Goal: Task Accomplishment & Management: Manage account settings

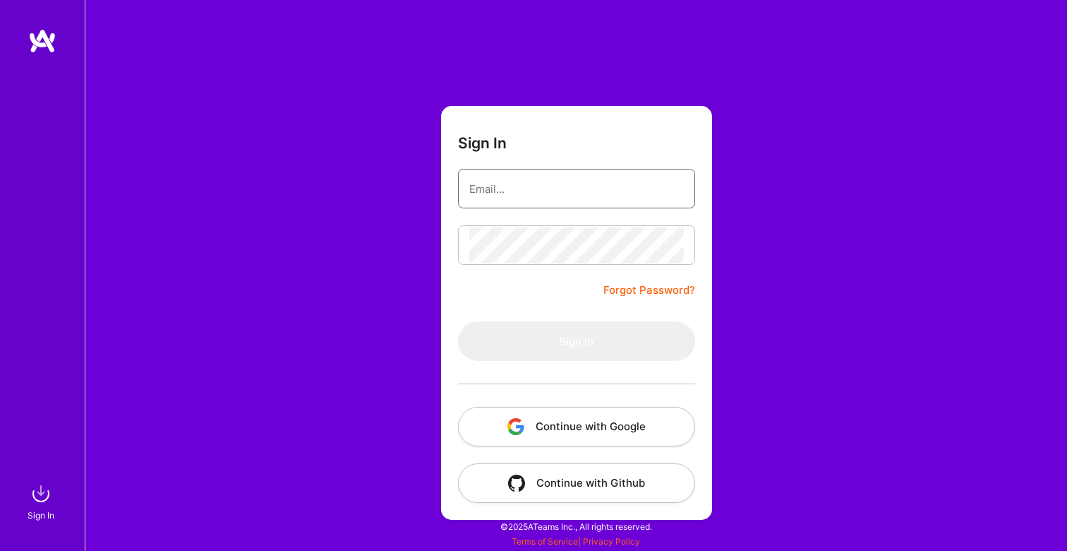
click at [537, 188] on input "email" at bounding box center [576, 189] width 215 height 36
type input "[EMAIL_ADDRESS][DOMAIN_NAME]"
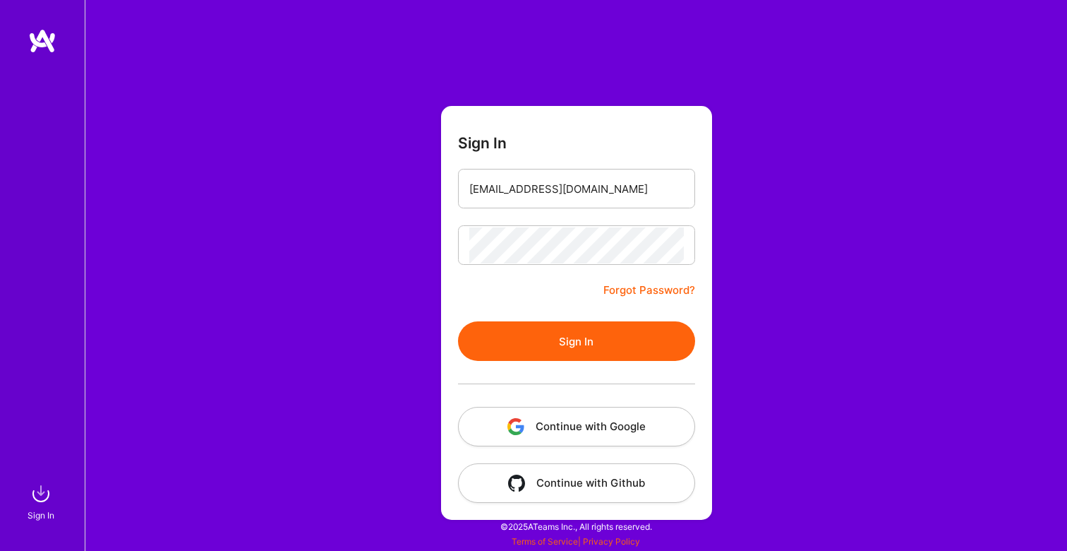
click at [545, 336] on button "Sign In" at bounding box center [576, 341] width 237 height 40
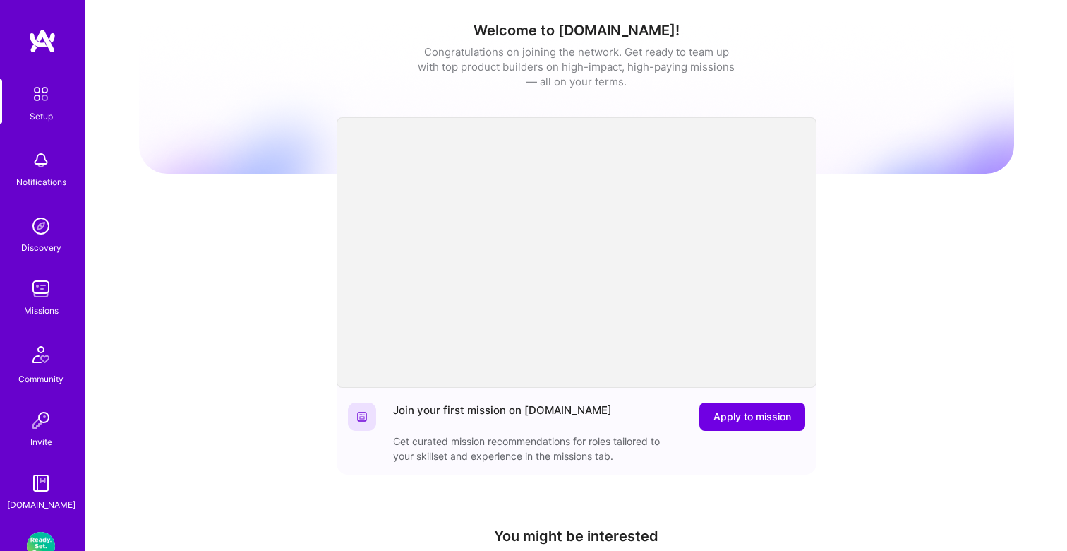
scroll to position [133, 0]
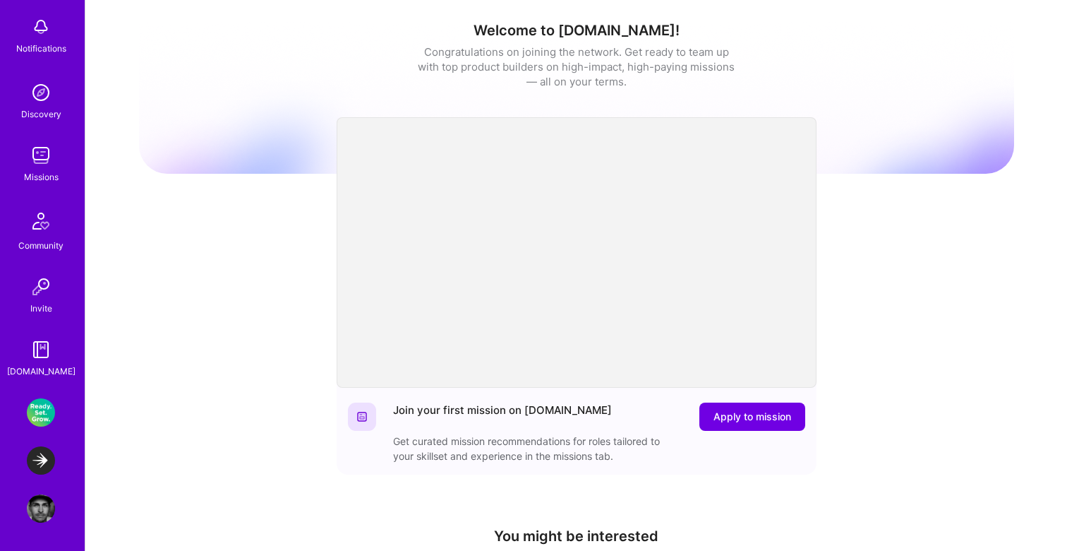
click at [35, 184] on div "Setup Notifications Discovery Missions Community Invite [DOMAIN_NAME]" at bounding box center [42, 162] width 85 height 433
click at [44, 164] on img at bounding box center [41, 155] width 28 height 28
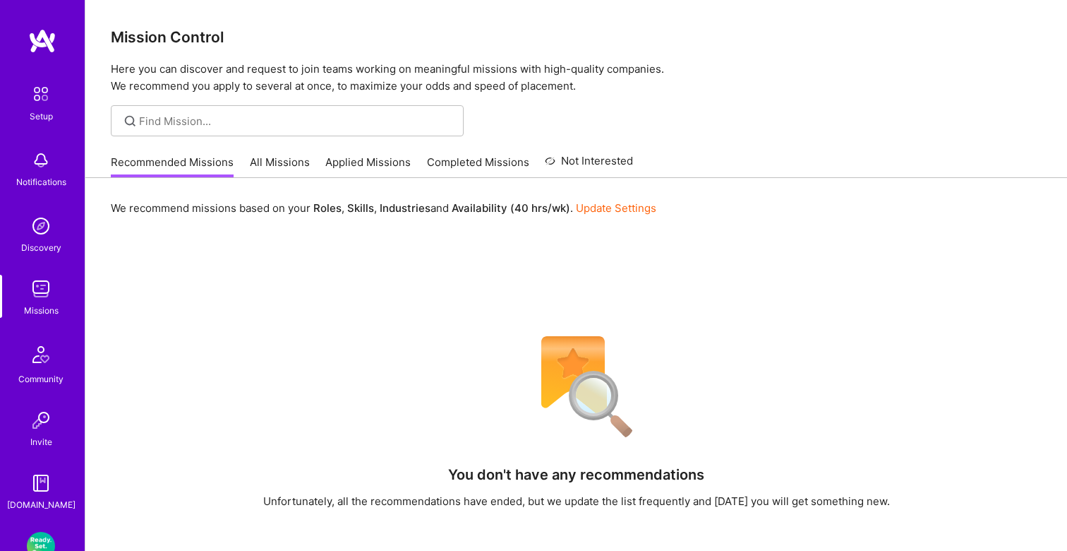
click at [285, 164] on link "All Missions" at bounding box center [280, 166] width 60 height 23
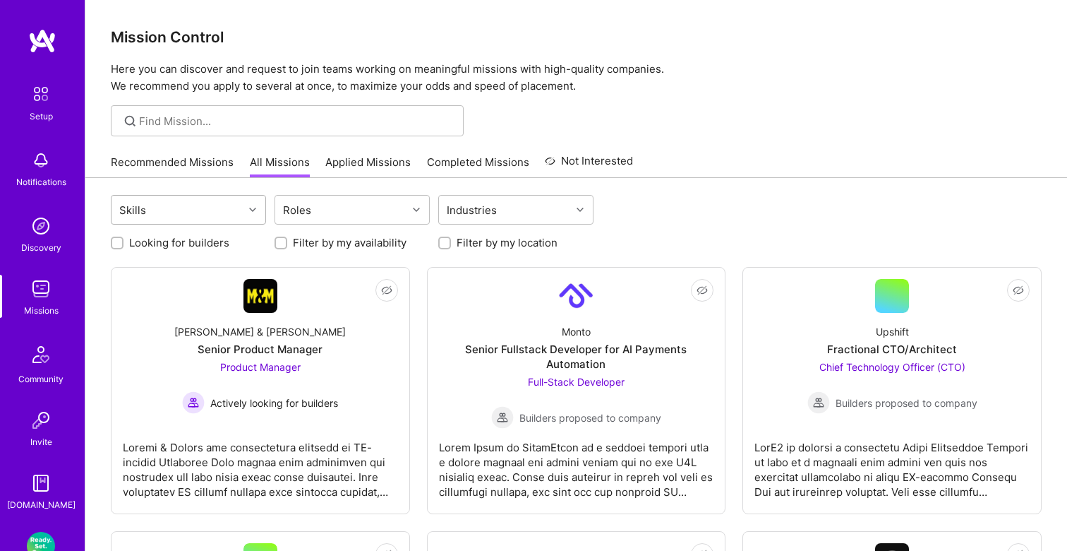
click at [253, 215] on div at bounding box center [255, 209] width 22 height 18
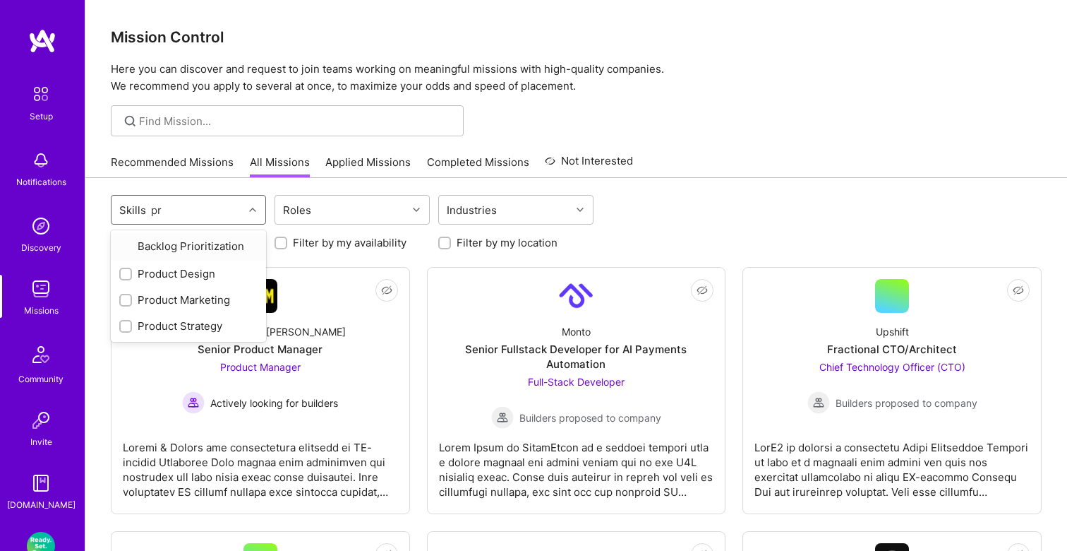
type input "pro"
click at [189, 244] on div "Product Design" at bounding box center [188, 246] width 138 height 15
checkbox input "true"
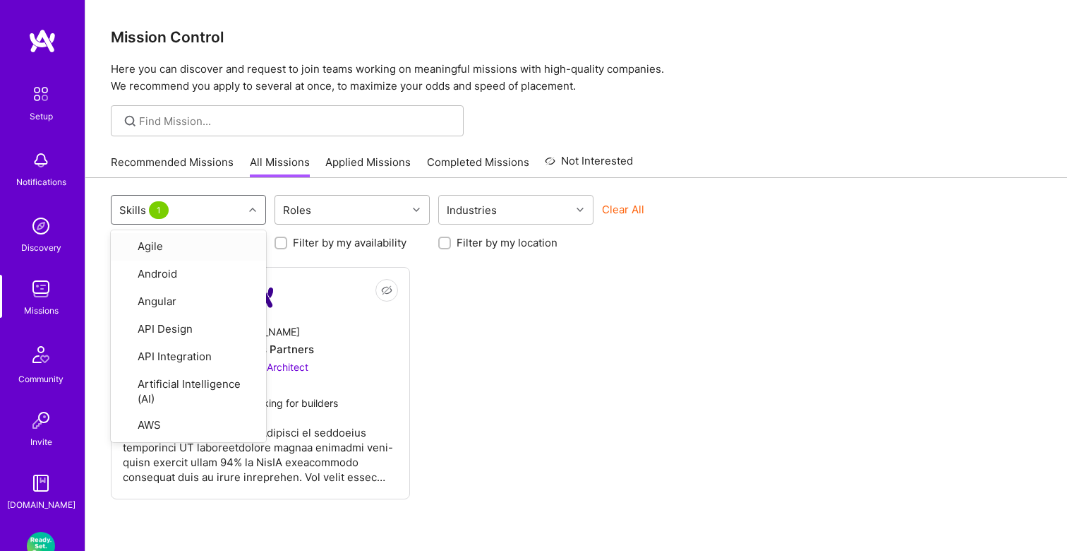
click at [320, 214] on div "Roles" at bounding box center [341, 210] width 132 height 28
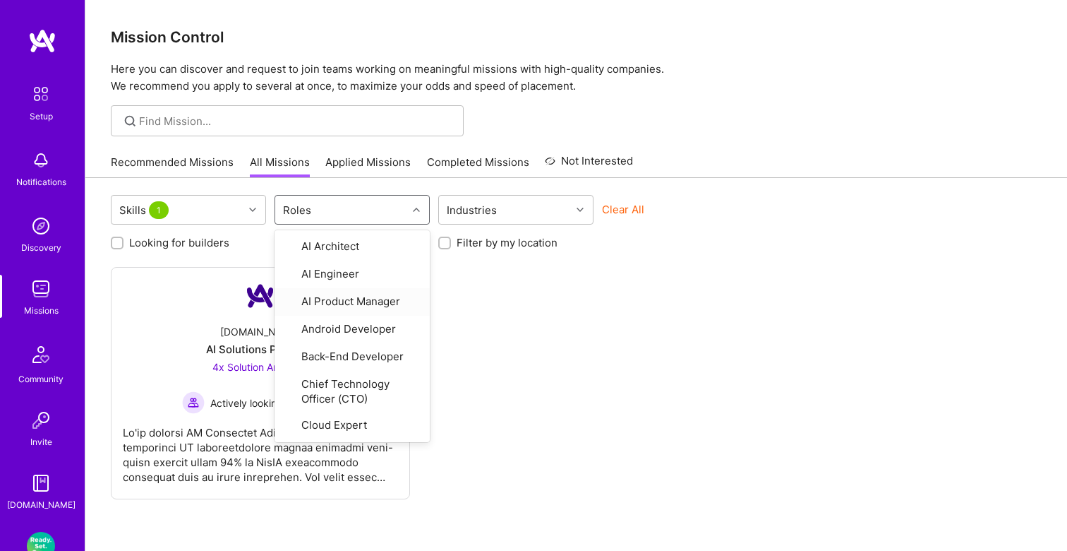
click at [438, 346] on div "Not Interested [DOMAIN_NAME] AI Solutions Partners 4x Solution Architect Active…" at bounding box center [576, 383] width 931 height 232
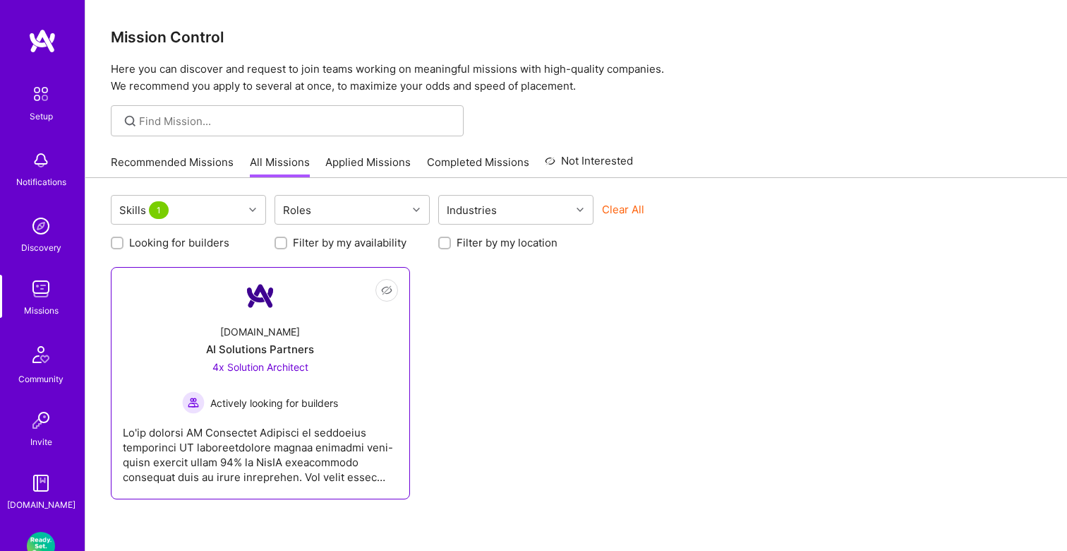
click at [294, 392] on div "Actively looking for builders" at bounding box center [260, 402] width 156 height 23
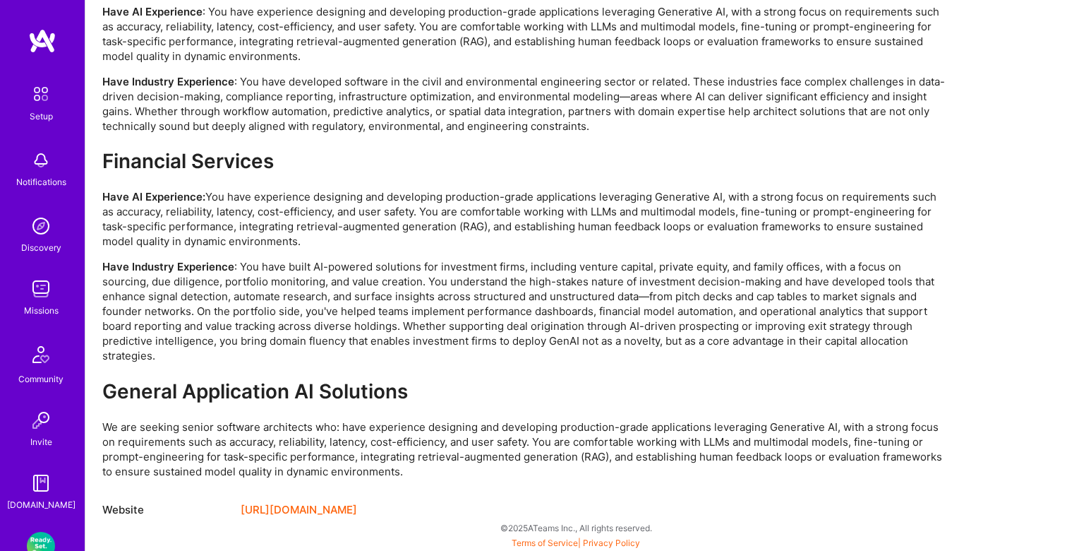
scroll to position [3020, 0]
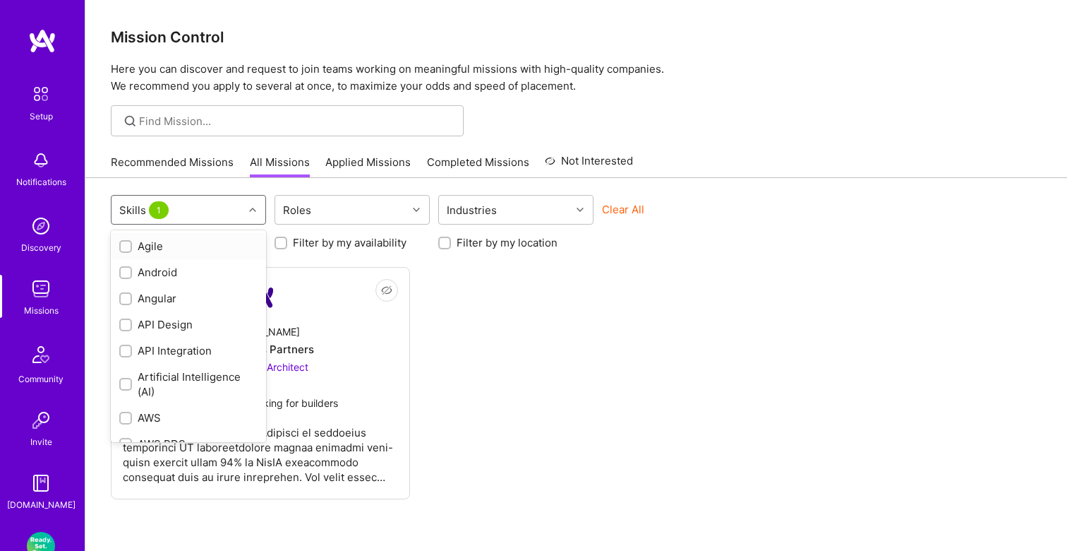
click at [221, 211] on div "Skills 1" at bounding box center [178, 210] width 132 height 28
type input "p"
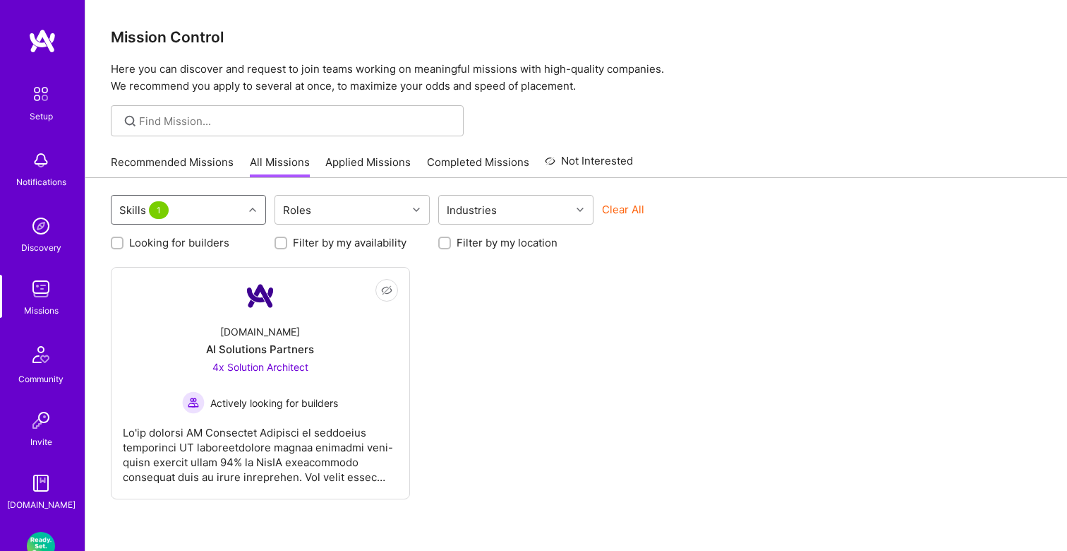
click at [157, 212] on span "1" at bounding box center [159, 210] width 20 height 18
click at [138, 211] on div "Skills 1" at bounding box center [145, 210] width 59 height 20
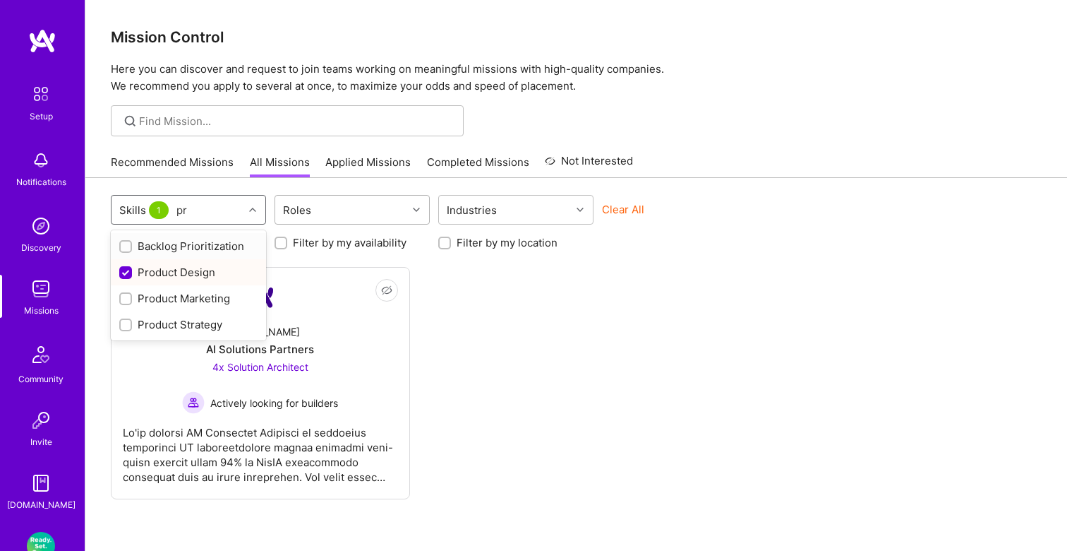
type input "pr"
click at [416, 211] on icon at bounding box center [416, 209] width 7 height 7
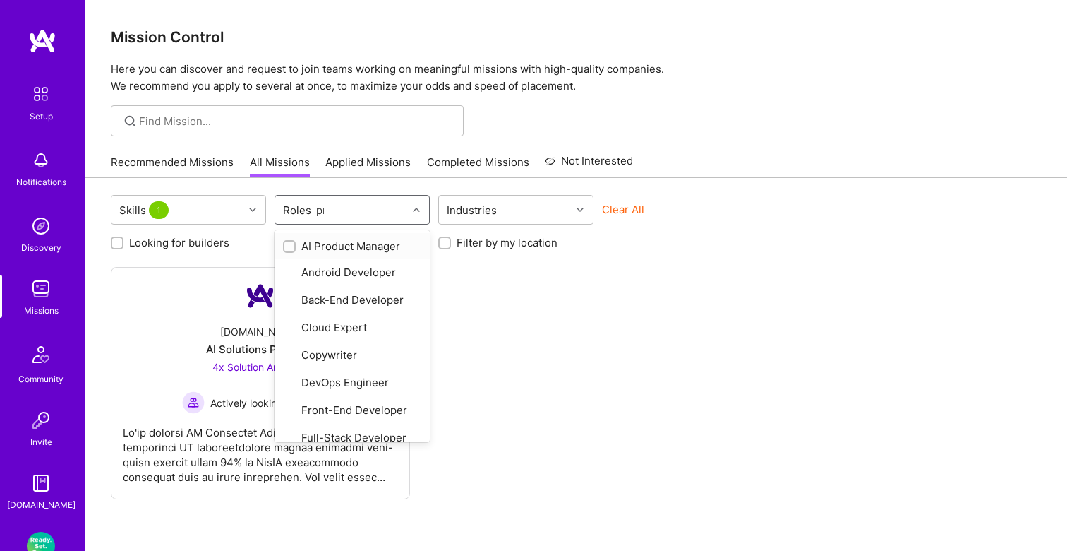
type input "pro"
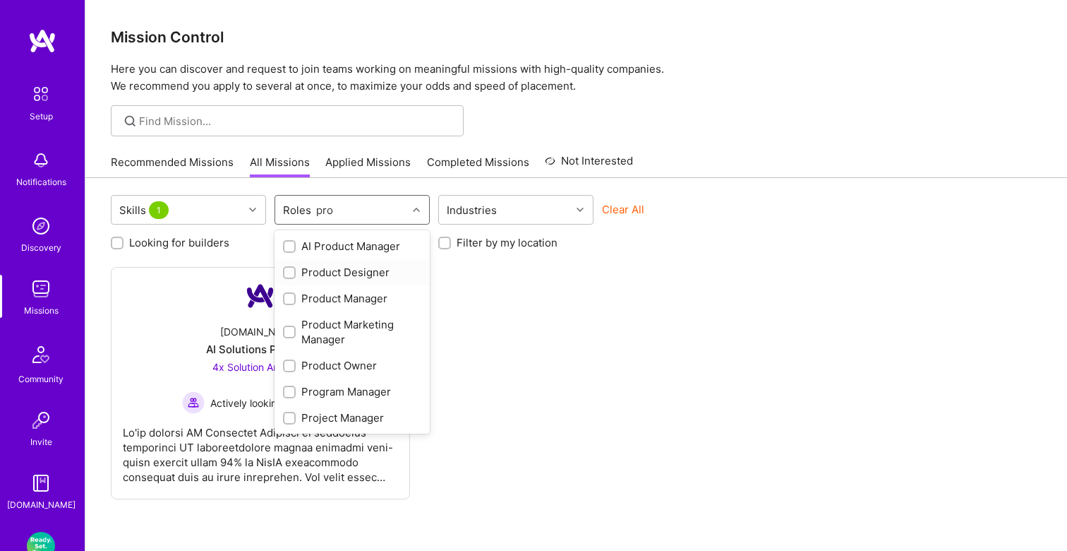
click at [340, 271] on div "Product Designer" at bounding box center [352, 272] width 138 height 15
checkbox input "true"
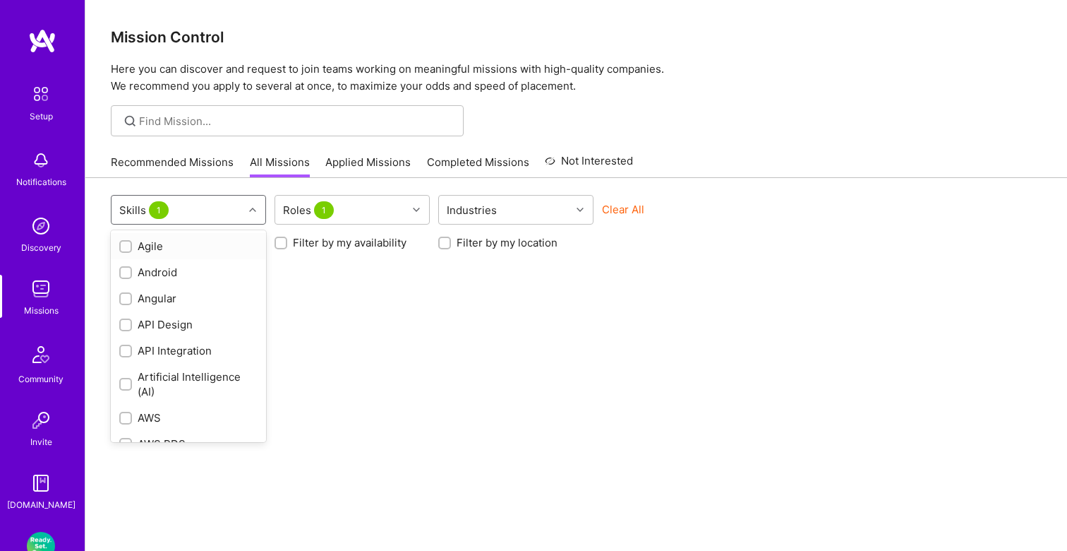
click at [255, 215] on div at bounding box center [255, 209] width 22 height 18
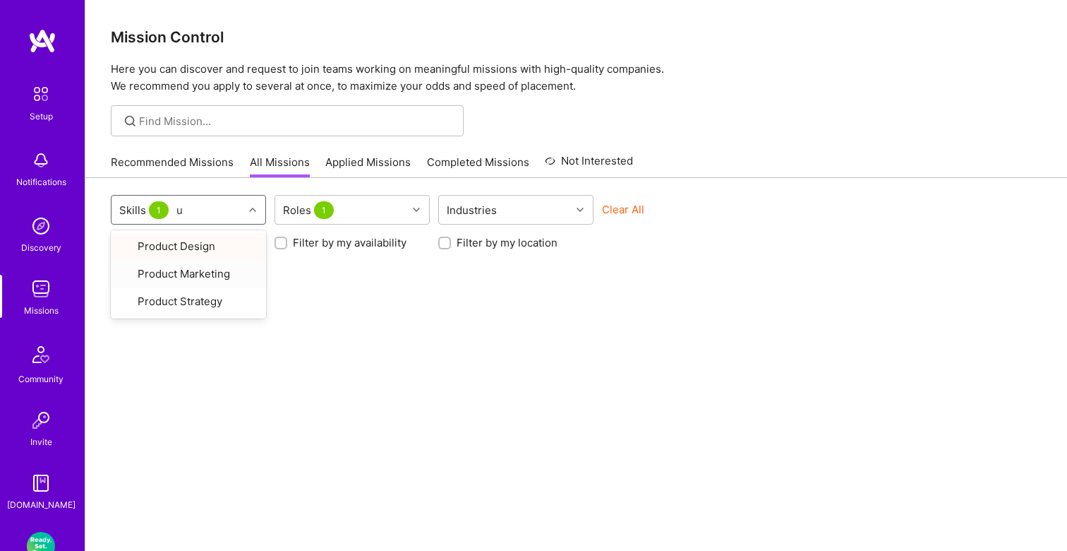
type input "ux"
click at [160, 301] on div "UX Design" at bounding box center [188, 298] width 138 height 15
checkbox input "true"
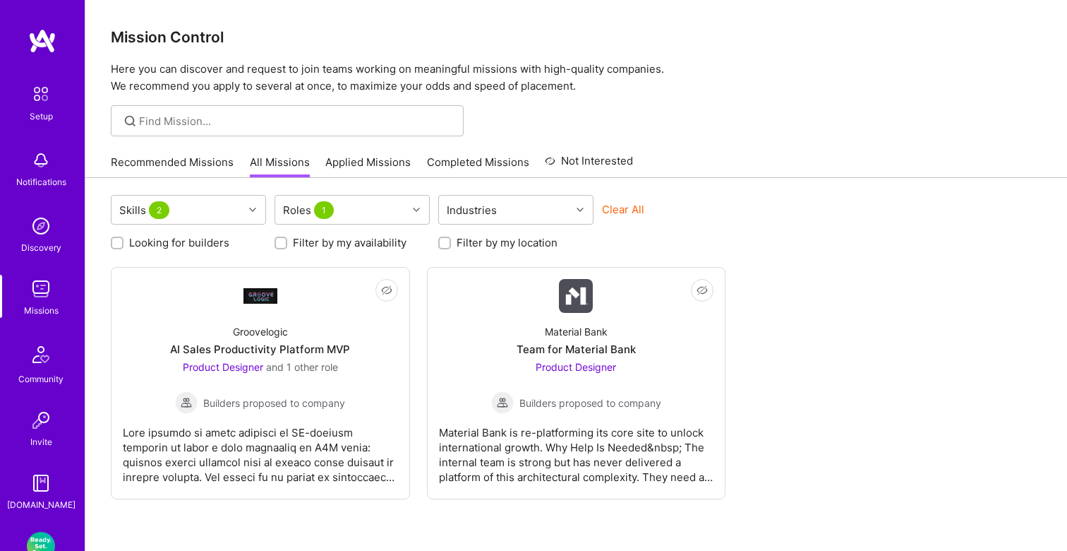
click at [766, 346] on div "Not Interested Groovelogic AI Sales Productivity Platform MVP Product Designer …" at bounding box center [576, 383] width 931 height 232
click at [263, 415] on div at bounding box center [260, 449] width 275 height 71
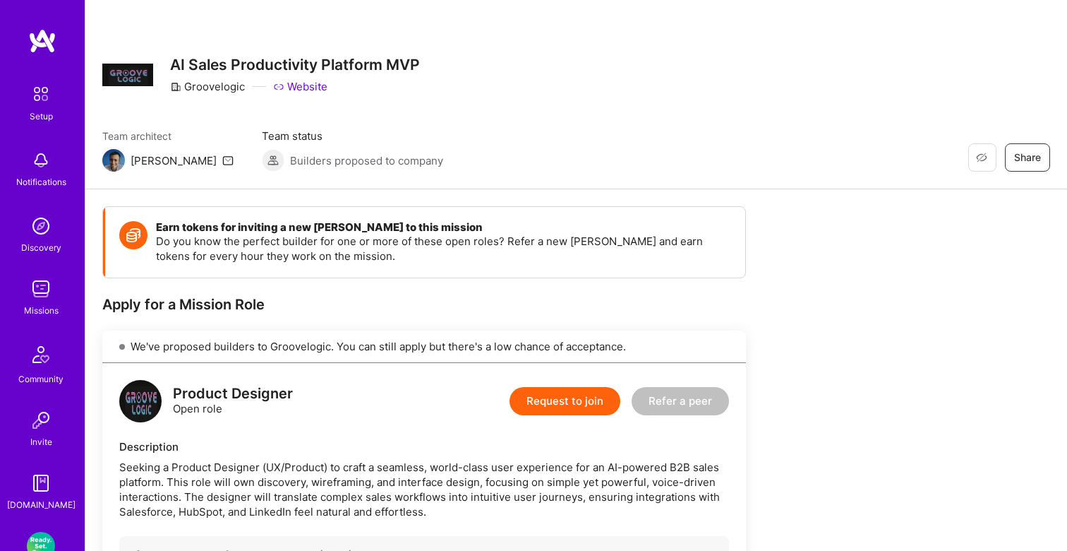
scroll to position [133, 0]
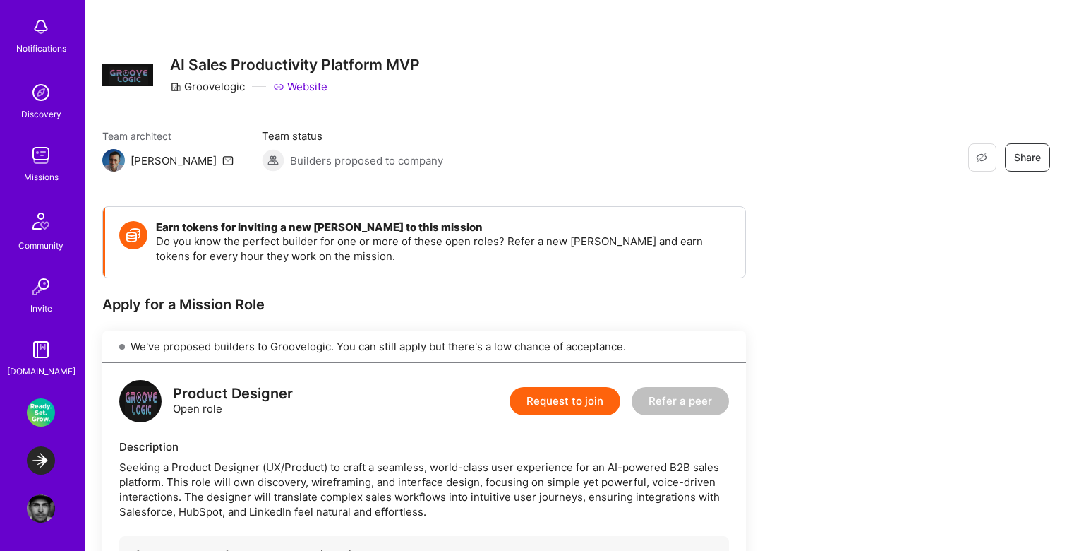
click at [36, 465] on img at bounding box center [41, 460] width 28 height 28
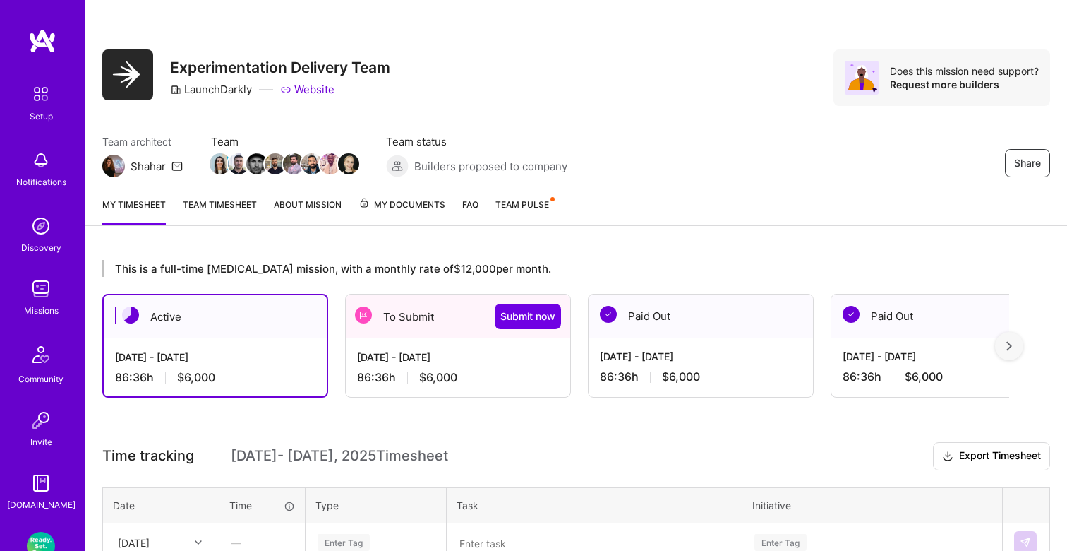
click at [457, 351] on div "[DATE] - [DATE]" at bounding box center [458, 356] width 202 height 15
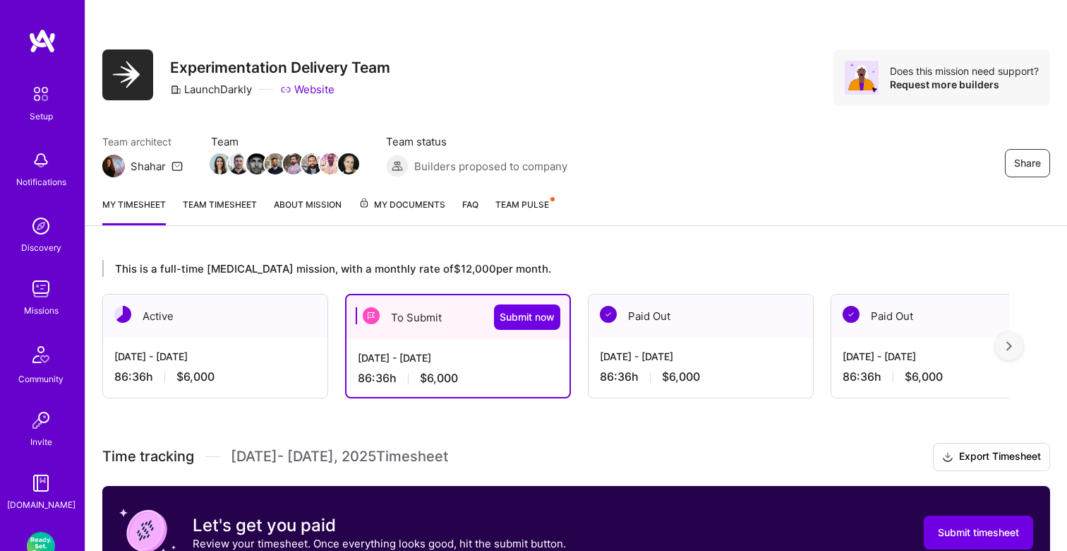
click at [640, 369] on div "86:36 h $6,000" at bounding box center [701, 376] width 202 height 15
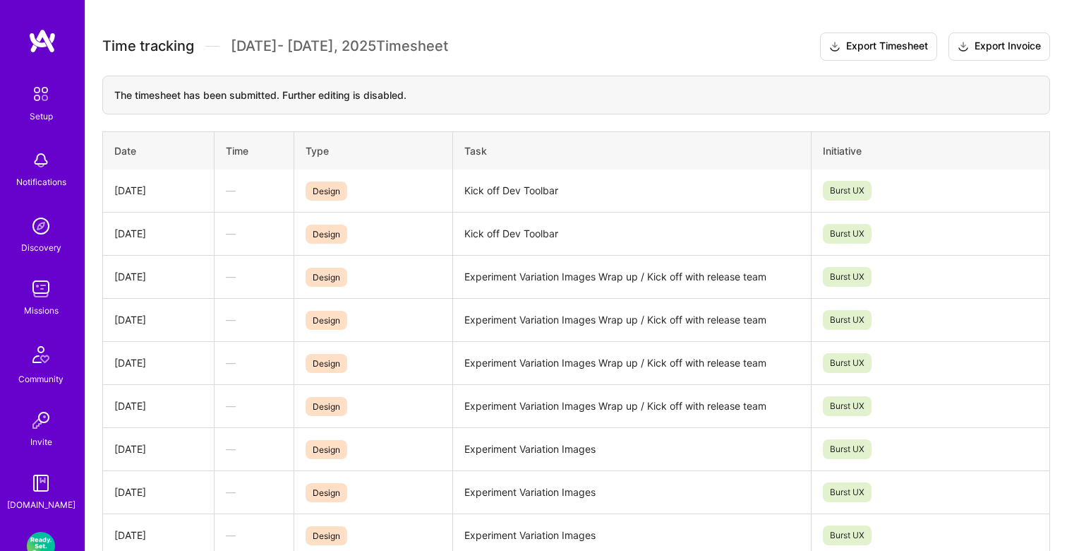
scroll to position [408, 0]
drag, startPoint x: 559, startPoint y: 191, endPoint x: 461, endPoint y: 190, distance: 98.1
click at [461, 190] on td "Kick off Dev Toolbar" at bounding box center [632, 192] width 358 height 43
copy td "Kick off Dev Toolbar"
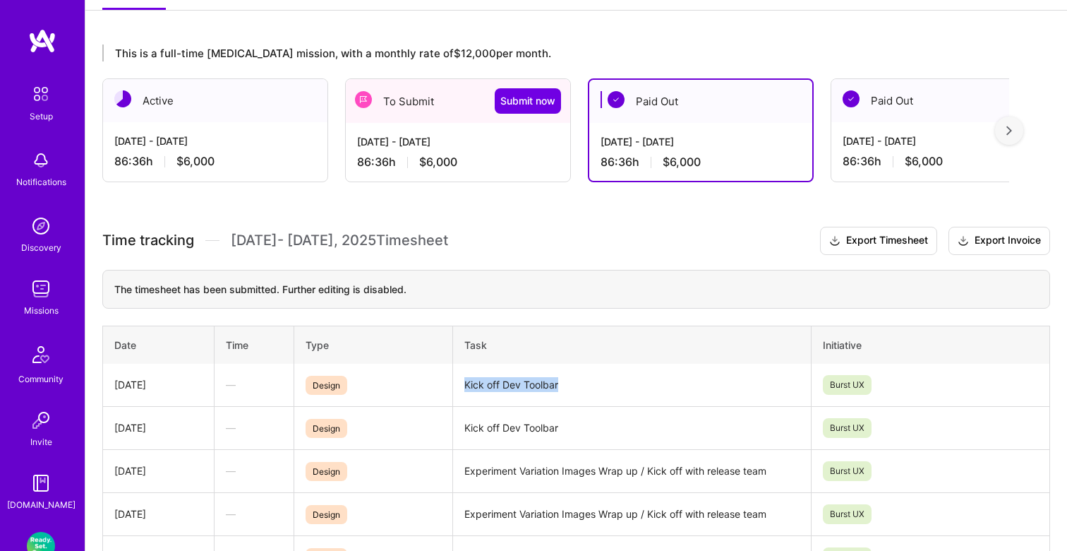
scroll to position [127, 0]
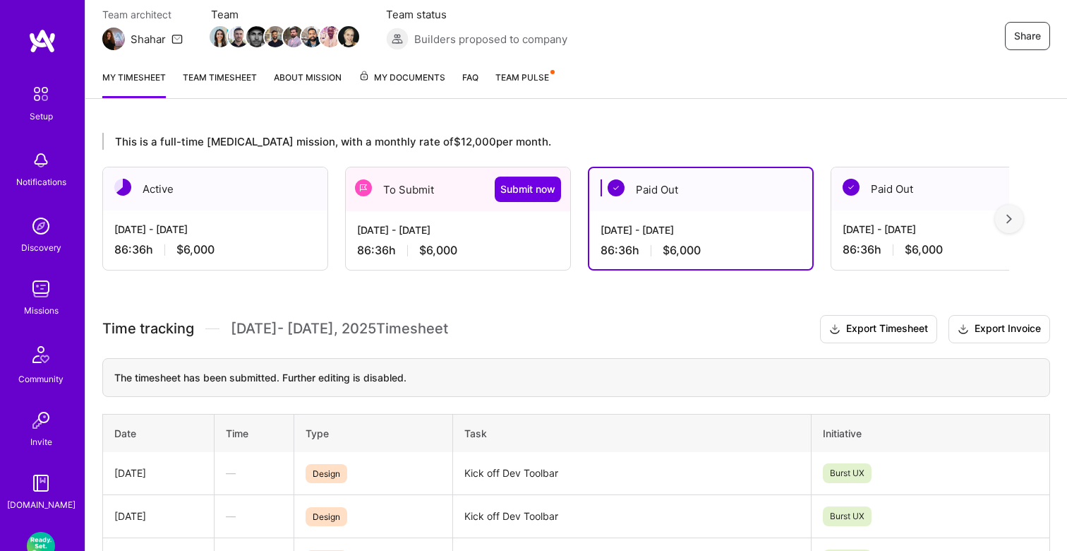
click at [504, 221] on div "[DATE] - [DATE] 86:36 h $6,000" at bounding box center [458, 240] width 224 height 58
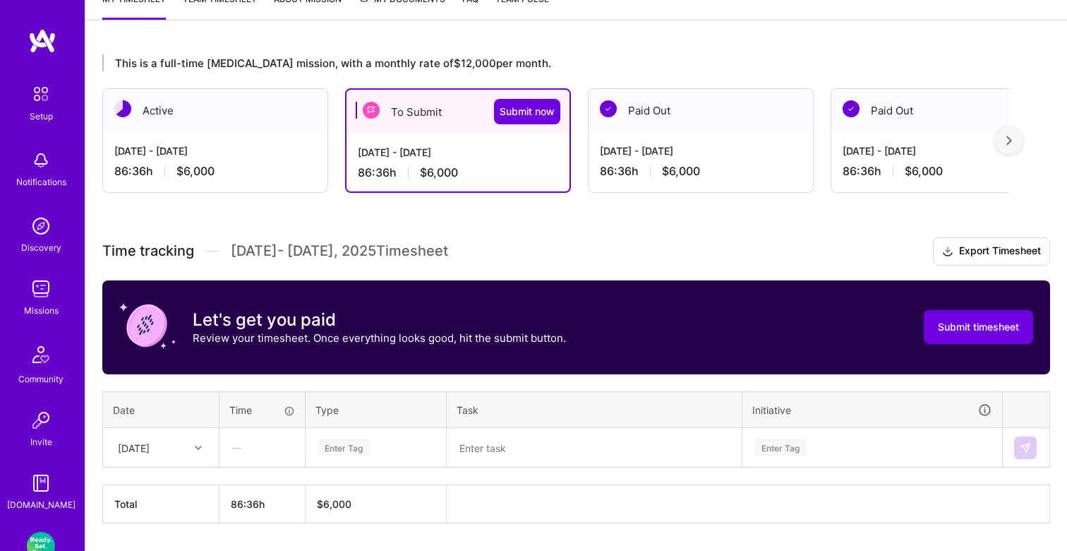
scroll to position [246, 0]
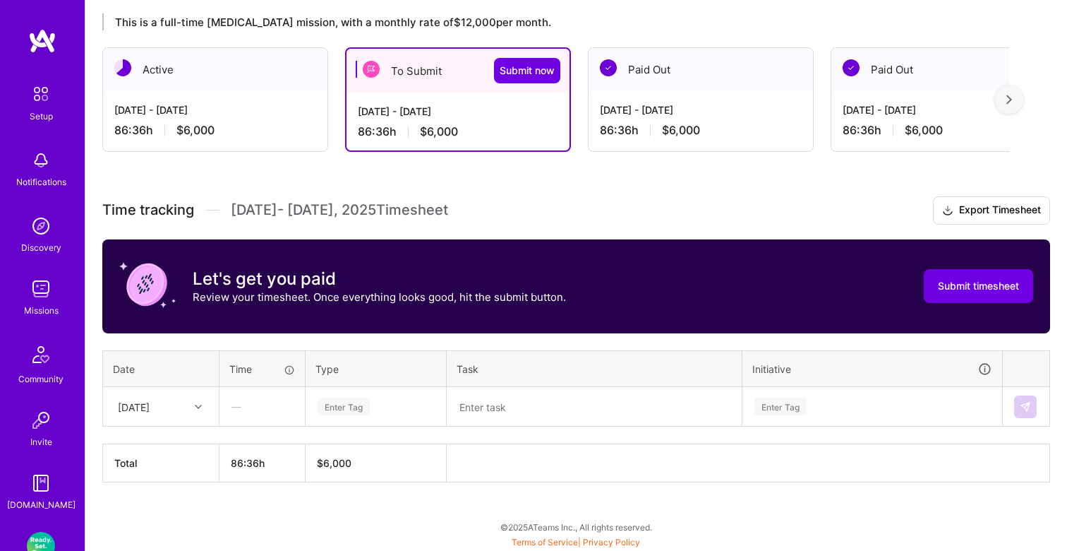
click at [354, 405] on div "Enter Tag" at bounding box center [344, 406] width 52 height 22
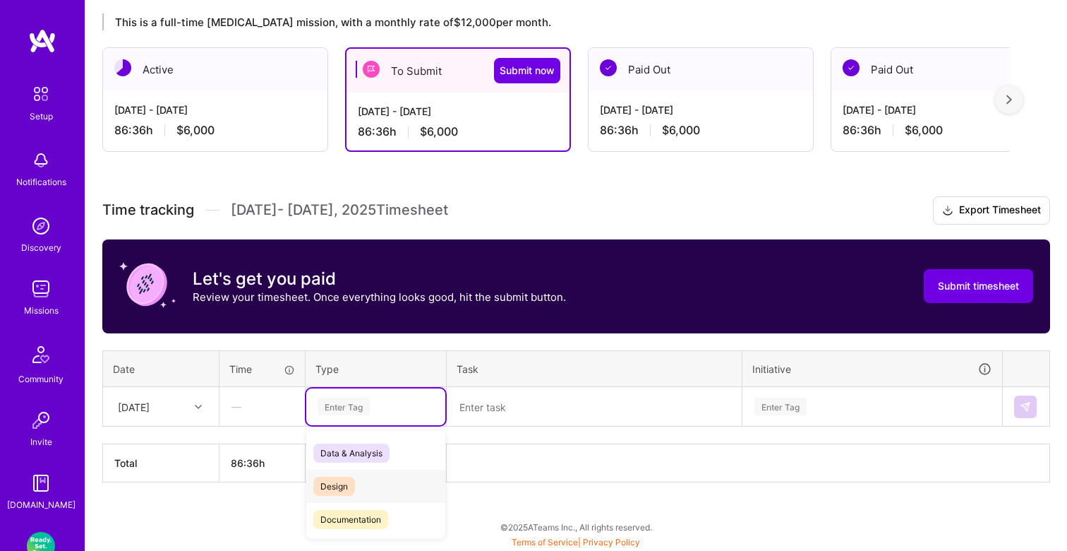
click at [345, 488] on span "Design" at bounding box center [334, 485] width 42 height 19
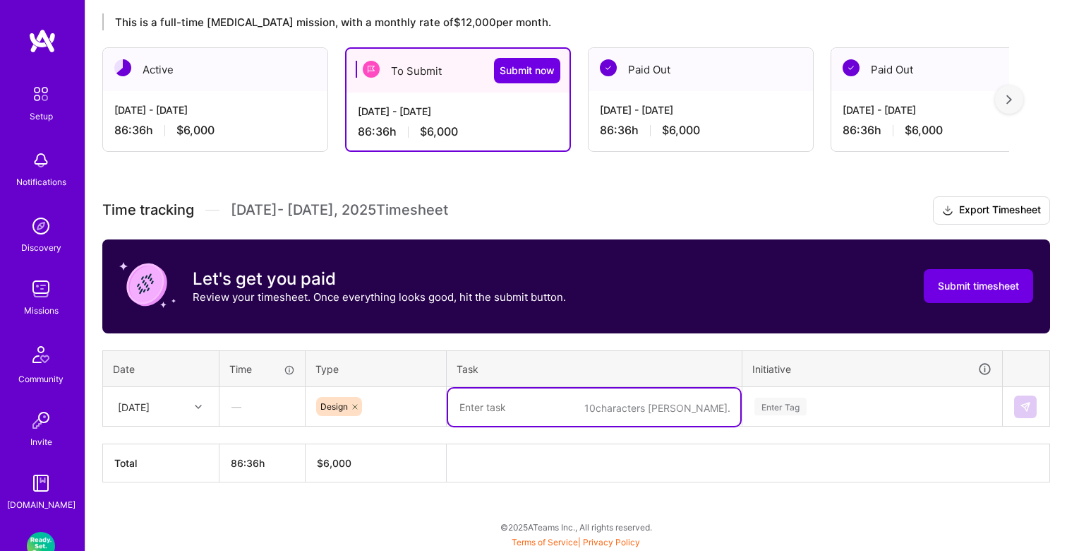
click at [498, 415] on textarea at bounding box center [594, 406] width 292 height 37
paste textarea "Kick off Dev Toolbar"
type textarea "Kick off Dev Toolbar"
click at [772, 406] on div "Enter Tag" at bounding box center [872, 406] width 258 height 37
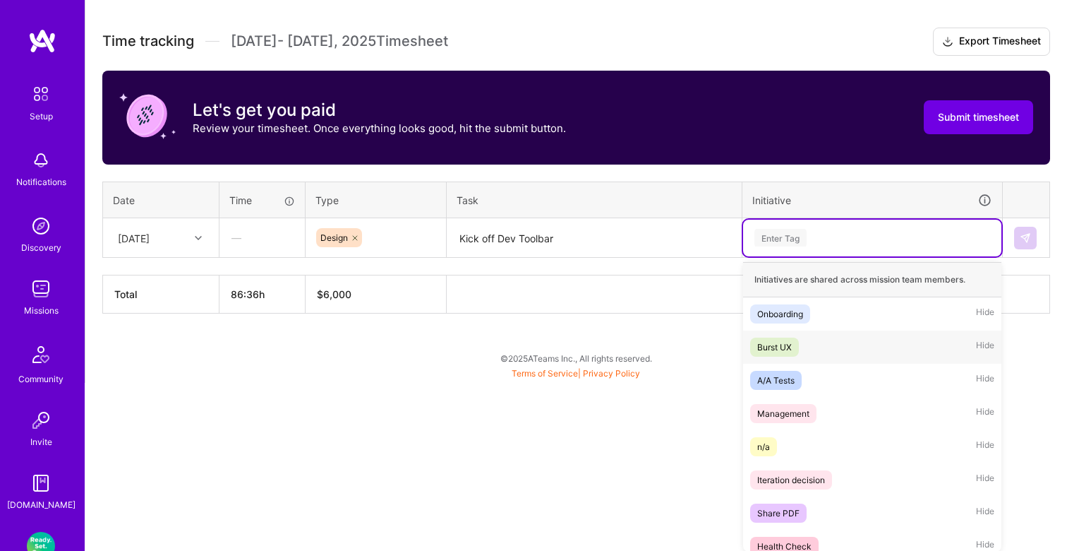
click at [795, 344] on span "Burst UX" at bounding box center [774, 346] width 49 height 19
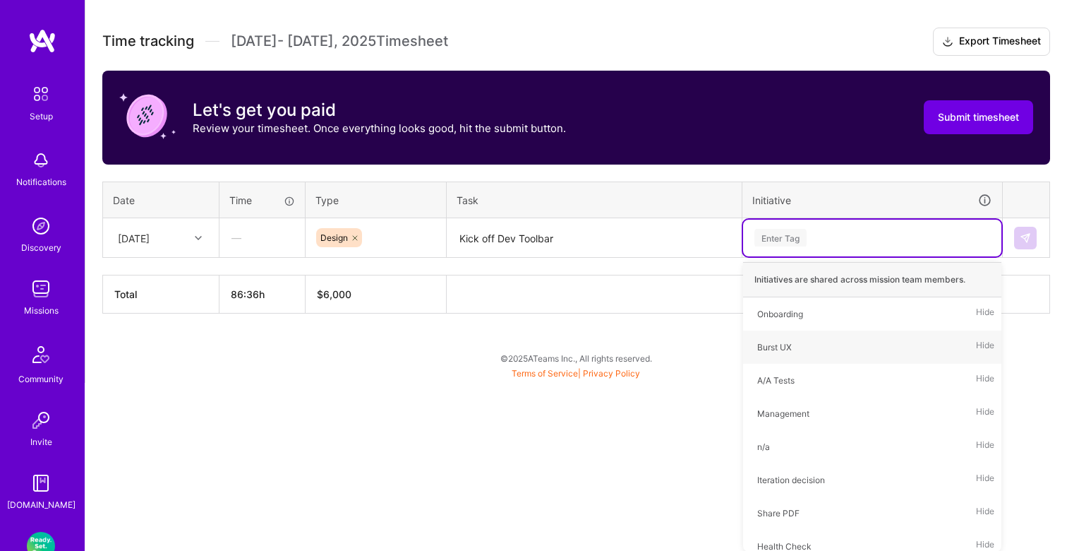
scroll to position [246, 0]
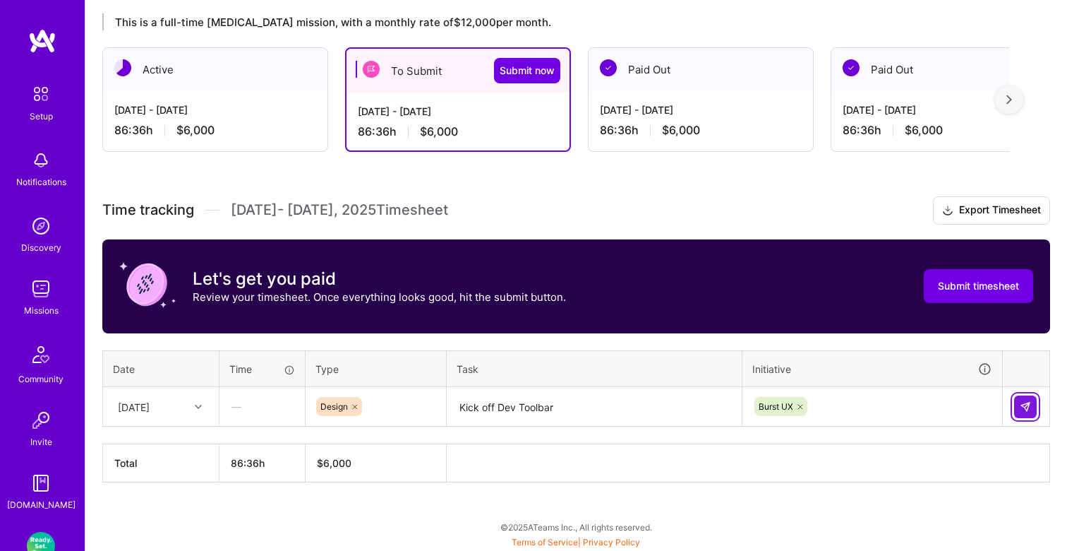
click at [1019, 409] on button at bounding box center [1025, 406] width 23 height 23
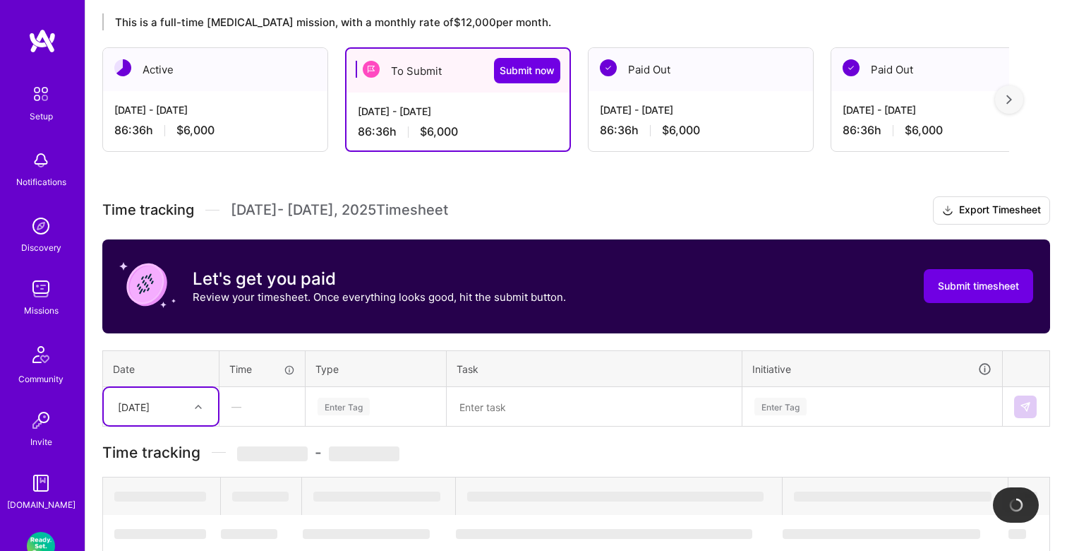
click at [197, 397] on div "Select is focused ,type to refine list, press Down to open the menu, [DATE]" at bounding box center [161, 406] width 114 height 37
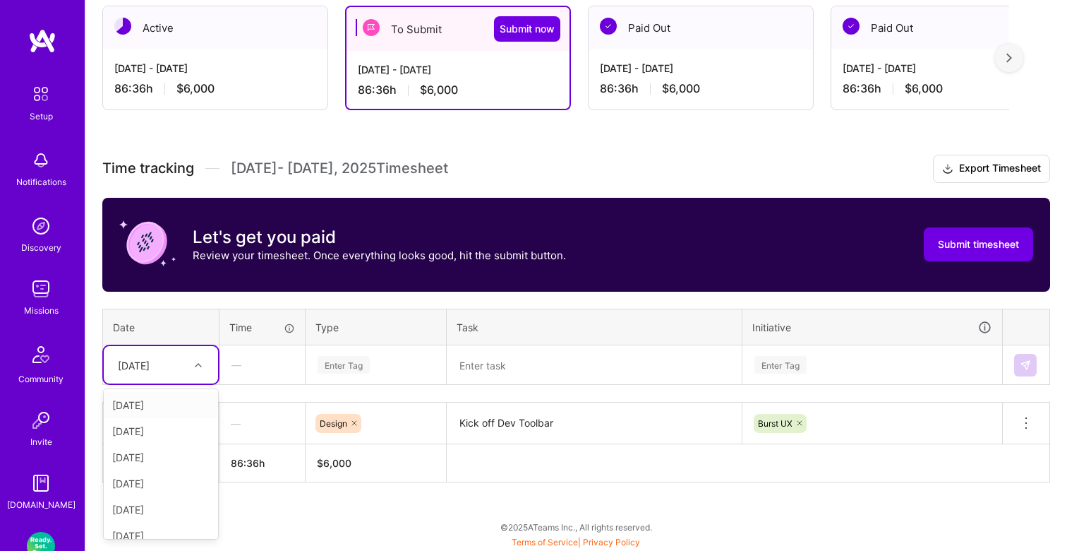
click at [181, 403] on div "[DATE]" at bounding box center [161, 405] width 114 height 26
click at [355, 364] on div "Enter Tag" at bounding box center [344, 365] width 52 height 22
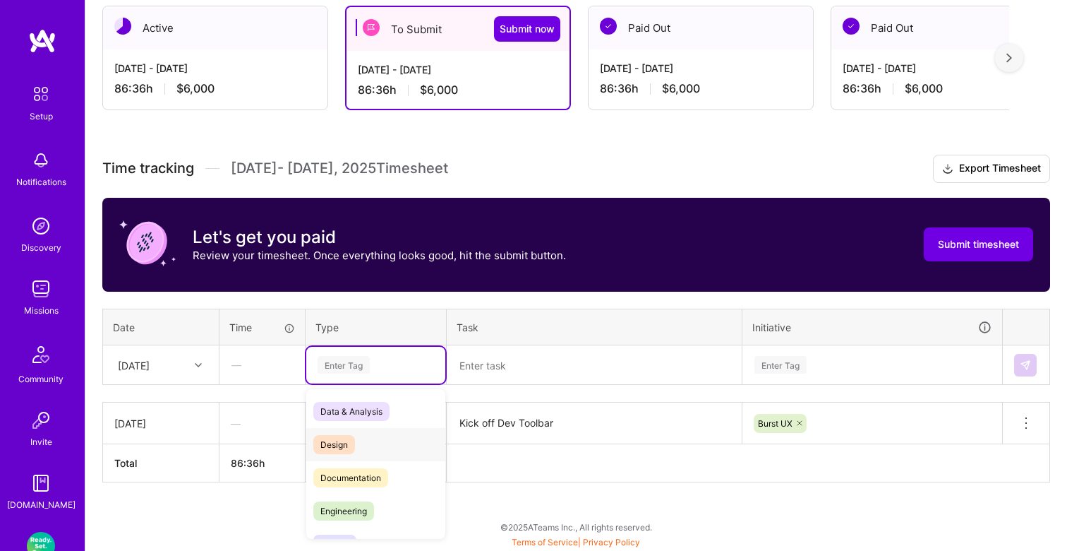
click at [342, 435] on span "Design" at bounding box center [334, 444] width 42 height 19
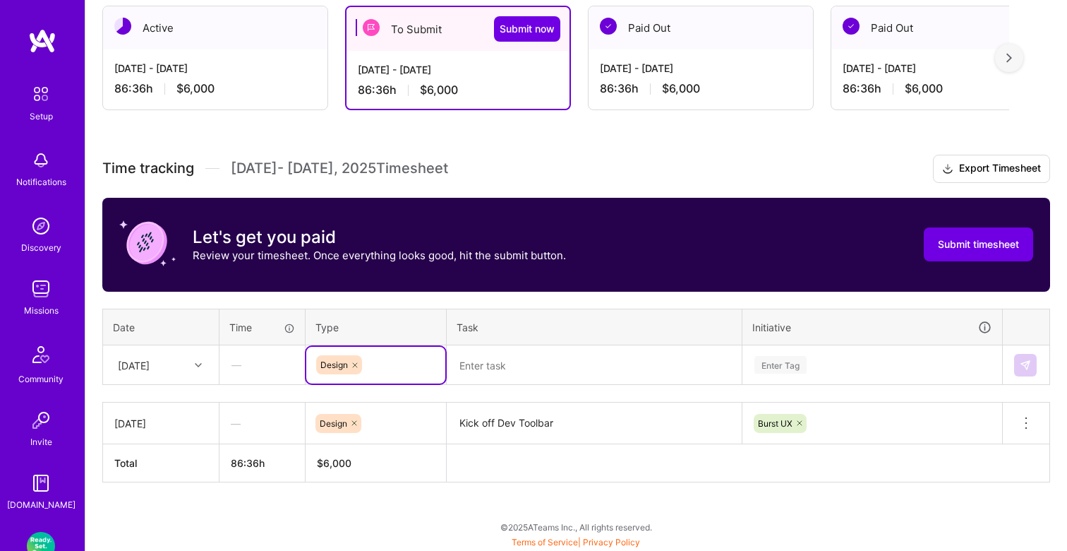
click at [534, 362] on textarea at bounding box center [594, 365] width 292 height 37
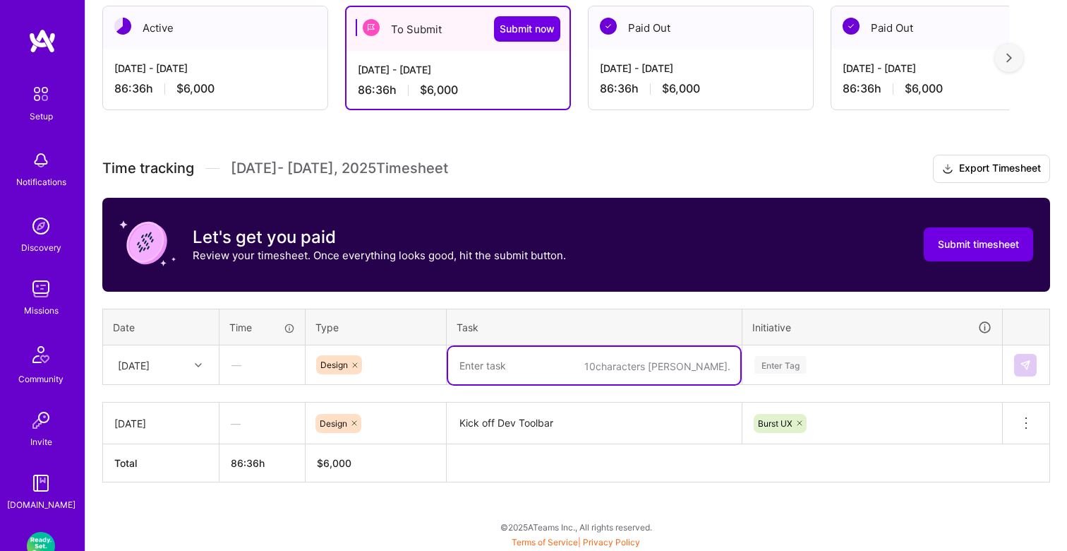
paste textarea "Kick off Dev Toolbar"
type textarea "Kick off Dev Toolbar"
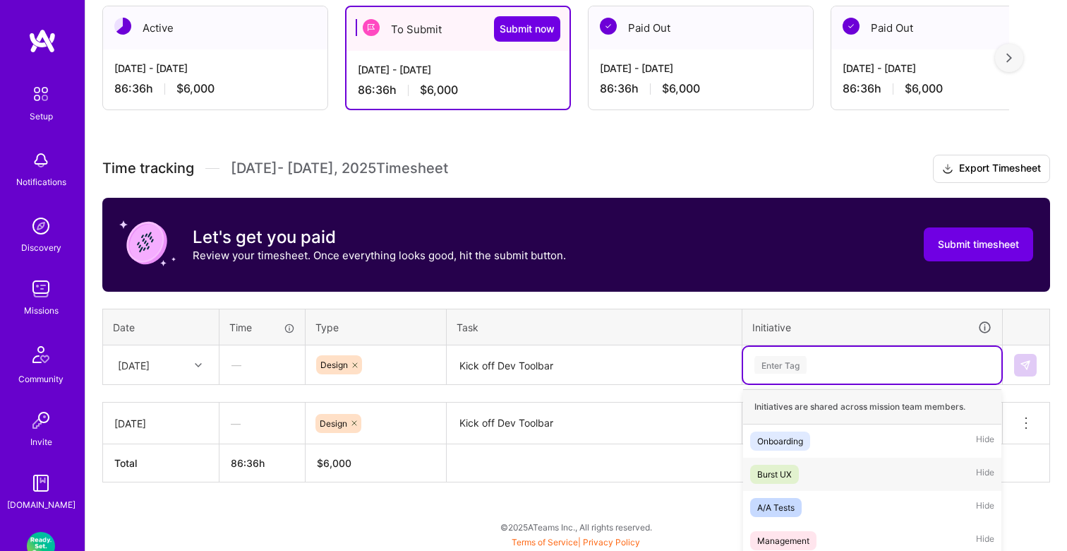
scroll to position [415, 0]
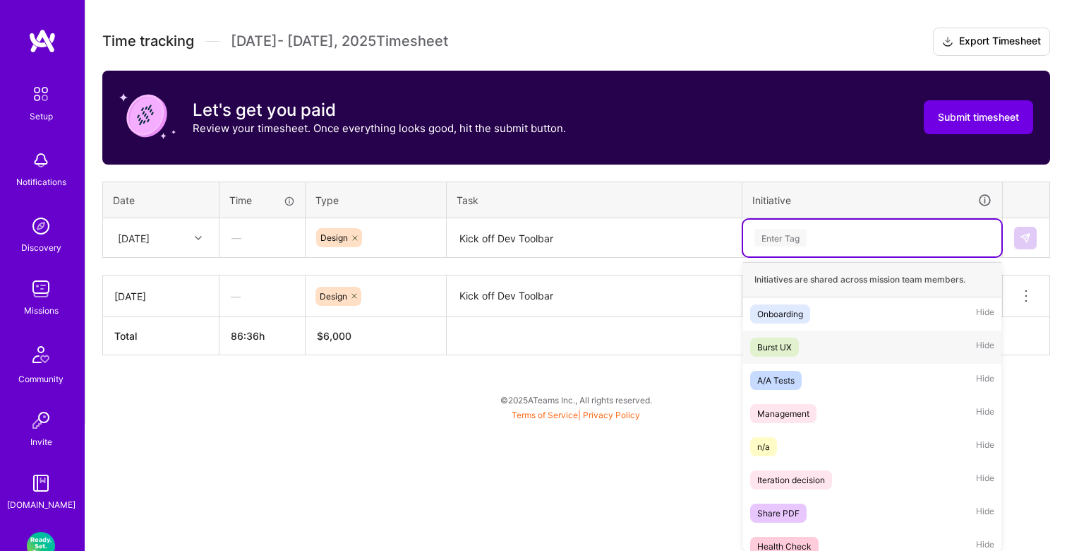
click at [790, 256] on div "option Burst UX, selected. option Burst UX focused, 2 of 25. 25 results availab…" at bounding box center [872, 238] width 258 height 37
click at [784, 355] on span "Burst UX" at bounding box center [774, 346] width 49 height 19
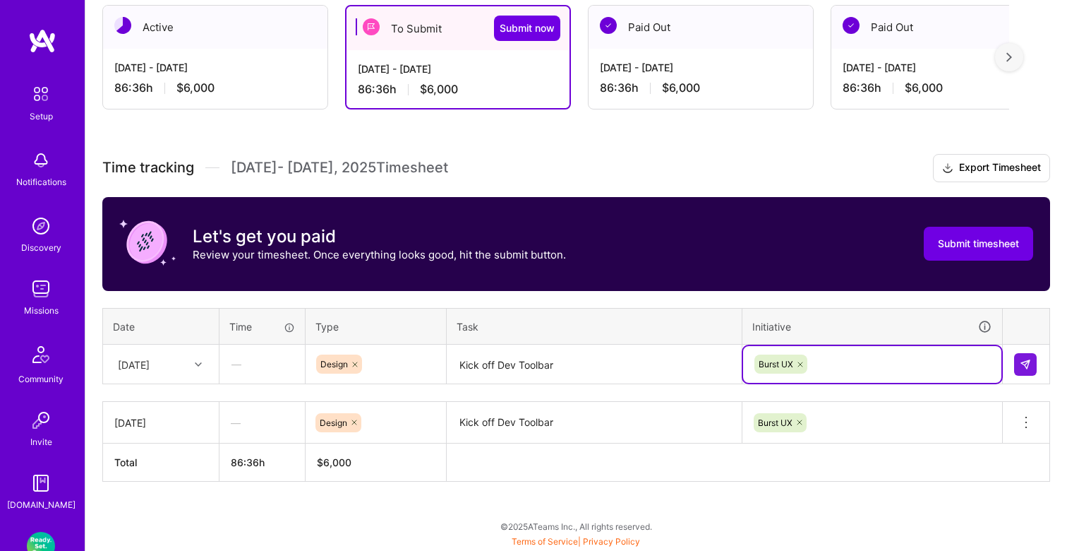
scroll to position [288, 0]
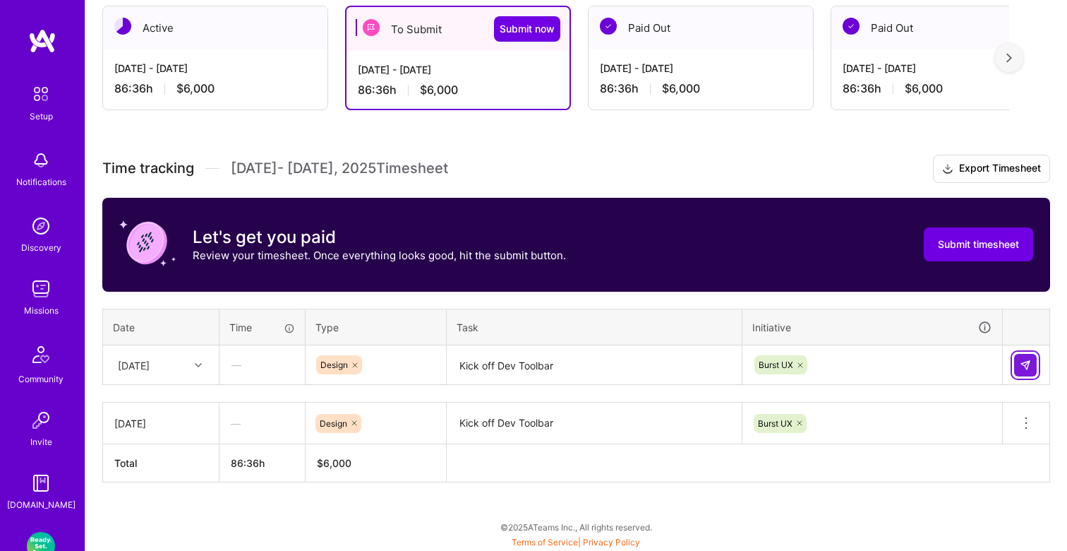
click at [1024, 361] on img at bounding box center [1025, 364] width 11 height 11
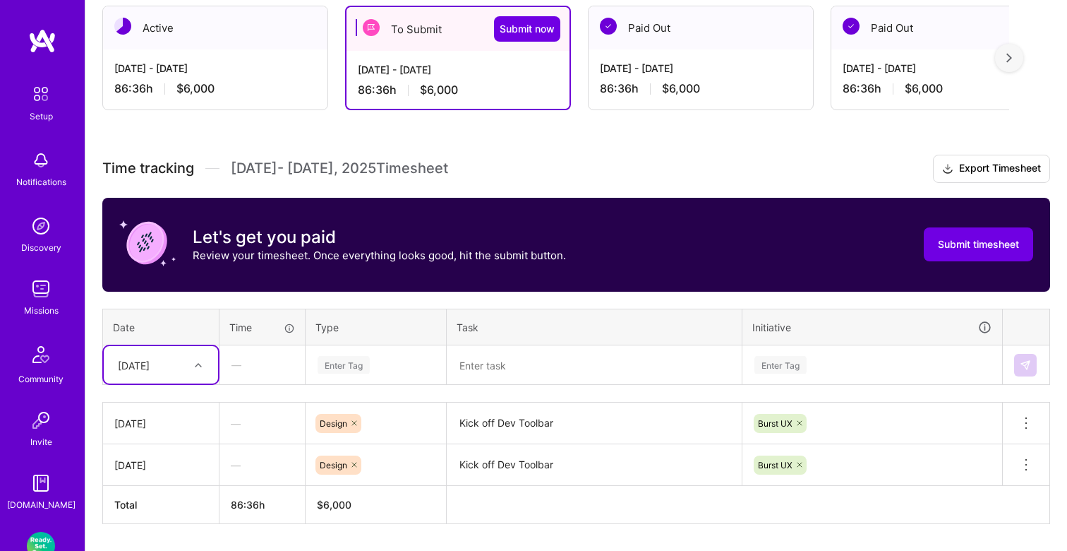
scroll to position [330, 0]
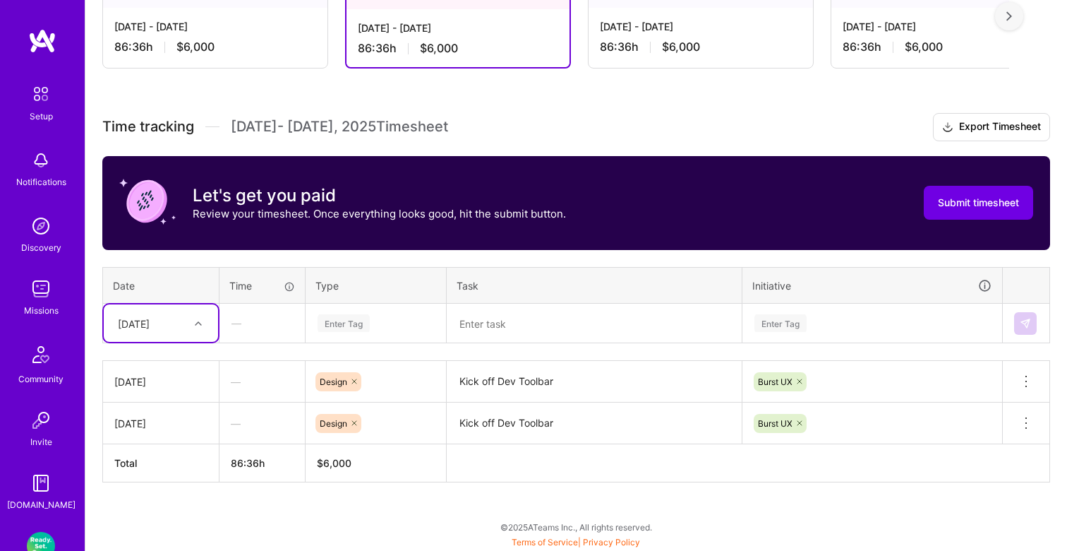
click at [205, 342] on div "option [DATE], selected. Select is focused ,type to refine list, press Down to …" at bounding box center [161, 322] width 114 height 37
click at [174, 383] on div "[DATE]" at bounding box center [161, 389] width 114 height 26
click at [493, 321] on textarea at bounding box center [594, 323] width 292 height 37
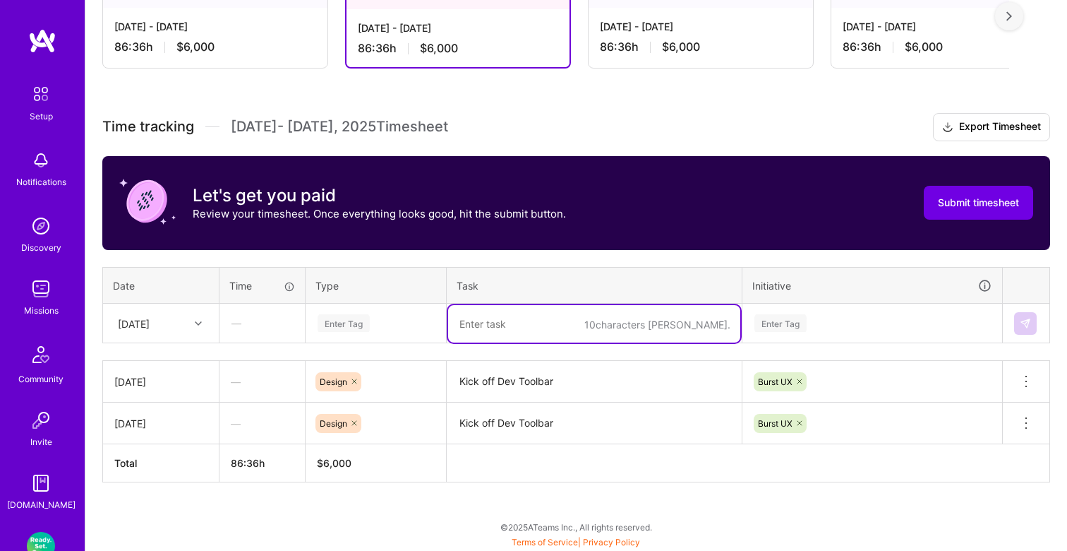
paste textarea "Kick off Dev Toolbar"
type textarea "Kick off Dev Toolbar / Dev Toolbar Figma Catch up"
click at [781, 323] on div "Enter Tag" at bounding box center [872, 323] width 258 height 37
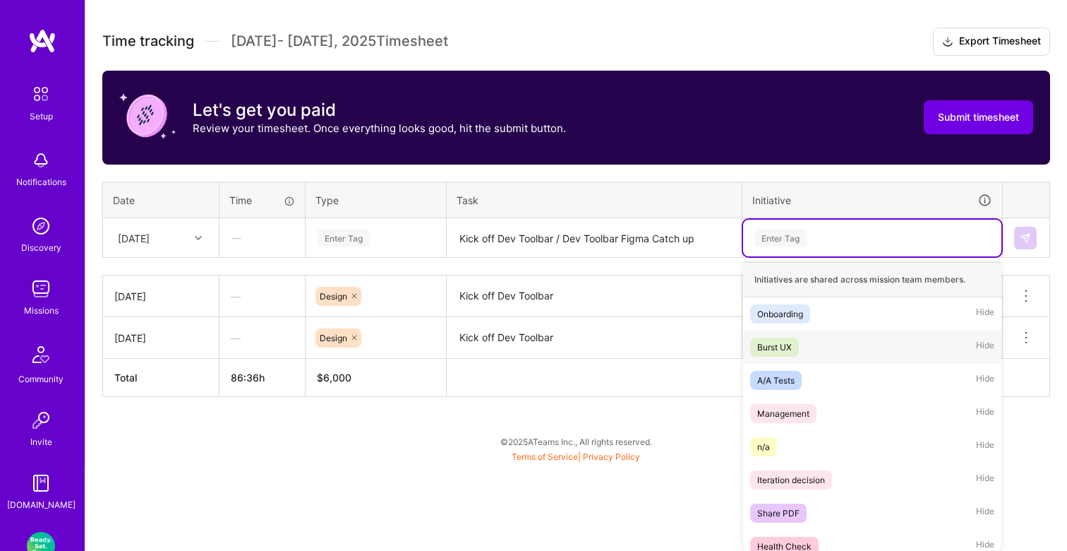
click at [795, 330] on div "Burst UX Hide" at bounding box center [872, 346] width 258 height 33
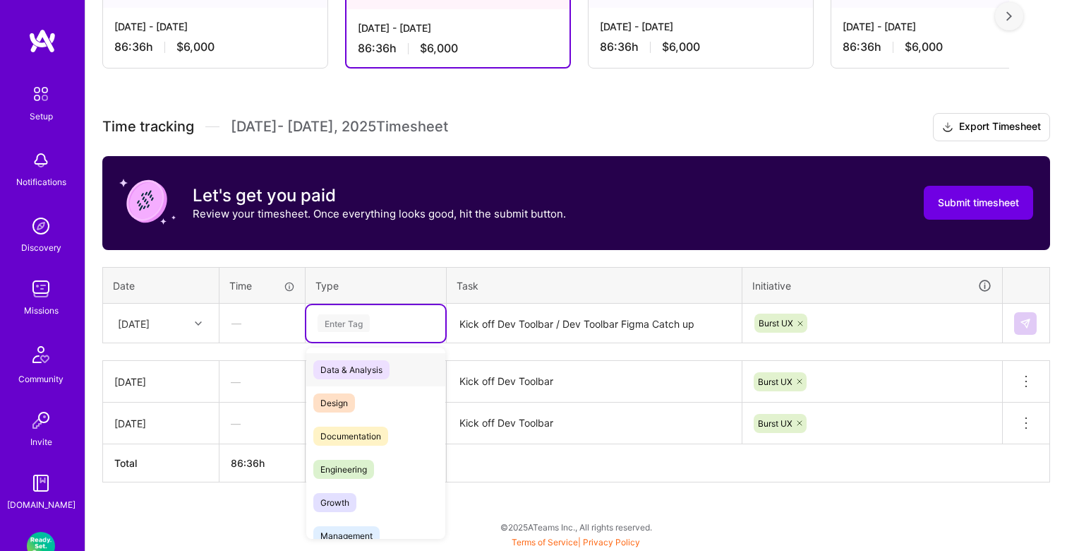
click at [351, 325] on div "Enter Tag" at bounding box center [344, 323] width 52 height 22
click at [346, 395] on span "Design" at bounding box center [334, 402] width 42 height 19
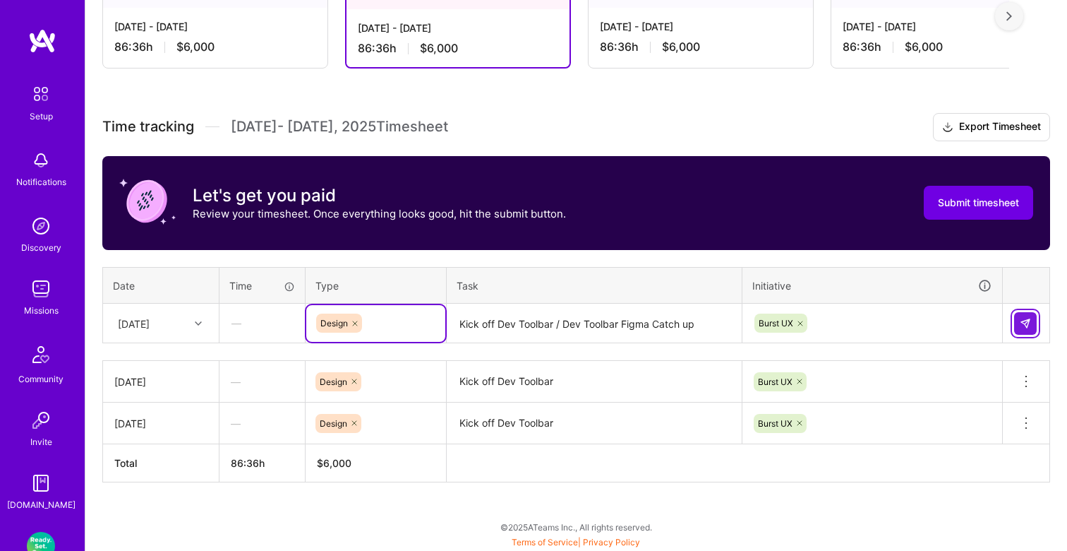
click at [1021, 319] on img at bounding box center [1025, 323] width 11 height 11
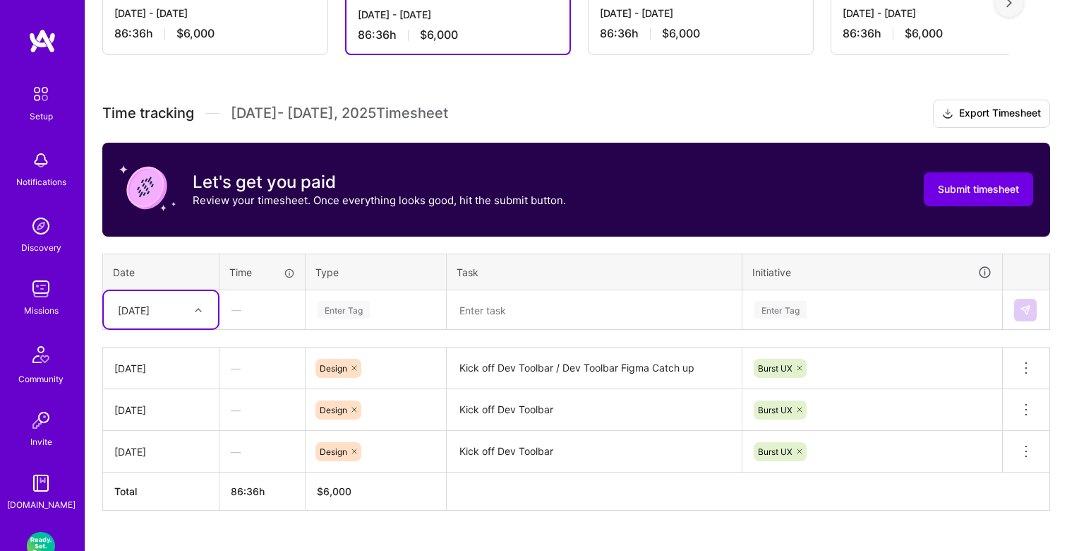
click at [215, 322] on div "[DATE]" at bounding box center [161, 309] width 114 height 37
click at [167, 398] on div "[DATE]" at bounding box center [161, 402] width 114 height 26
click at [329, 311] on div "Enter Tag" at bounding box center [344, 310] width 52 height 22
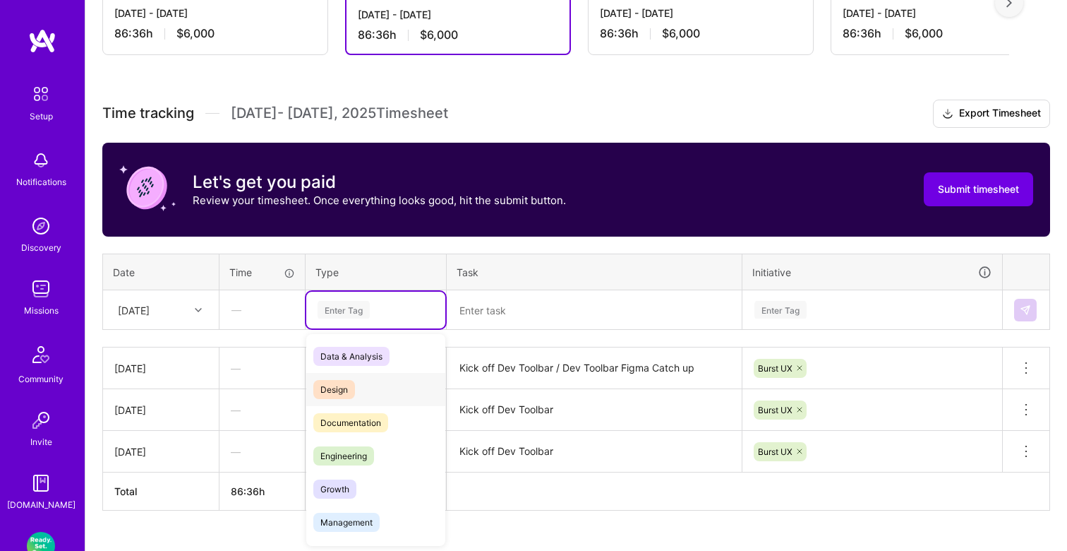
click at [347, 382] on span "Design" at bounding box center [334, 389] width 42 height 19
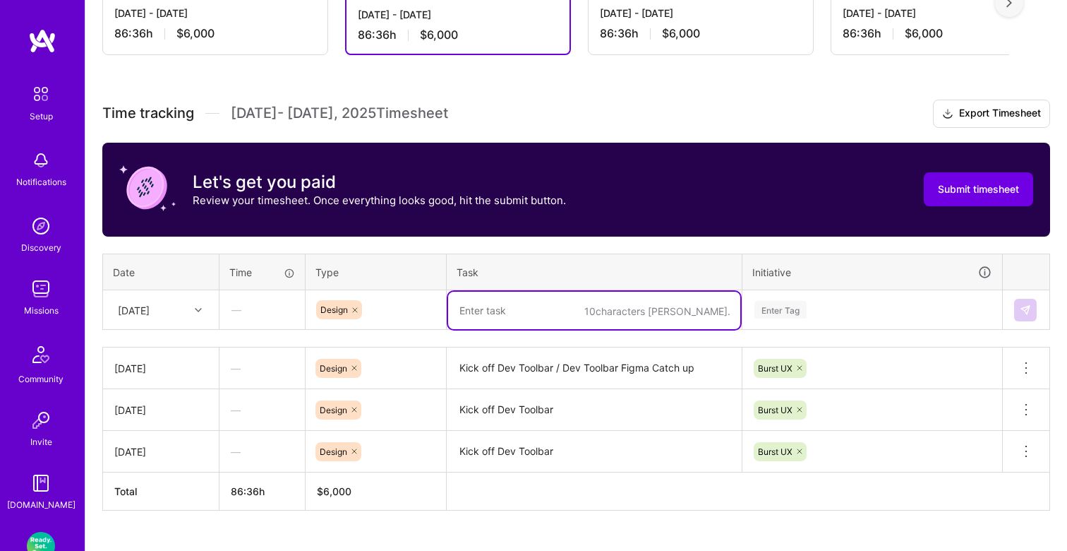
click at [507, 314] on textarea at bounding box center [594, 310] width 292 height 37
paste textarea "Kick off Dev Toolbar / Dev Toolbar Figma Catch up"
type textarea "Kick off Dev Toolbar / Dev Toolbar Figma Catch up"
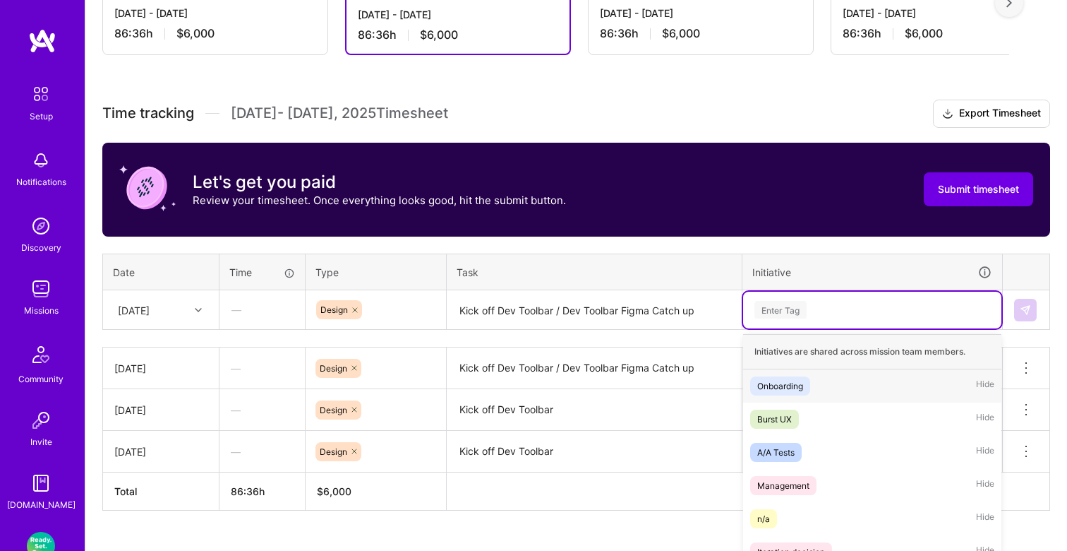
click at [803, 308] on div "option Burst UX, selected. option Onboarding focused, 1 of 25. 25 results avail…" at bounding box center [872, 310] width 258 height 37
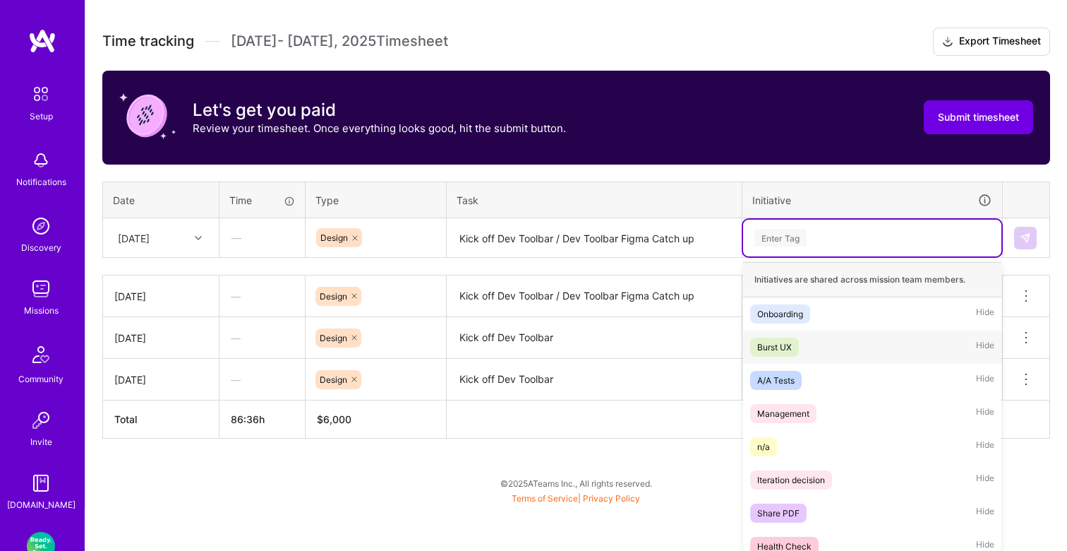
click at [794, 342] on span "Burst UX" at bounding box center [774, 346] width 49 height 19
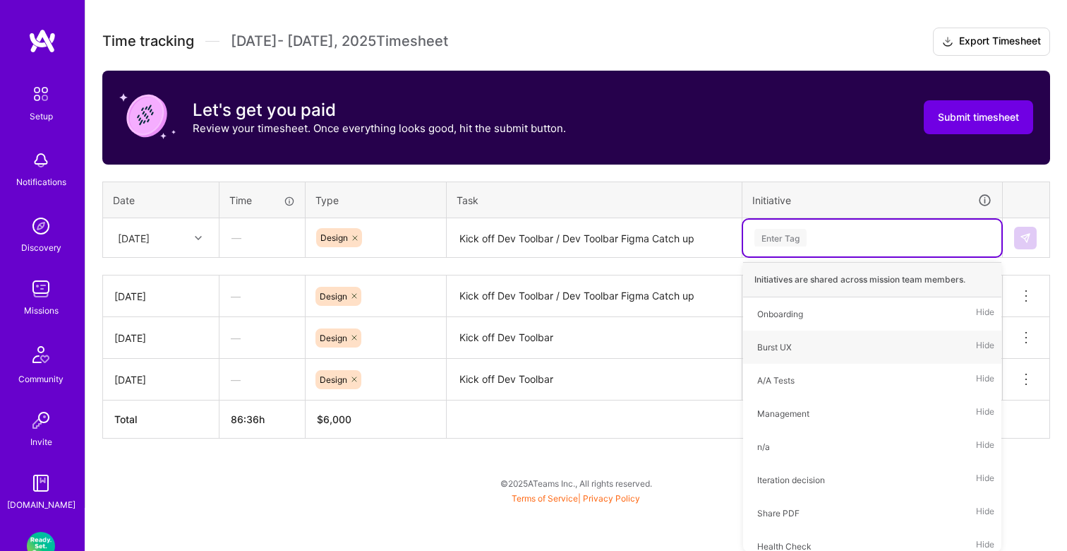
scroll to position [371, 0]
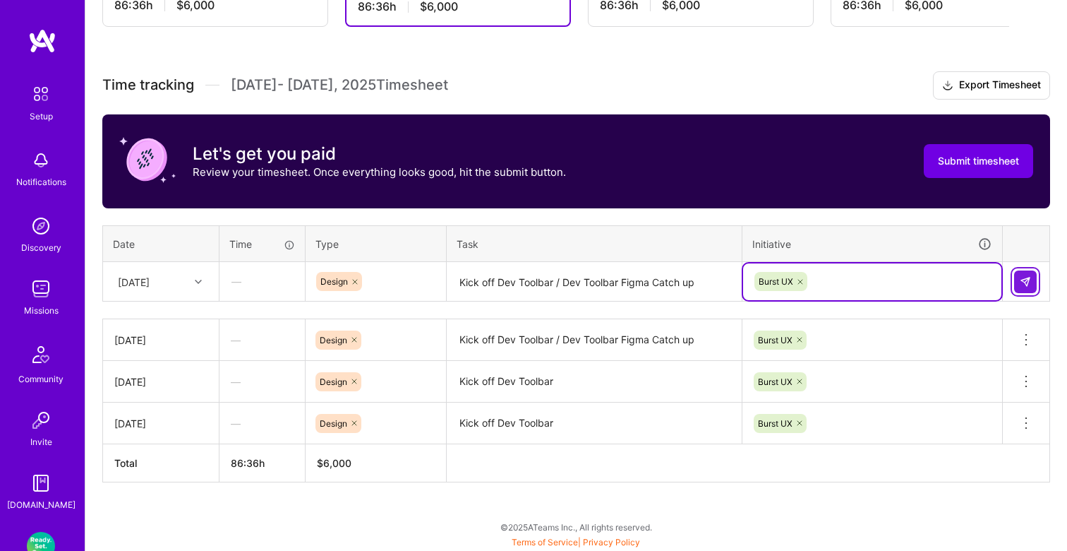
click at [1033, 285] on button at bounding box center [1025, 281] width 23 height 23
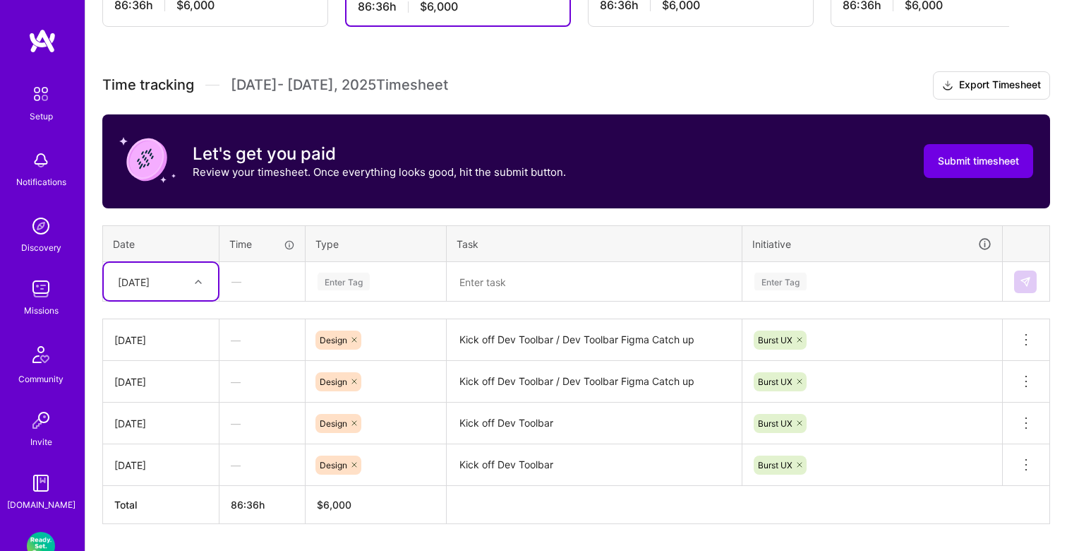
click at [187, 285] on div "[DATE]" at bounding box center [150, 281] width 78 height 23
click at [151, 407] on div "[DATE]" at bounding box center [161, 413] width 114 height 26
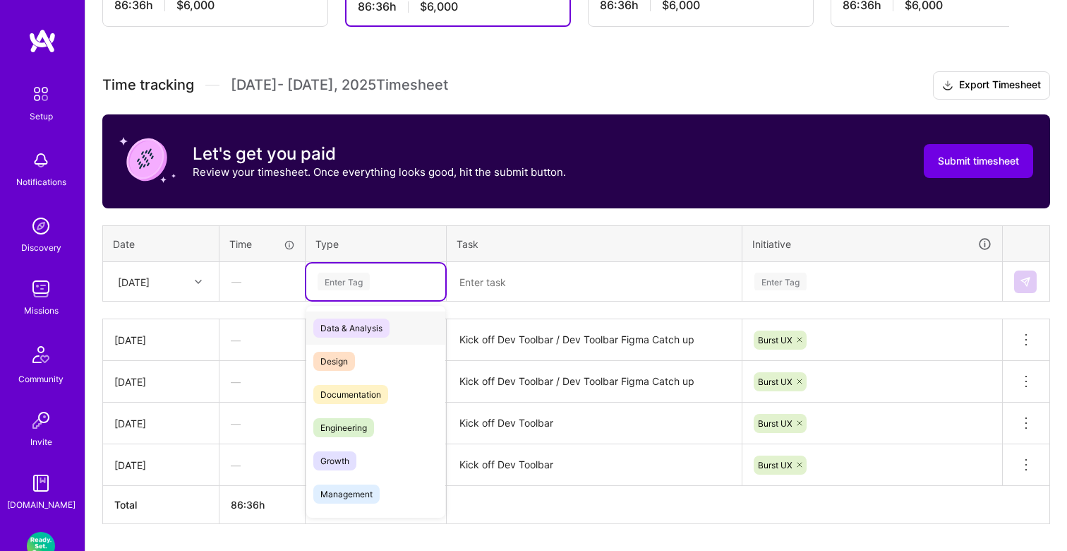
click at [344, 278] on div "Enter Tag" at bounding box center [344, 281] width 52 height 22
click at [344, 360] on span "Design" at bounding box center [334, 361] width 42 height 19
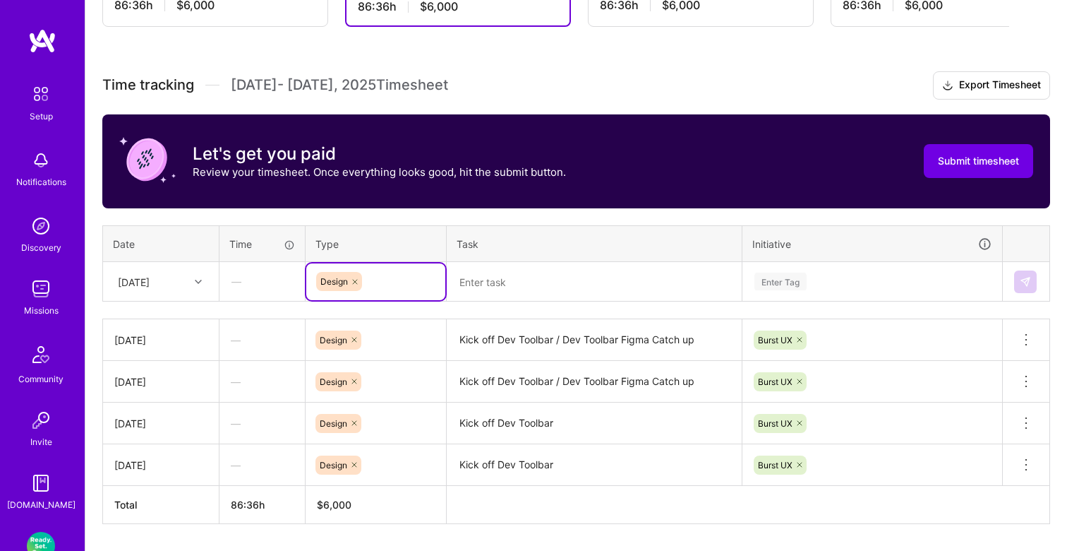
click at [482, 287] on textarea at bounding box center [594, 281] width 292 height 37
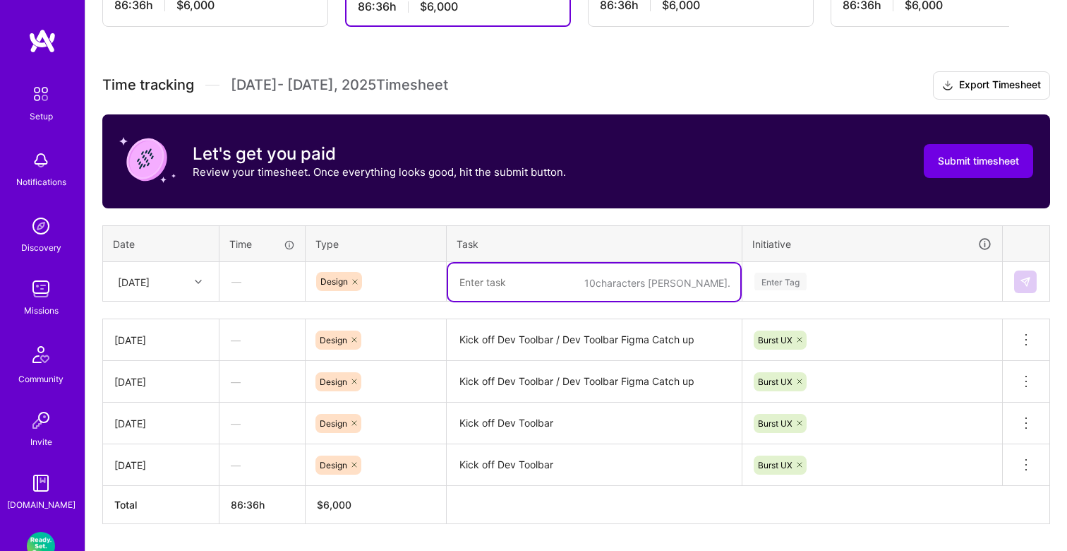
paste textarea "Kick off Dev Toolbar / Dev Toolbar Figma Catch up"
drag, startPoint x: 563, startPoint y: 283, endPoint x: 422, endPoint y: 280, distance: 141.2
click at [422, 280] on tr "[DATE] — Design Kick off Dev Toolbar / Dev Toolbar Figma Catch up Enter Tag" at bounding box center [576, 282] width 947 height 40
click at [630, 278] on textarea "Dev Toolbar Figma Catch up" at bounding box center [594, 281] width 292 height 37
click at [677, 282] on textarea "Dev Toolbar Figma Catch up / Dev Toolbar Unkown Flags" at bounding box center [594, 281] width 292 height 37
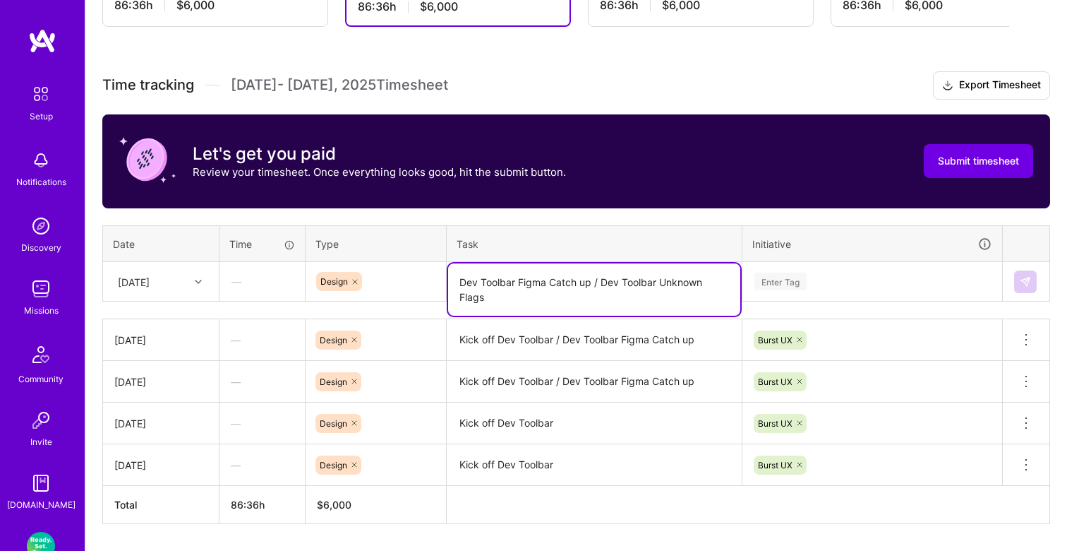
click at [659, 296] on textarea "Dev Toolbar Figma Catch up / Dev Toolbar Unknown Flags" at bounding box center [594, 289] width 292 height 52
type textarea "Dev Toolbar Figma Catch up / Dev Toolbar Unknown Flags"
click at [795, 294] on div "Enter Tag" at bounding box center [872, 281] width 258 height 37
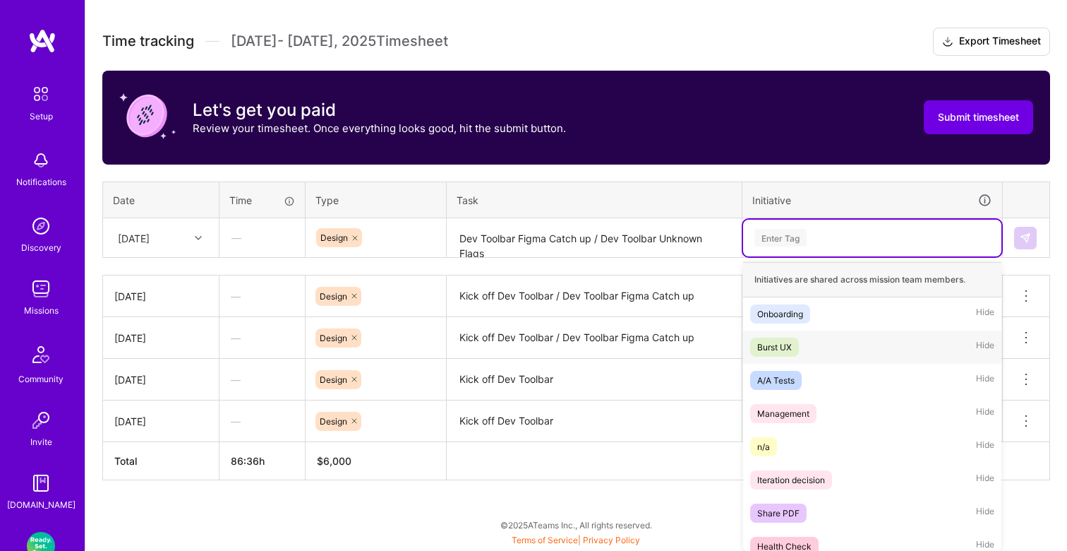
click at [789, 337] on span "Burst UX" at bounding box center [774, 346] width 49 height 19
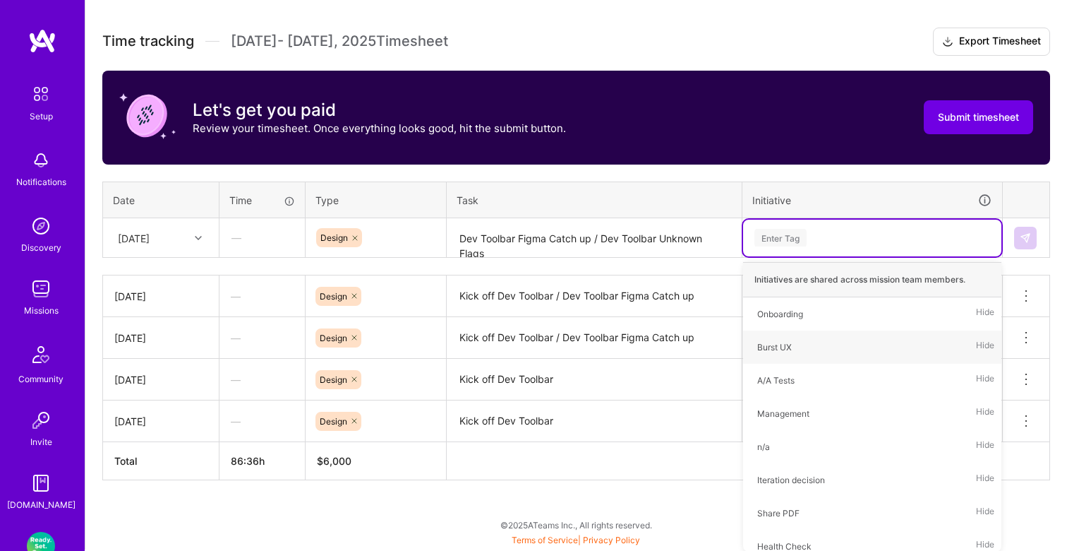
scroll to position [413, 0]
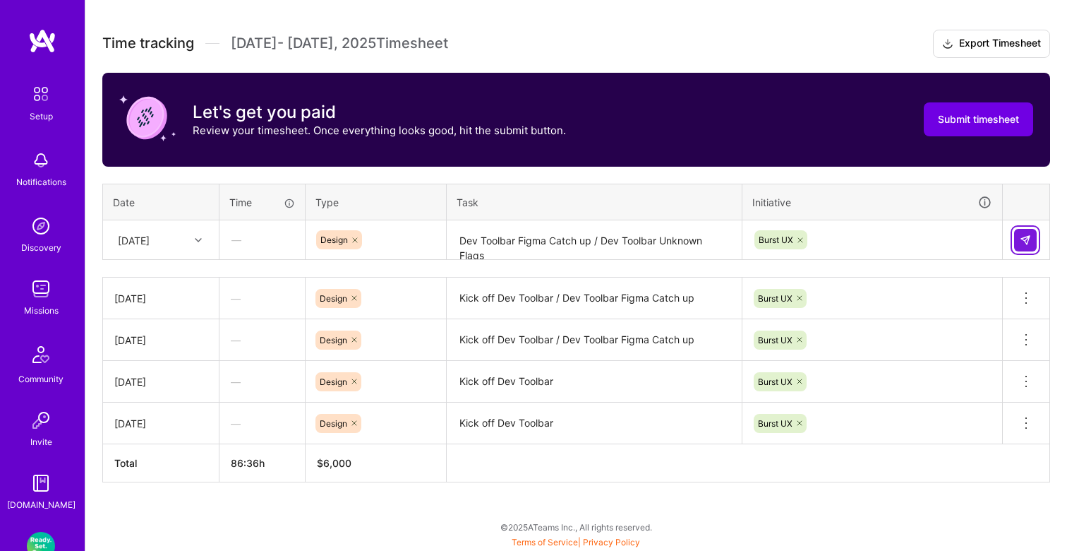
click at [1022, 239] on img at bounding box center [1025, 239] width 11 height 11
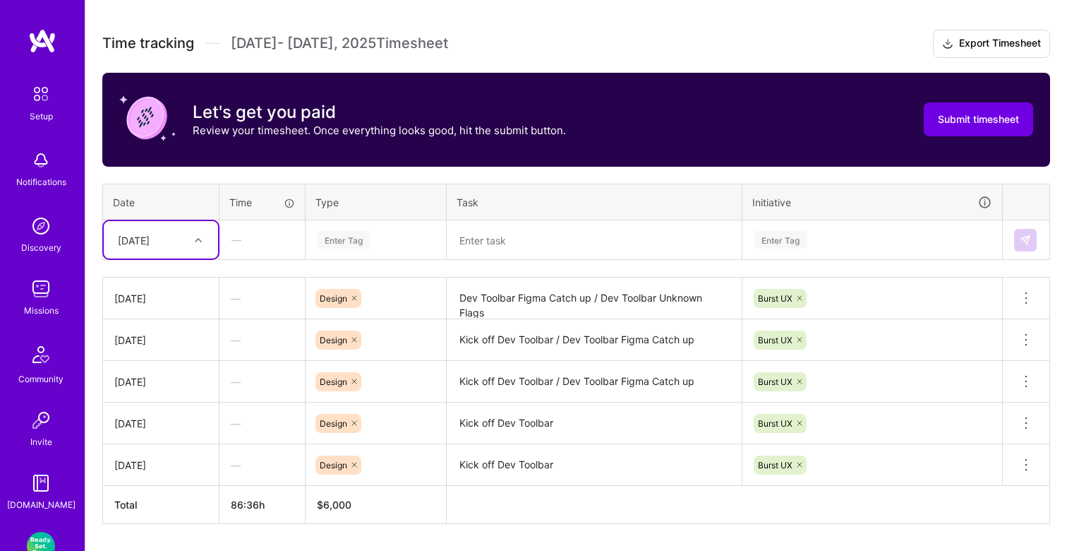
click at [188, 239] on div "[DATE]" at bounding box center [150, 239] width 78 height 23
click at [161, 368] on div "[DATE]" at bounding box center [161, 377] width 114 height 26
click at [371, 248] on div "Enter Tag" at bounding box center [375, 240] width 139 height 37
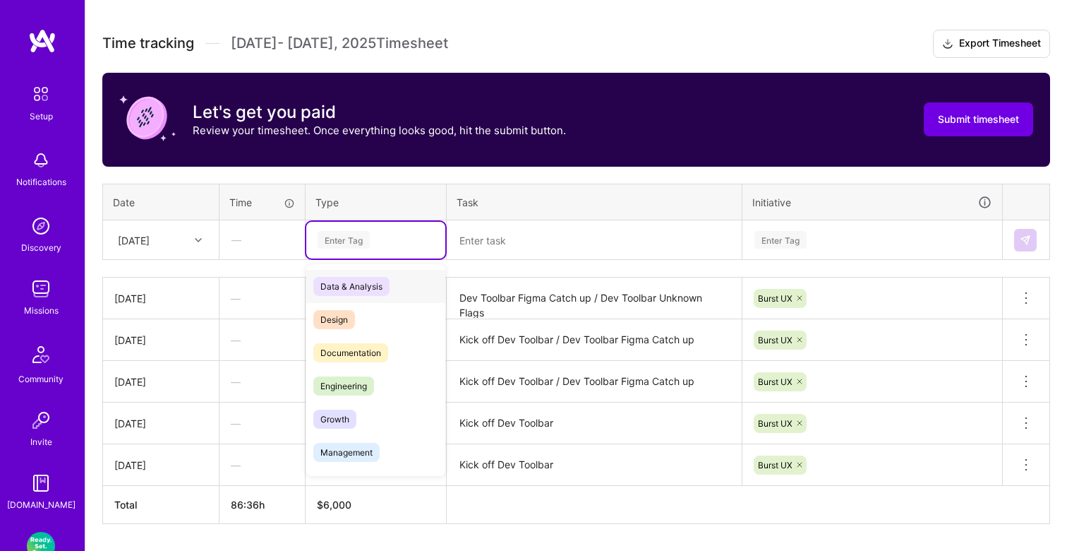
click at [348, 311] on span "Design" at bounding box center [334, 319] width 42 height 19
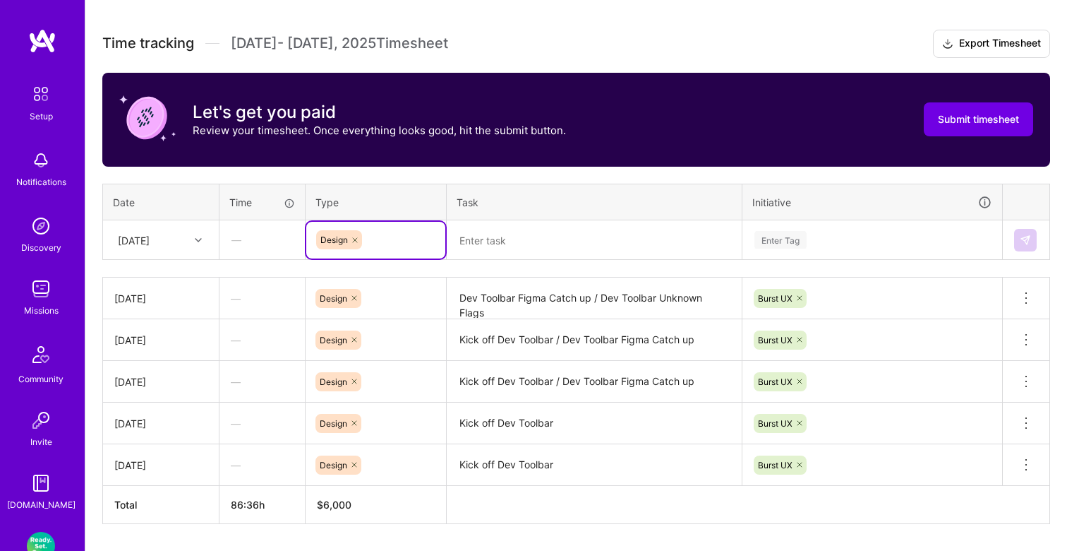
click at [498, 248] on textarea at bounding box center [594, 240] width 292 height 37
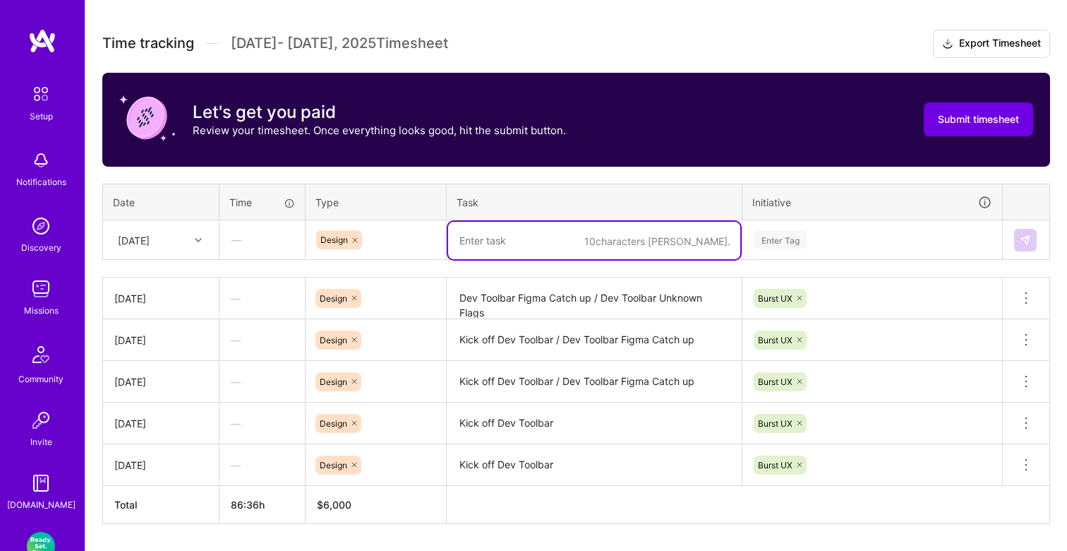
paste textarea "Dev Toolbar Figma Catch up / Dev Toolbar Unknown Flags"
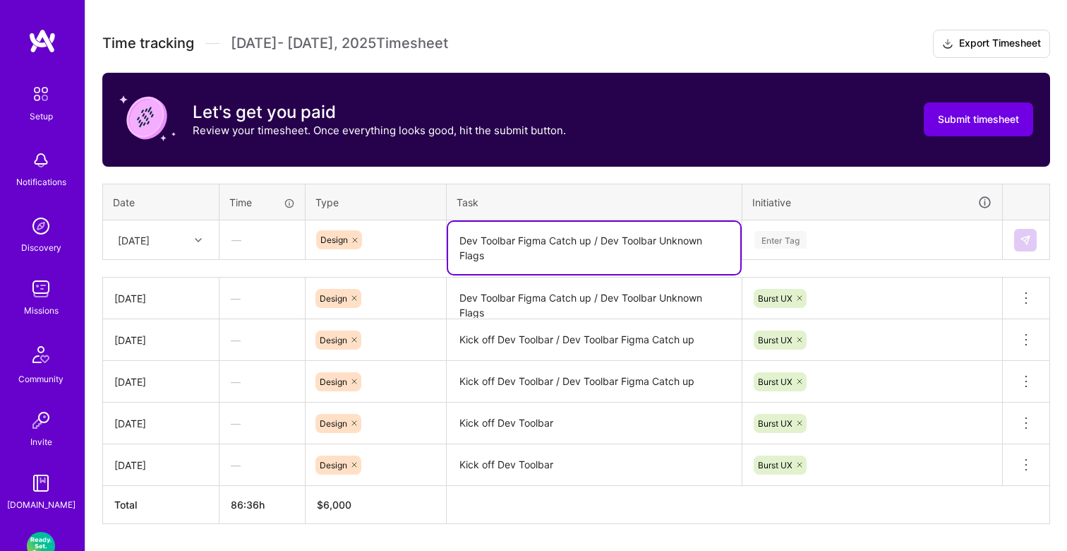
type textarea "Dev Toolbar Figma Catch up / Dev Toolbar Unknown Flags"
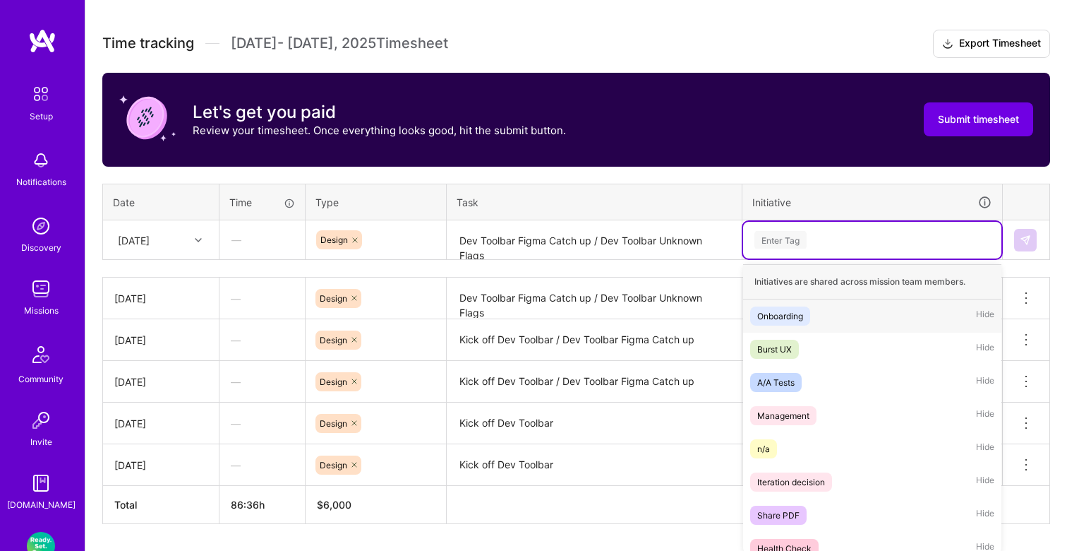
scroll to position [421, 0]
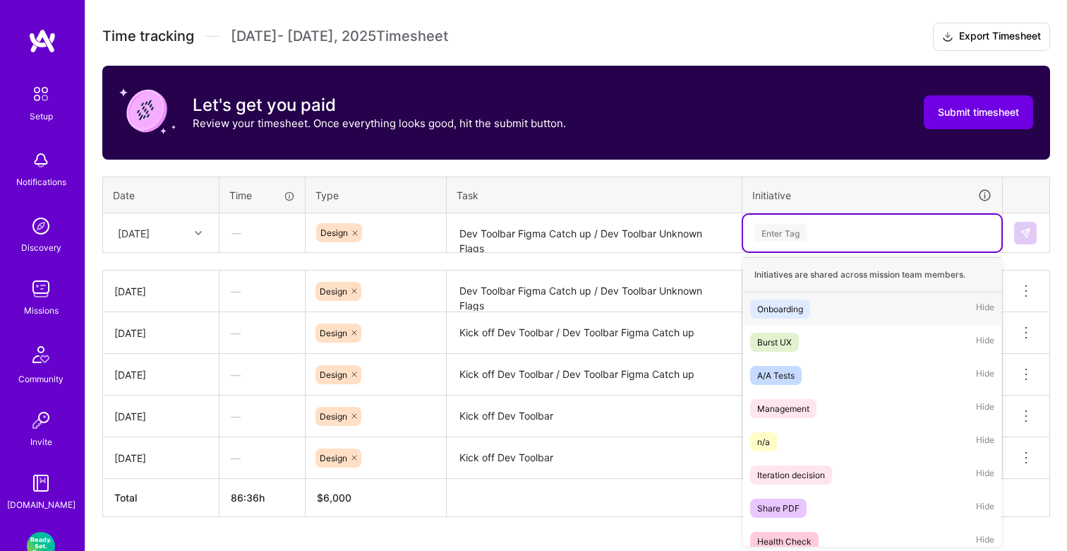
click at [797, 245] on div "Enter Tag" at bounding box center [872, 233] width 258 height 37
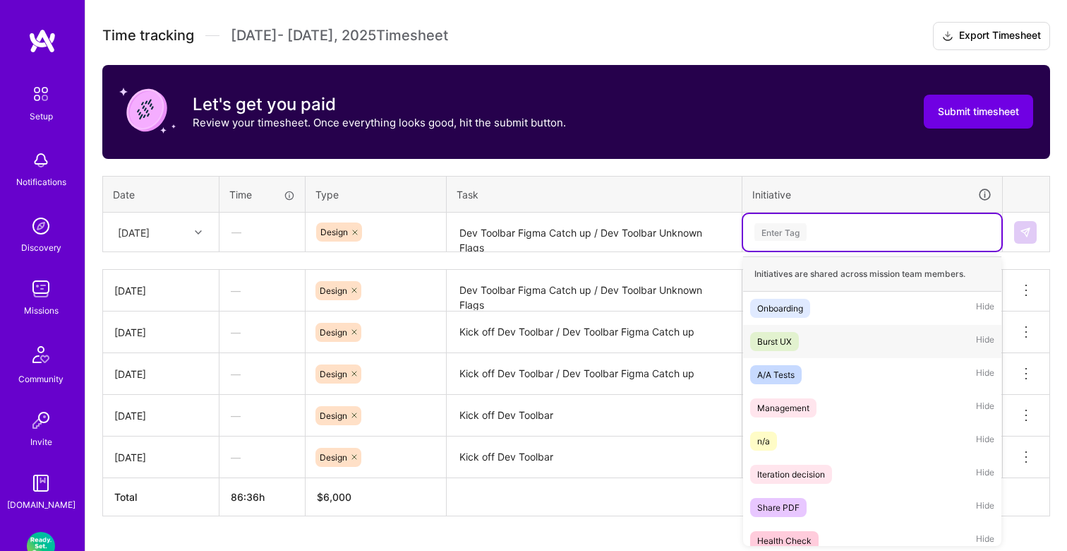
click at [785, 334] on div "Burst UX" at bounding box center [774, 341] width 35 height 15
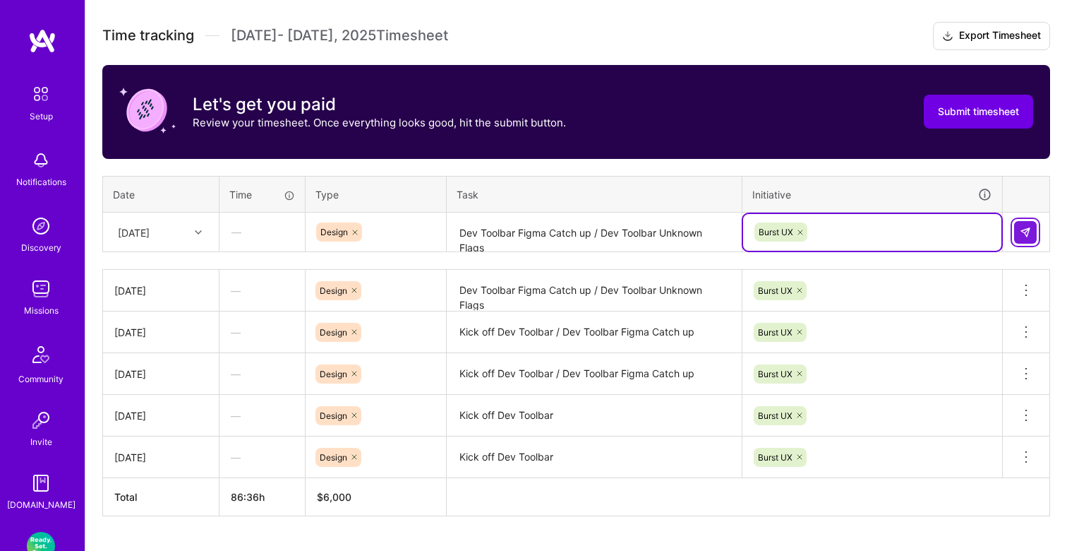
click at [1026, 232] on img at bounding box center [1025, 232] width 11 height 11
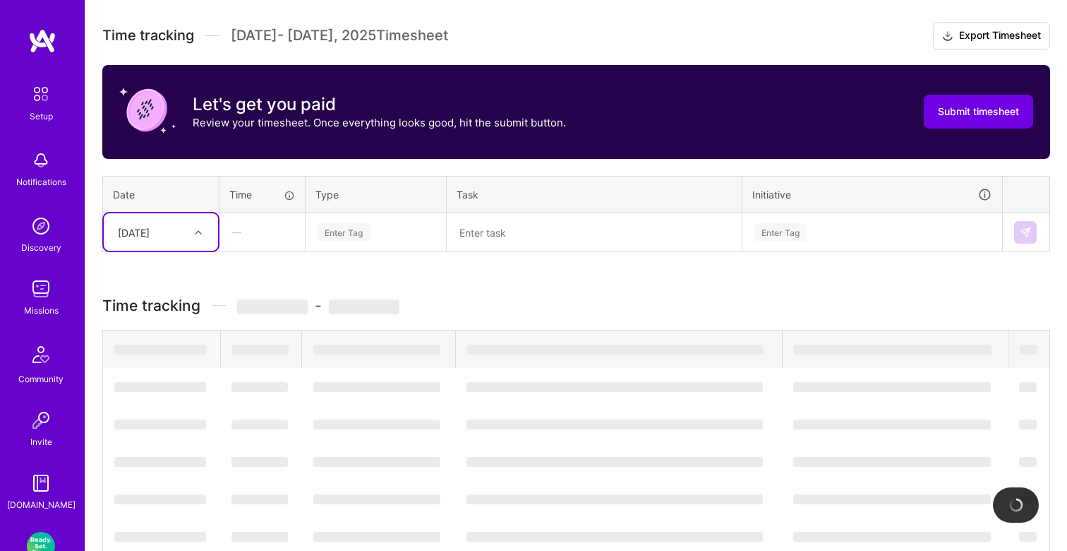
click at [193, 235] on div at bounding box center [200, 232] width 22 height 18
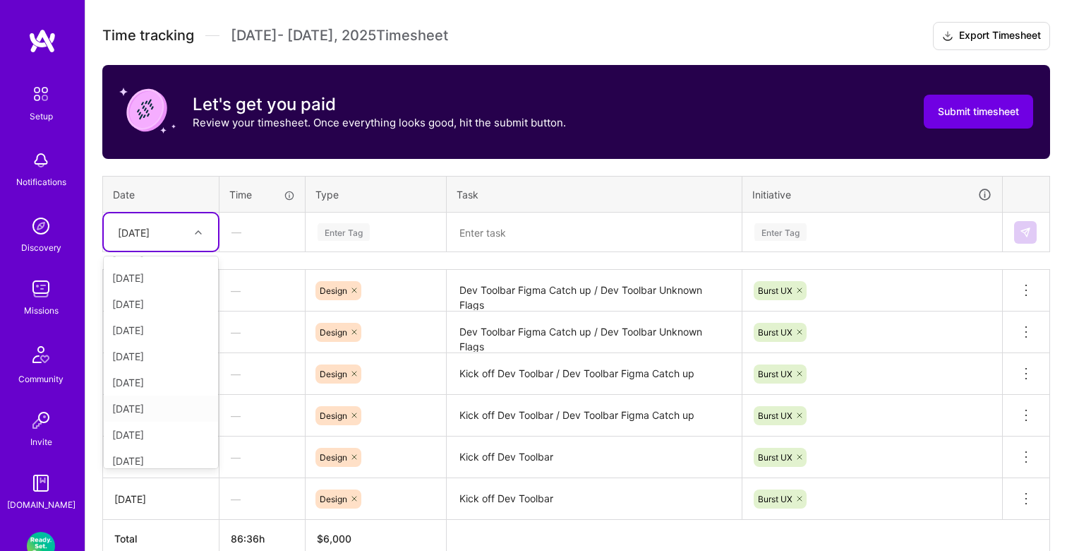
scroll to position [41, 0]
click at [160, 406] on div "[DATE]" at bounding box center [161, 414] width 114 height 26
click at [367, 233] on div "Enter Tag" at bounding box center [344, 232] width 52 height 22
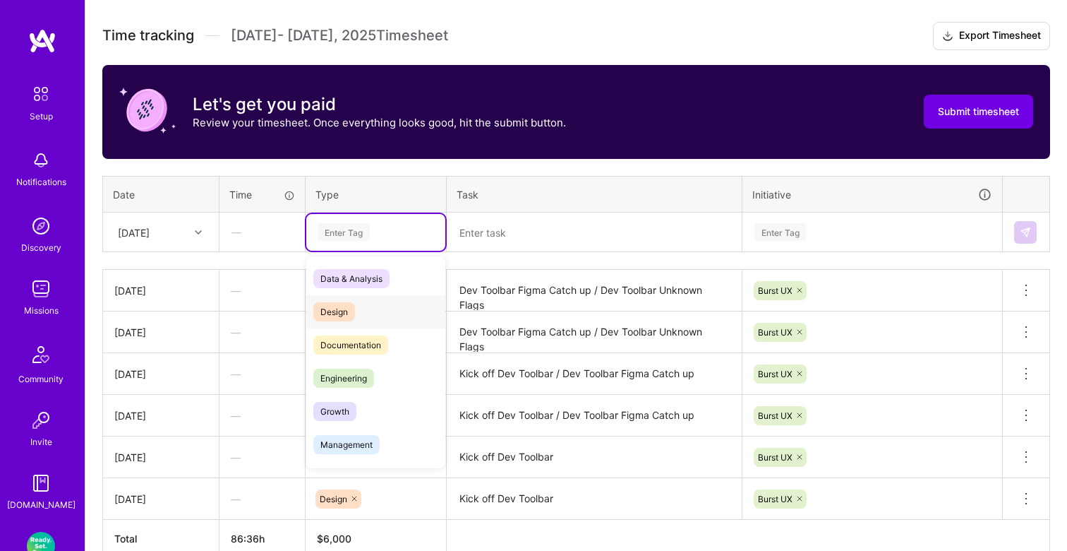
click at [354, 306] on span "Design" at bounding box center [334, 311] width 42 height 19
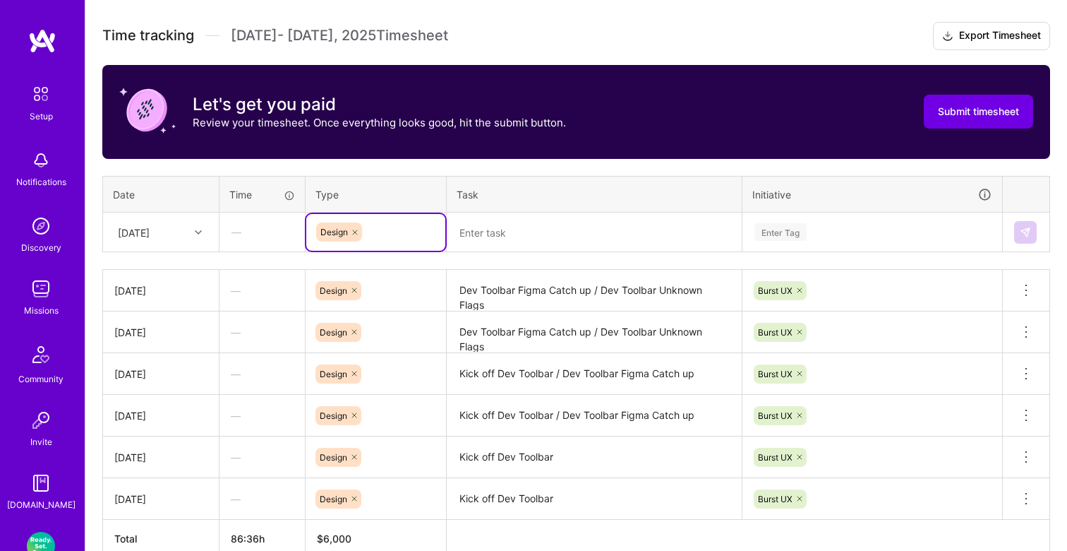
click at [485, 232] on textarea at bounding box center [594, 232] width 292 height 37
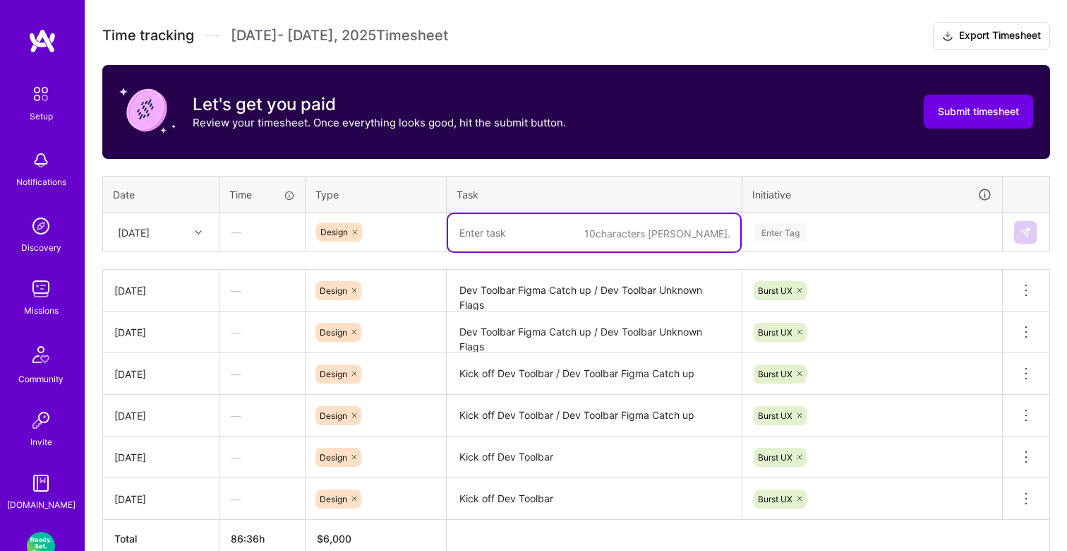
paste textarea "Dev Toolbar Figma Catch up / Dev Toolbar Unknown Flags"
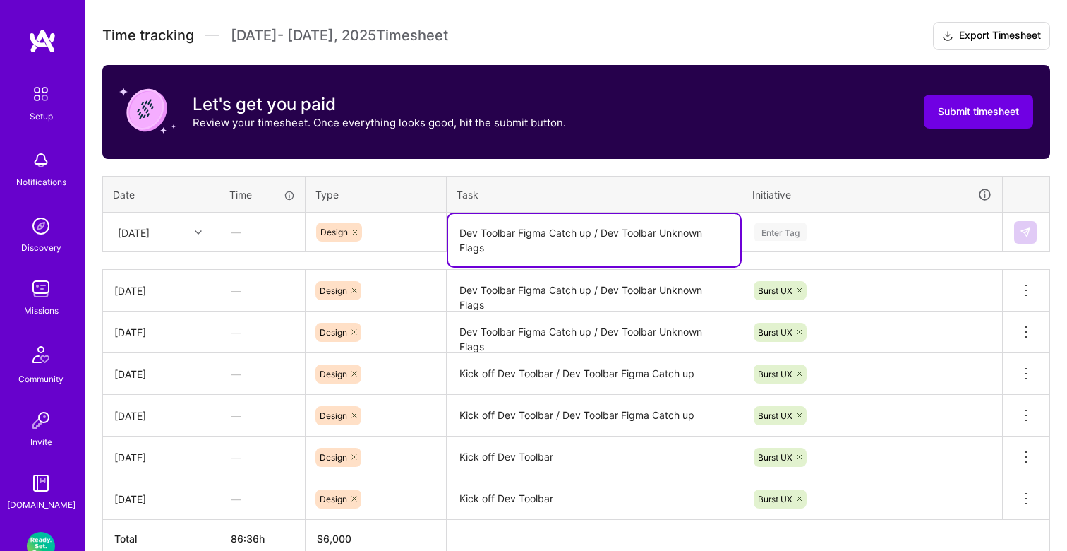
type textarea "Dev Toolbar Figma Catch up / Dev Toolbar Unknown Flags"
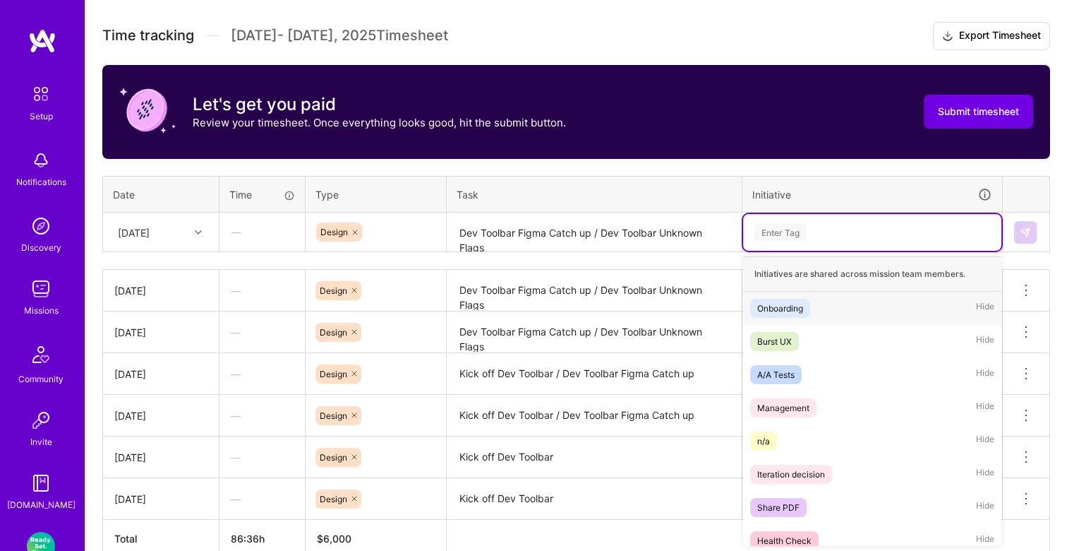
click at [804, 240] on div "Enter Tag" at bounding box center [781, 232] width 52 height 22
click at [799, 346] on span "Burst UX" at bounding box center [774, 341] width 49 height 19
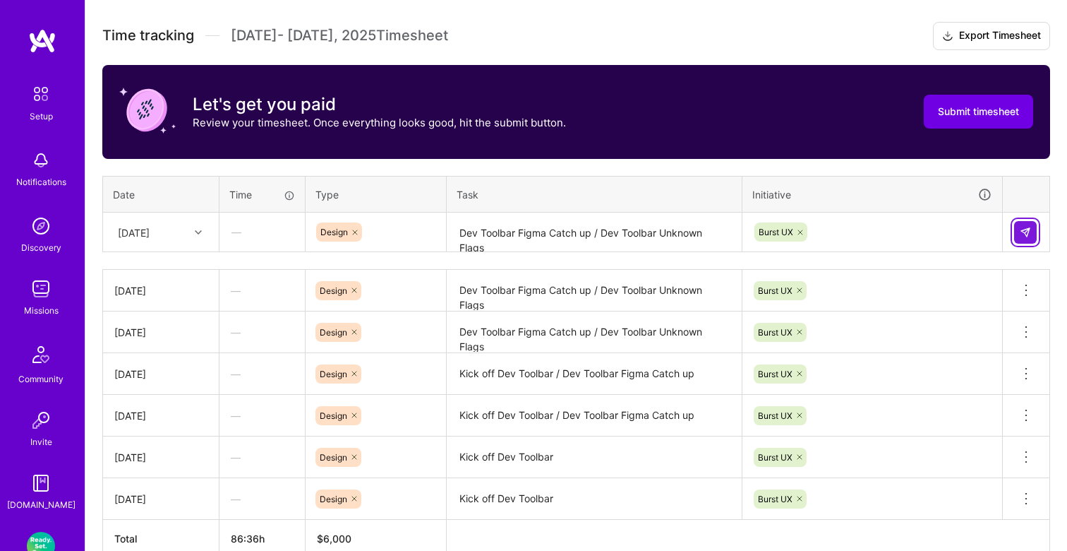
click at [1021, 235] on img at bounding box center [1025, 232] width 11 height 11
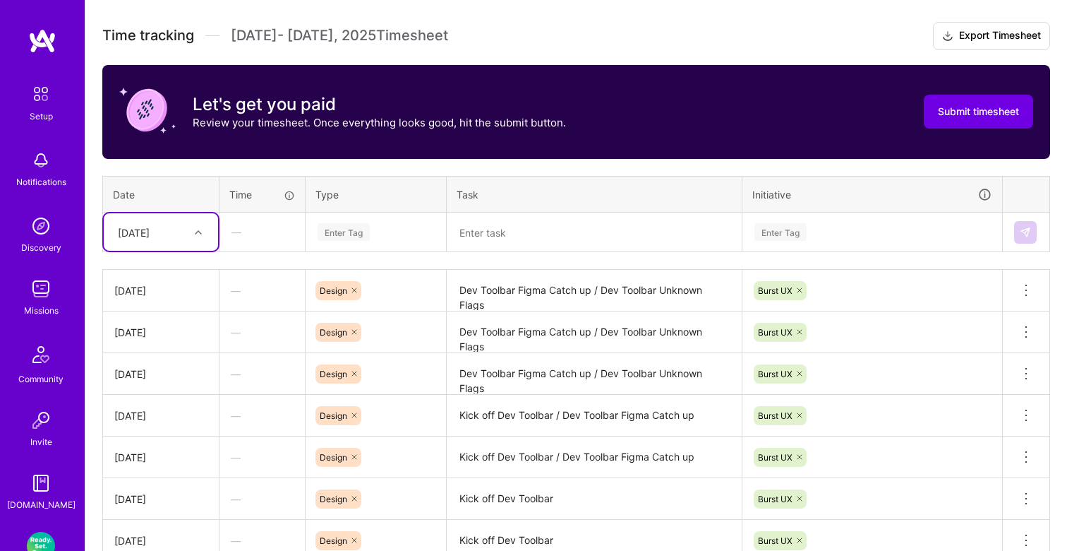
click at [183, 230] on div "[DATE]" at bounding box center [150, 231] width 78 height 23
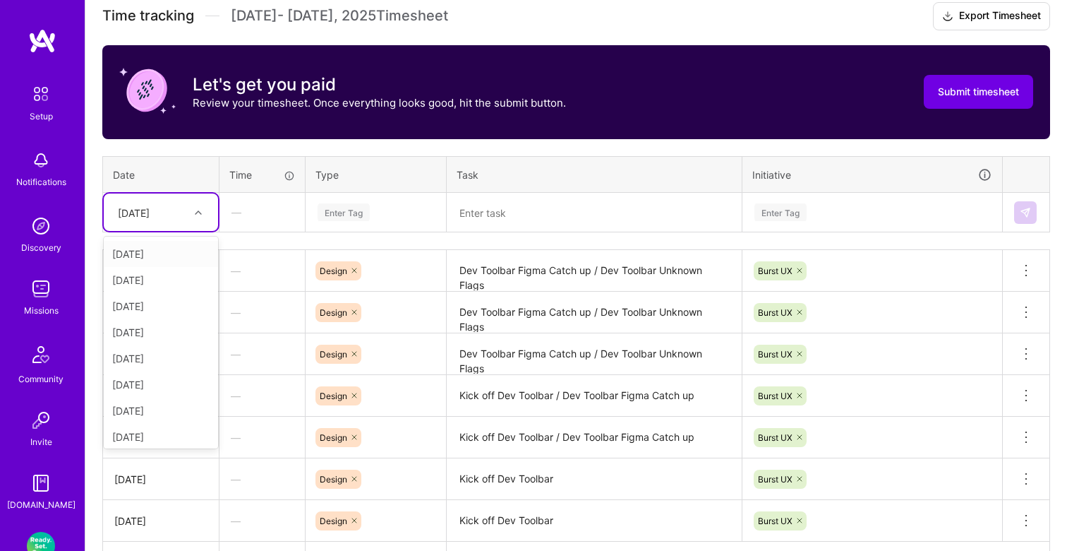
scroll to position [107, 0]
click at [148, 351] on div "[DATE]" at bounding box center [161, 355] width 114 height 26
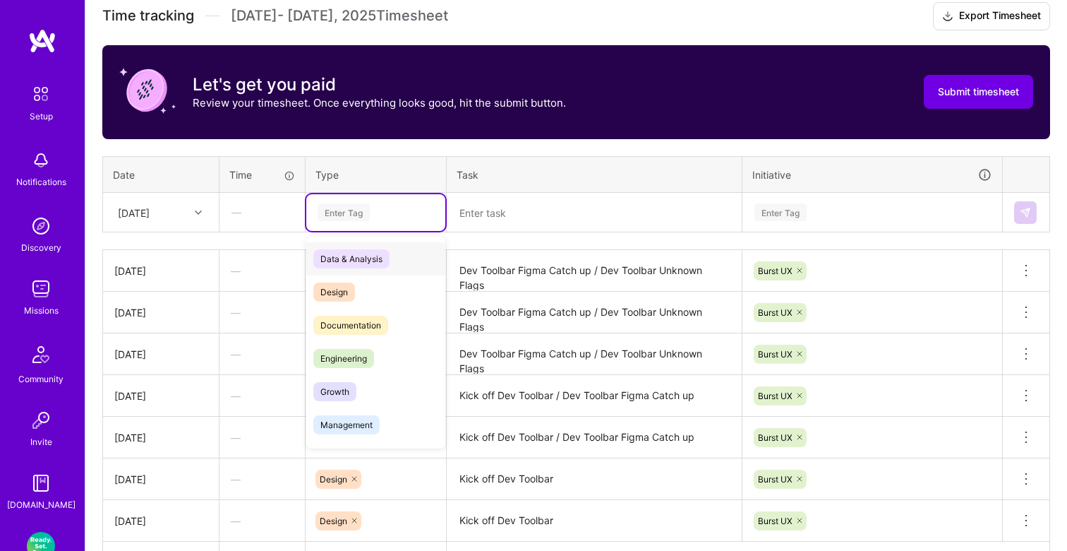
click at [356, 215] on div "Enter Tag" at bounding box center [344, 212] width 52 height 22
click at [349, 289] on span "Design" at bounding box center [334, 291] width 42 height 19
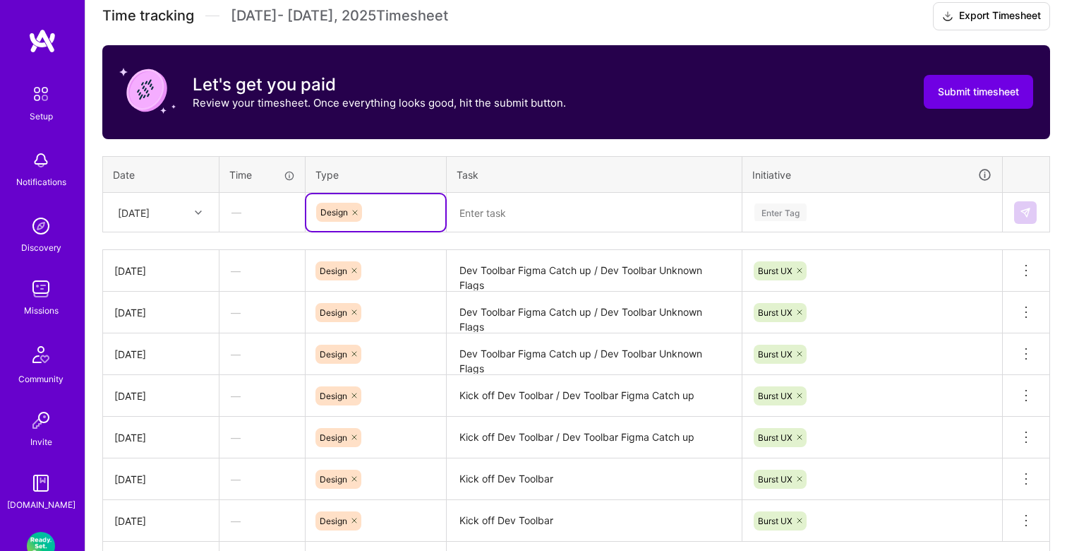
click at [504, 213] on textarea at bounding box center [594, 212] width 292 height 37
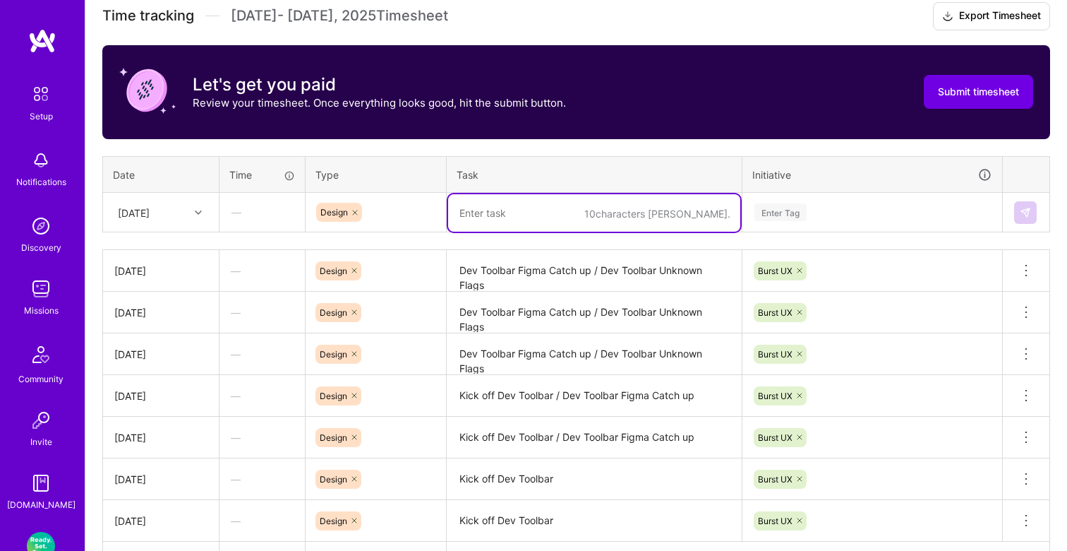
paste textarea "Dev Toolbar Figma Catch up / Dev Toolbar Unknown Flags"
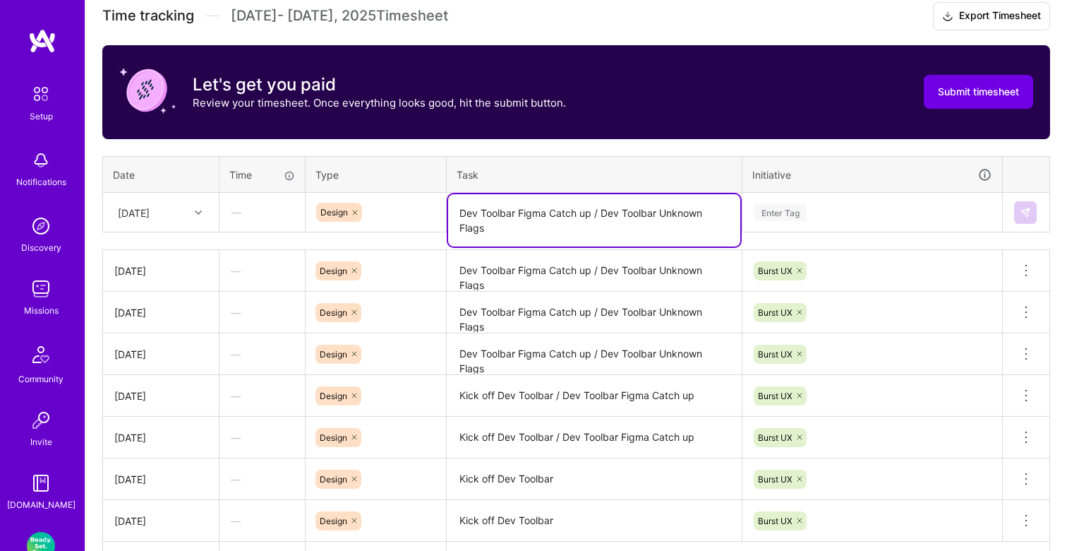
type textarea "Dev Toolbar Figma Catch up / Dev Toolbar Unknown Flags"
click at [778, 214] on div "Enter Tag" at bounding box center [781, 212] width 52 height 22
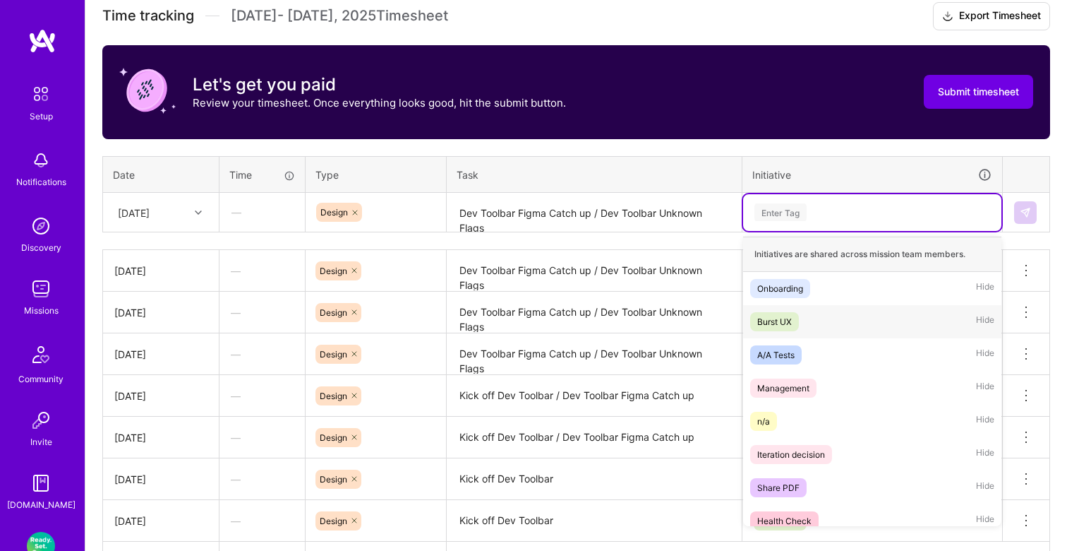
click at [777, 316] on div "Burst UX" at bounding box center [774, 321] width 35 height 15
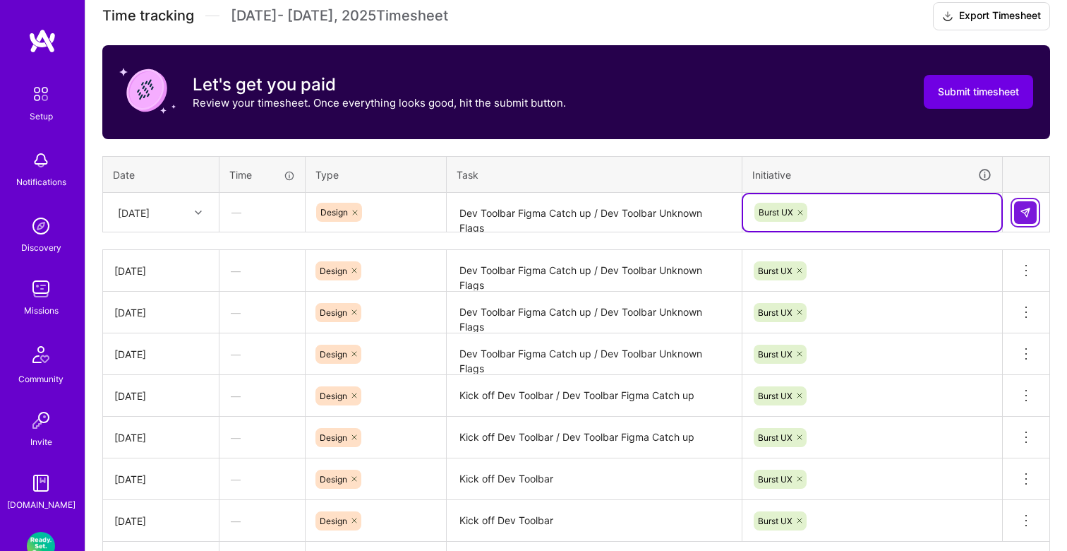
click at [1026, 209] on img at bounding box center [1025, 212] width 11 height 11
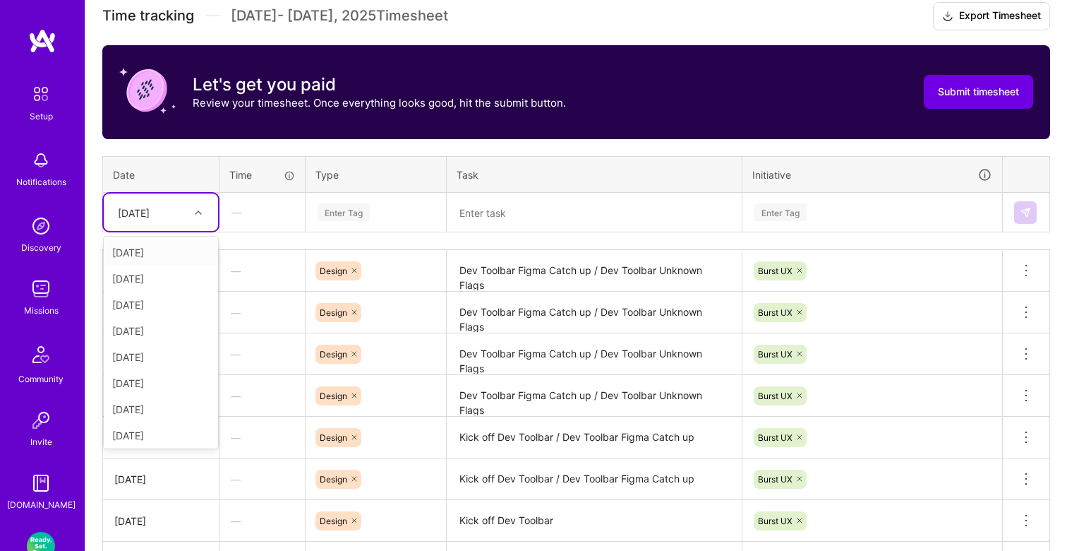
click at [208, 208] on div at bounding box center [200, 212] width 22 height 18
click at [148, 330] on div "[DATE]" at bounding box center [161, 328] width 114 height 26
click at [277, 212] on div "—" at bounding box center [262, 211] width 84 height 37
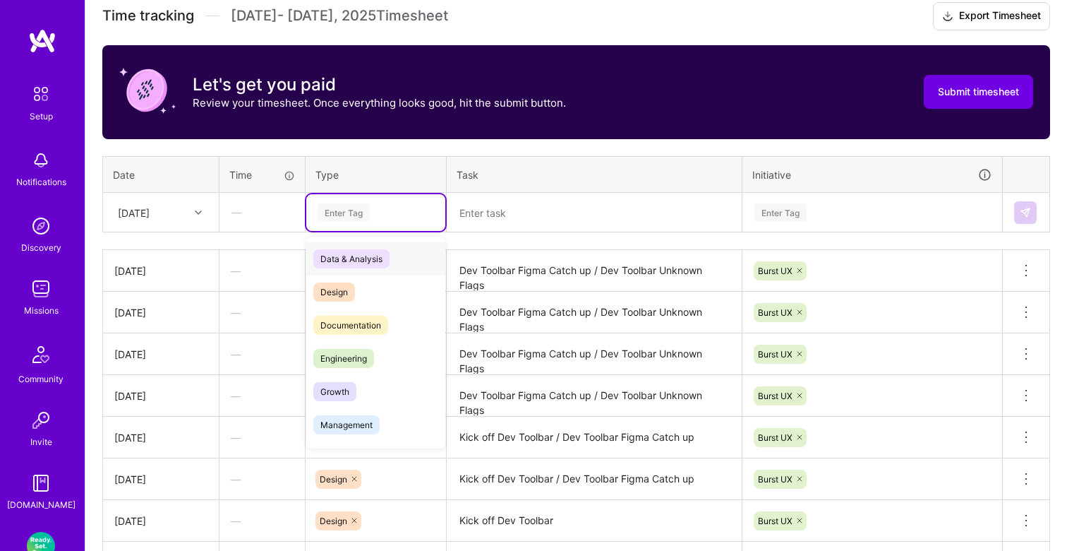
click at [356, 214] on div "Enter Tag" at bounding box center [344, 212] width 52 height 22
click at [344, 292] on span "Design" at bounding box center [334, 291] width 42 height 19
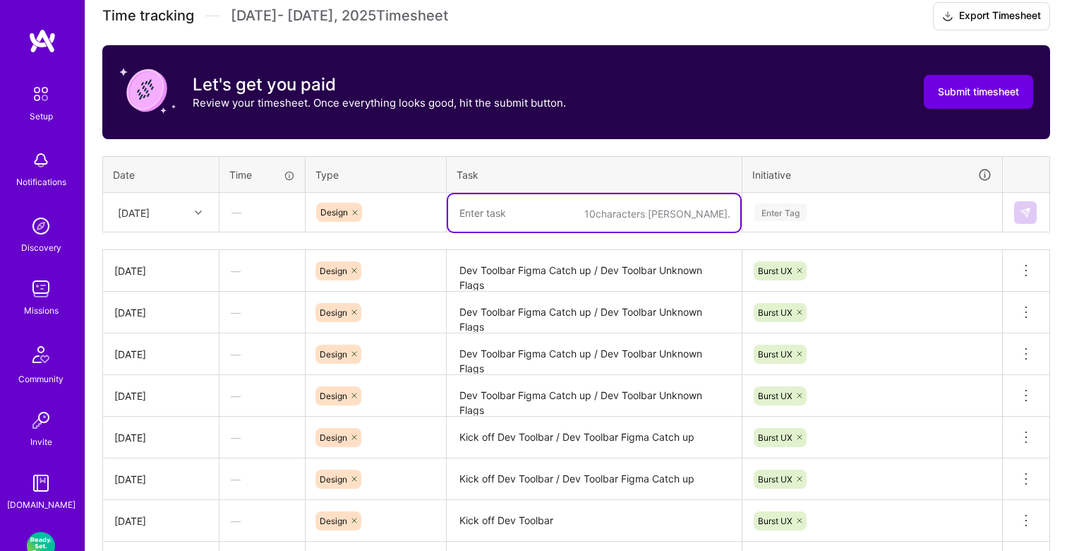
click at [500, 214] on textarea at bounding box center [594, 212] width 292 height 37
paste textarea "Dev Toolbar Figma Catch up / Dev Toolbar Unknown Flags"
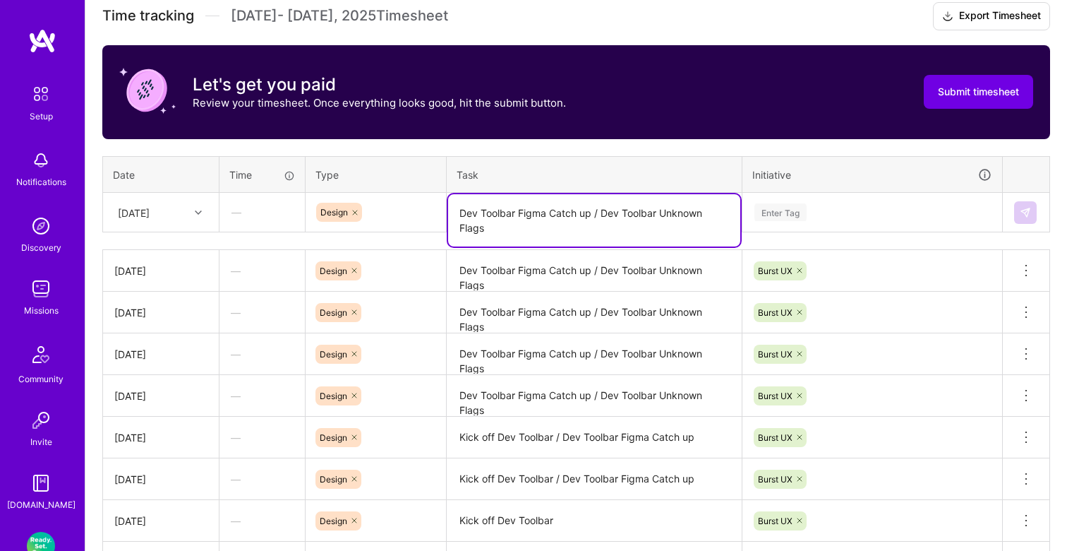
type textarea "Dev Toolbar Figma Catch up / Dev Toolbar Unknown Flags"
click at [789, 218] on div "Enter Tag" at bounding box center [781, 212] width 52 height 22
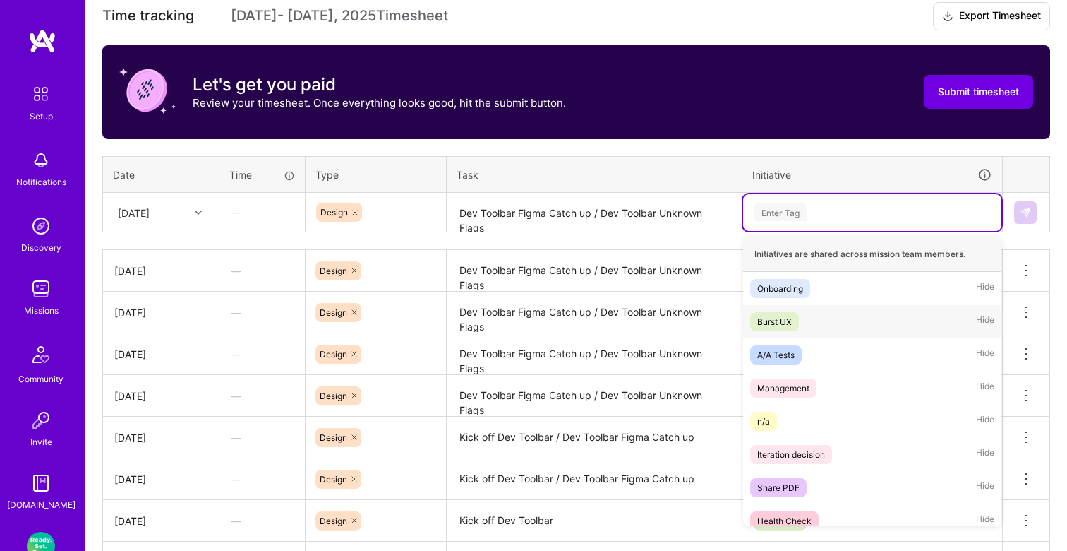
click at [781, 311] on div "Burst UX Hide" at bounding box center [872, 321] width 258 height 33
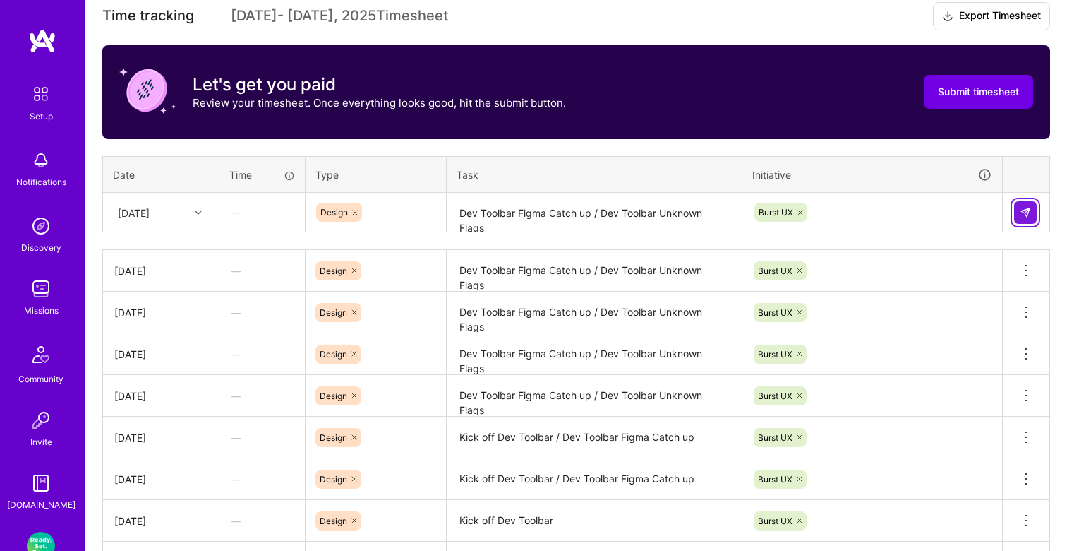
click at [1027, 221] on button at bounding box center [1025, 212] width 23 height 23
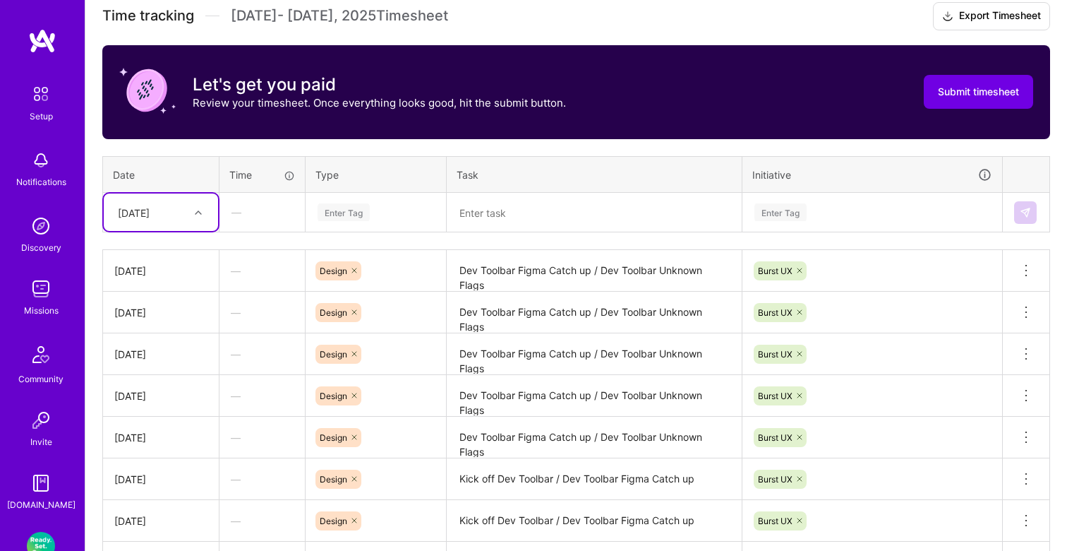
scroll to position [445, 0]
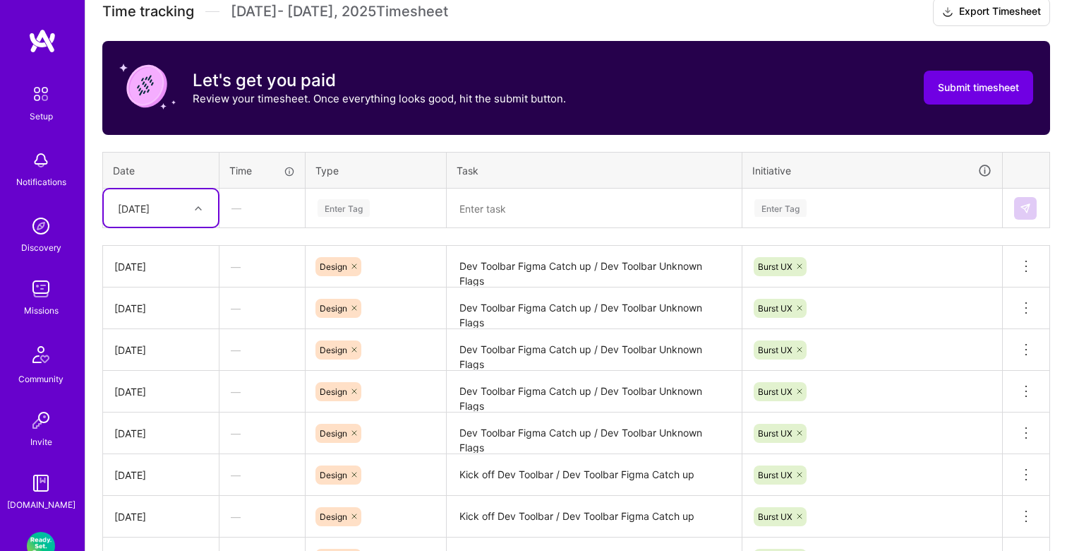
click at [178, 200] on div "[DATE]" at bounding box center [150, 207] width 78 height 23
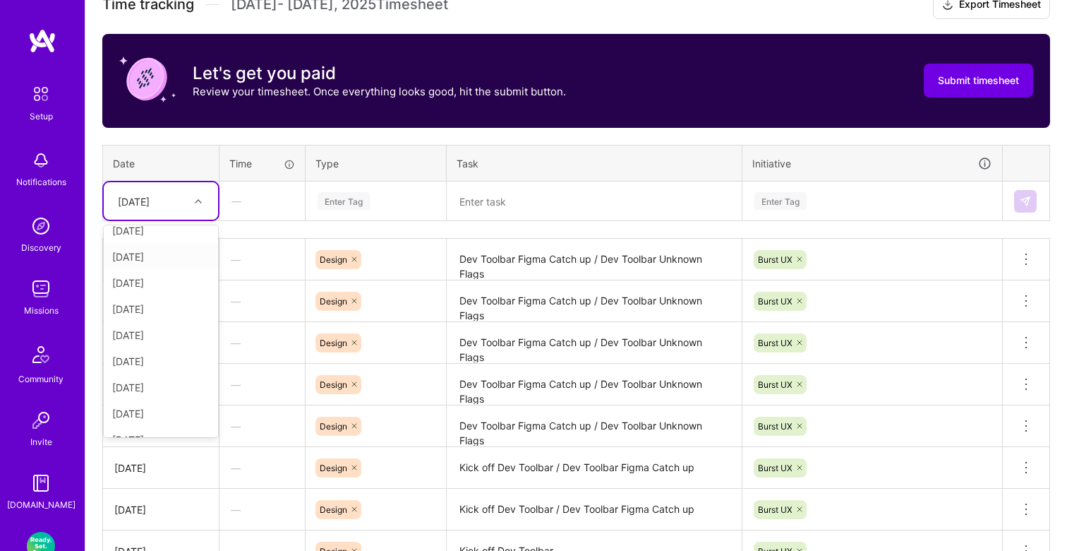
scroll to position [160, 0]
click at [147, 390] on div "[DATE]" at bounding box center [161, 395] width 114 height 26
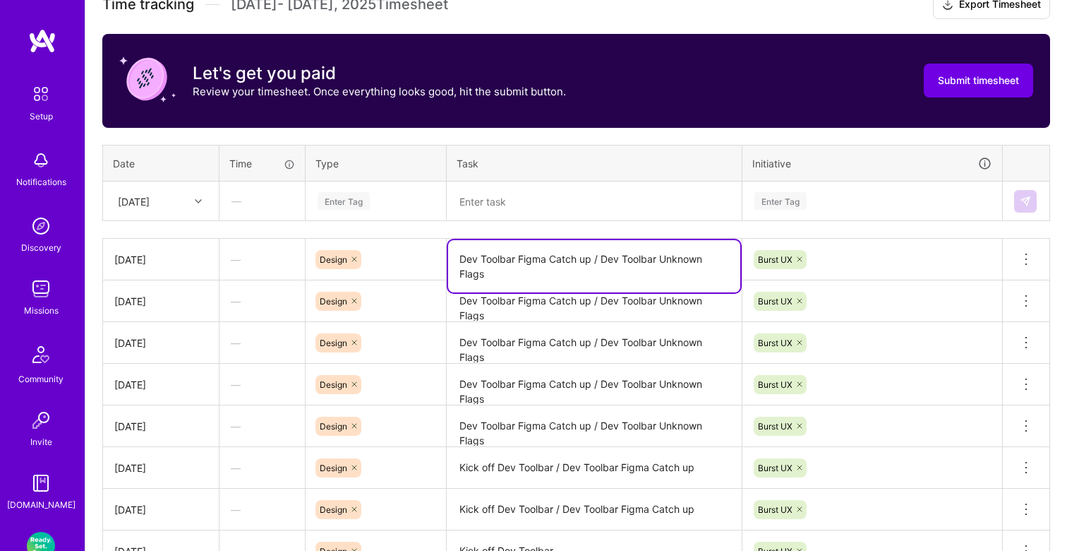
drag, startPoint x: 599, startPoint y: 259, endPoint x: 637, endPoint y: 276, distance: 41.1
click at [637, 276] on textarea "Dev Toolbar Figma Catch up / Dev Toolbar Unknown Flags" at bounding box center [594, 266] width 292 height 52
click at [511, 204] on textarea at bounding box center [594, 201] width 292 height 37
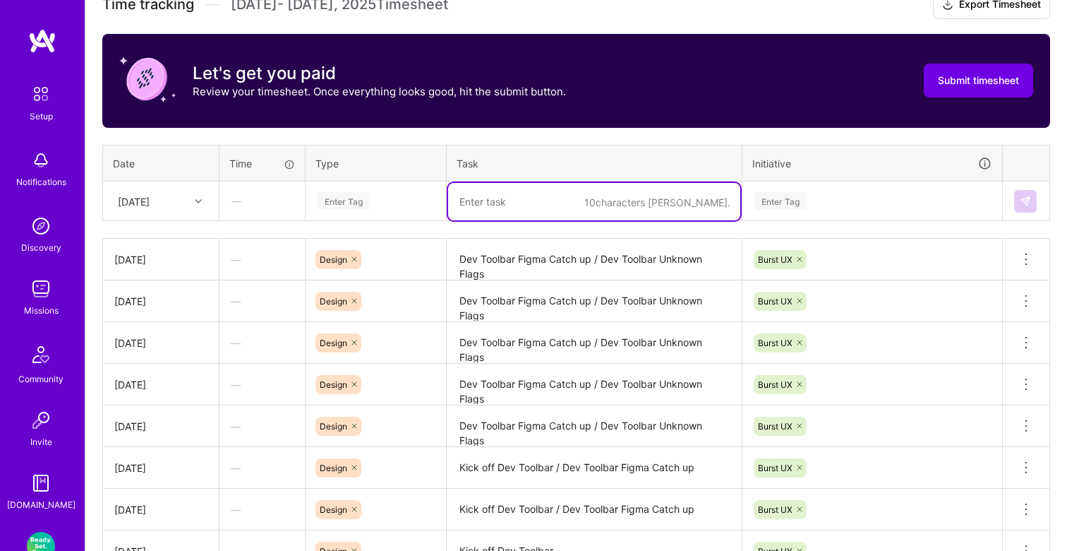
paste textarea "Dev Toolbar Unknown Flags"
type textarea "Dev Toolbar Unknown Flags / Text Inputs"
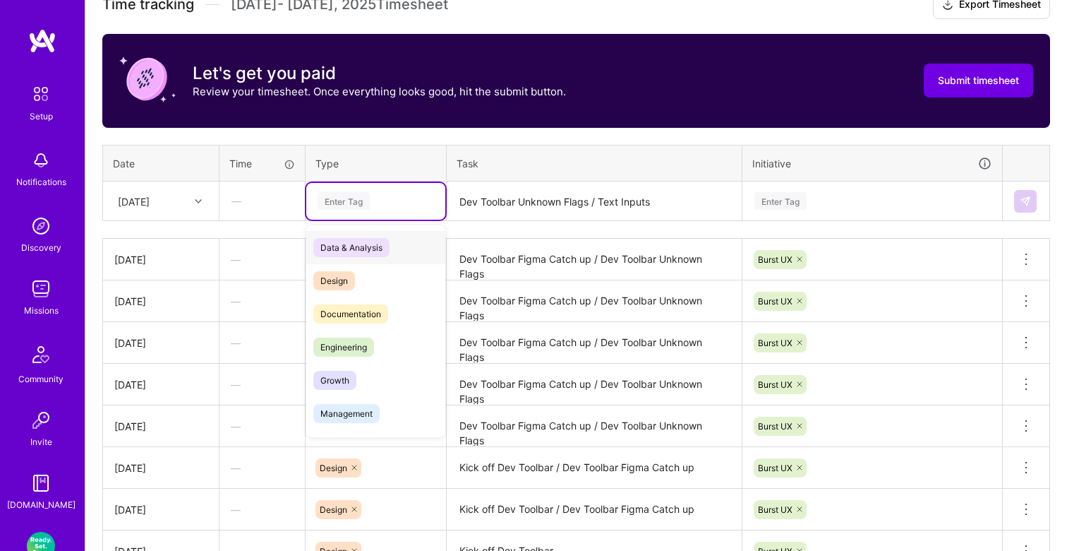
click at [341, 201] on div "Enter Tag" at bounding box center [344, 201] width 52 height 22
click at [340, 276] on span "Design" at bounding box center [334, 280] width 42 height 19
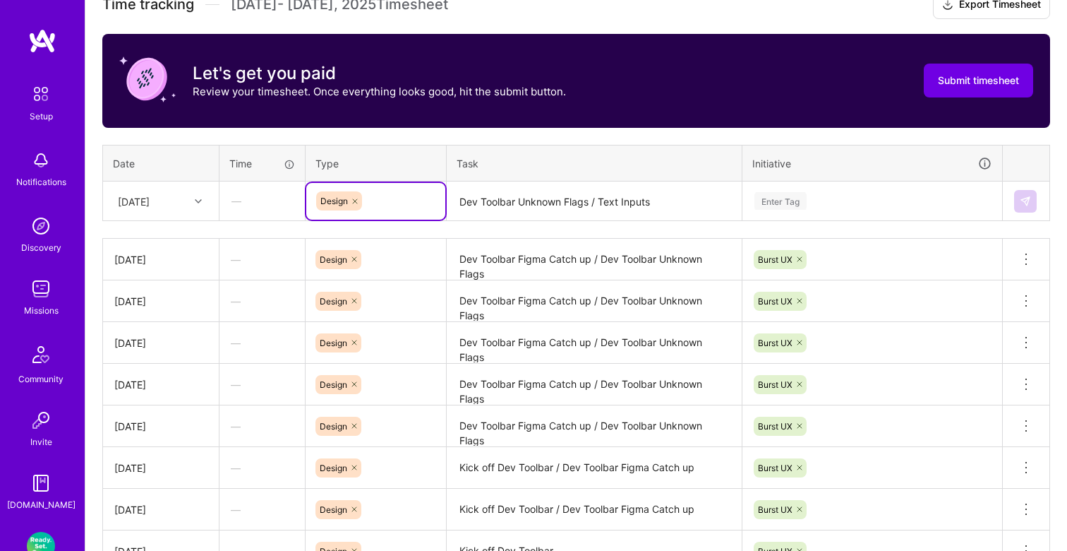
click at [206, 196] on div at bounding box center [200, 201] width 22 height 18
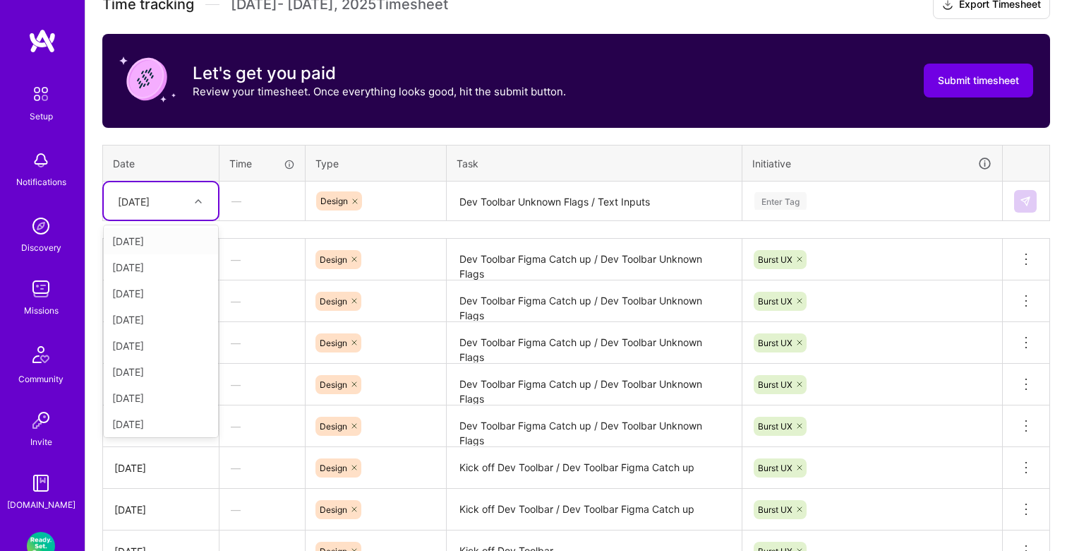
click at [206, 196] on div at bounding box center [200, 201] width 22 height 18
click at [690, 201] on textarea "Dev Toolbar Unknown Flags / Text Inputs" at bounding box center [594, 201] width 292 height 37
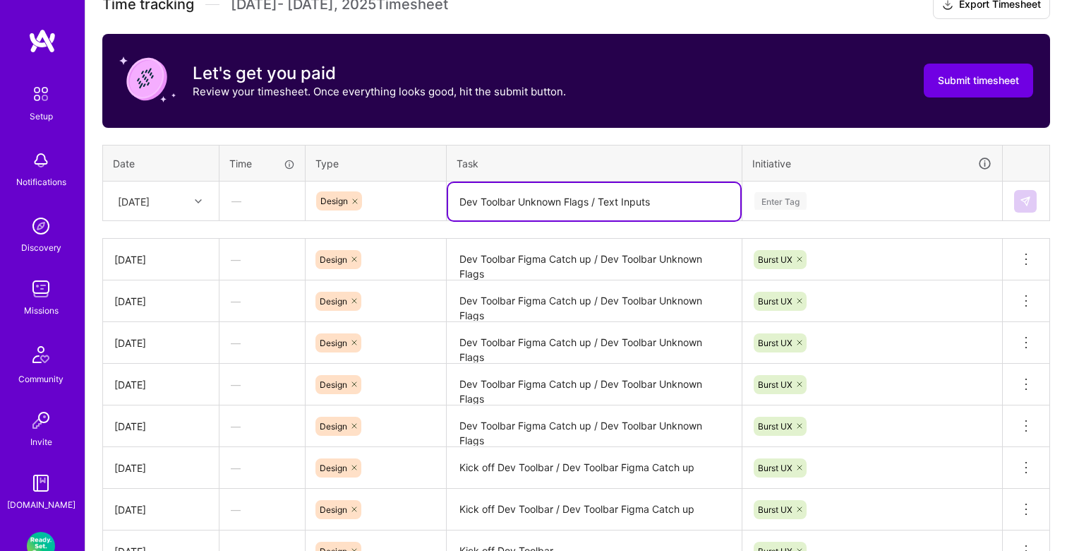
click at [786, 193] on div "Enter Tag" at bounding box center [781, 201] width 52 height 22
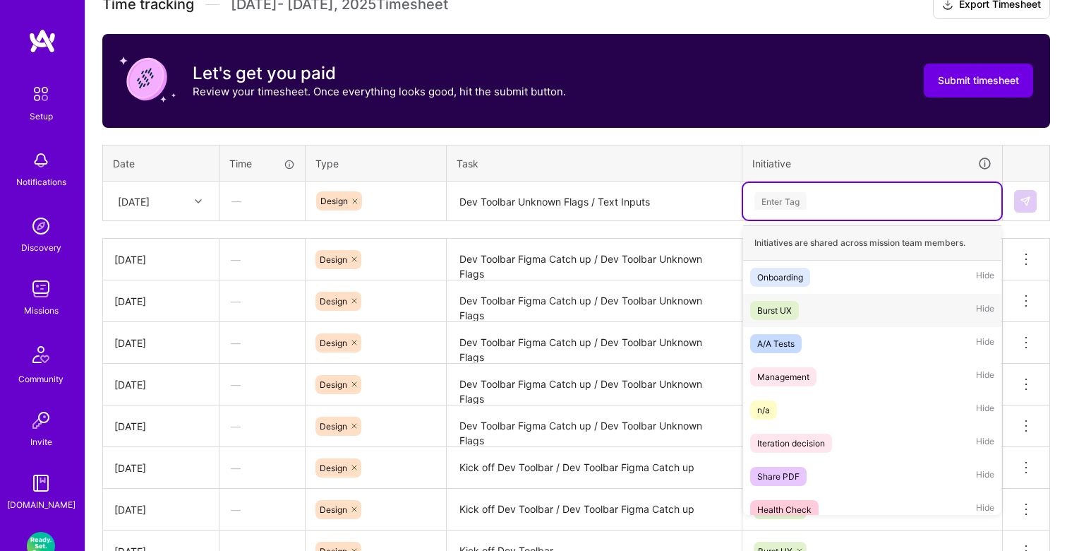
click at [784, 307] on div "Burst UX" at bounding box center [774, 310] width 35 height 15
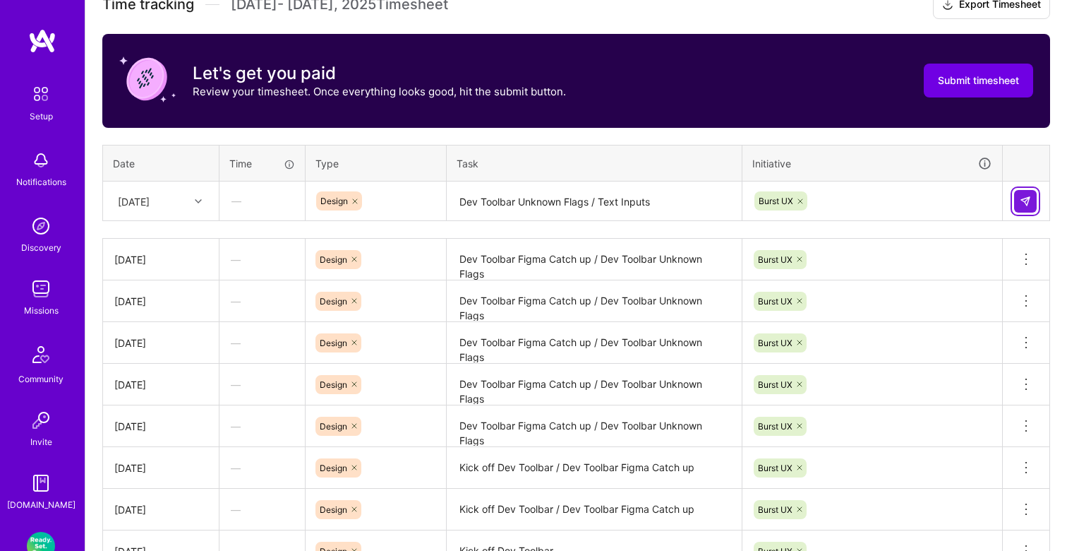
click at [1034, 200] on button at bounding box center [1025, 201] width 23 height 23
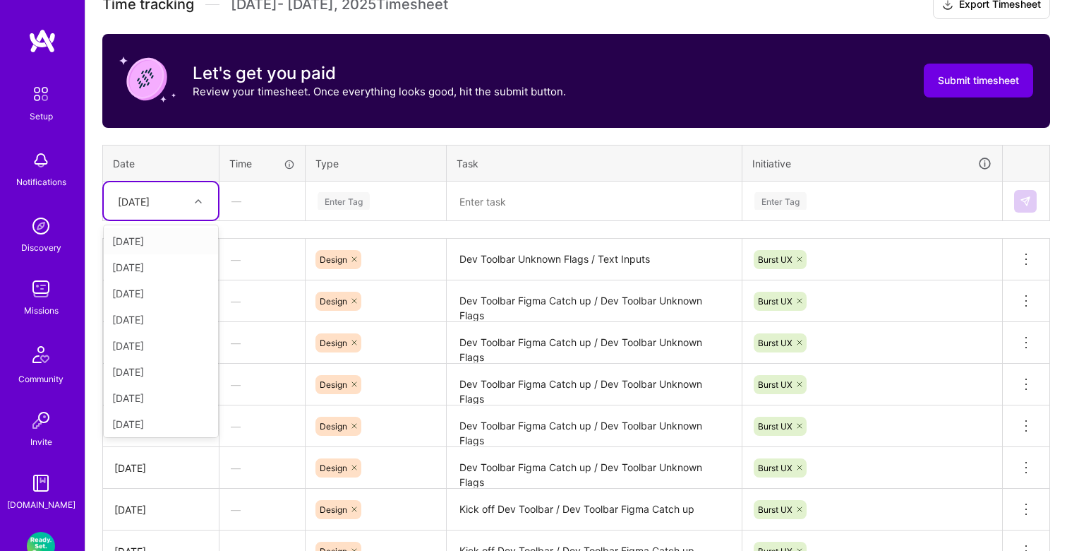
click at [193, 196] on div at bounding box center [200, 201] width 22 height 18
click at [145, 415] on div "[DATE]" at bounding box center [161, 421] width 114 height 26
click at [272, 196] on div "—" at bounding box center [262, 200] width 84 height 37
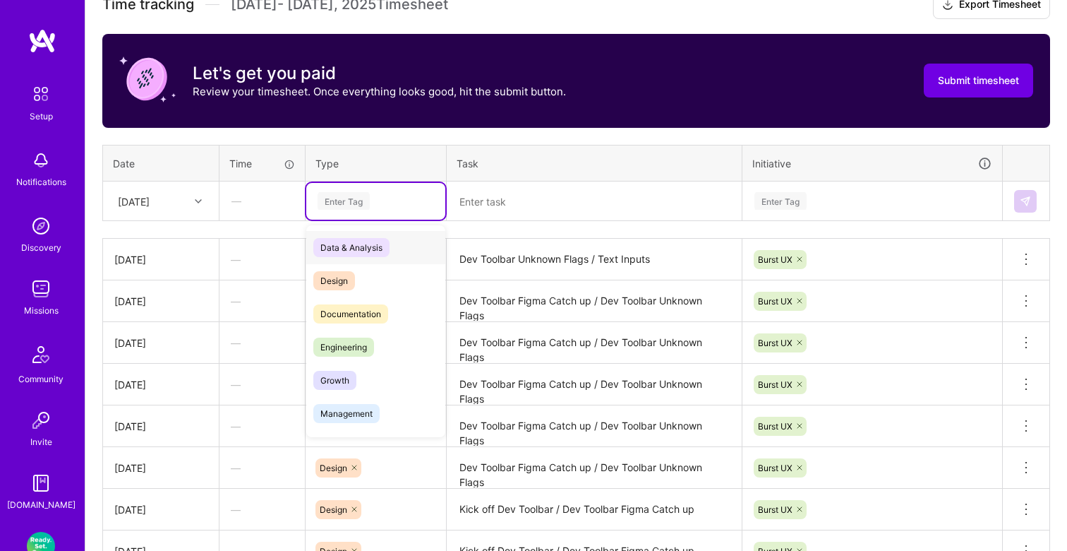
click at [350, 197] on div "Enter Tag" at bounding box center [344, 201] width 52 height 22
click at [341, 279] on span "Design" at bounding box center [334, 280] width 42 height 19
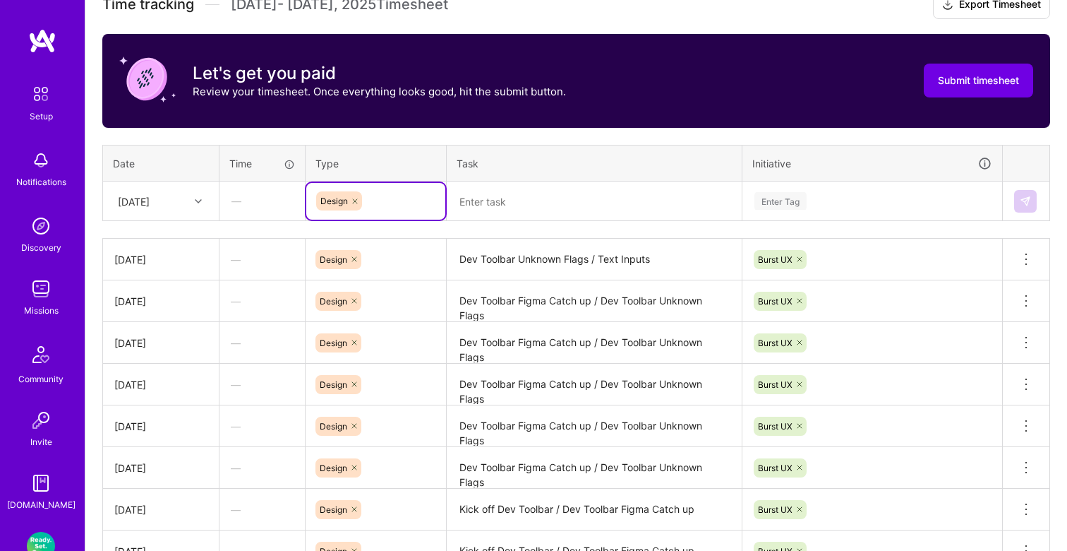
click at [544, 185] on textarea at bounding box center [594, 201] width 292 height 37
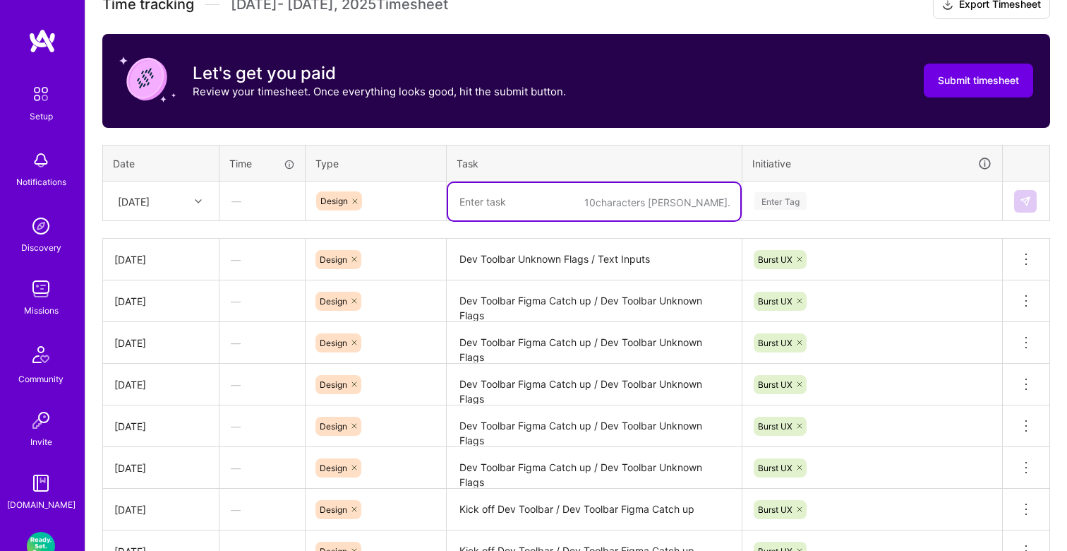
paste textarea "Dev Toolbar Unknown Flags"
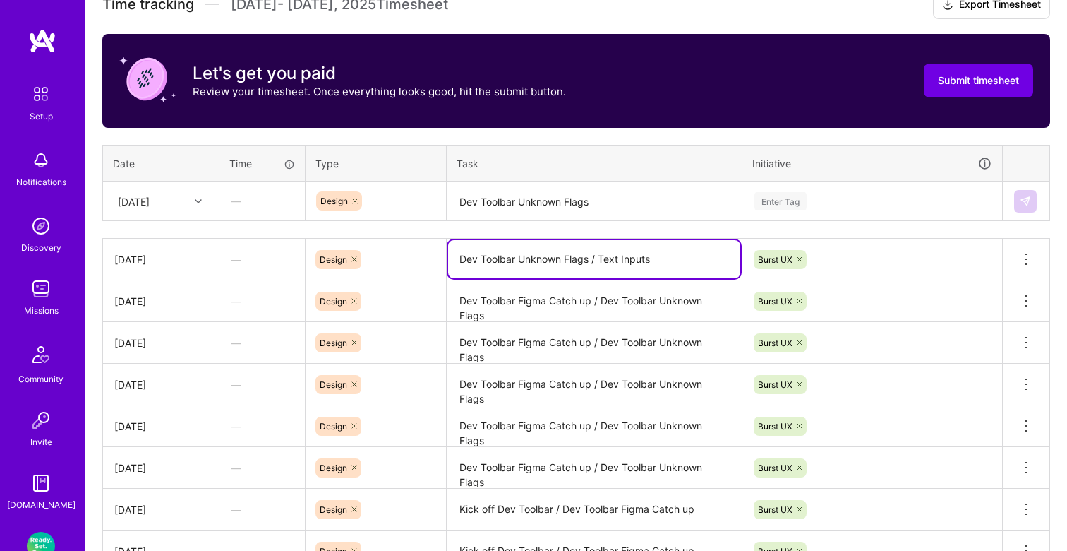
drag, startPoint x: 667, startPoint y: 262, endPoint x: 405, endPoint y: 259, distance: 261.9
click at [406, 261] on tr "[DATE] — Design Dev Toolbar Unknown Flags / Text Inputs Burst UX Delete row" at bounding box center [576, 260] width 947 height 42
click at [583, 194] on textarea "Dev Toolbar Unknown Flags" at bounding box center [594, 201] width 292 height 37
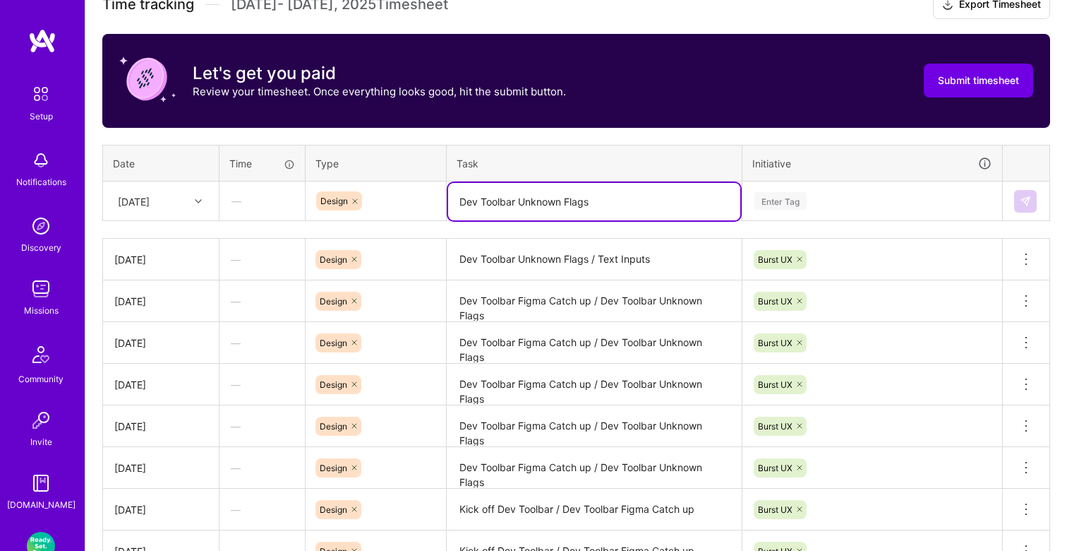
paste textarea "/ Text Inputs"
type textarea "Dev Toolbar Unknown Flags / Text Inputs"
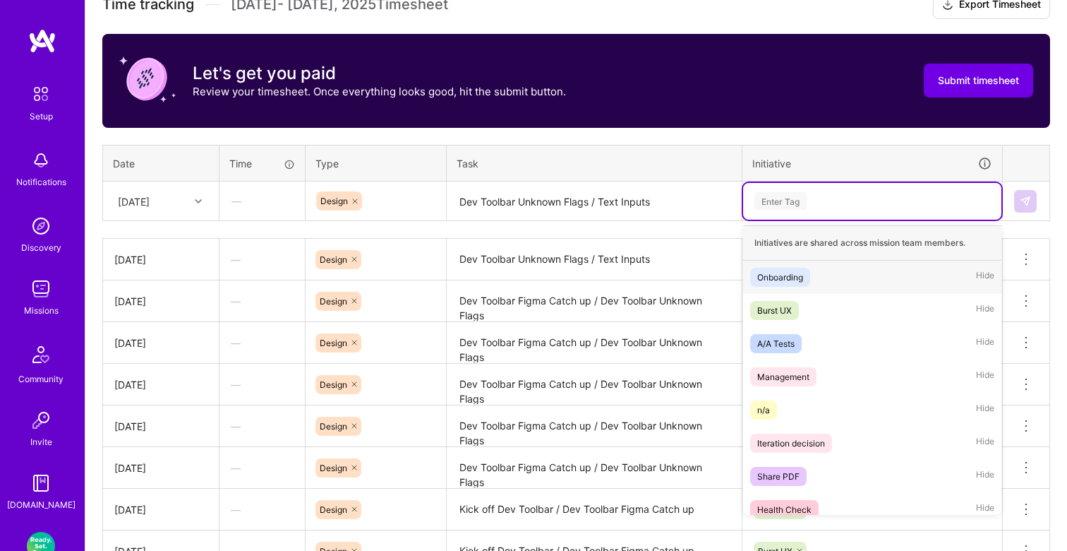
click at [803, 198] on div "Enter Tag" at bounding box center [781, 201] width 52 height 22
click at [782, 312] on div "Burst UX" at bounding box center [774, 310] width 35 height 15
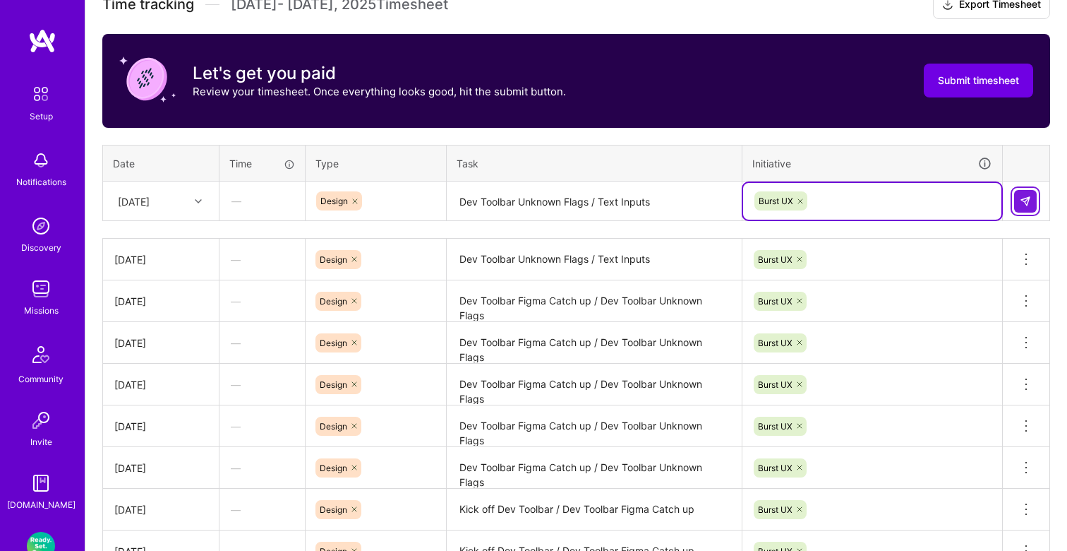
click at [1021, 200] on img at bounding box center [1025, 201] width 11 height 11
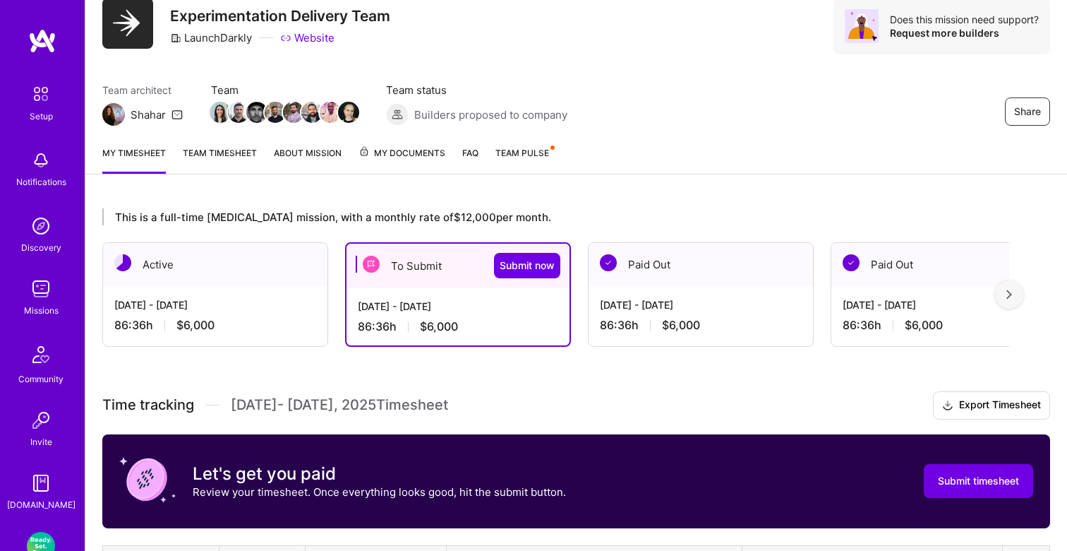
scroll to position [0, 0]
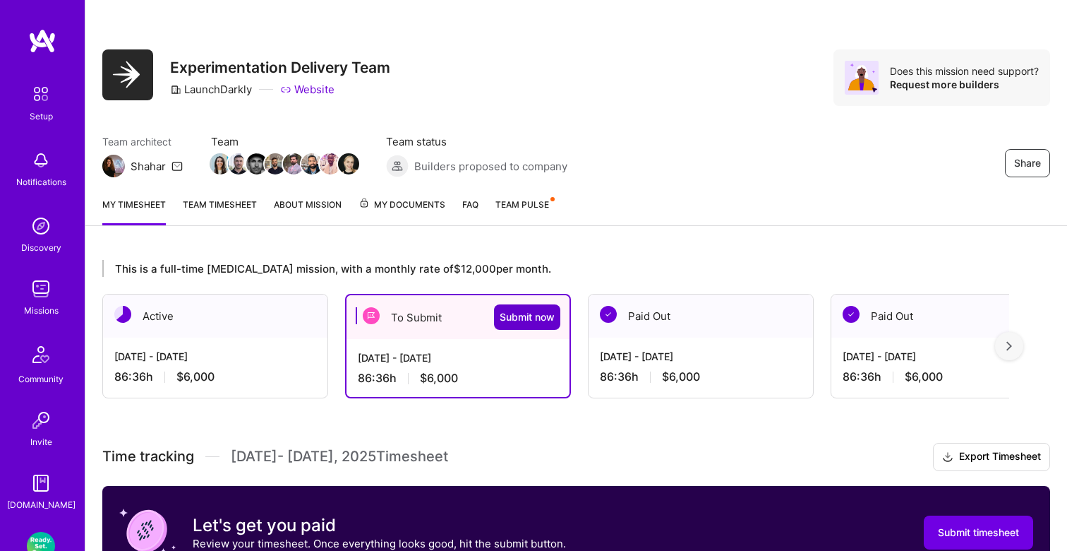
click at [536, 323] on span "Submit now" at bounding box center [527, 317] width 55 height 14
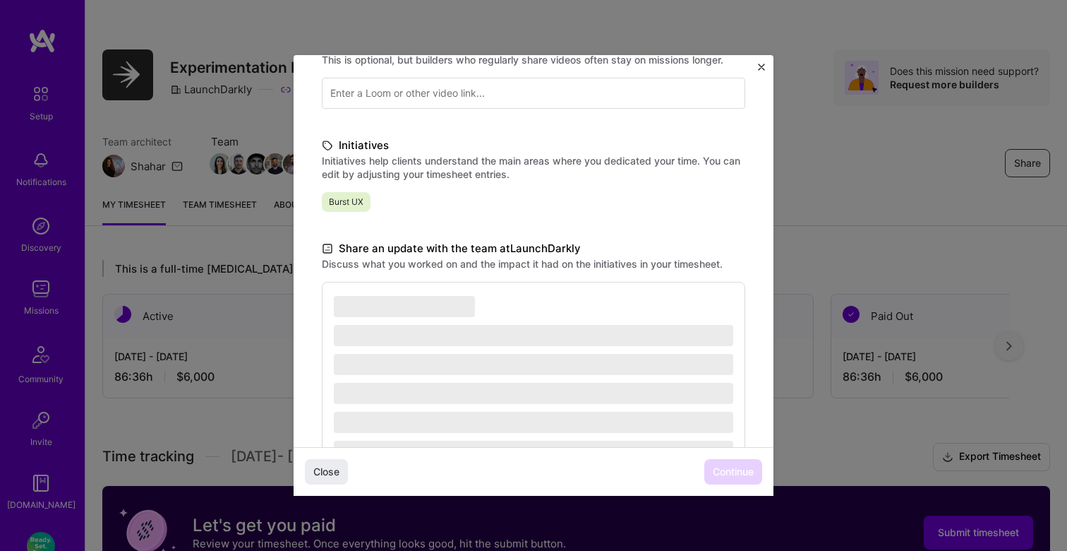
scroll to position [311, 0]
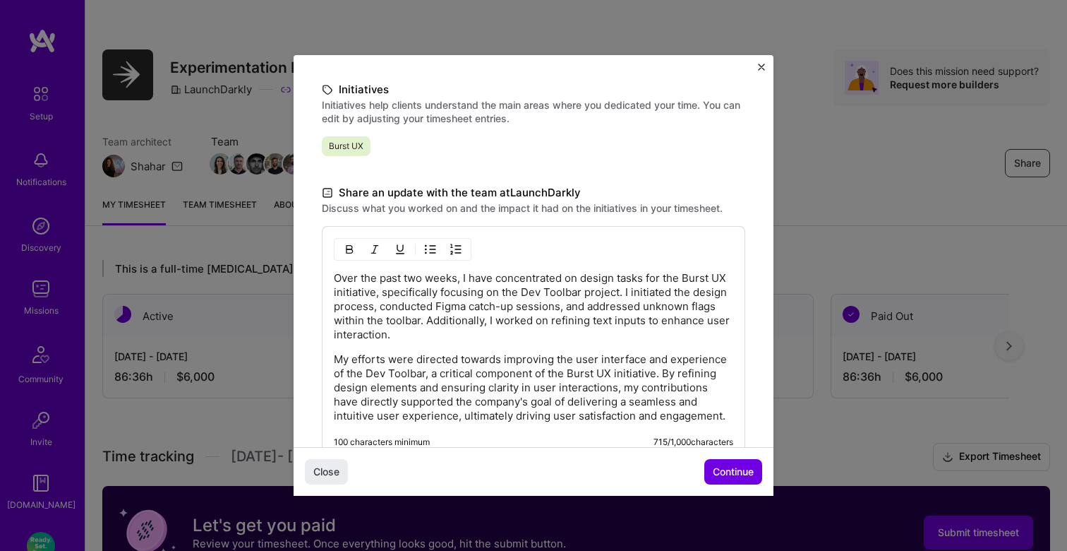
click at [512, 389] on p "My efforts were directed towards improving the user interface and experience of…" at bounding box center [534, 387] width 400 height 71
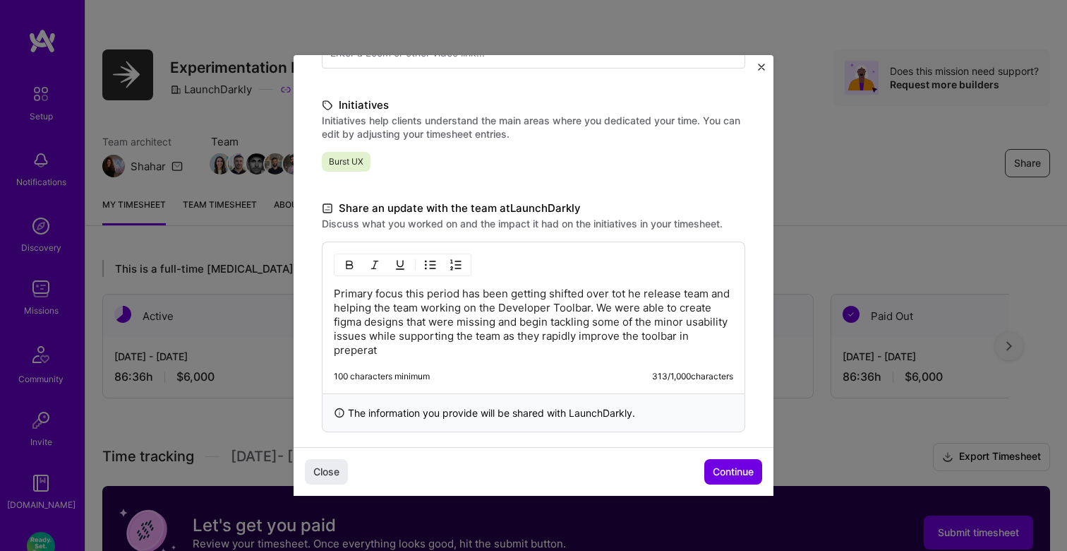
scroll to position [309, 0]
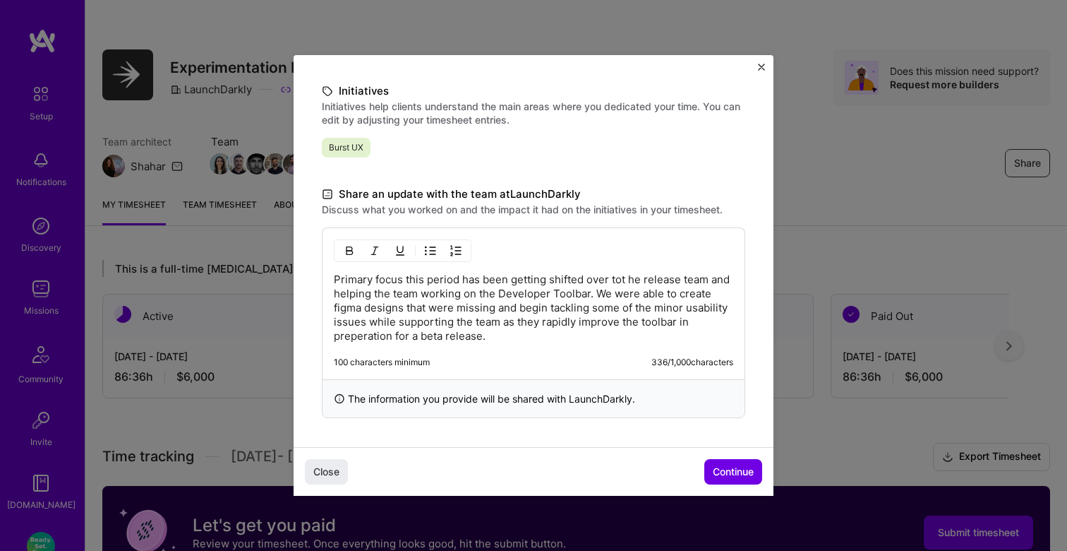
click at [373, 338] on p "Primary focus this period has been getting shifted over tot he release team and…" at bounding box center [534, 307] width 400 height 71
click at [527, 335] on p "Primary focus this period has been getting shifted over tot he release team and…" at bounding box center [534, 307] width 400 height 71
click at [725, 467] on span "Continue" at bounding box center [733, 471] width 41 height 14
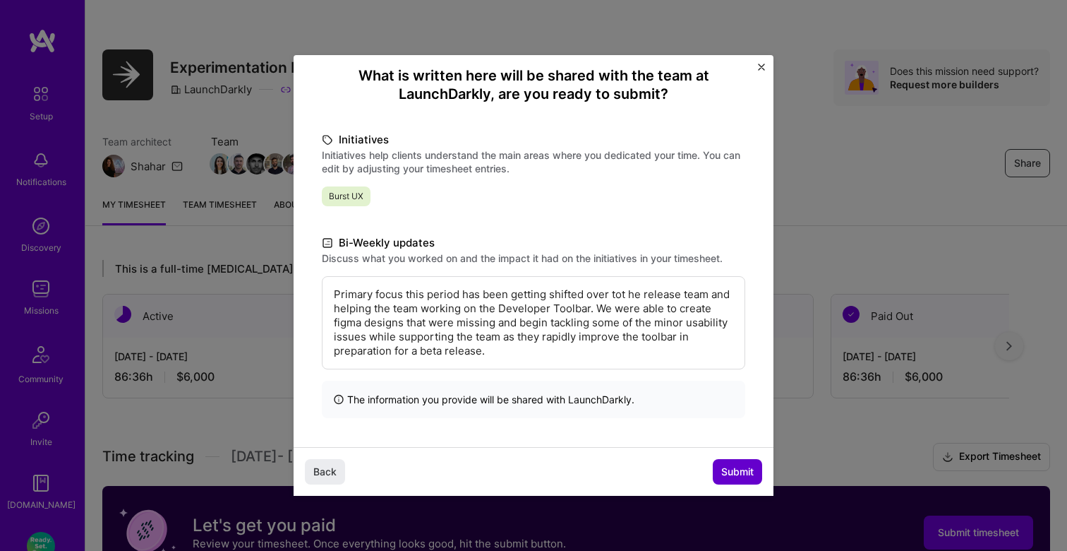
click at [738, 472] on span "Submit" at bounding box center [737, 471] width 32 height 14
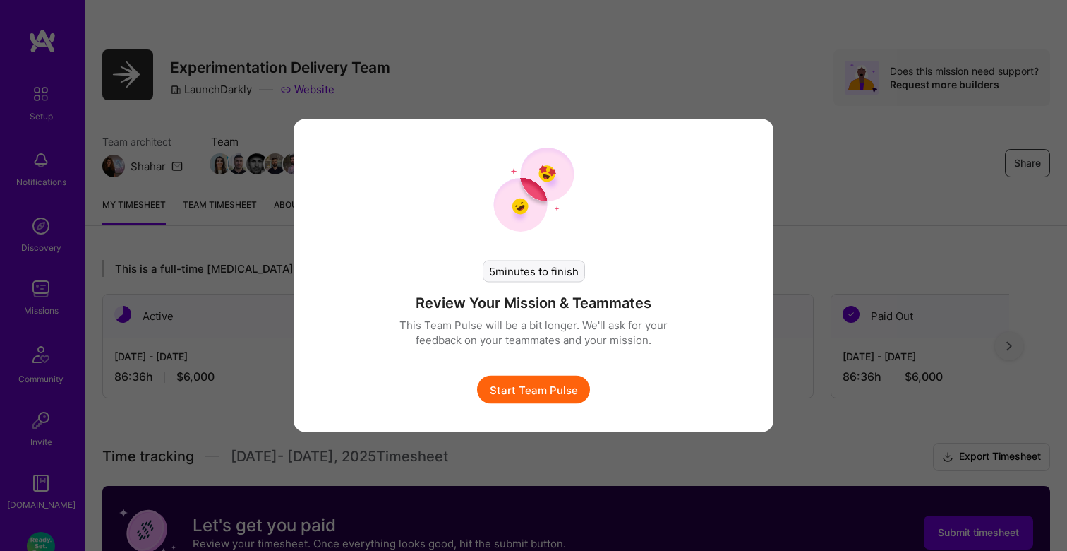
click at [543, 373] on div "5 minutes to finish Review Your Mission & Teammates This Team Pulse will be a b…" at bounding box center [533, 318] width 311 height 172
click at [544, 389] on button "Start Team Pulse" at bounding box center [533, 390] width 113 height 28
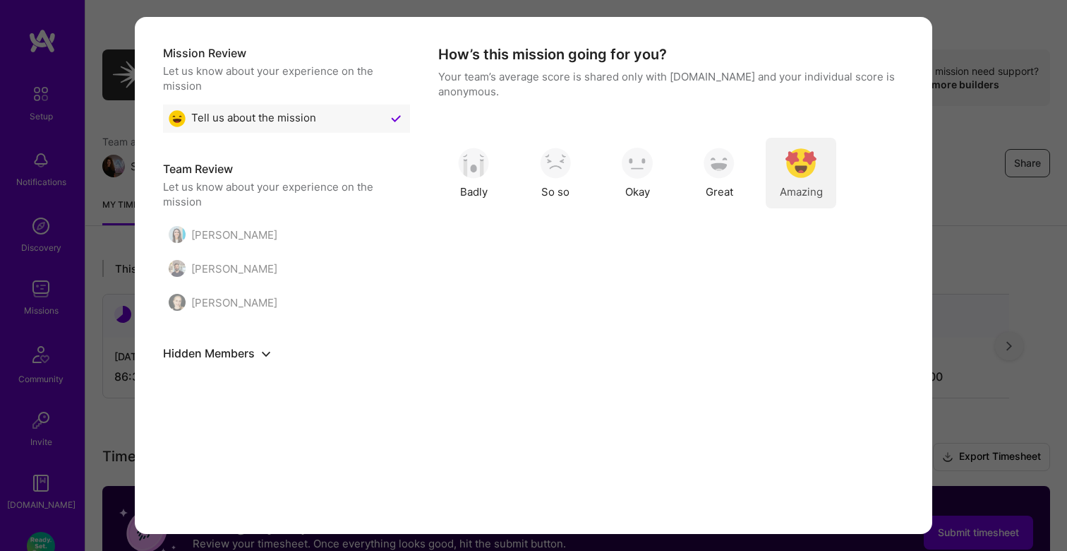
click at [805, 165] on img "modal" at bounding box center [801, 163] width 31 height 31
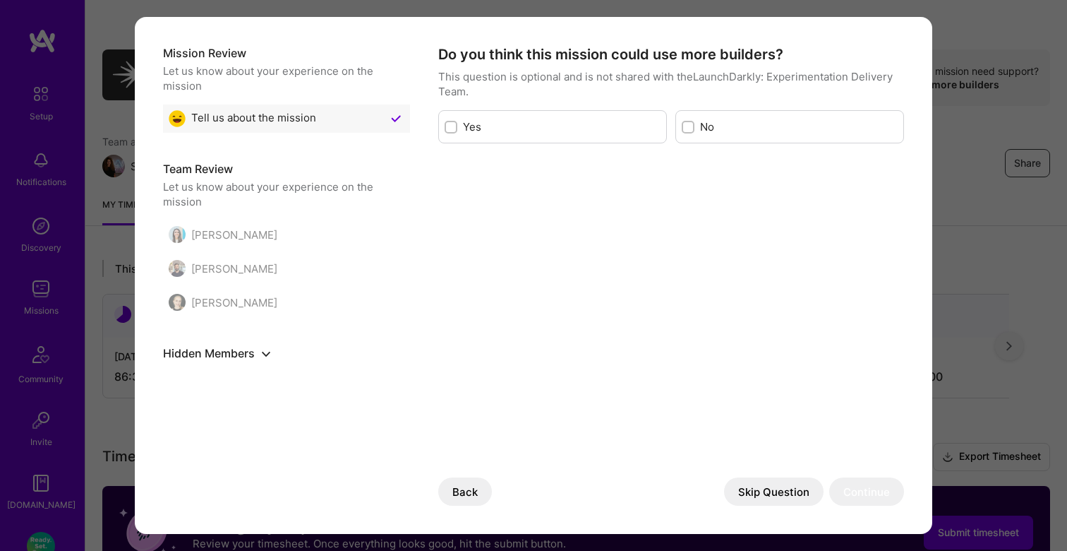
click at [762, 479] on button "Skip Question" at bounding box center [774, 491] width 100 height 28
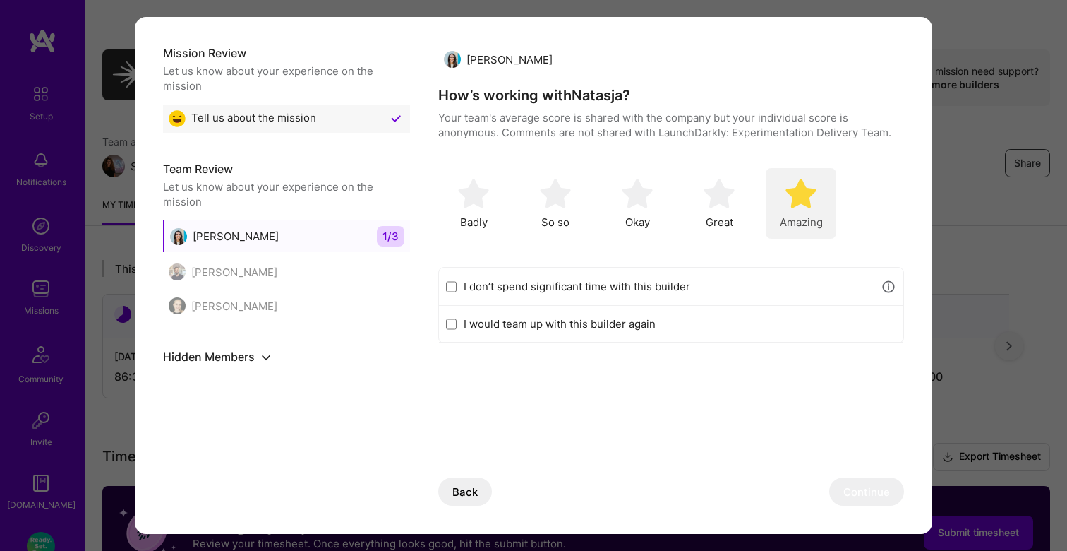
click at [804, 205] on img "modal" at bounding box center [801, 193] width 31 height 31
click at [861, 490] on button "Continue" at bounding box center [866, 491] width 75 height 28
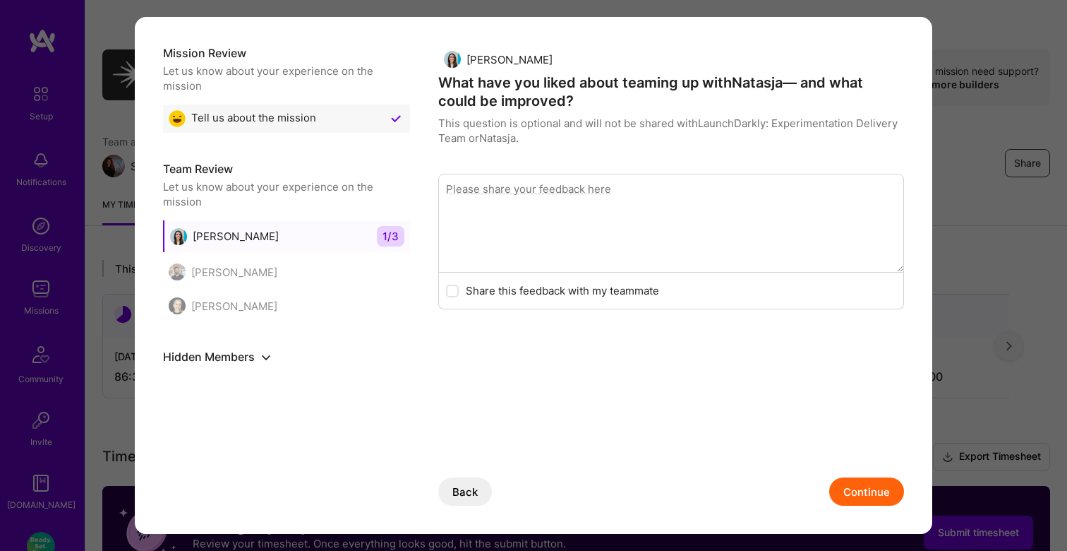
click at [853, 493] on button "Continue" at bounding box center [866, 491] width 75 height 28
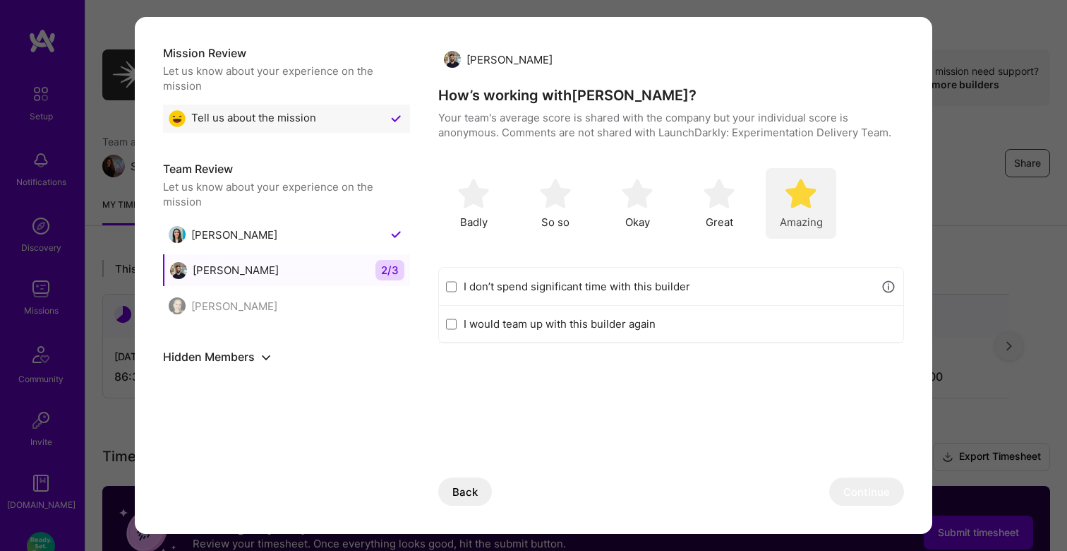
click at [796, 212] on div "Amazing" at bounding box center [801, 203] width 71 height 71
click at [873, 492] on button "Continue" at bounding box center [866, 491] width 75 height 28
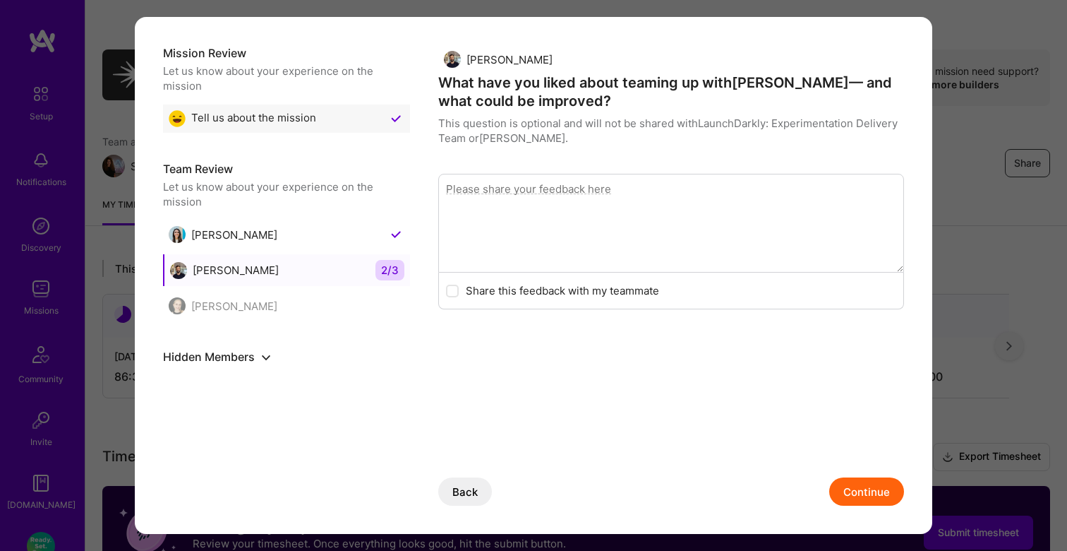
click at [873, 491] on button "Continue" at bounding box center [866, 491] width 75 height 28
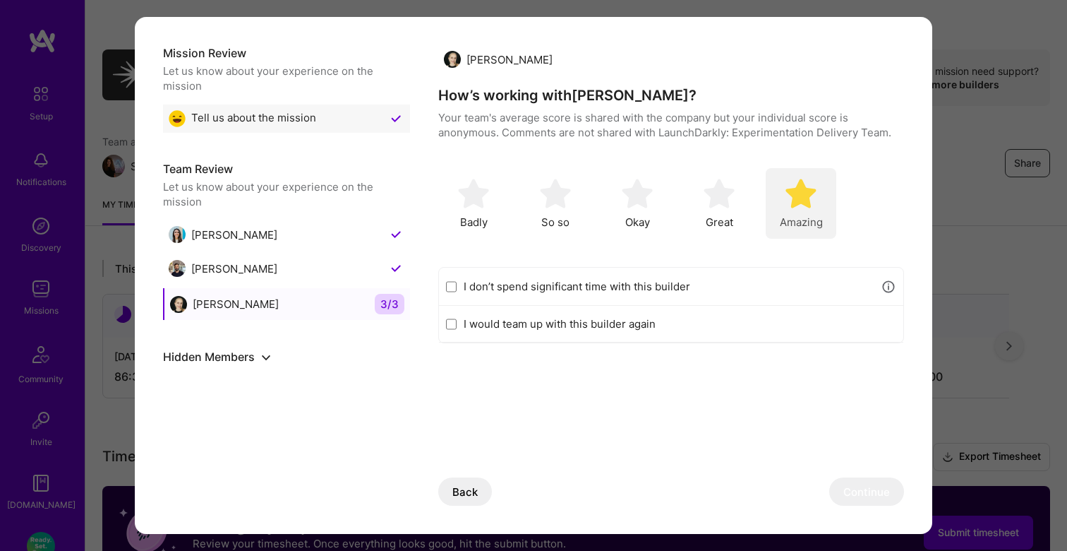
click at [798, 205] on img "modal" at bounding box center [801, 193] width 31 height 31
click at [860, 477] on button "Continue" at bounding box center [866, 491] width 75 height 28
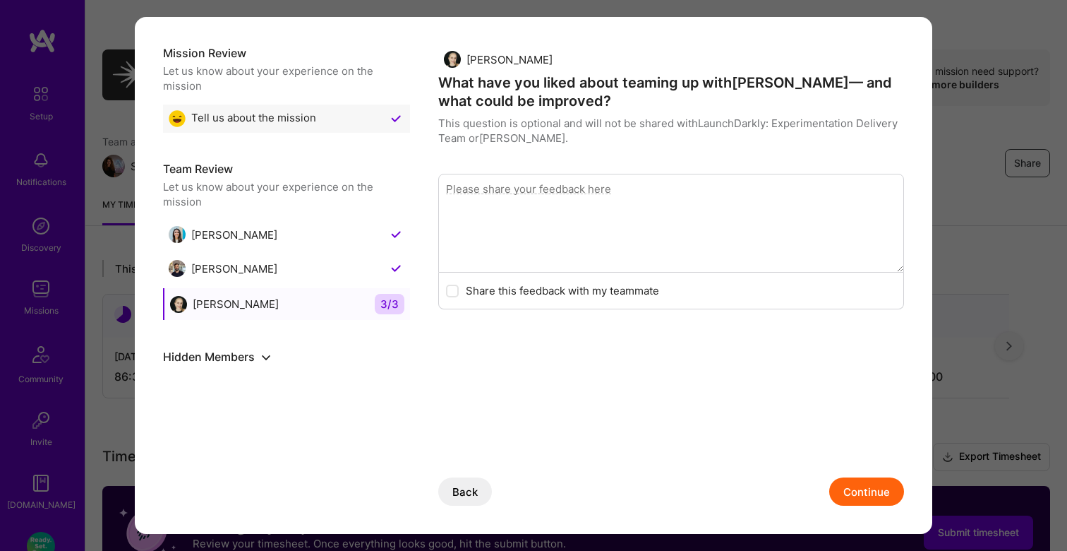
click at [860, 477] on button "Continue" at bounding box center [866, 491] width 75 height 28
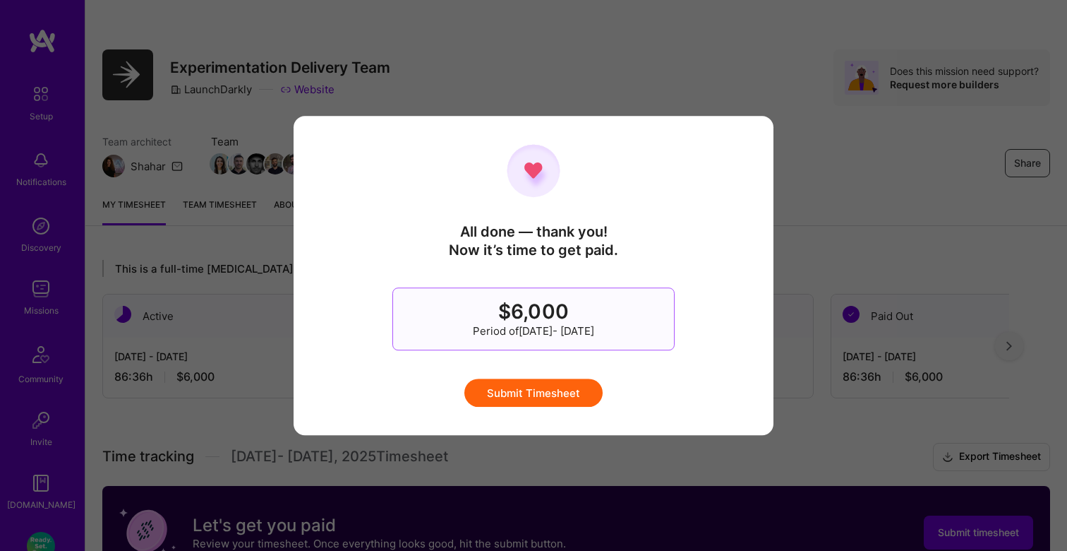
click at [544, 395] on button "Submit Timesheet" at bounding box center [533, 392] width 138 height 28
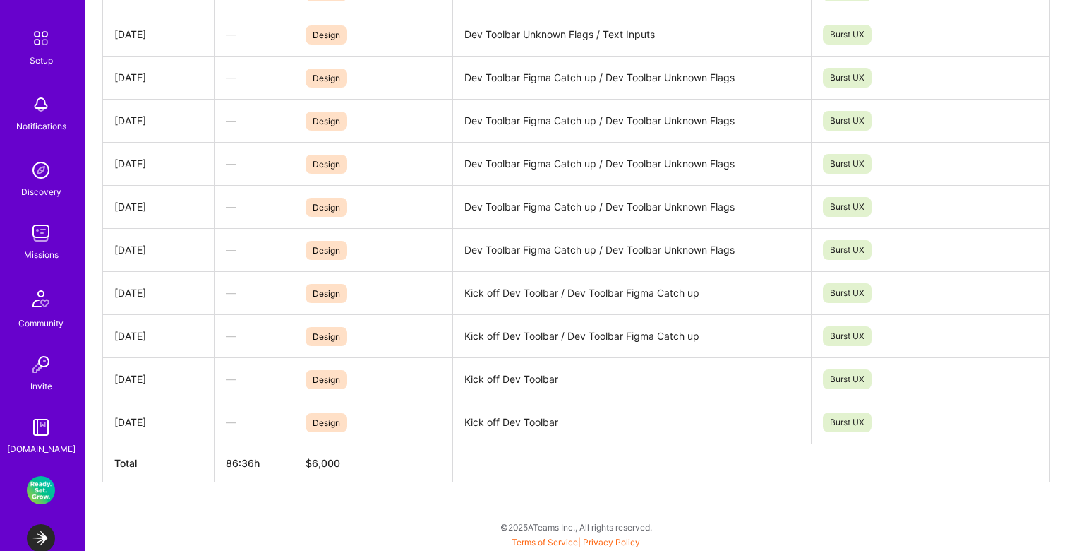
scroll to position [133, 0]
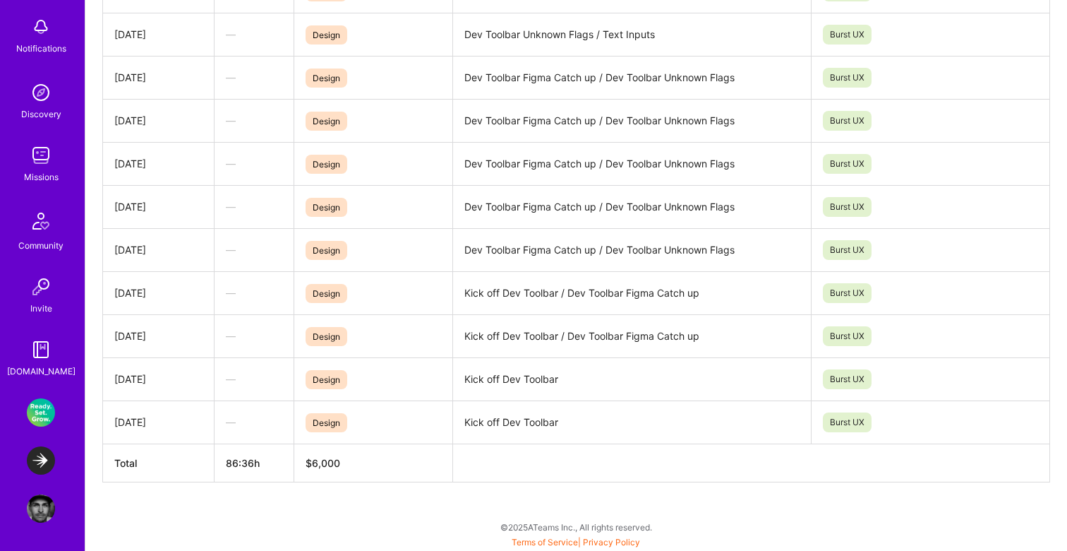
click at [47, 412] on img at bounding box center [41, 412] width 28 height 28
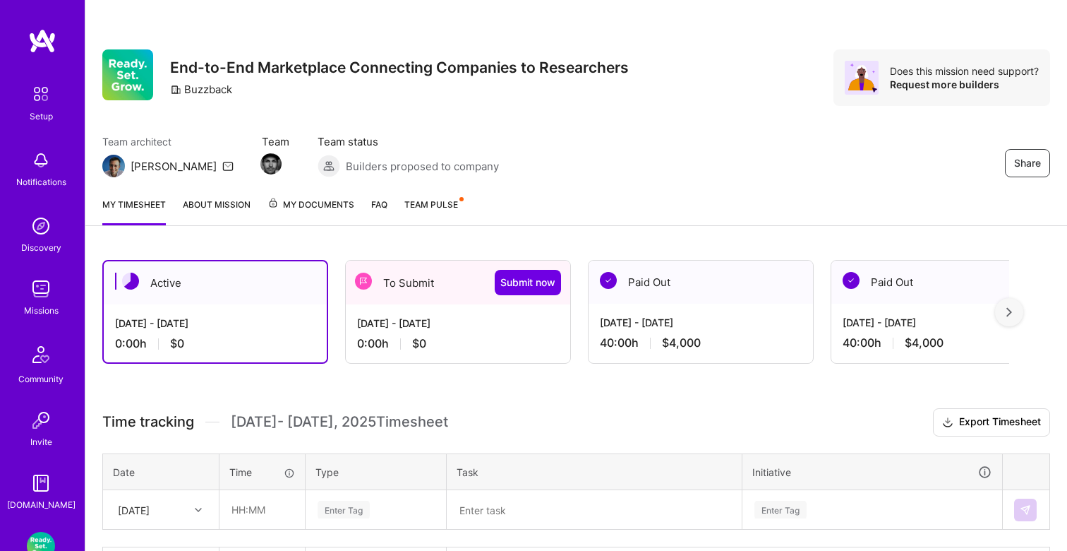
click at [644, 312] on div "[DATE] - [DATE] 40:00 h $4,000" at bounding box center [701, 333] width 224 height 58
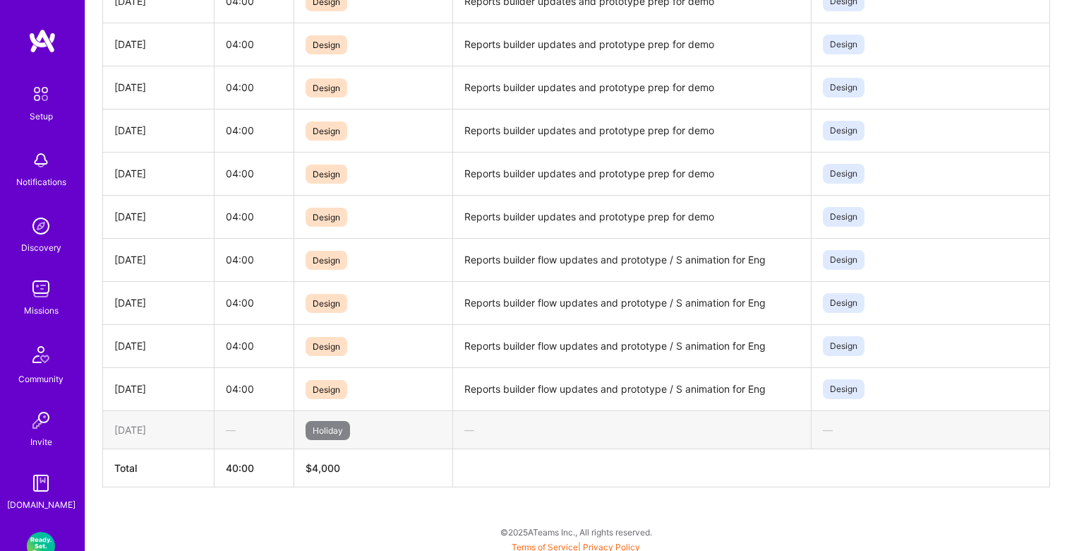
scroll to position [567, 0]
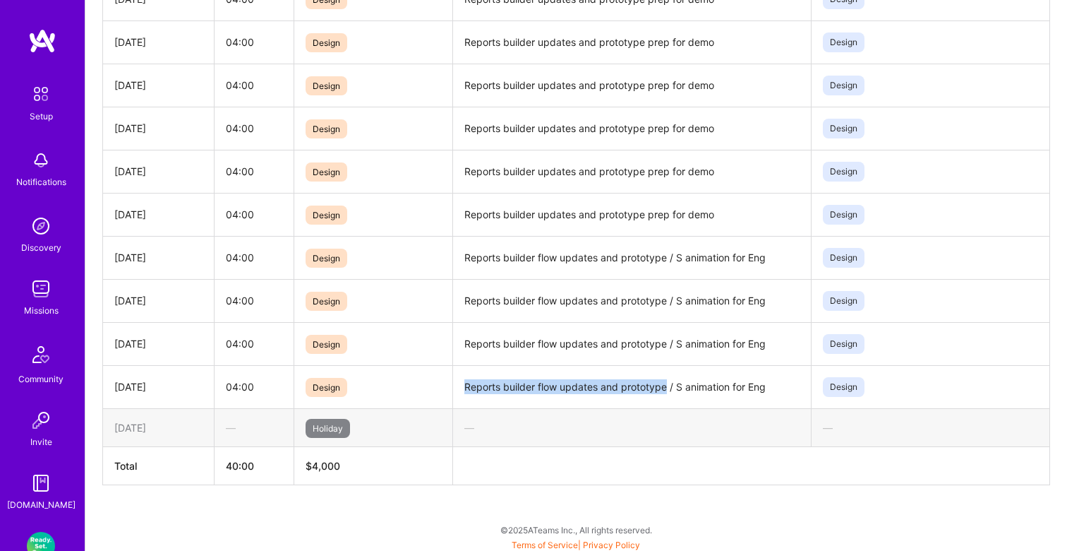
drag, startPoint x: 668, startPoint y: 386, endPoint x: 459, endPoint y: 390, distance: 209.0
click at [459, 390] on td "Reports builder flow updates and prototype / S animation for Eng" at bounding box center [632, 386] width 358 height 43
copy td "Reports builder flow updates and prototype"
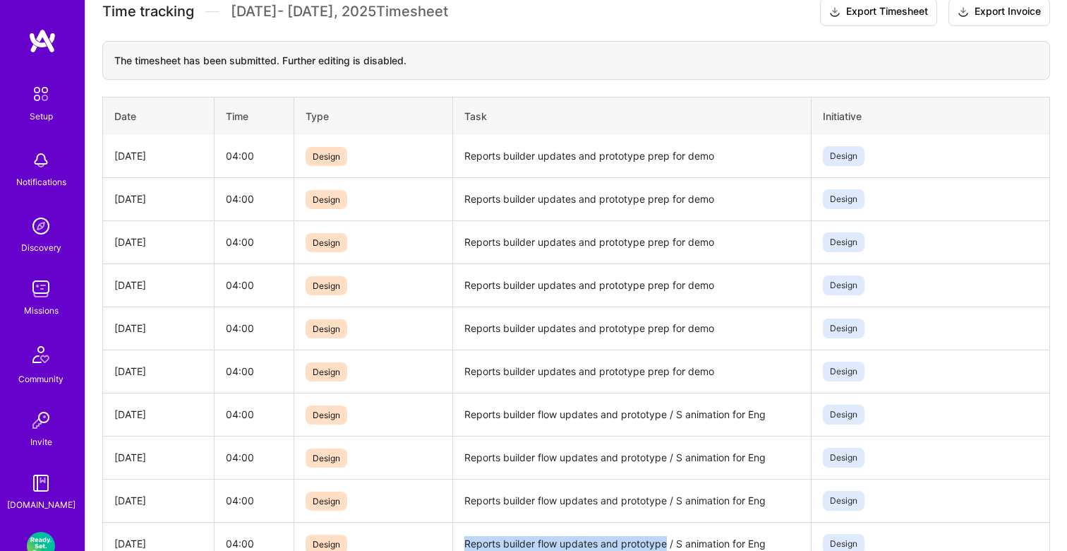
scroll to position [395, 0]
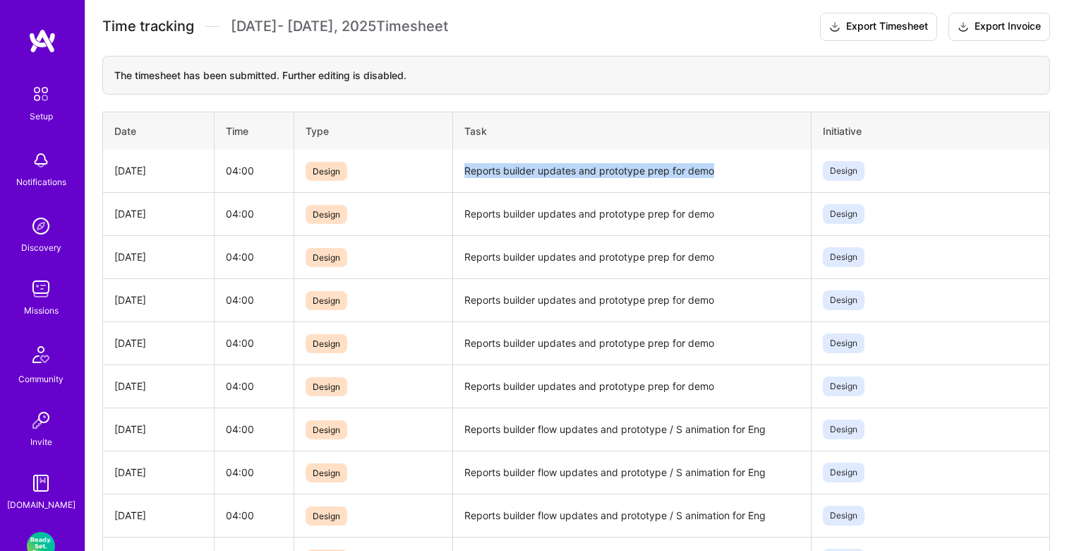
drag, startPoint x: 719, startPoint y: 166, endPoint x: 464, endPoint y: 171, distance: 255.6
click at [464, 171] on td "Reports builder updates and prototype prep for demo" at bounding box center [632, 171] width 358 height 43
copy td "Reports builder updates and prototype prep for demo"
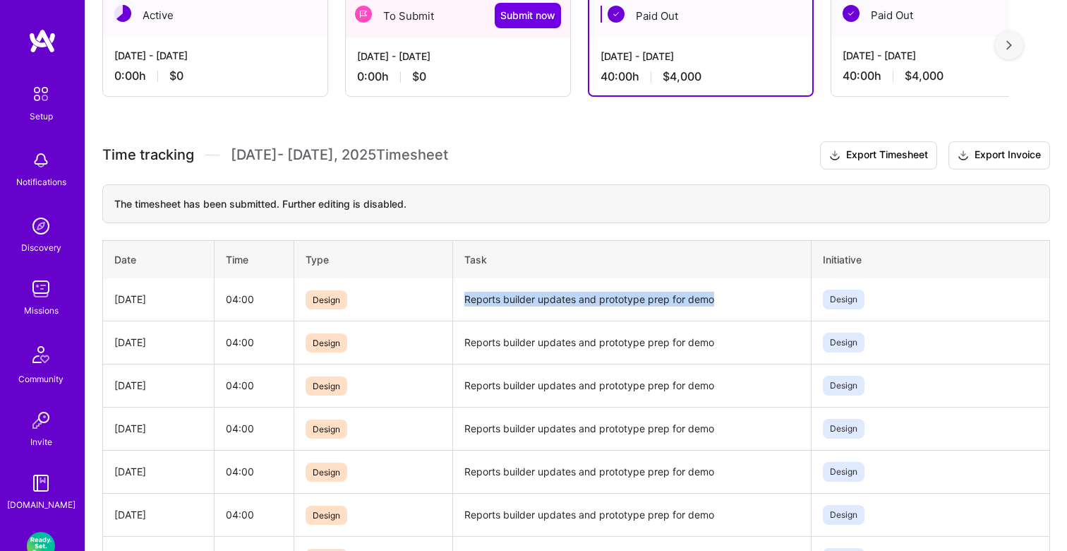
scroll to position [186, 0]
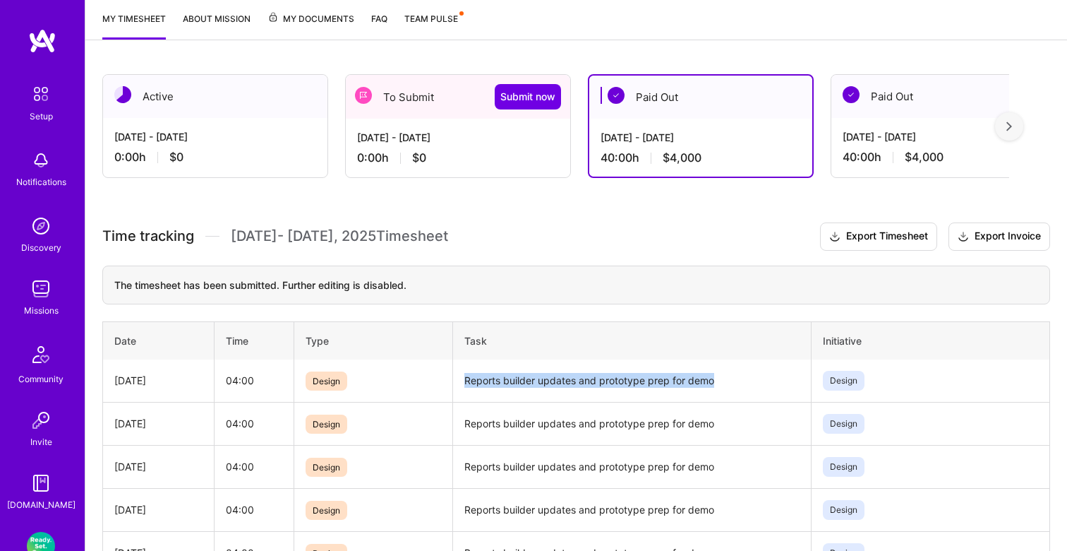
copy td "Reports builder updates and prototype prep for demo"
click at [495, 143] on div "[DATE] - [DATE]" at bounding box center [458, 137] width 202 height 15
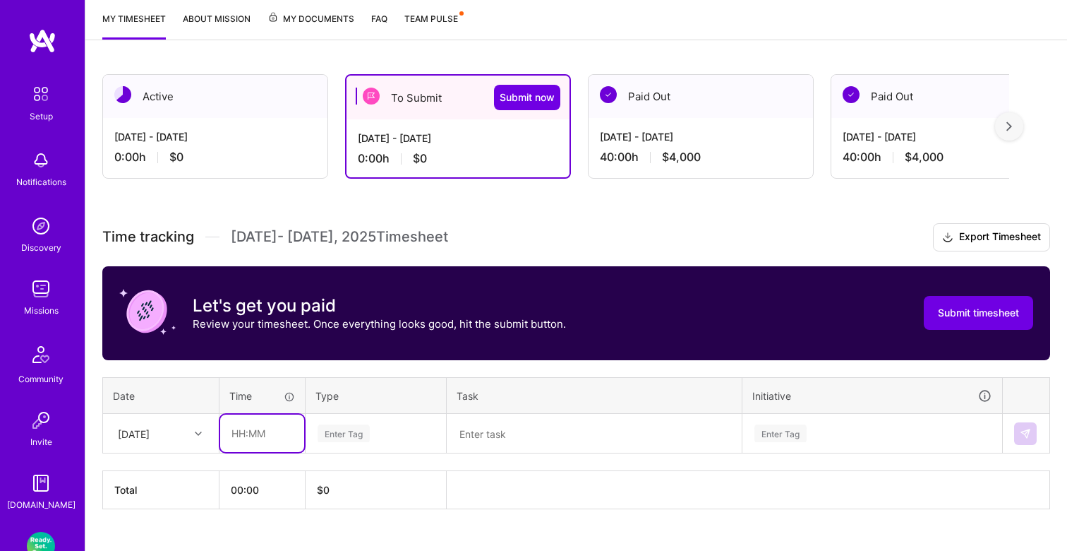
click at [266, 437] on input "text" at bounding box center [262, 432] width 84 height 37
type input "04:00"
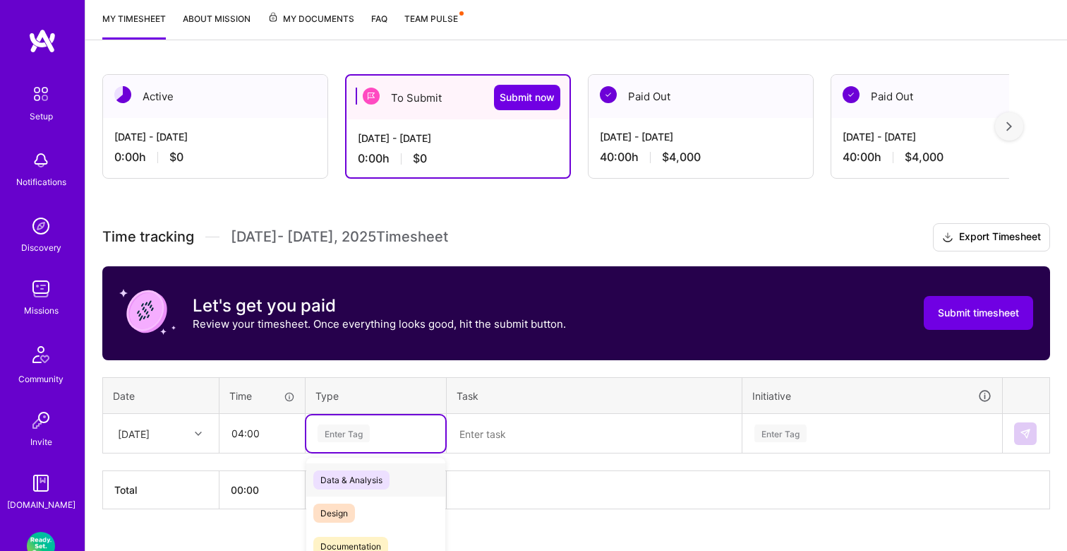
scroll to position [212, 0]
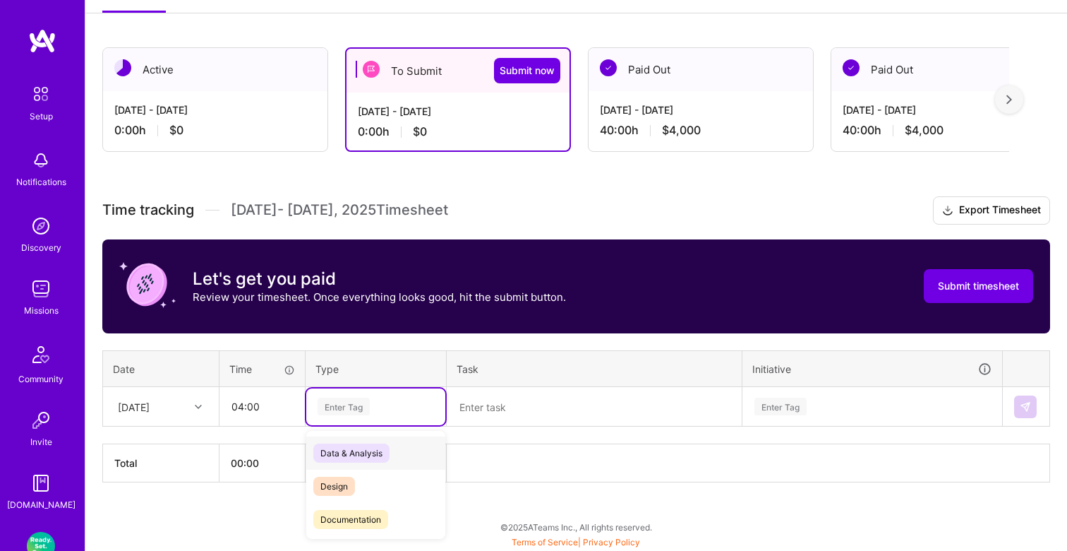
click at [349, 425] on div "option Data & Analysis focused, 0 of 2. 17 results available. Use Up and Down t…" at bounding box center [375, 406] width 139 height 37
click at [337, 479] on span "Design" at bounding box center [334, 485] width 42 height 19
click at [505, 387] on td at bounding box center [595, 407] width 296 height 40
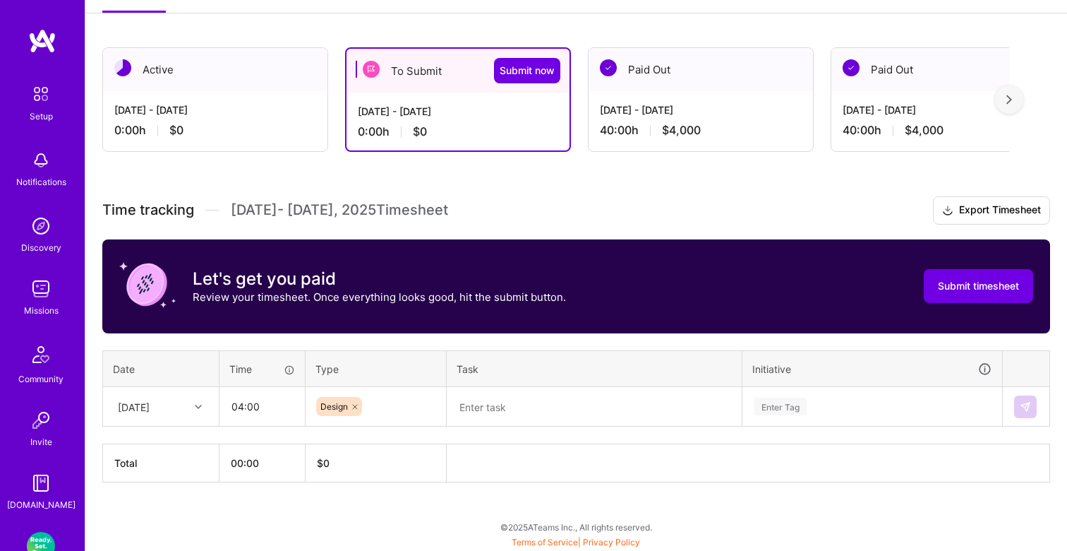
click at [499, 410] on textarea at bounding box center [594, 406] width 292 height 37
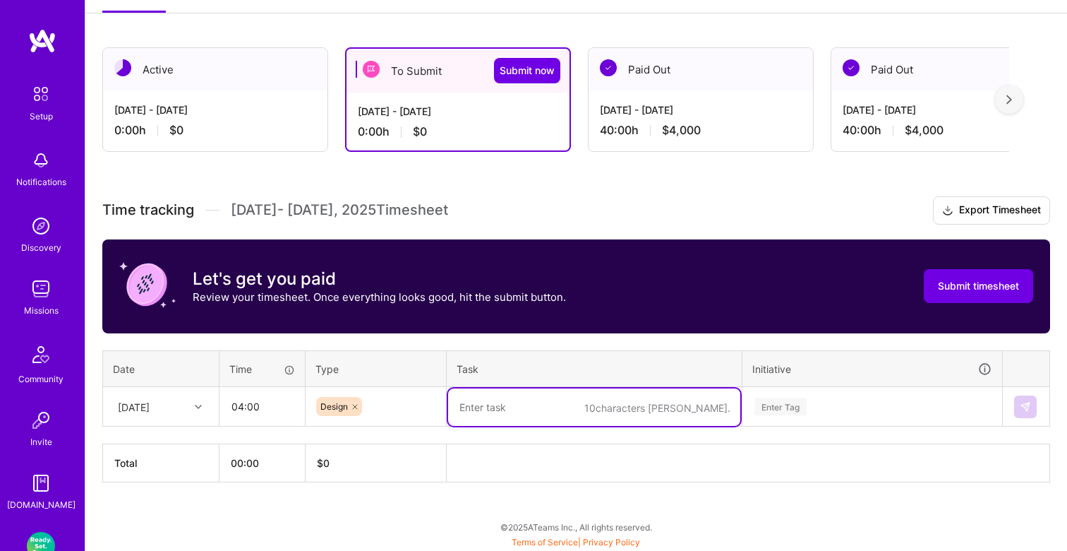
paste textarea "Reports builder updates and prototype prep for demo"
type textarea "Reports builder updates and prototype prep for demo"
click at [785, 413] on div "Enter Tag" at bounding box center [872, 406] width 258 height 37
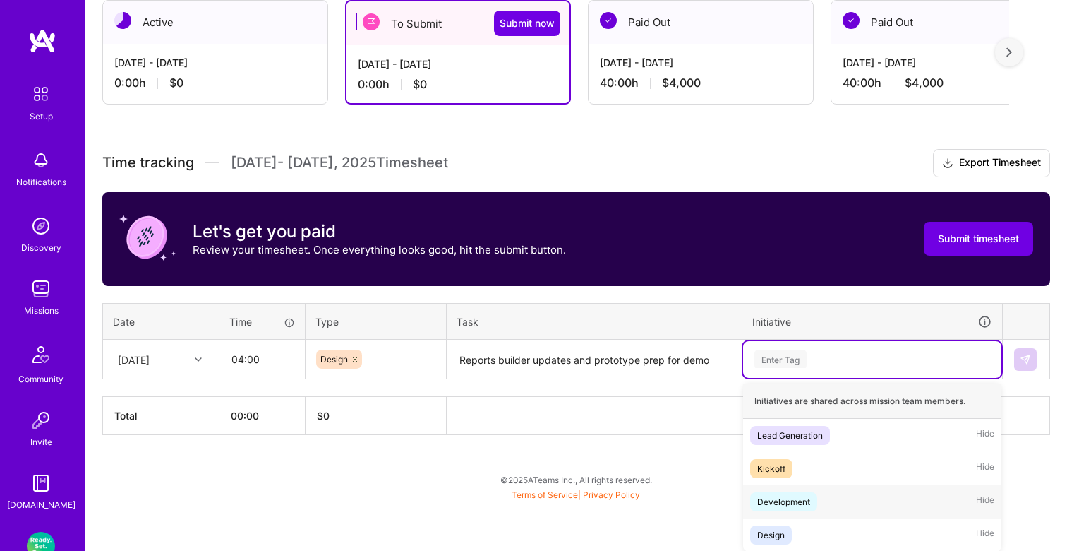
click at [779, 527] on div "Design" at bounding box center [771, 534] width 28 height 15
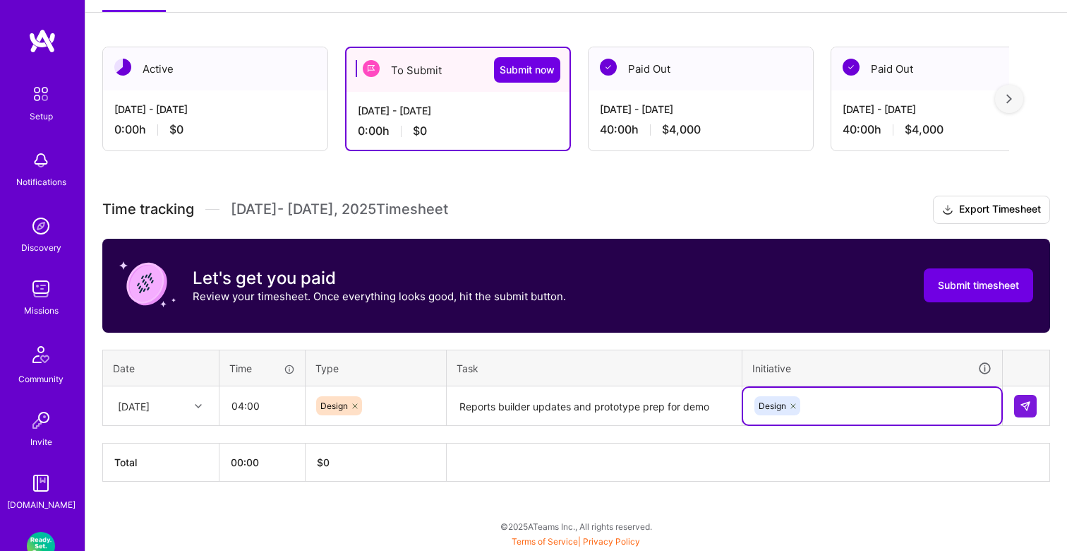
scroll to position [212, 0]
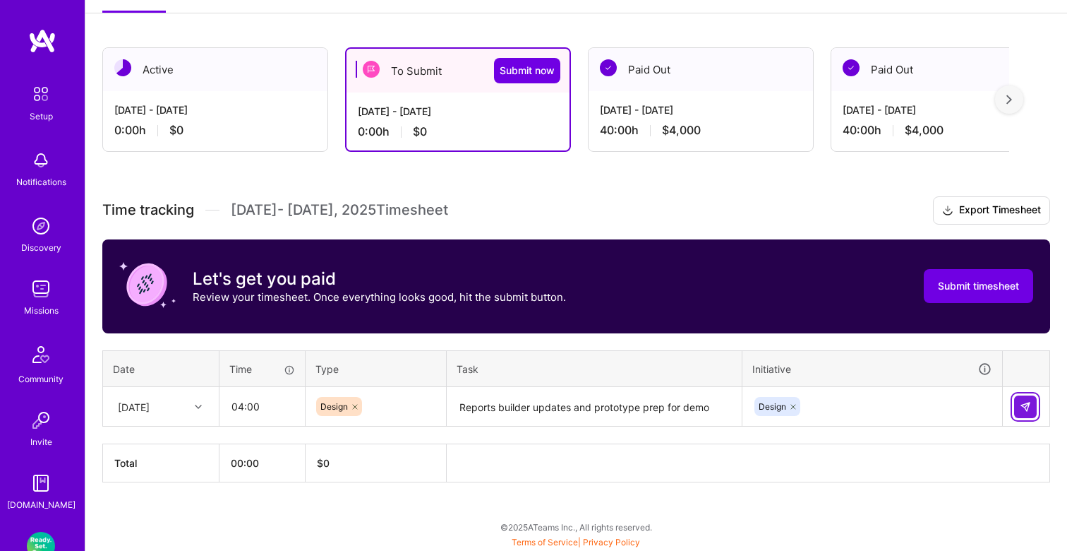
click at [1026, 410] on img at bounding box center [1025, 406] width 11 height 11
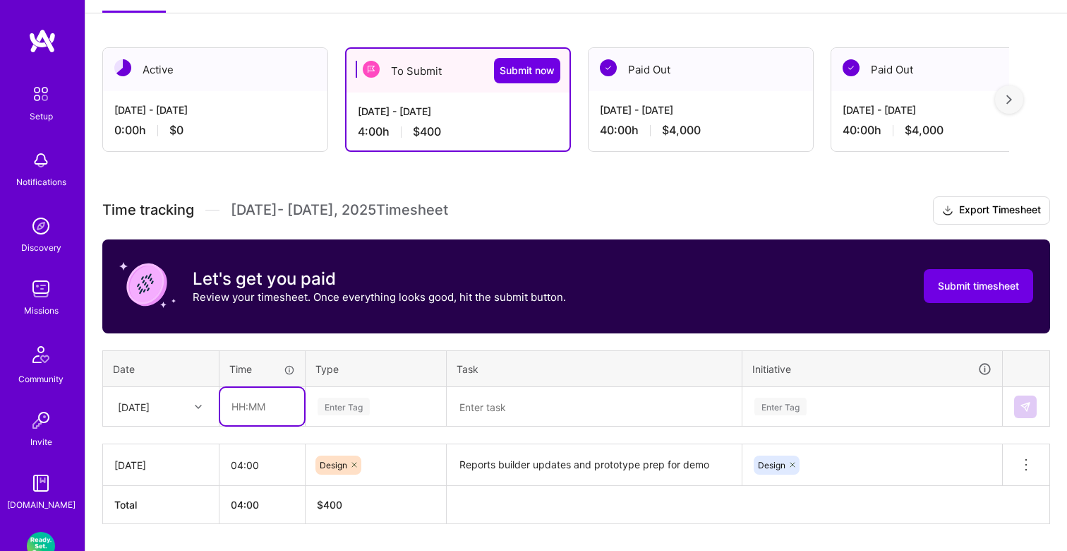
click at [252, 407] on input "text" at bounding box center [262, 406] width 84 height 37
type input "04:00"
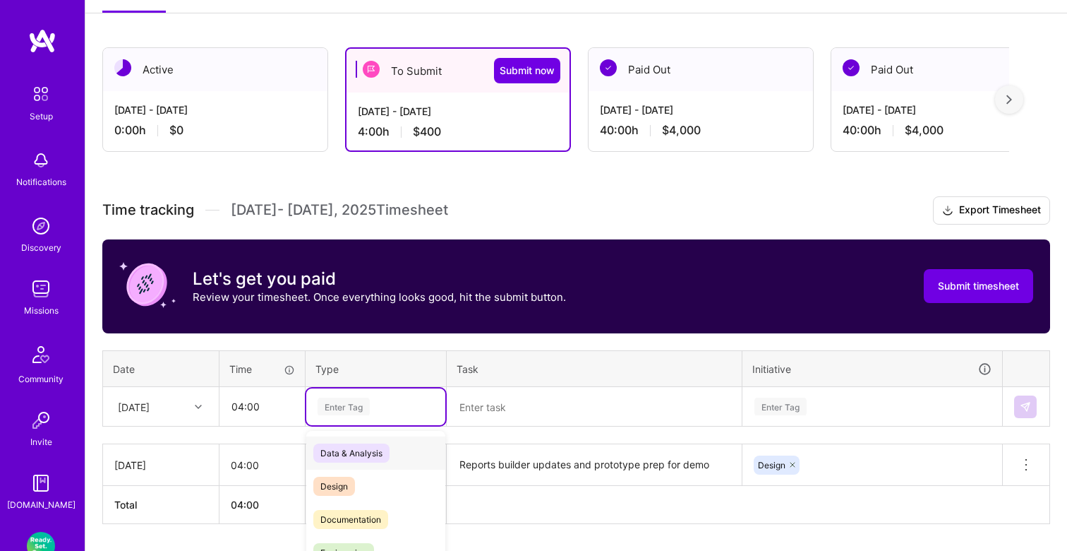
scroll to position [254, 0]
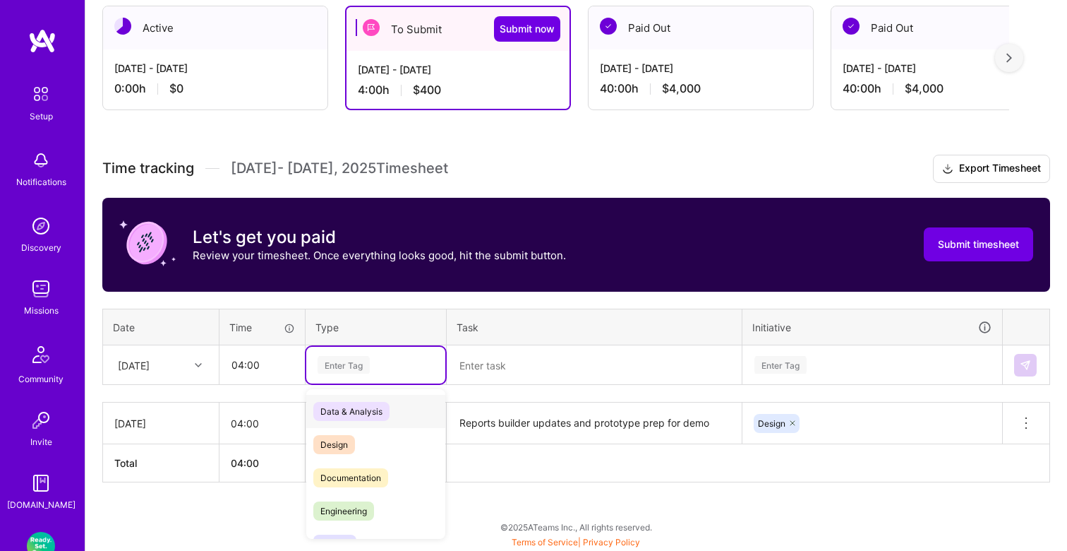
click at [337, 383] on div "option Design, selected. option Data & Analysis focused, 0 of 2. 17 results ava…" at bounding box center [375, 365] width 139 height 37
click at [344, 445] on span "Design" at bounding box center [334, 444] width 42 height 19
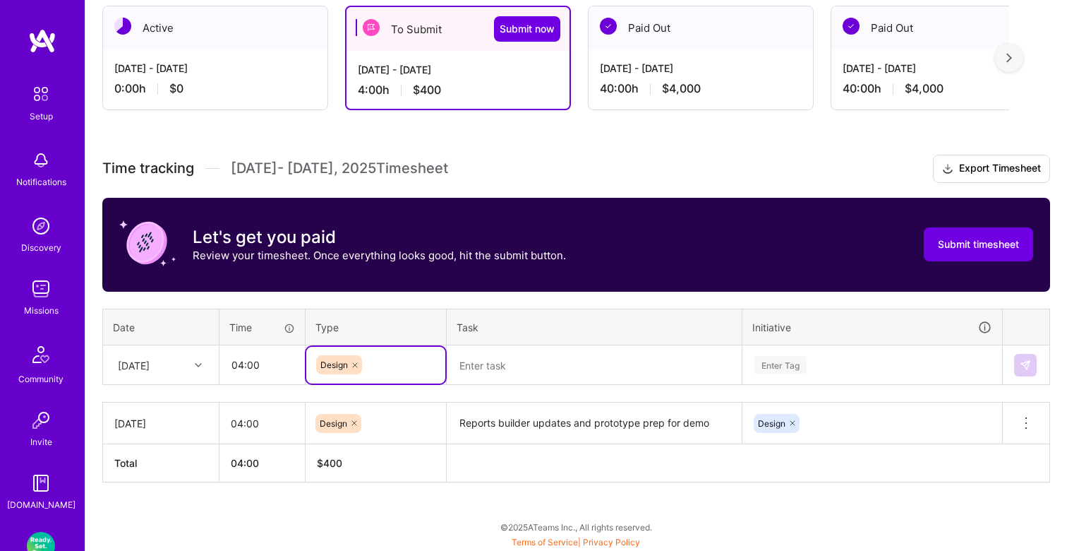
click at [517, 363] on textarea at bounding box center [594, 365] width 292 height 37
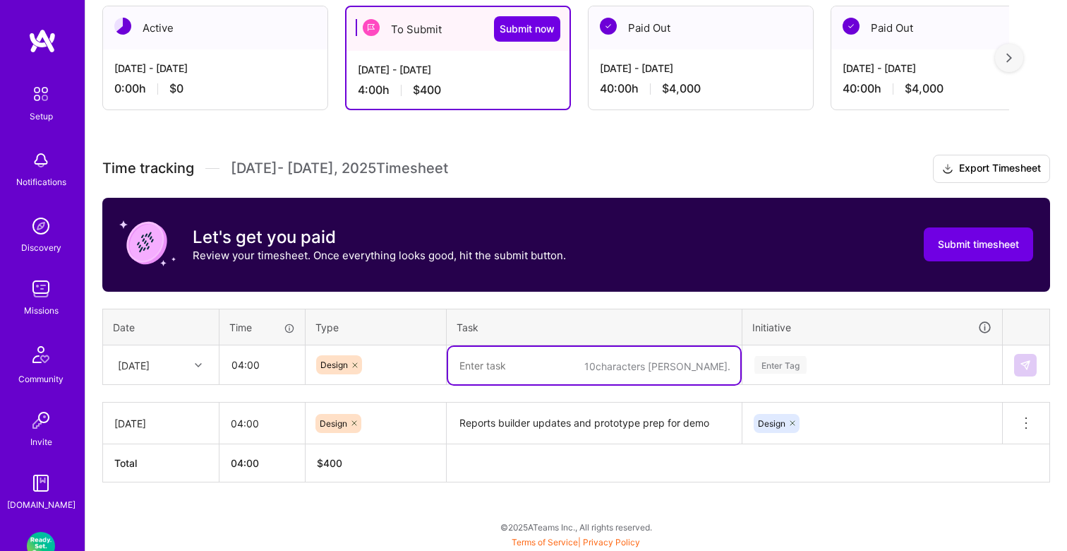
paste textarea "Reports builder updates and prototype prep for demo"
type textarea "Reports builder updates and prototype prep for demo"
click at [783, 370] on div "Enter Tag" at bounding box center [872, 365] width 258 height 37
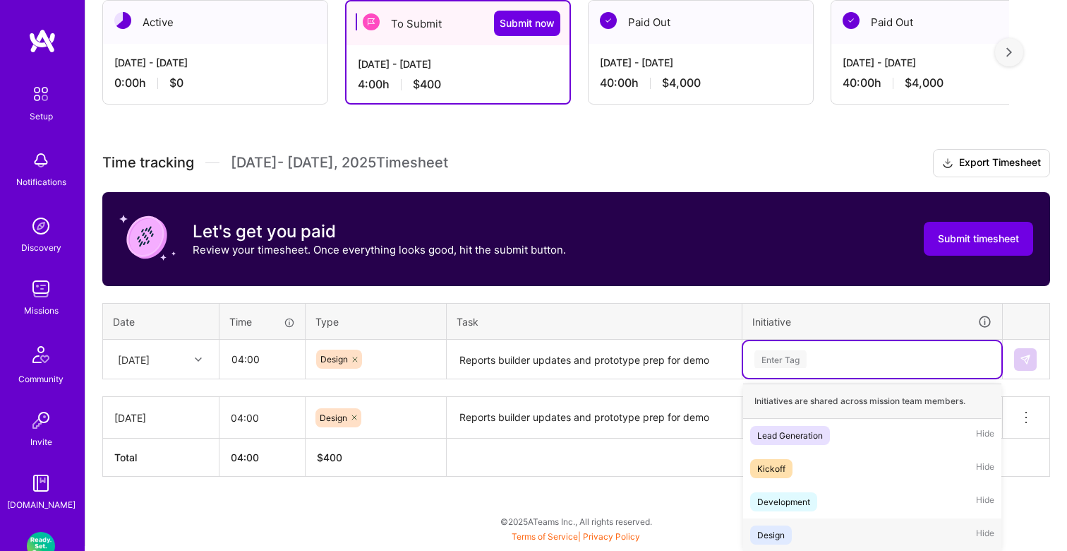
click at [774, 529] on div "Design" at bounding box center [771, 534] width 28 height 15
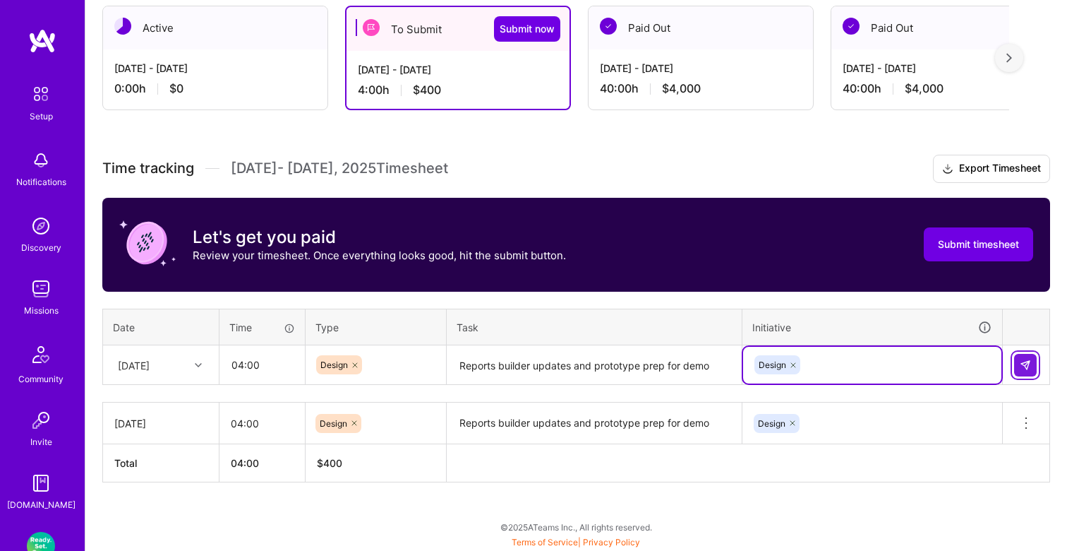
click at [1021, 368] on img at bounding box center [1025, 364] width 11 height 11
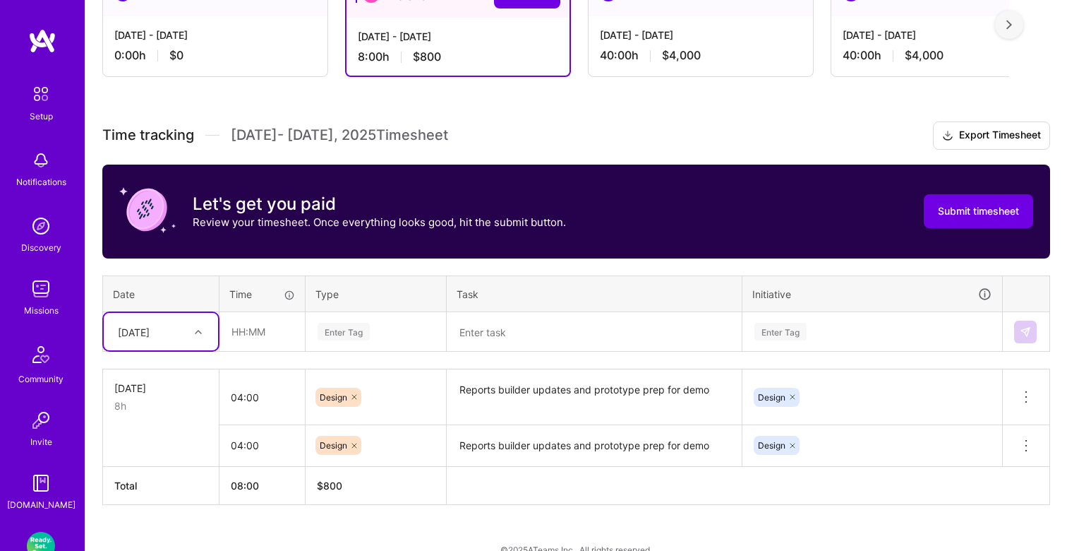
scroll to position [303, 0]
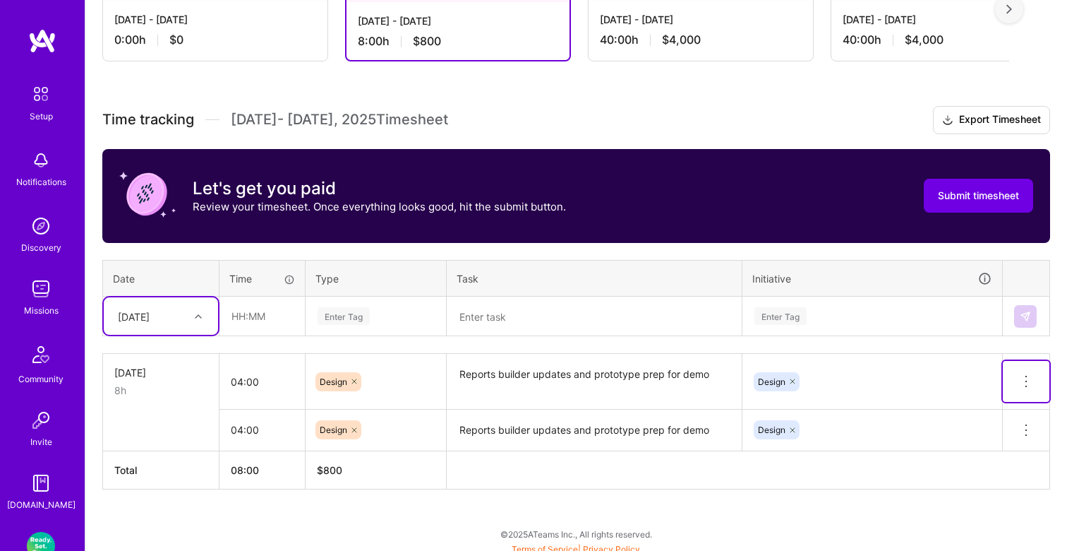
click at [1028, 379] on icon at bounding box center [1026, 381] width 17 height 17
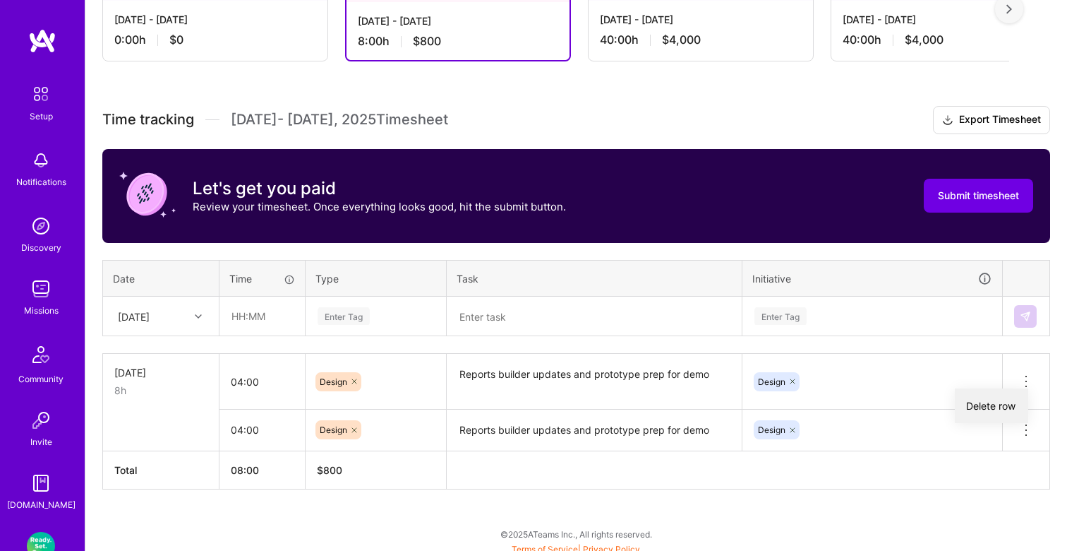
click at [984, 403] on button "Delete row" at bounding box center [991, 405] width 73 height 35
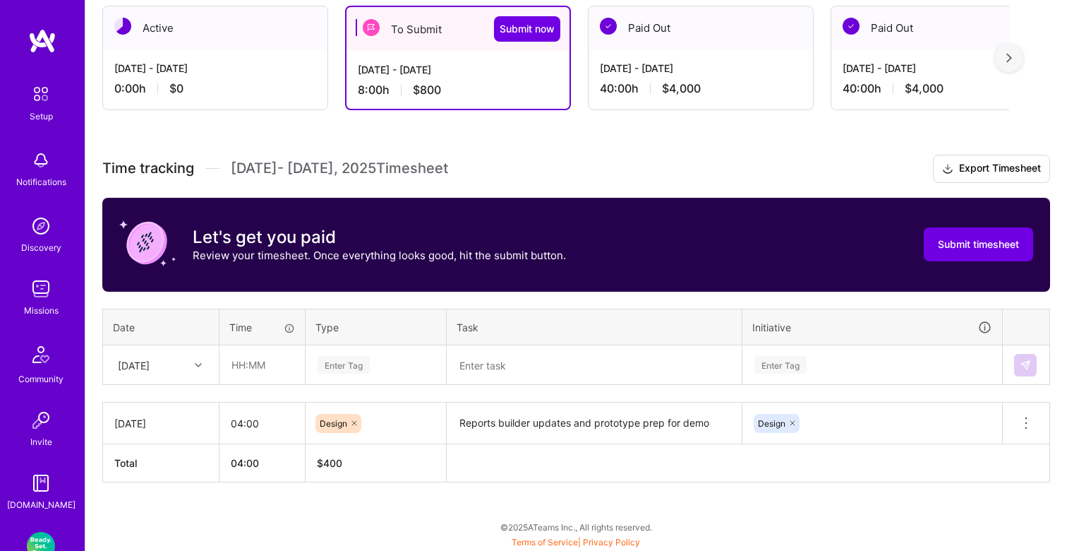
click at [193, 363] on div at bounding box center [200, 365] width 22 height 18
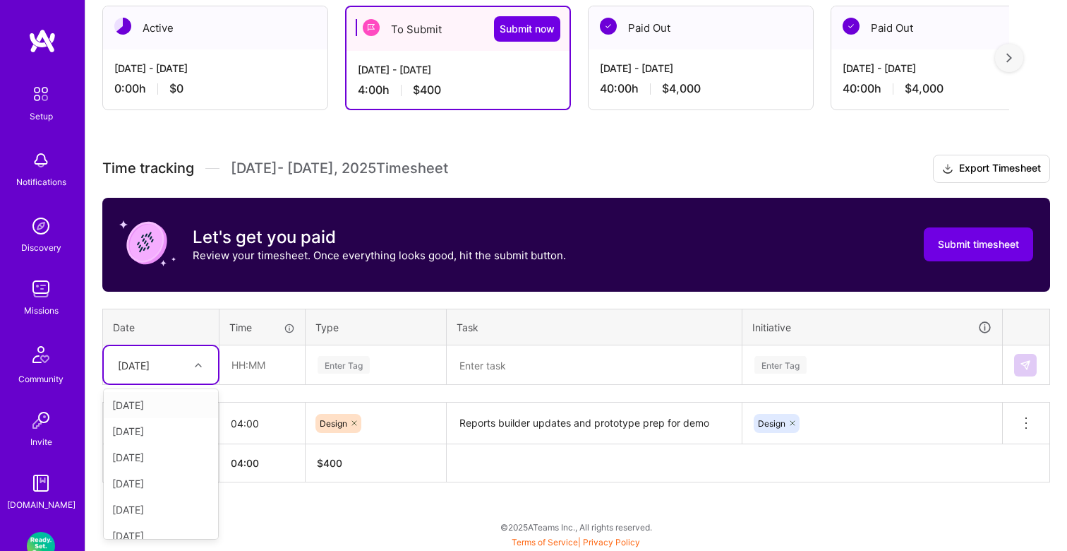
click at [176, 407] on div "[DATE]" at bounding box center [161, 405] width 114 height 26
click at [270, 351] on input "text" at bounding box center [262, 364] width 84 height 37
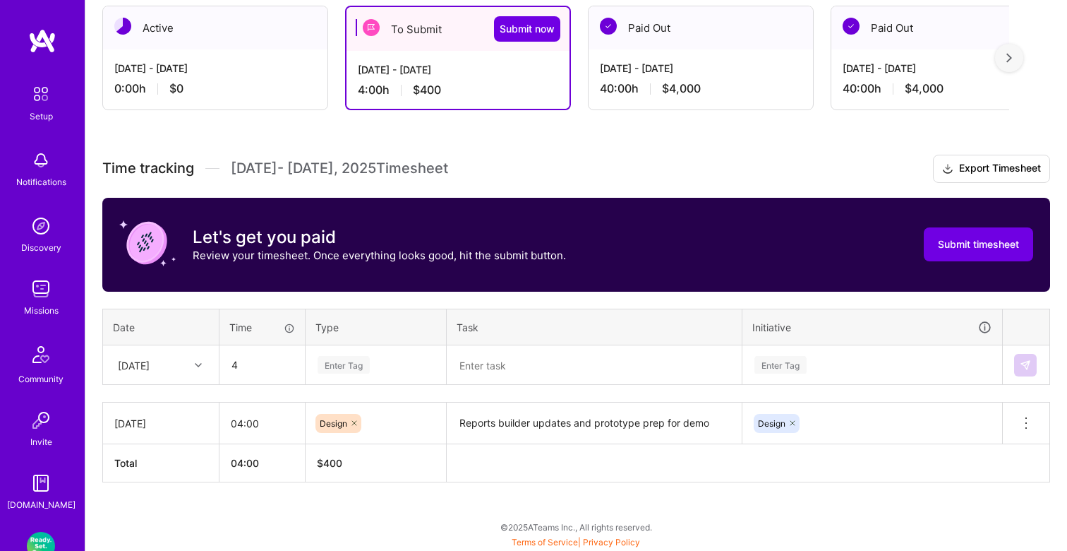
type input "04:00"
click at [355, 366] on div "Enter Tag" at bounding box center [344, 365] width 52 height 22
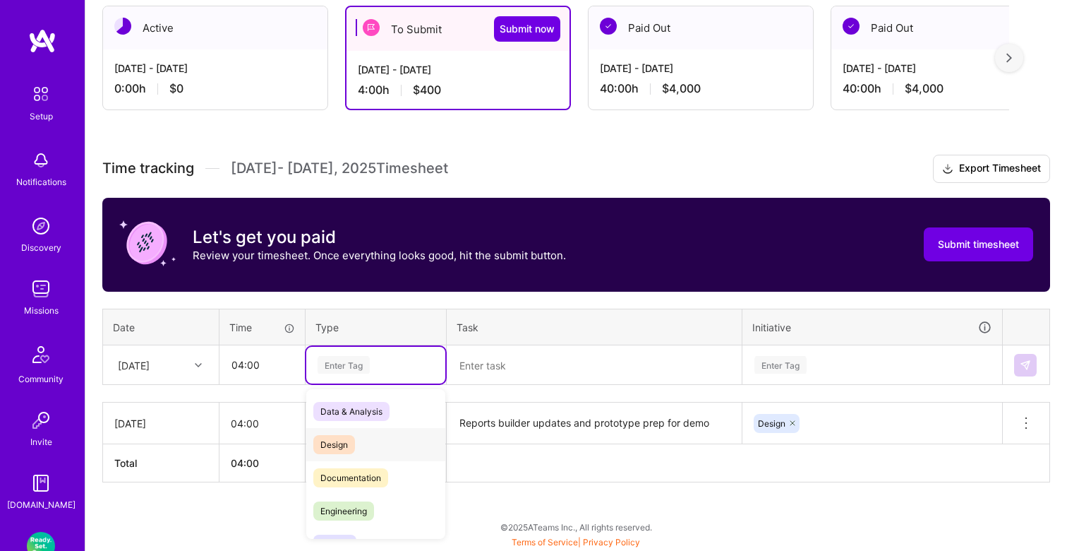
click at [347, 441] on span "Design" at bounding box center [334, 444] width 42 height 19
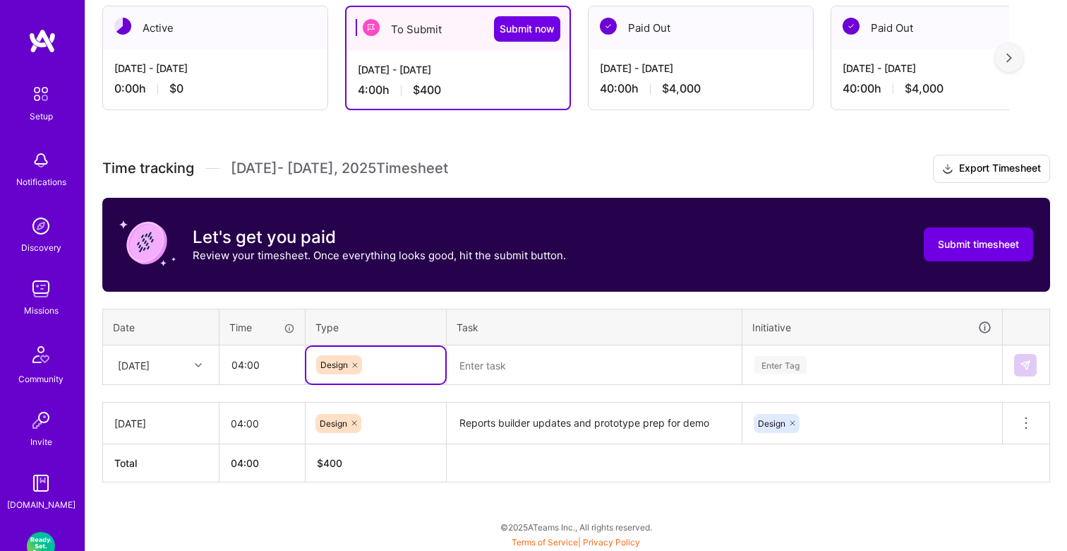
click at [508, 360] on textarea at bounding box center [594, 365] width 292 height 37
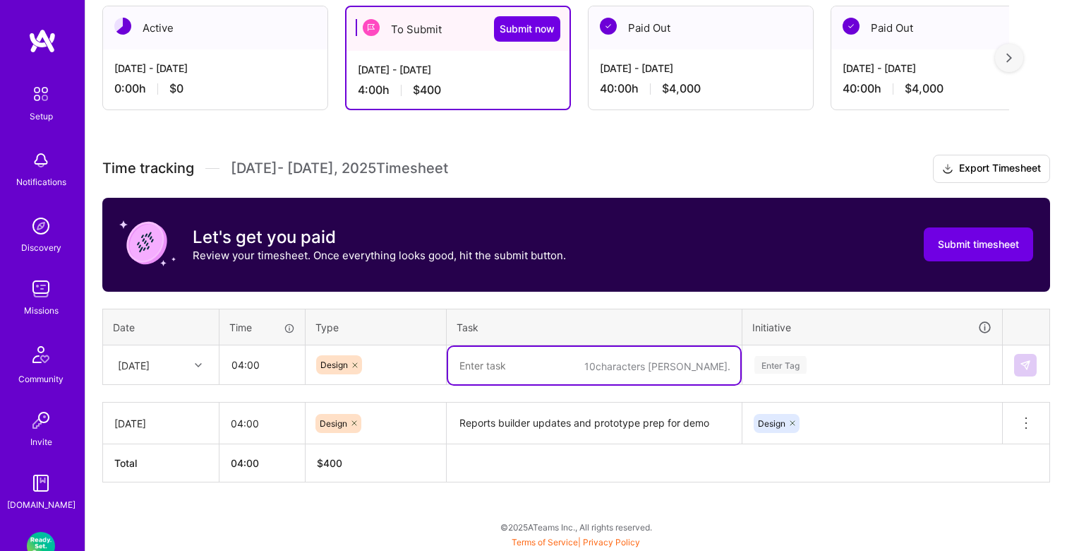
paste textarea "Reports builder updates and prototype prep for demo"
type textarea "Reports builder updates and prototype prep for demo"
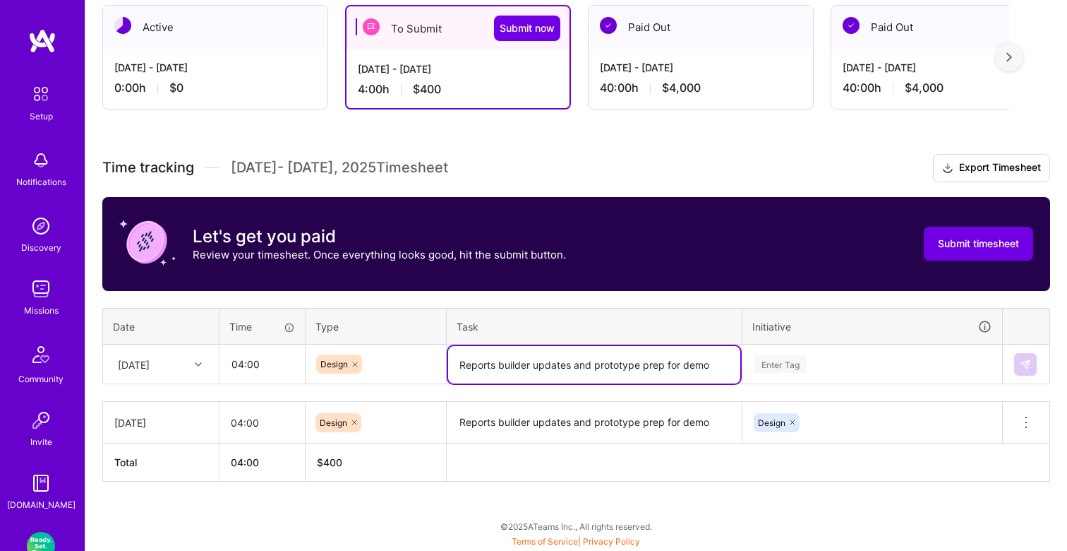
click at [824, 362] on div "Enter Tag" at bounding box center [872, 364] width 239 height 18
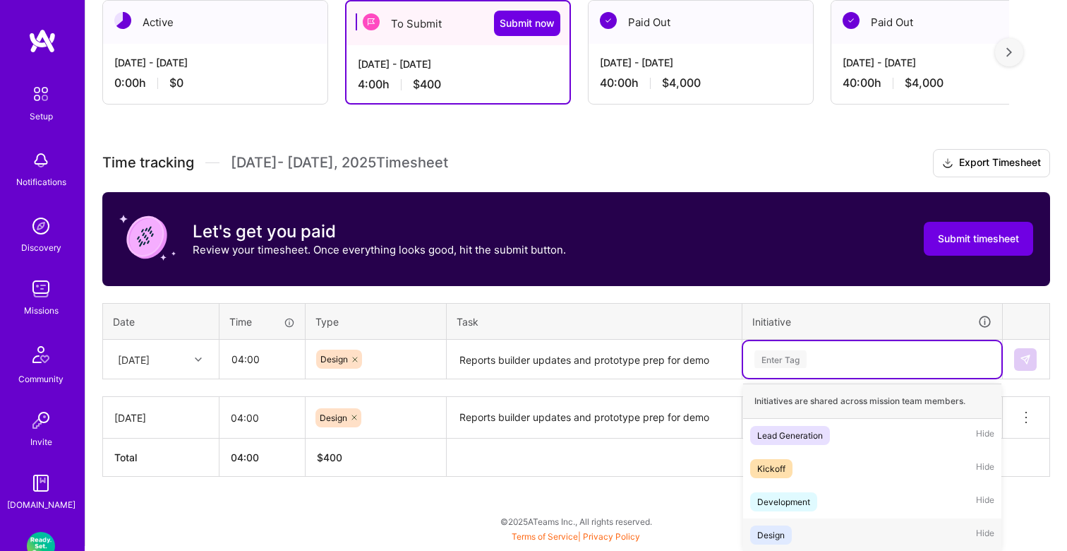
click at [782, 533] on div "Design" at bounding box center [771, 534] width 28 height 15
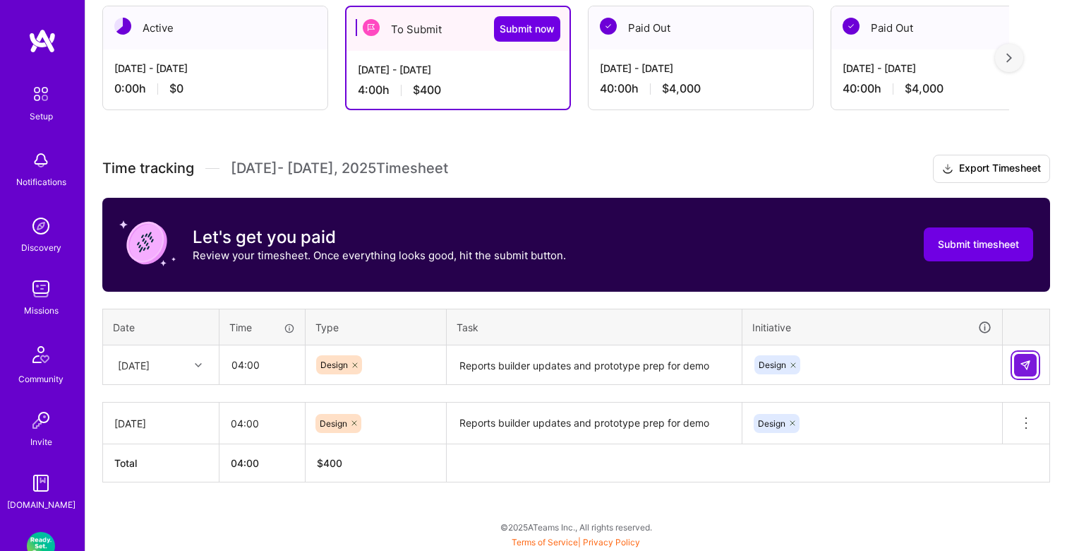
click at [1028, 359] on img at bounding box center [1025, 364] width 11 height 11
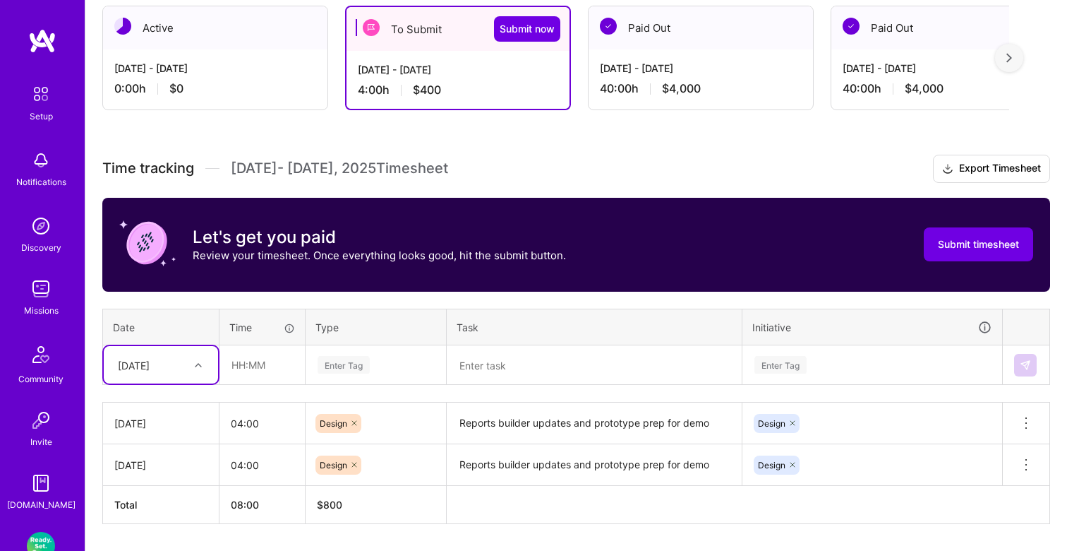
scroll to position [296, 0]
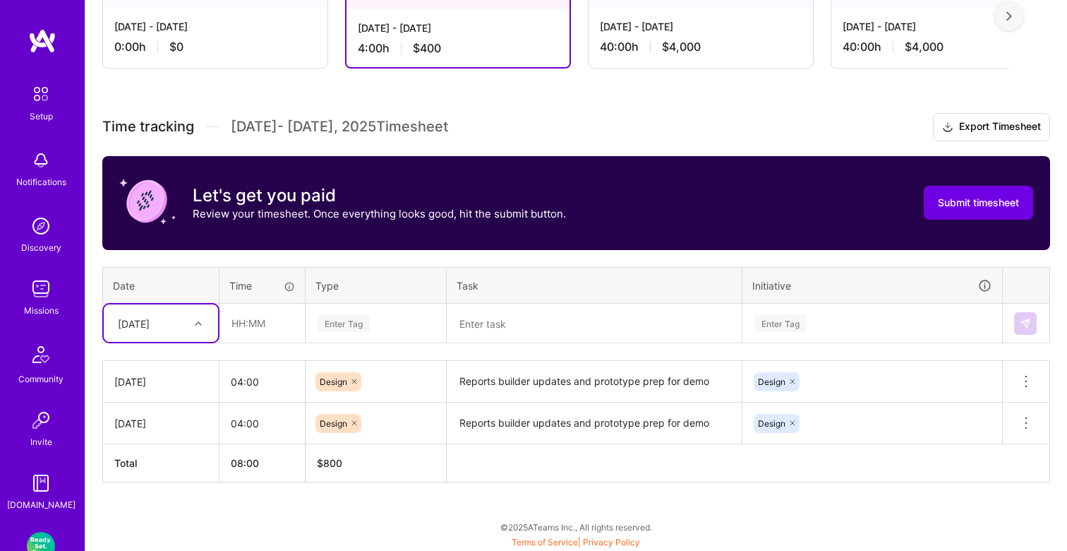
click at [191, 342] on div "option [DATE], selected. Select is focused ,type to refine list, press Down to …" at bounding box center [161, 322] width 114 height 37
click at [164, 390] on div "[DATE]" at bounding box center [161, 389] width 114 height 26
click at [267, 317] on input "text" at bounding box center [262, 322] width 84 height 37
type input "04:00"
click at [354, 320] on div "Enter Tag" at bounding box center [344, 323] width 52 height 22
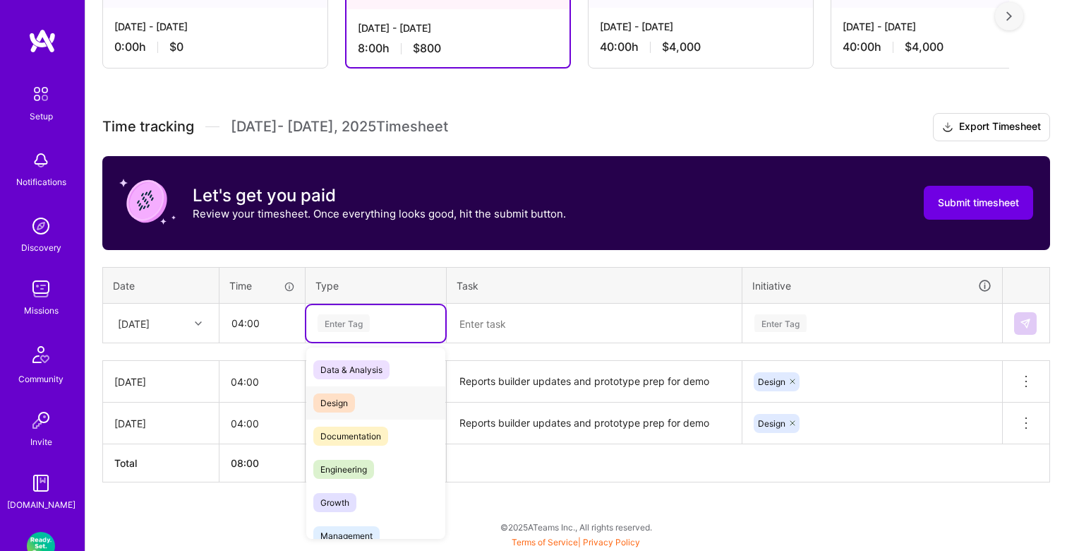
click at [343, 399] on span "Design" at bounding box center [334, 402] width 42 height 19
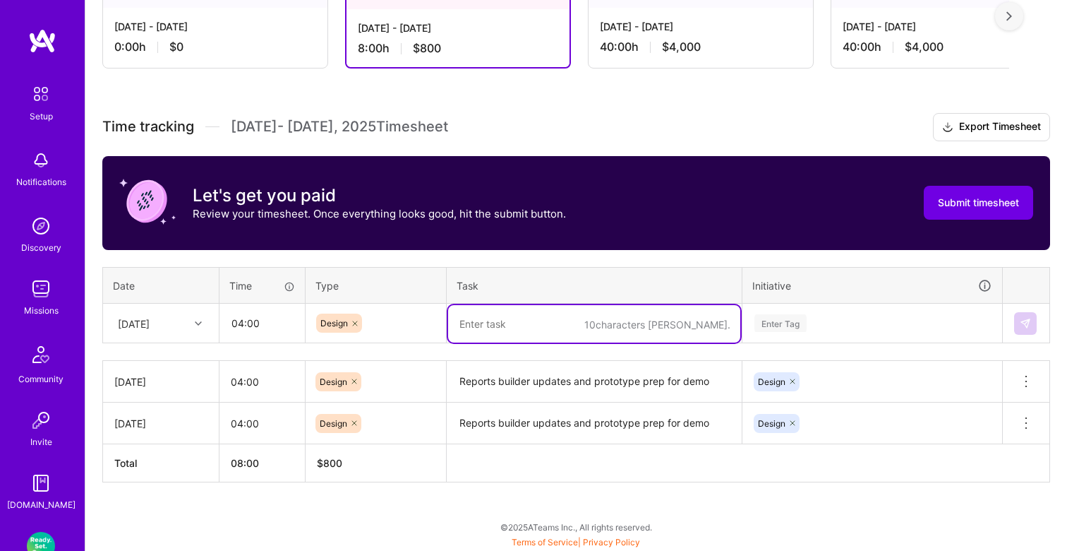
click at [539, 315] on textarea at bounding box center [594, 323] width 292 height 37
paste textarea "Reports builder updates and prototype prep for demo"
type textarea "Reports builder updates and prototype prep for demo"
click at [774, 322] on div "Enter Tag" at bounding box center [781, 323] width 52 height 22
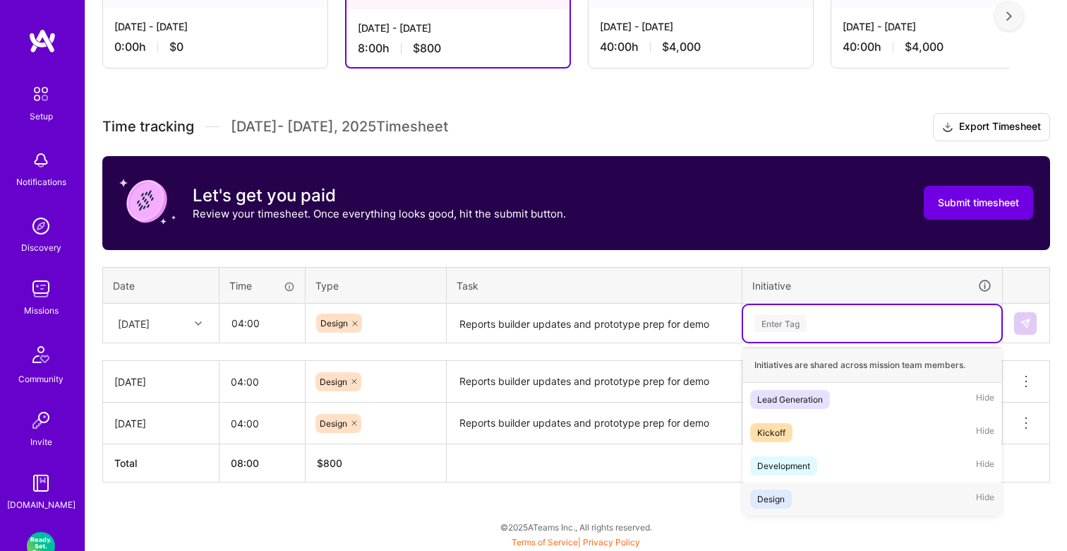
click at [774, 489] on span "Design" at bounding box center [771, 498] width 42 height 19
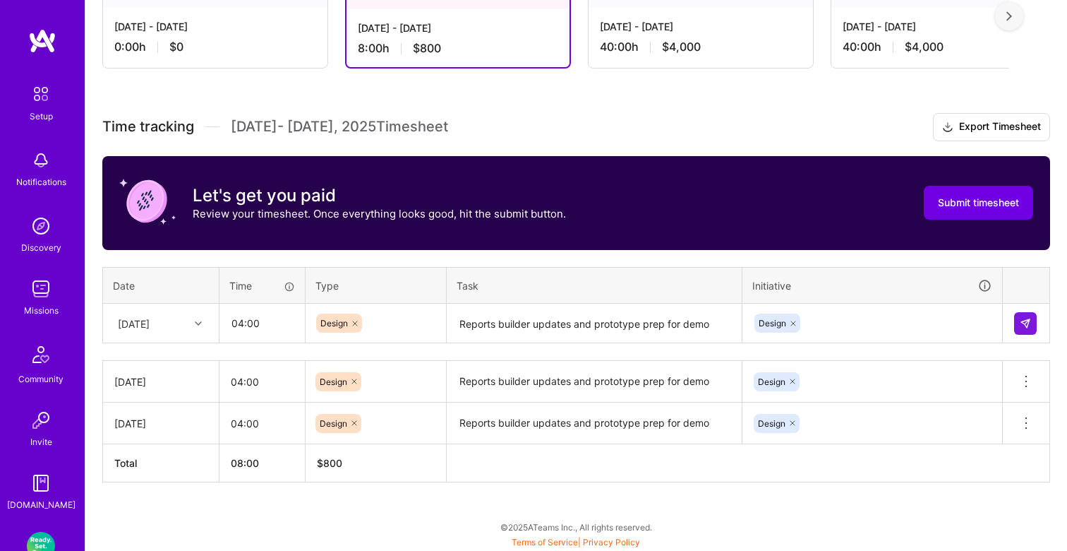
click at [1019, 334] on td at bounding box center [1026, 324] width 47 height 40
click at [1025, 325] on img at bounding box center [1025, 323] width 11 height 11
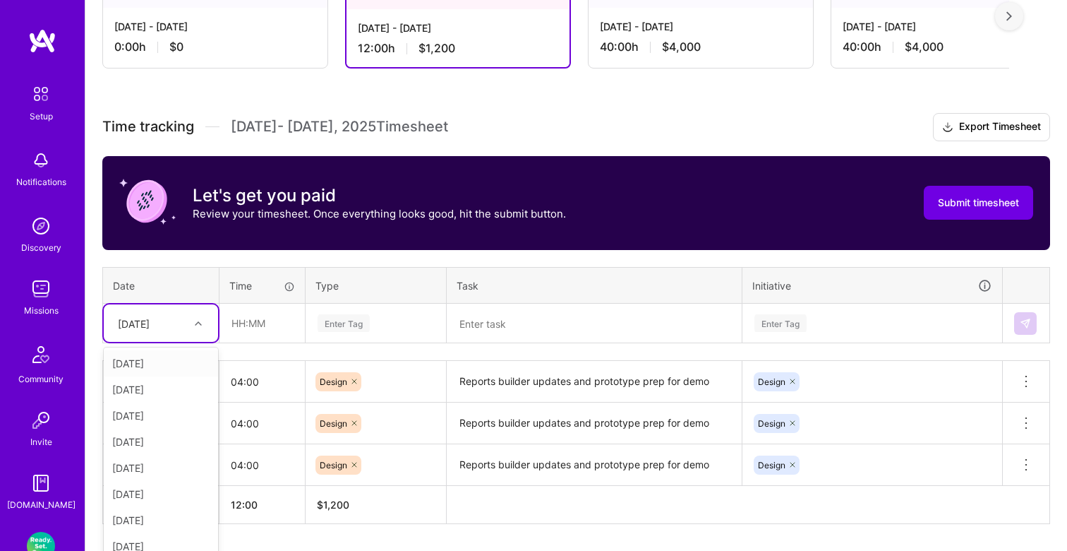
scroll to position [309, 0]
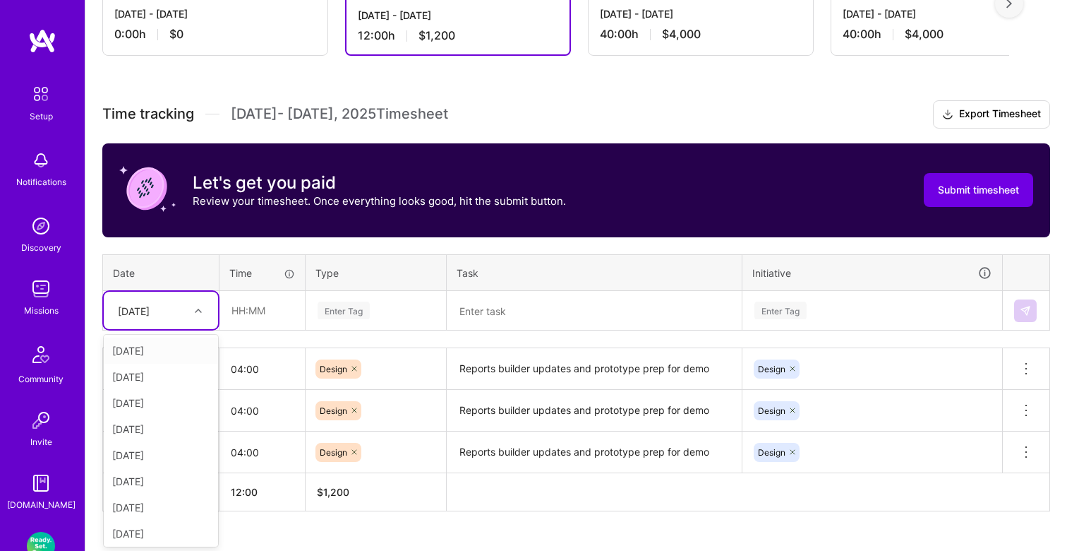
click at [181, 316] on div "[DATE]" at bounding box center [150, 310] width 78 height 23
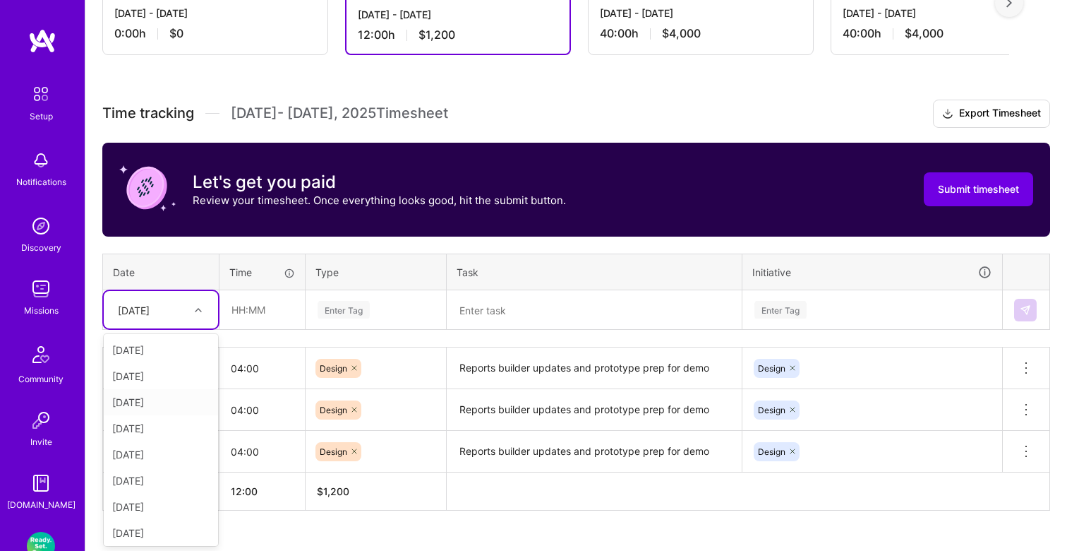
scroll to position [35, 0]
click at [167, 354] on div "[DATE]" at bounding box center [161, 367] width 114 height 26
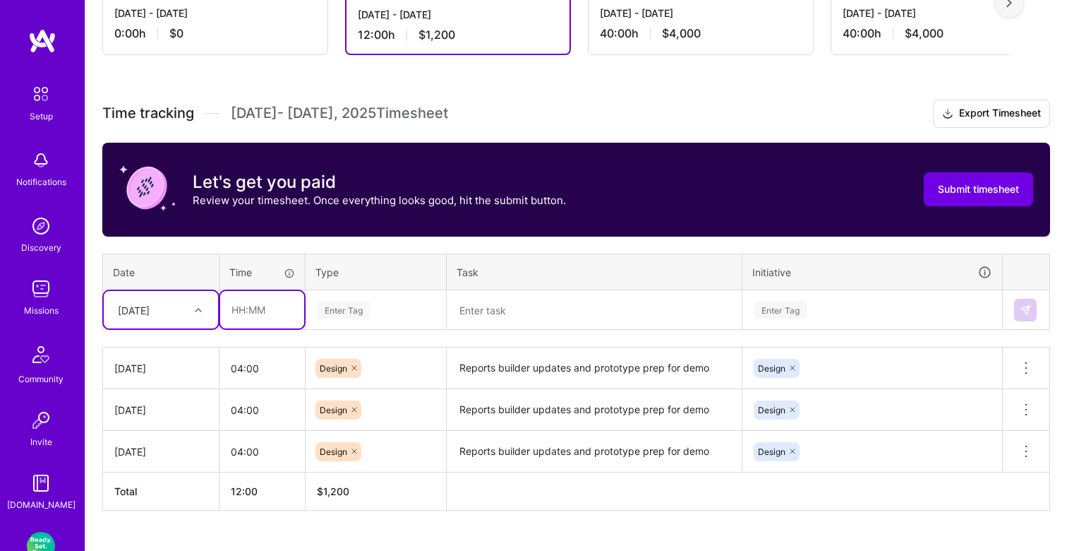
click at [277, 310] on input "text" at bounding box center [262, 309] width 84 height 37
type input "04:00"
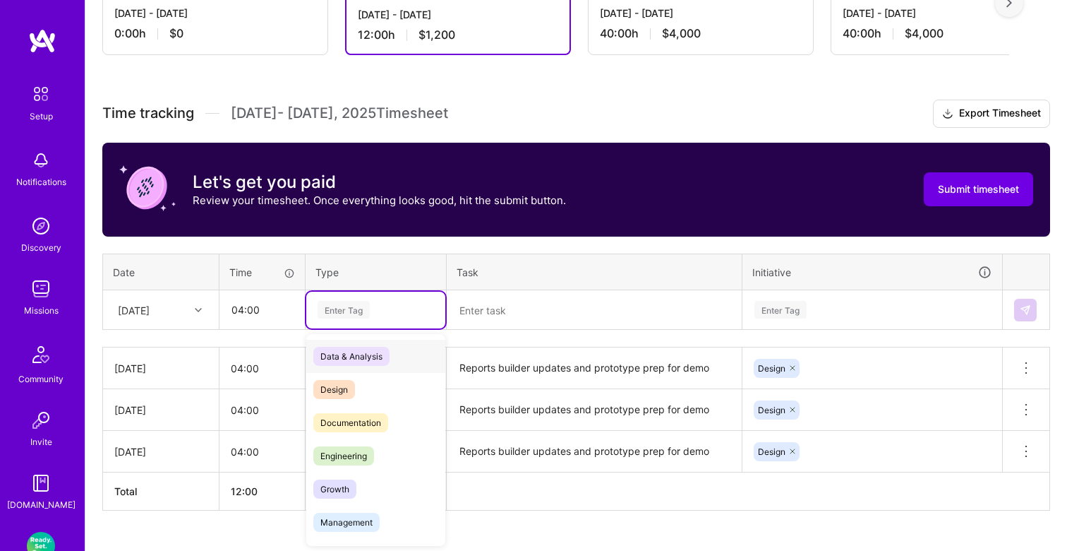
click at [366, 307] on div "Enter Tag" at bounding box center [344, 310] width 52 height 22
click at [350, 384] on span "Design" at bounding box center [334, 389] width 42 height 19
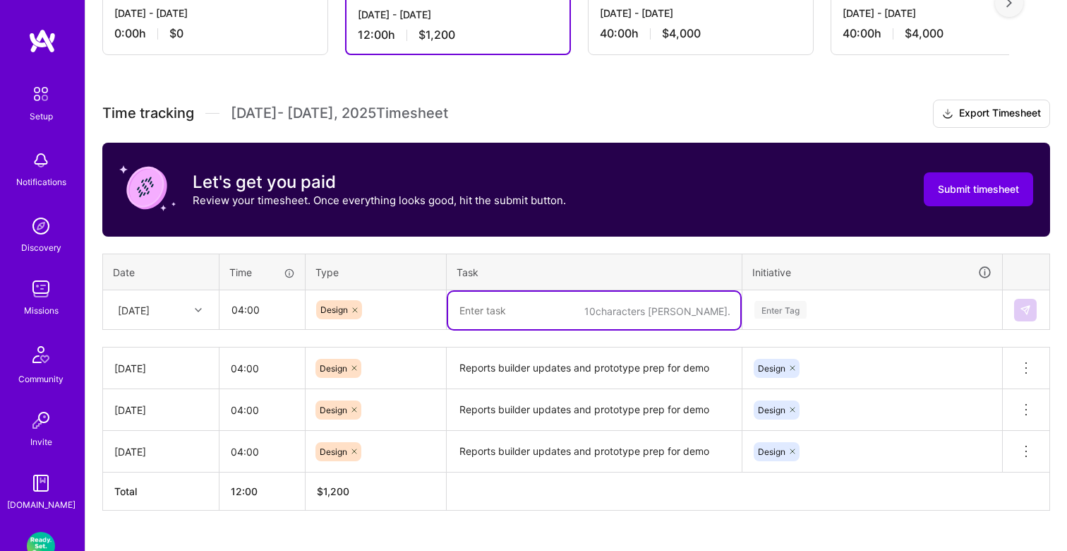
click at [512, 294] on textarea at bounding box center [594, 310] width 292 height 37
paste textarea "Reports builder updates and prototype prep for demo"
type textarea "Reports builder updates and prototype prep for demo"
click at [787, 313] on div "Enter Tag" at bounding box center [781, 310] width 52 height 22
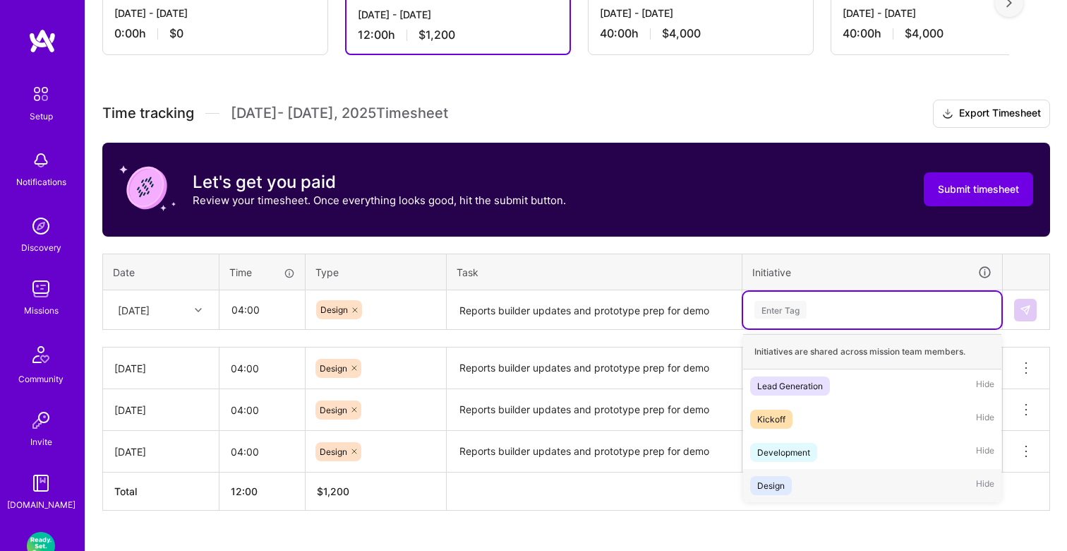
click at [767, 481] on div "Design" at bounding box center [771, 485] width 28 height 15
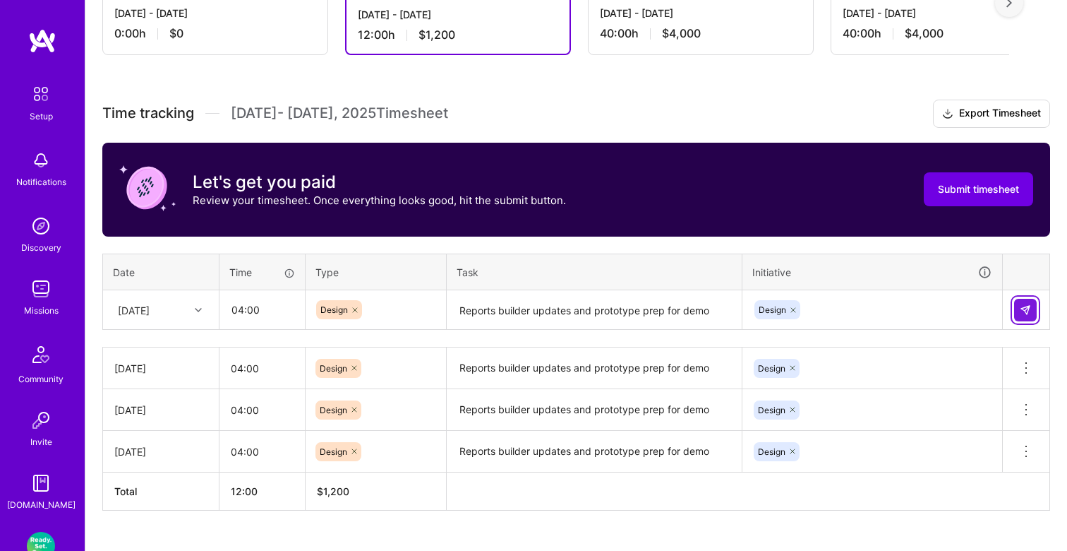
click at [1026, 308] on img at bounding box center [1025, 309] width 11 height 11
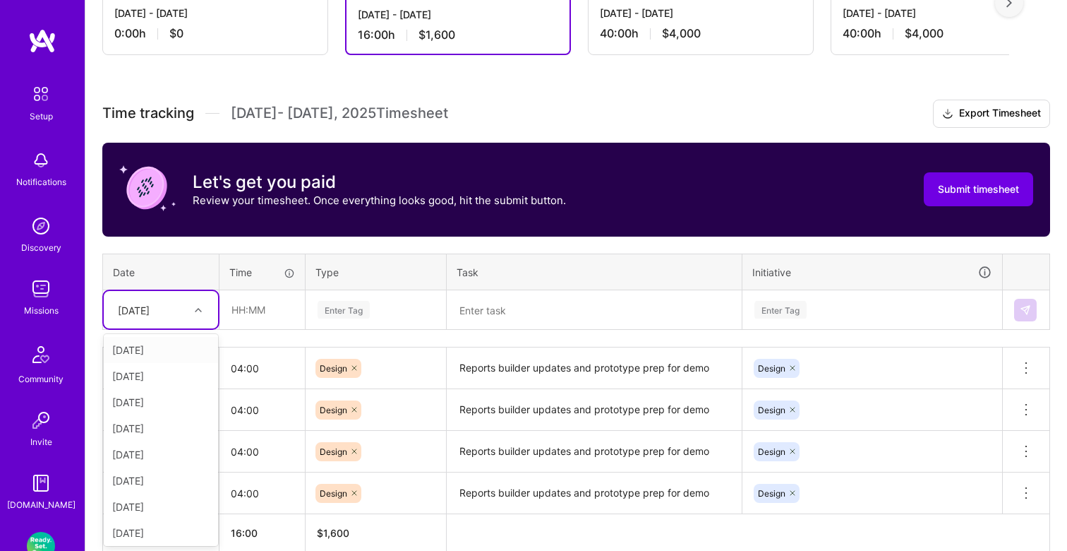
click at [204, 305] on div at bounding box center [200, 310] width 22 height 18
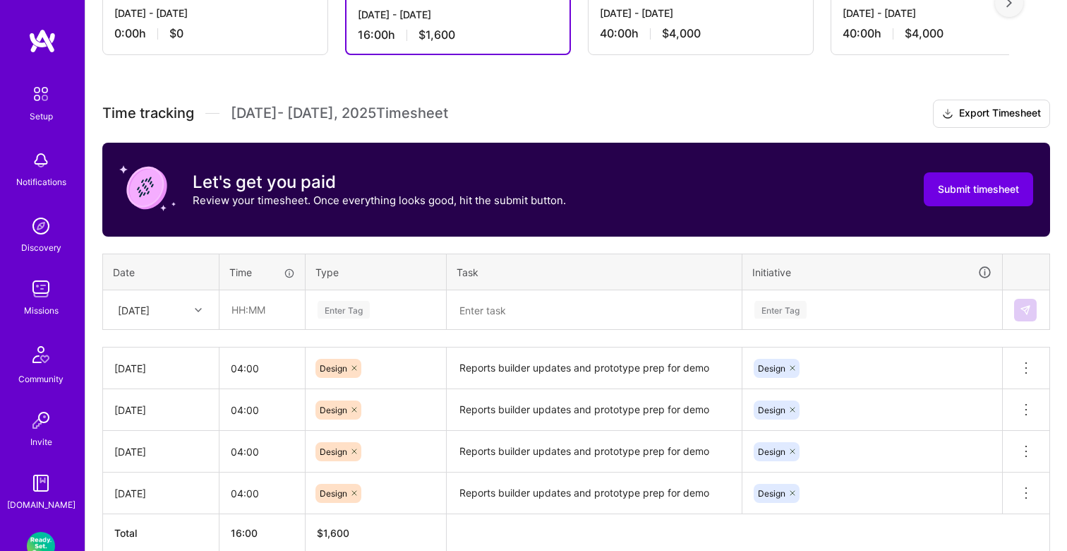
click at [300, 328] on td at bounding box center [263, 310] width 86 height 40
click at [185, 311] on div "[DATE]" at bounding box center [150, 309] width 78 height 23
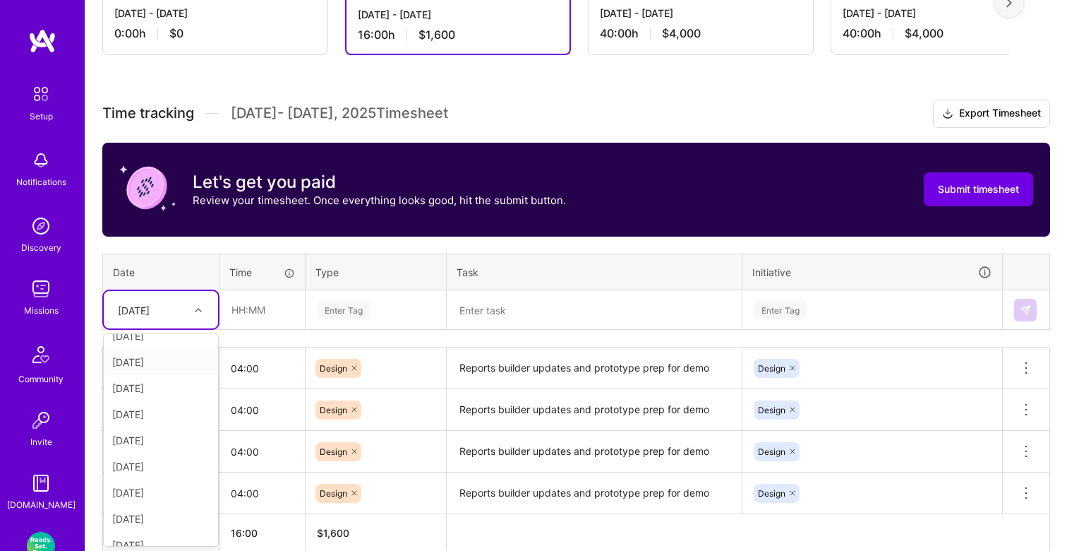
scroll to position [16, 0]
click at [160, 457] on div "[DATE]" at bounding box center [161, 465] width 114 height 26
click at [260, 314] on input "text" at bounding box center [262, 309] width 84 height 37
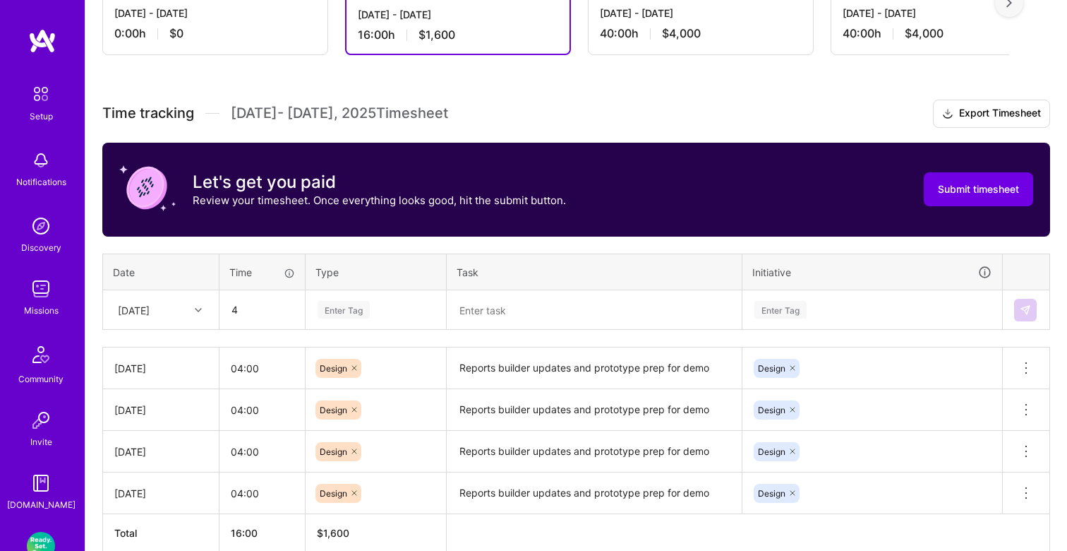
type input "04:00"
click at [342, 311] on div "Enter Tag" at bounding box center [344, 310] width 52 height 22
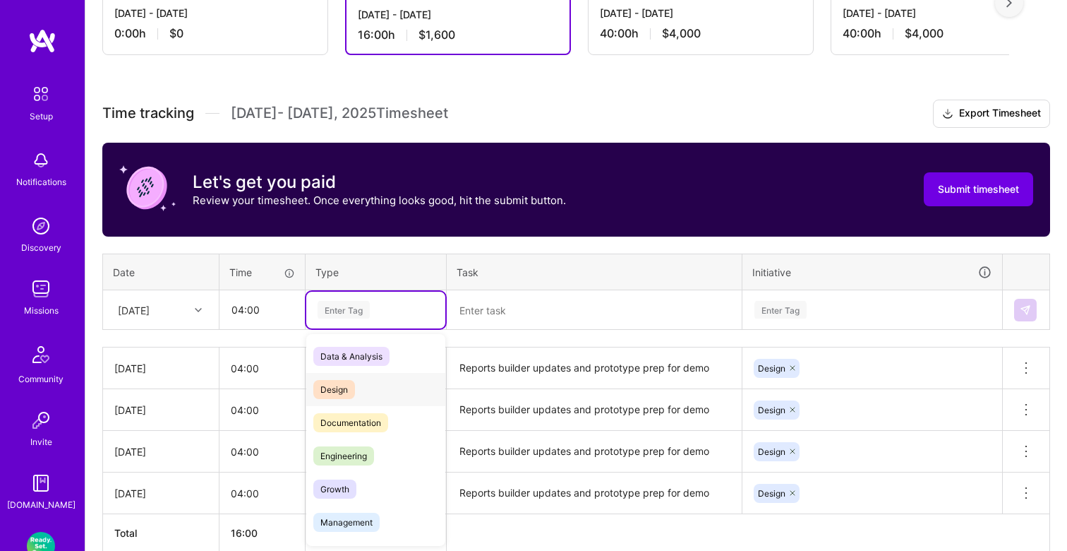
click at [344, 385] on span "Design" at bounding box center [334, 389] width 42 height 19
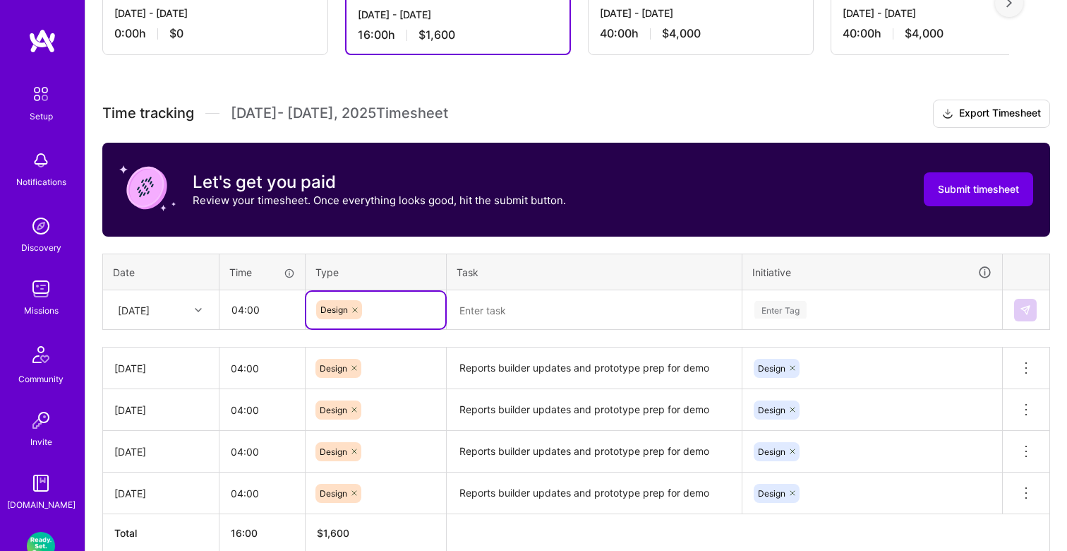
click at [484, 319] on textarea at bounding box center [594, 310] width 292 height 37
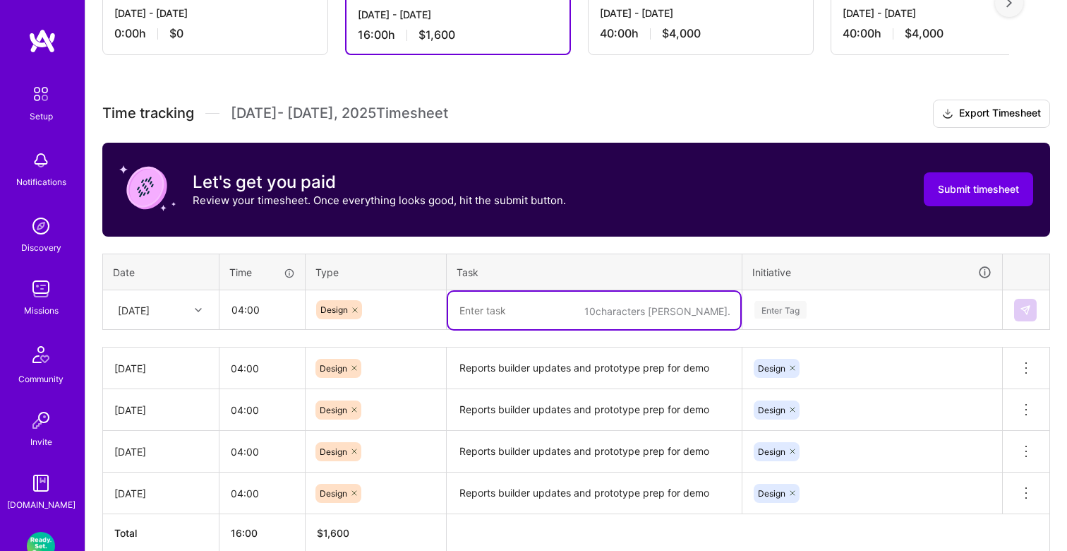
paste textarea "Reports builder updates and prototype prep for demo"
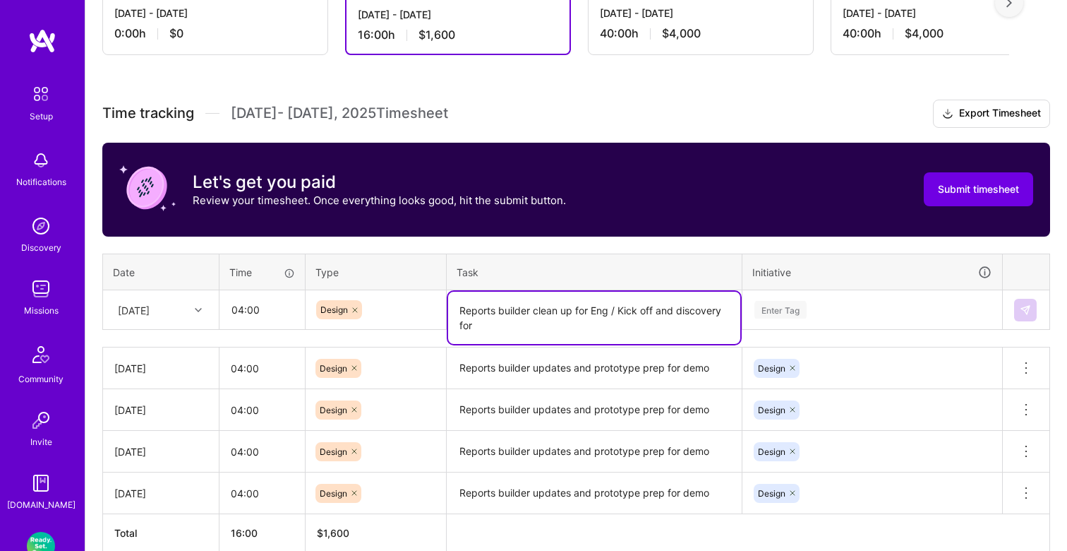
click at [599, 308] on textarea "Reports builder clean up for Eng / Kick off and discovery for" at bounding box center [594, 318] width 292 height 52
click at [562, 325] on textarea "Reports builder clean up for Dev / Kick off and discovery for" at bounding box center [594, 318] width 292 height 52
type textarea "Reports builder clean up for Dev / Kick off and discovery for Express"
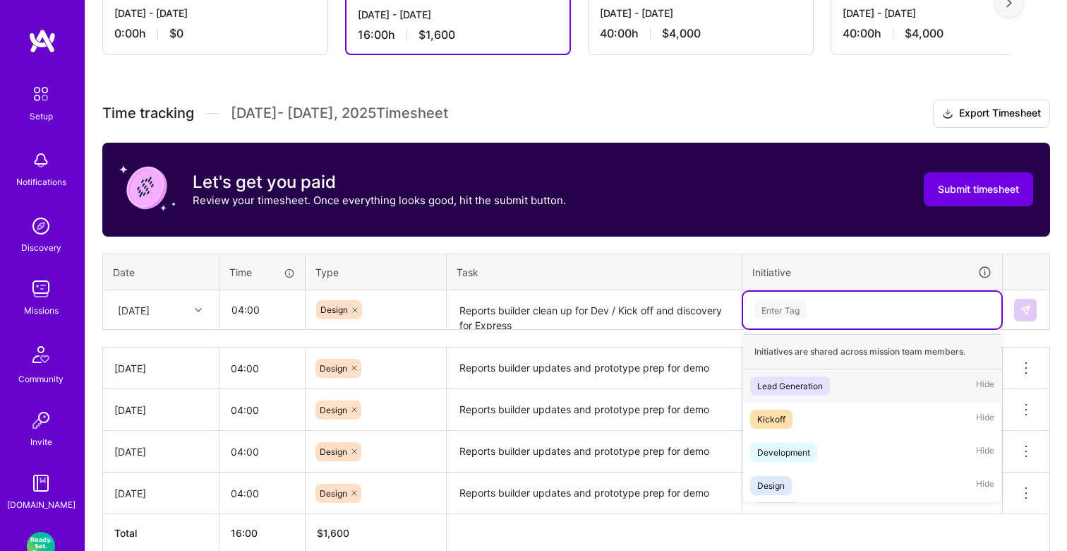
click at [786, 306] on div "Enter Tag" at bounding box center [781, 310] width 52 height 22
click at [775, 476] on span "Design" at bounding box center [771, 485] width 42 height 19
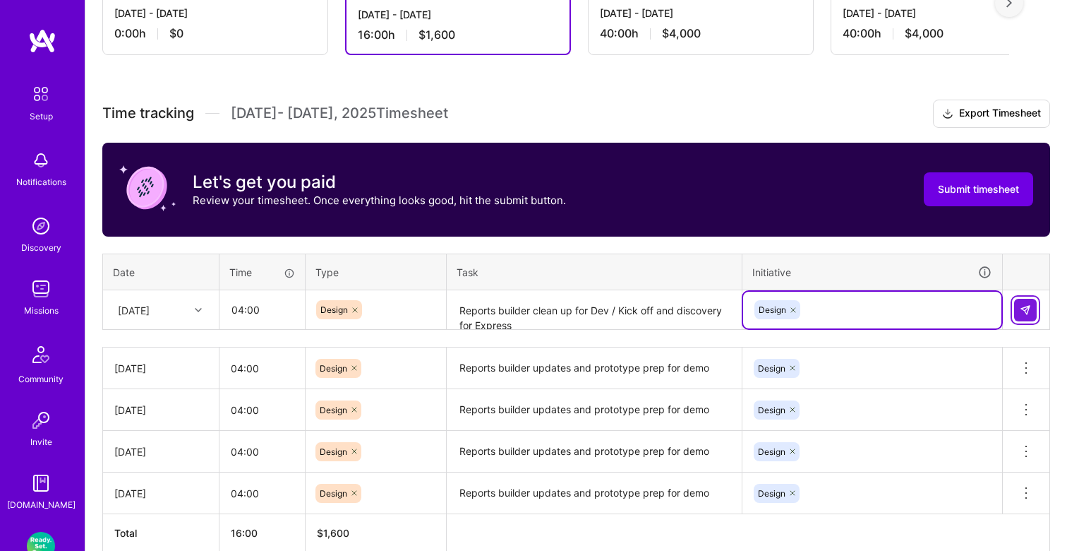
click at [1024, 307] on img at bounding box center [1025, 309] width 11 height 11
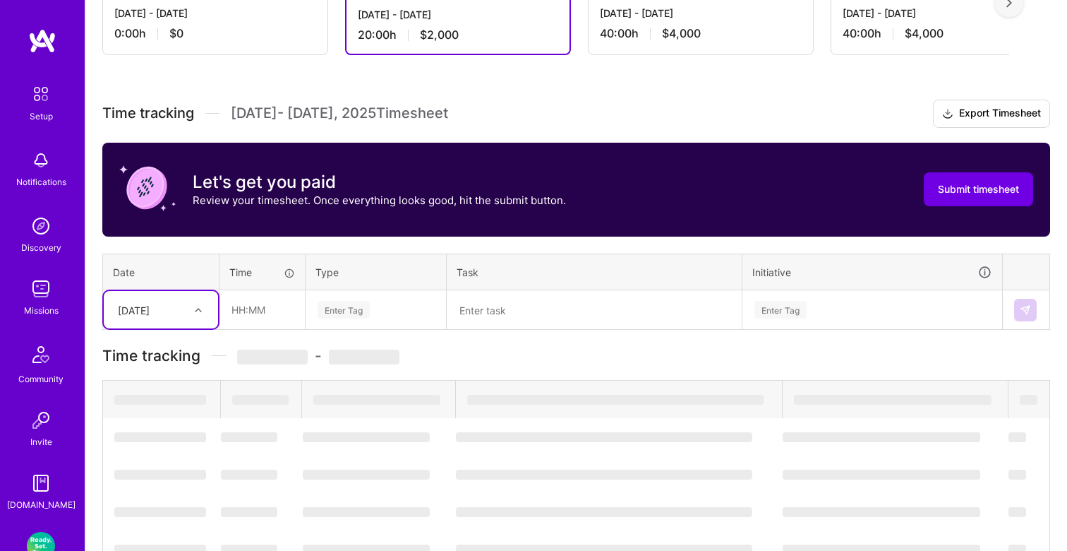
click at [185, 305] on div "[DATE]" at bounding box center [150, 309] width 78 height 23
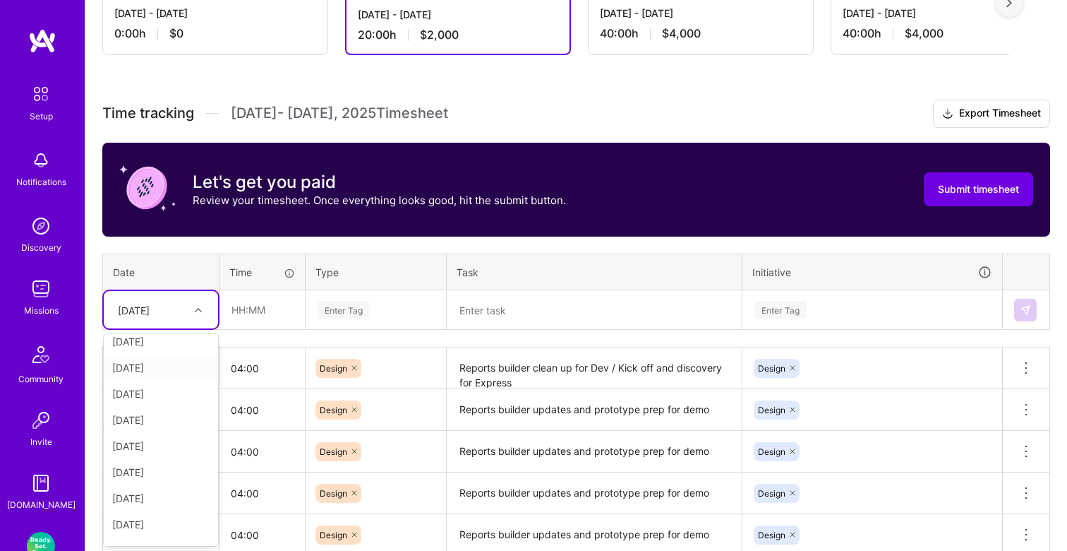
scroll to position [64, 0]
click at [159, 443] on div "[DATE]" at bounding box center [161, 442] width 114 height 26
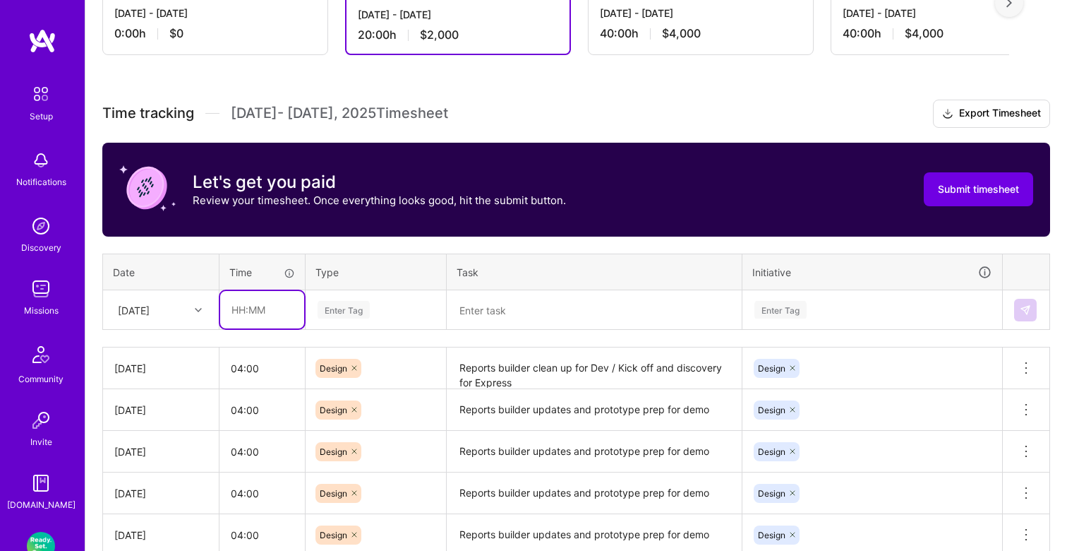
click at [268, 309] on input "text" at bounding box center [262, 309] width 84 height 37
type input "04:00"
click at [340, 315] on div "Enter Tag" at bounding box center [344, 310] width 52 height 22
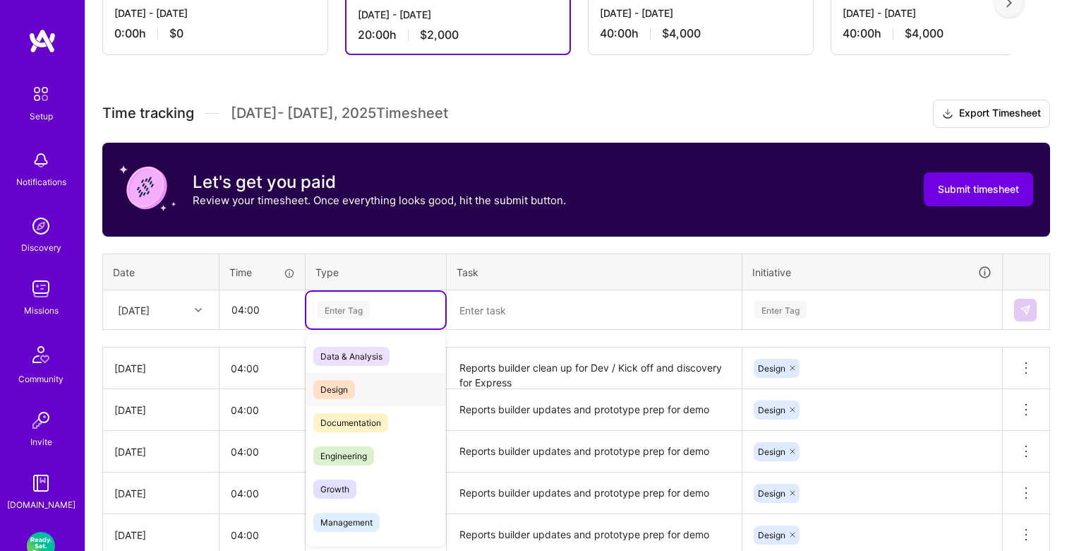
click at [342, 386] on span "Design" at bounding box center [334, 389] width 42 height 19
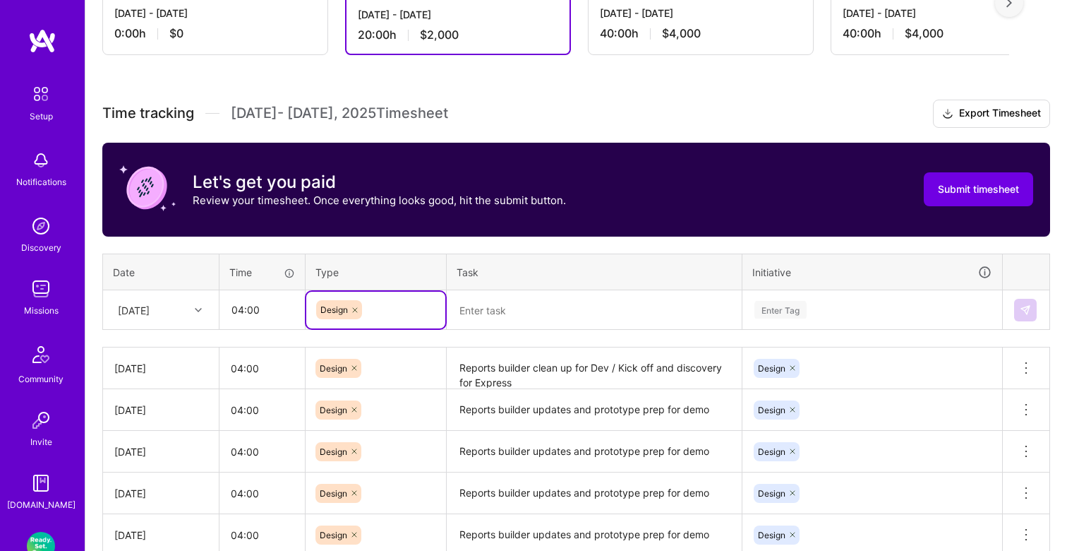
click at [500, 297] on textarea at bounding box center [594, 310] width 292 height 37
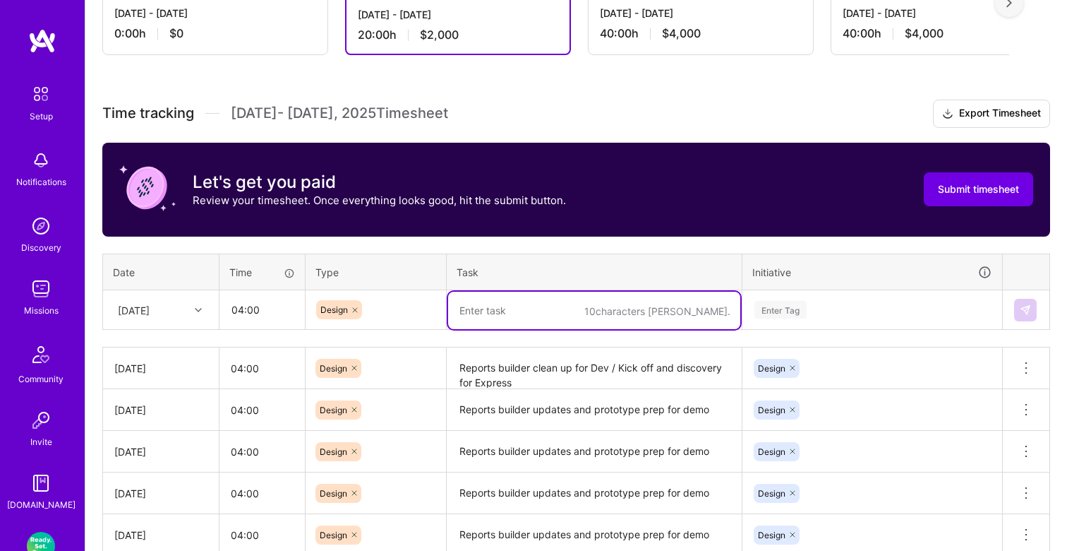
paste textarea "Reports builder clean up for Dev / Kick off and discovery for Express"
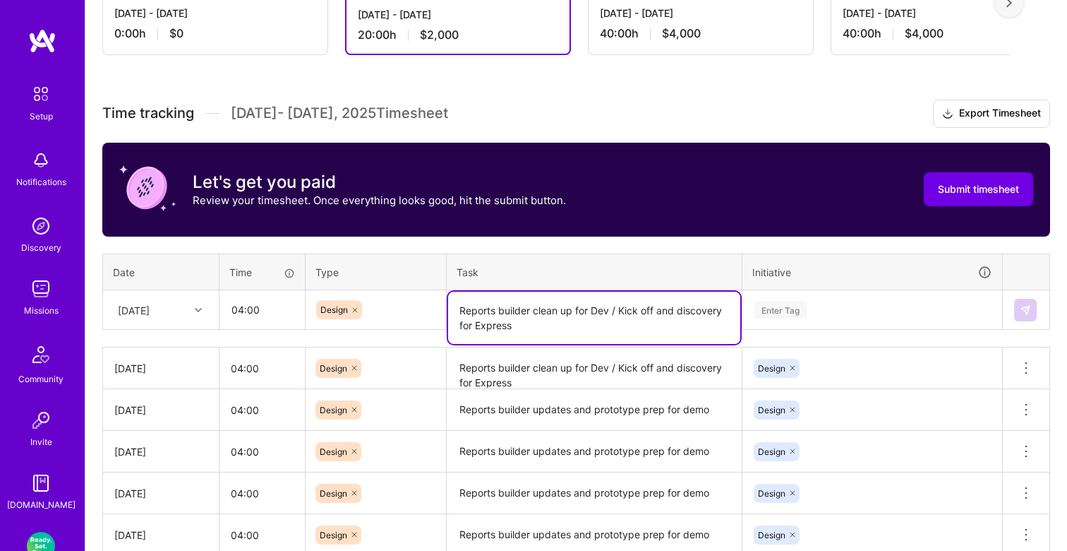
type textarea "Reports builder clean up for Dev / Kick off and discovery for Express"
click at [789, 313] on div "Enter Tag" at bounding box center [781, 310] width 52 height 22
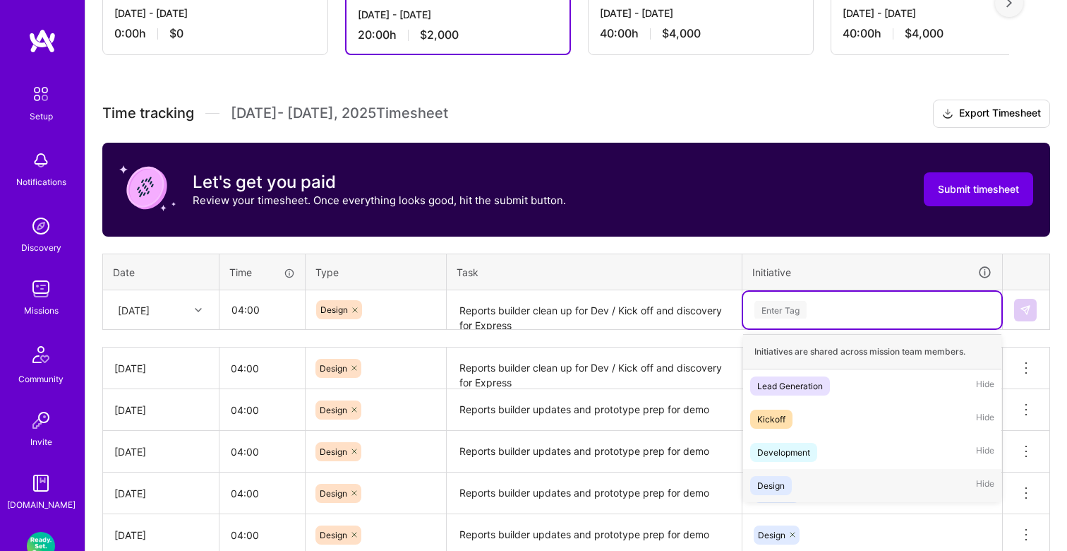
click at [768, 478] on div "Design" at bounding box center [771, 485] width 28 height 15
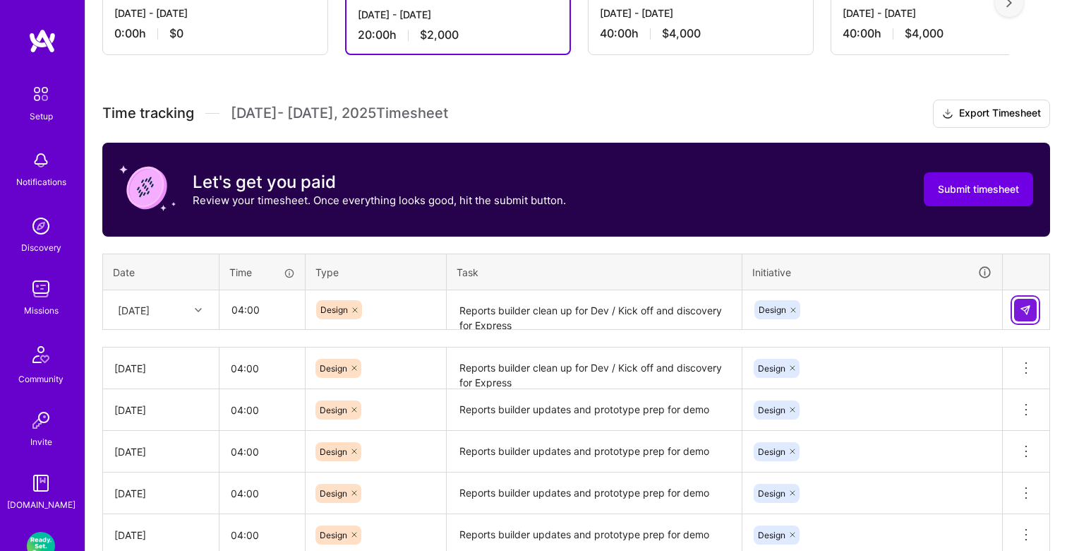
click at [1017, 316] on button at bounding box center [1025, 310] width 23 height 23
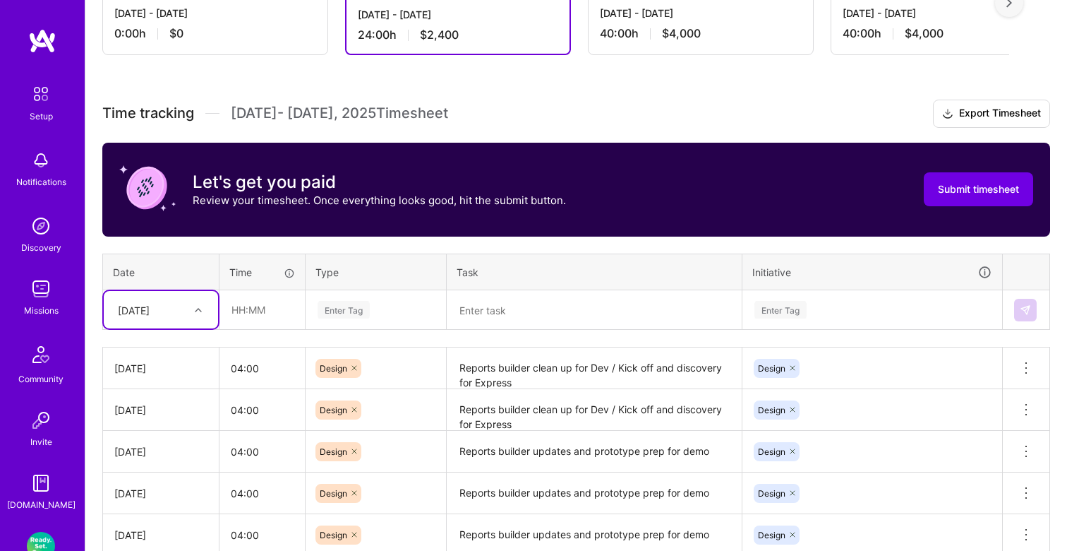
click at [193, 306] on div at bounding box center [200, 310] width 22 height 18
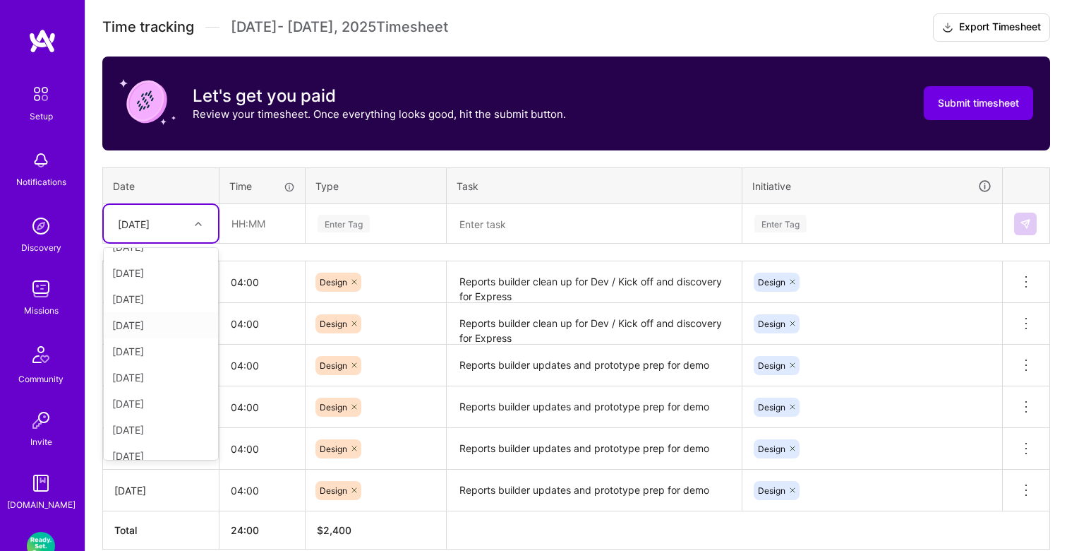
scroll to position [18, 0]
click at [160, 424] on div "[DATE]" at bounding box center [161, 429] width 114 height 26
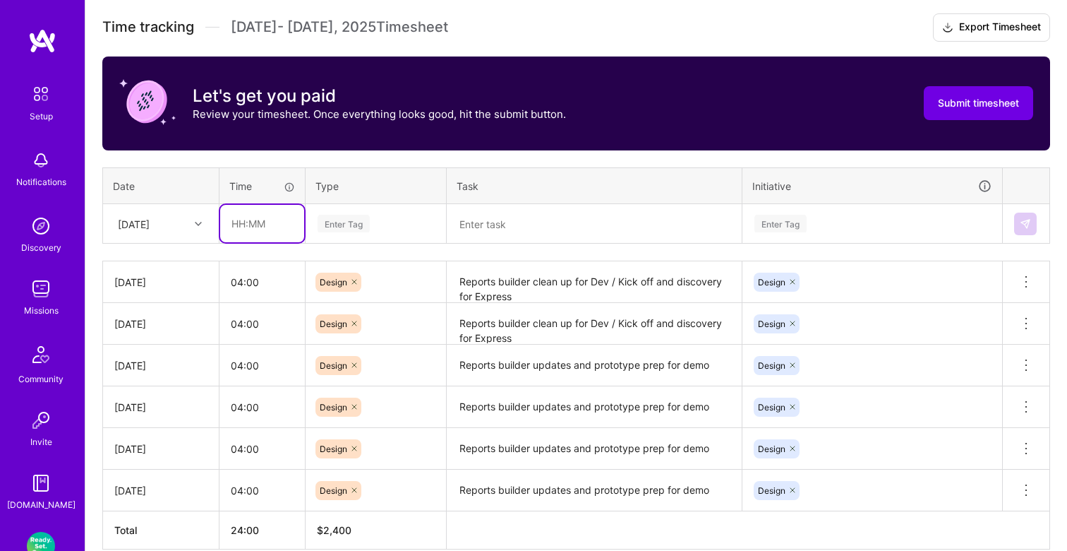
click at [263, 235] on input "text" at bounding box center [262, 223] width 84 height 37
type input "04:00"
click at [323, 244] on div "Time tracking [DATE] - [DATE] Timesheet Export Timesheet Let's get you paid Rev…" at bounding box center [576, 281] width 948 height 536
click at [361, 220] on div "Enter Tag" at bounding box center [344, 223] width 52 height 22
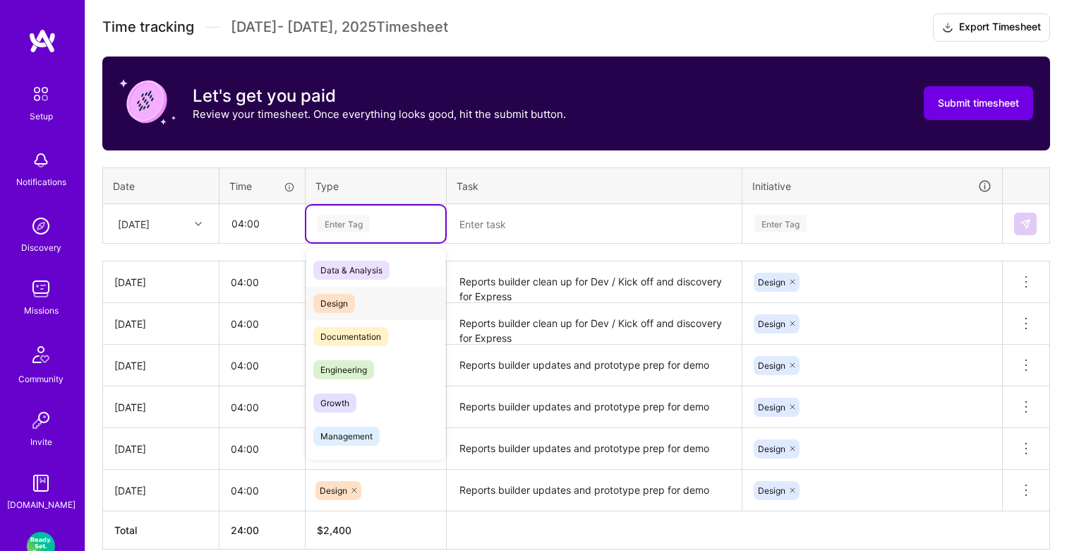
click at [346, 308] on span "Design" at bounding box center [334, 303] width 42 height 19
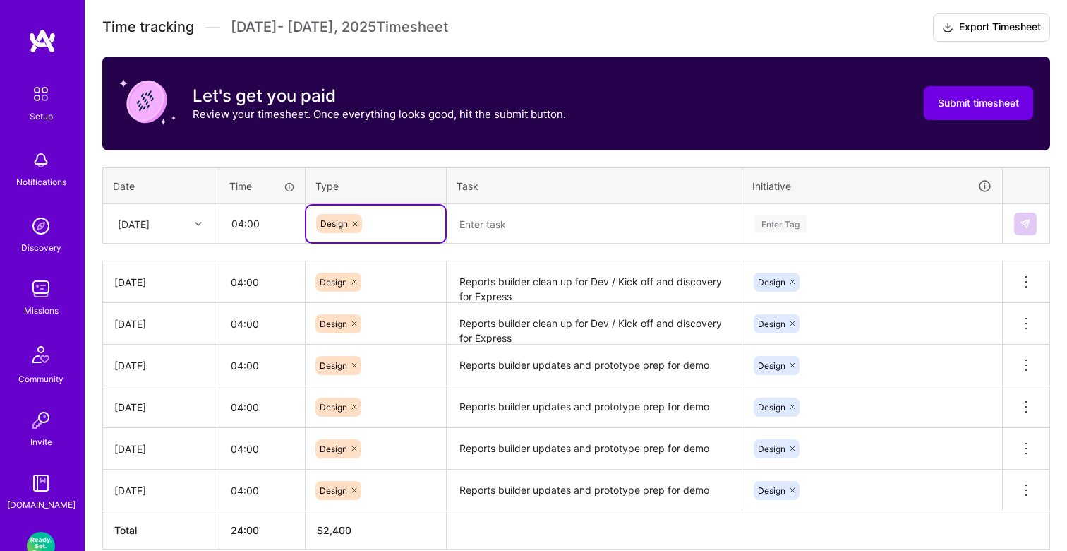
click at [532, 235] on textarea at bounding box center [594, 223] width 292 height 37
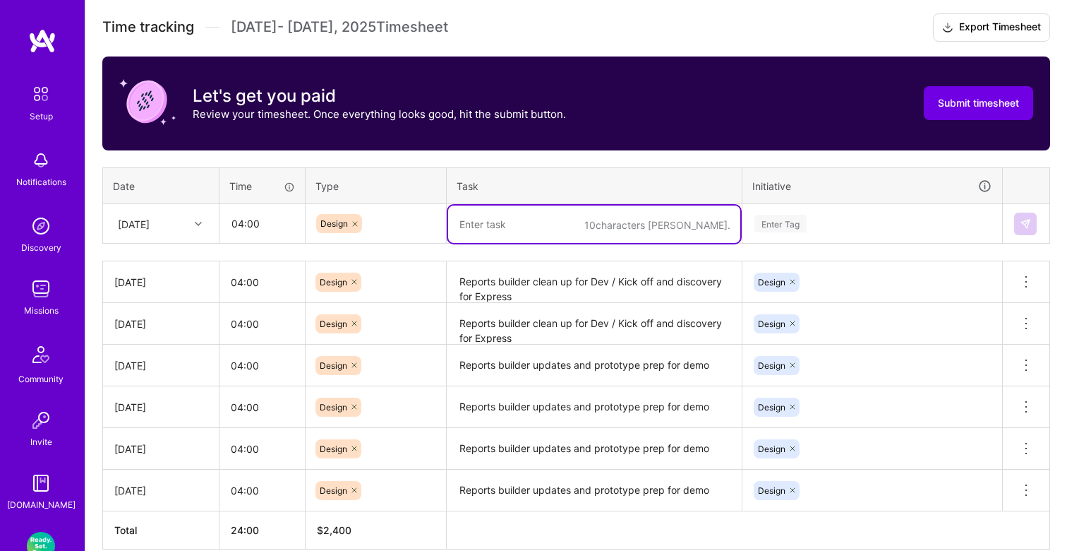
paste textarea "Reports builder clean up for Dev / Kick off and discovery for Express"
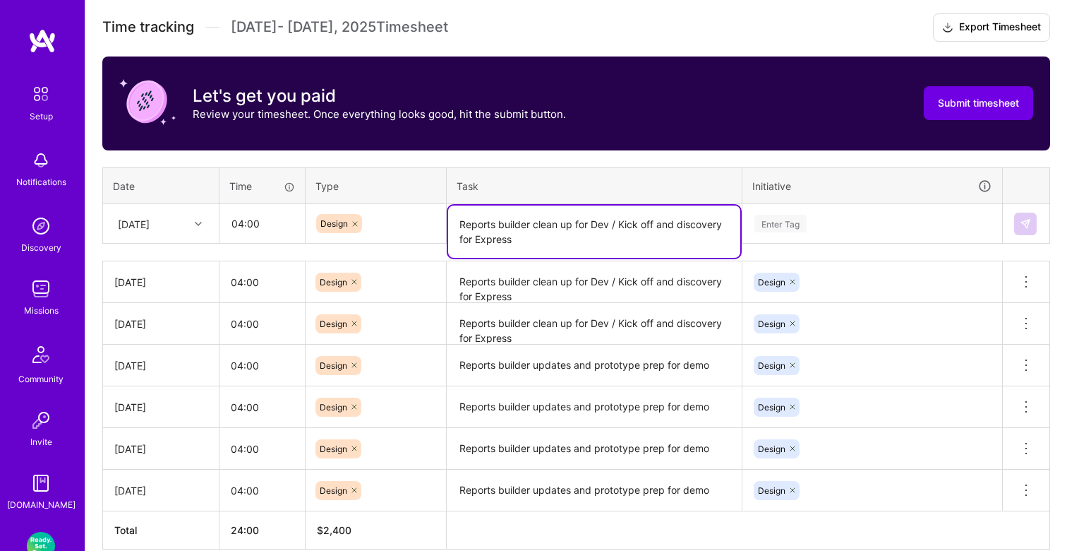
type textarea "Reports builder clean up for Dev / Kick off and discovery for Express"
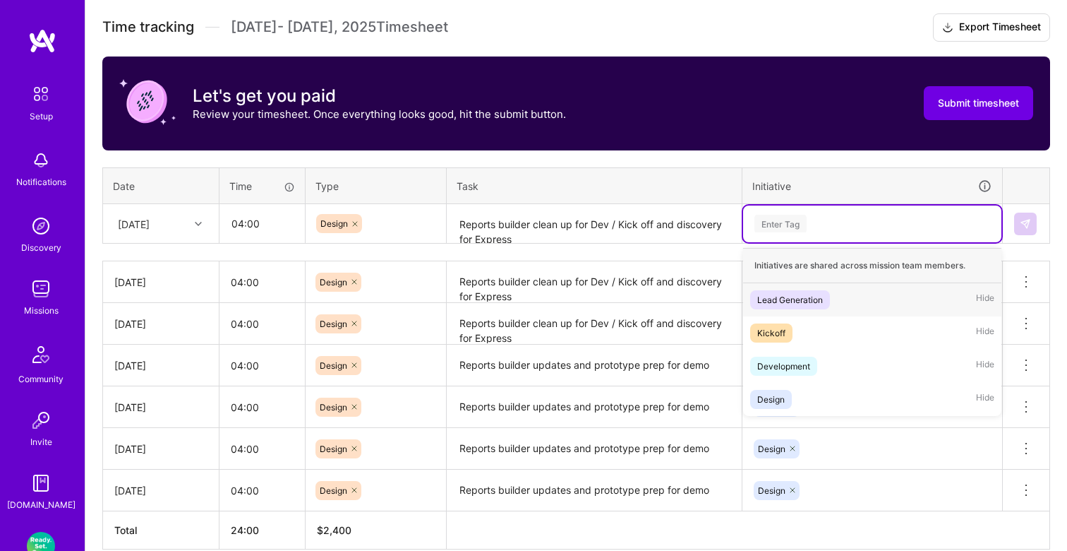
click at [769, 223] on div "Enter Tag" at bounding box center [781, 223] width 52 height 22
click at [773, 386] on div "Design Hide" at bounding box center [872, 399] width 258 height 33
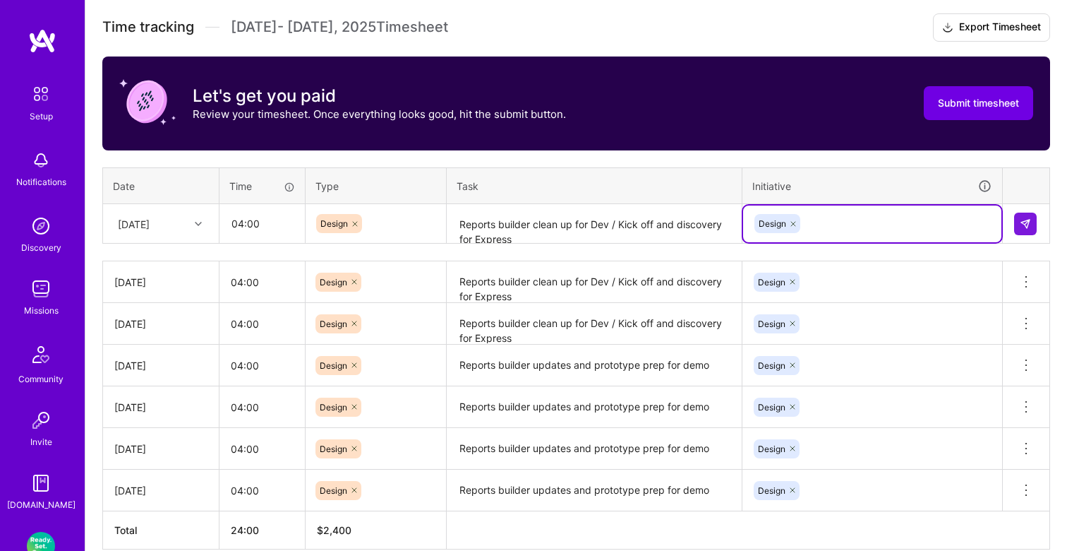
click at [1038, 222] on td at bounding box center [1026, 224] width 47 height 40
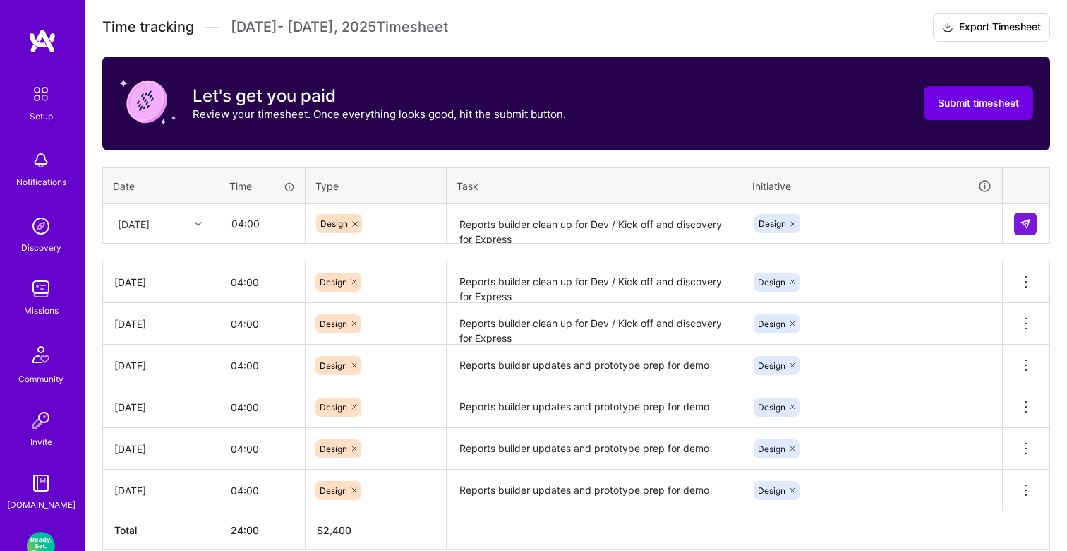
click at [1038, 222] on td at bounding box center [1026, 224] width 47 height 40
click at [1024, 224] on img at bounding box center [1025, 223] width 11 height 11
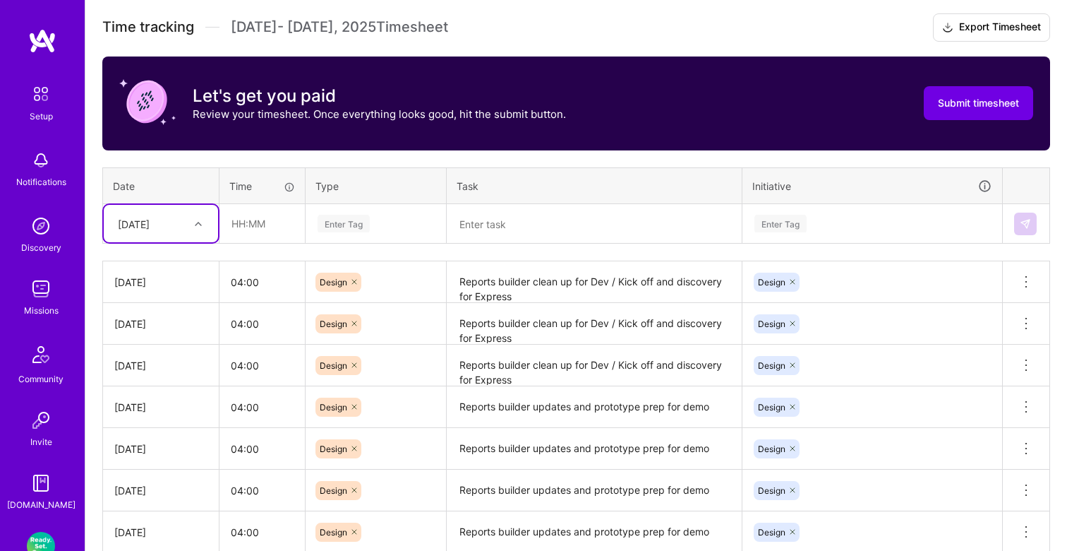
click at [200, 227] on div at bounding box center [200, 224] width 22 height 18
click at [157, 399] on div "[DATE]" at bounding box center [161, 400] width 114 height 26
click at [258, 224] on input "text" at bounding box center [262, 223] width 84 height 37
type input "04:00"
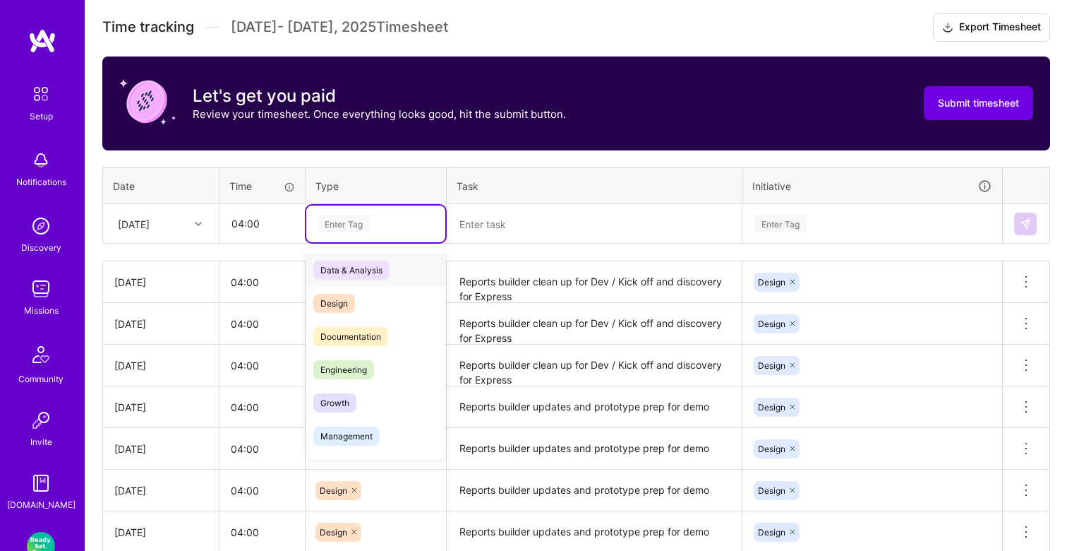
click at [359, 214] on div "Enter Tag" at bounding box center [344, 223] width 52 height 22
click at [343, 301] on span "Design" at bounding box center [334, 303] width 42 height 19
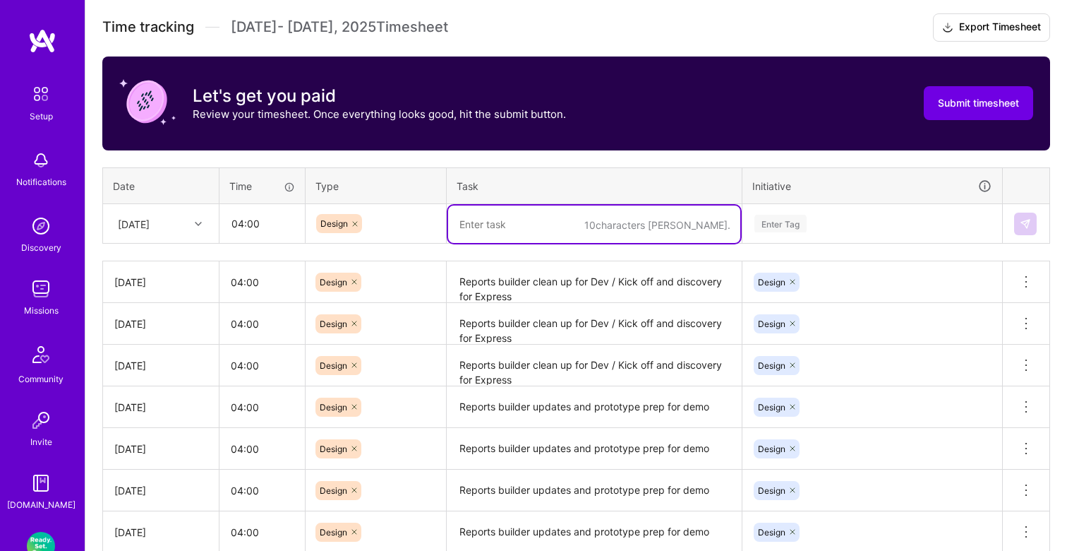
click at [509, 215] on textarea at bounding box center [594, 223] width 292 height 37
paste textarea "Reports builder clean up for Dev / Kick off and discovery for Express"
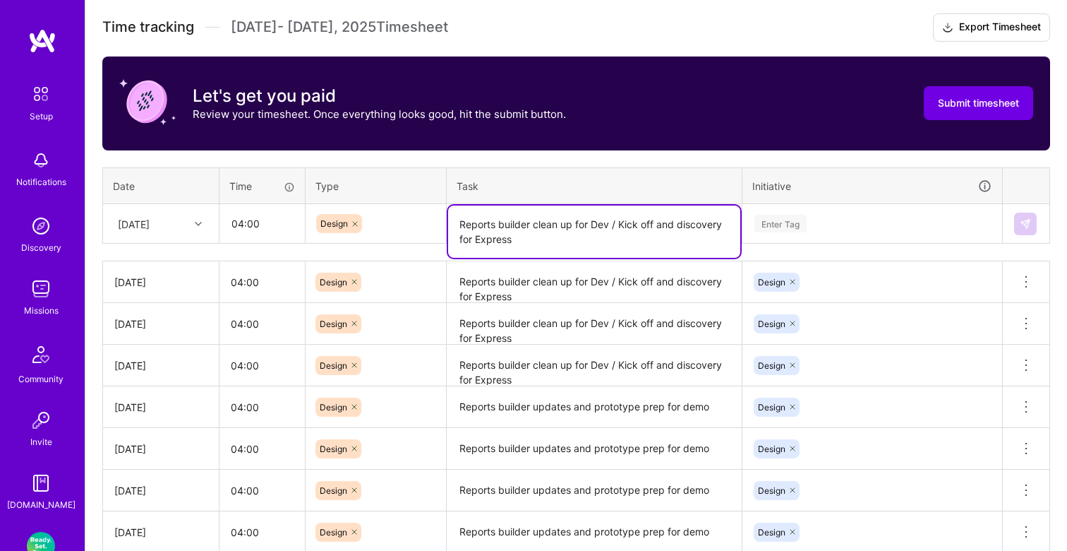
type textarea "Reports builder clean up for Dev / Kick off and discovery for Express"
click at [767, 232] on div "Enter Tag" at bounding box center [872, 223] width 258 height 37
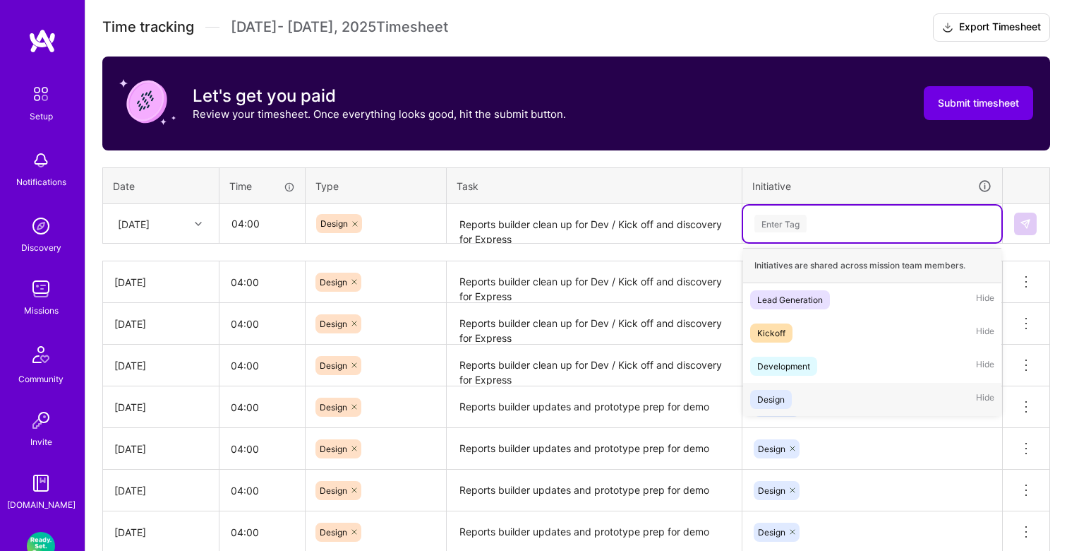
click at [772, 402] on div "Design" at bounding box center [771, 399] width 28 height 15
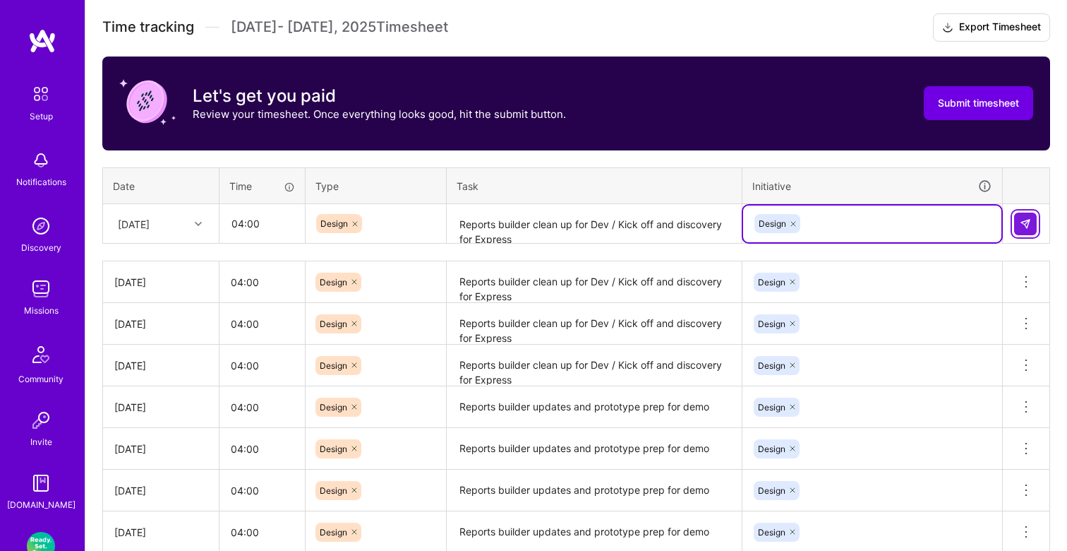
click at [1019, 220] on button at bounding box center [1025, 223] width 23 height 23
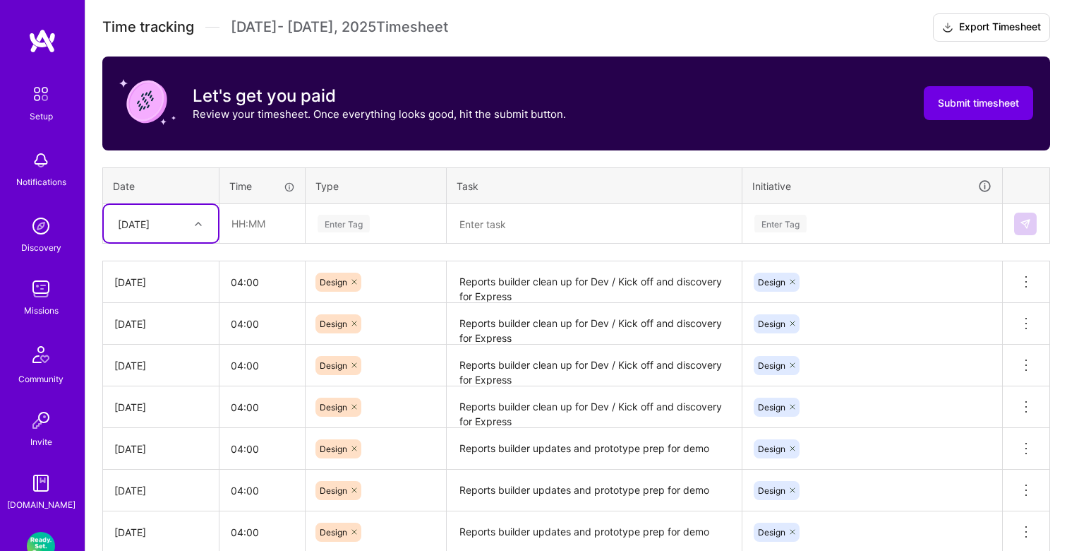
click at [176, 225] on div "[DATE]" at bounding box center [150, 223] width 78 height 23
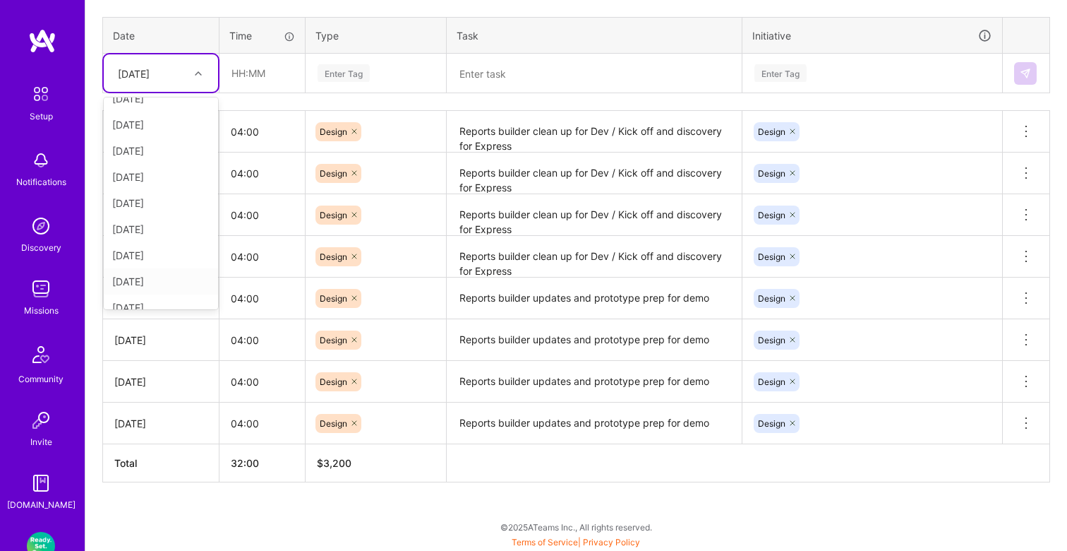
scroll to position [52, 0]
click at [161, 140] on div "[DATE]" at bounding box center [161, 140] width 114 height 26
click at [267, 61] on input "text" at bounding box center [262, 72] width 84 height 37
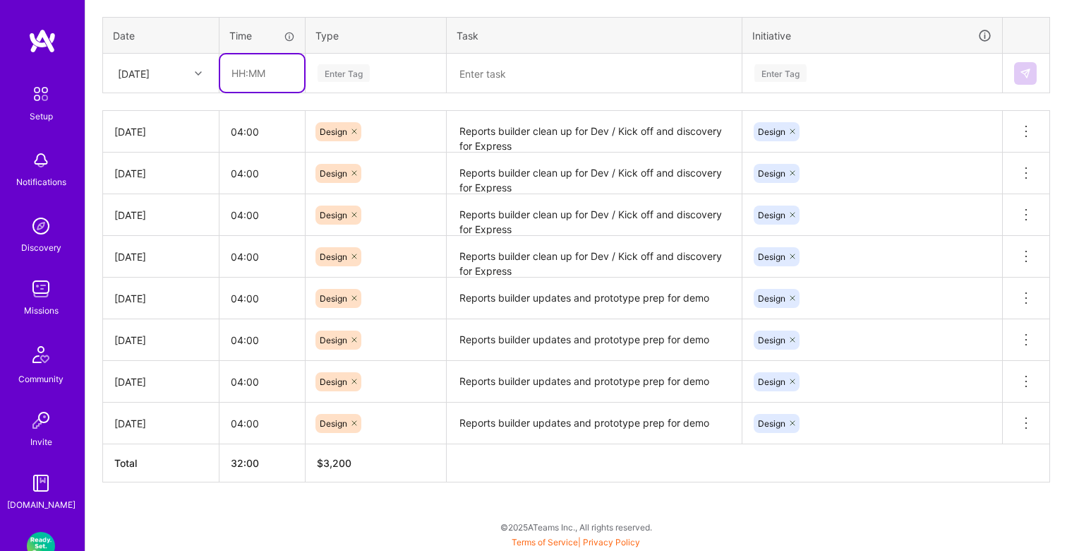
type input "04:00"
click at [361, 69] on div "Enter Tag" at bounding box center [344, 73] width 52 height 22
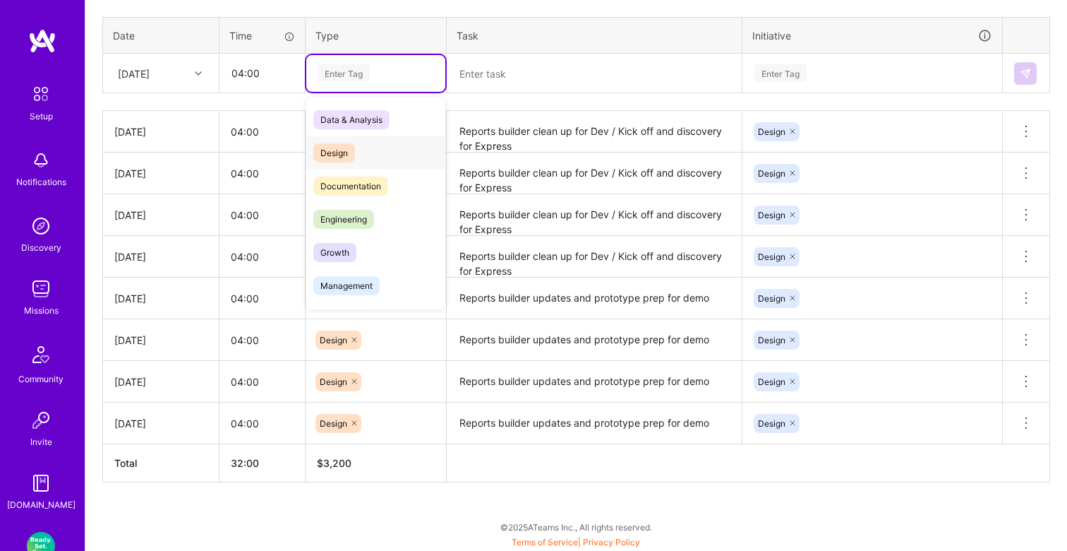
click at [365, 153] on div "Design" at bounding box center [375, 152] width 139 height 33
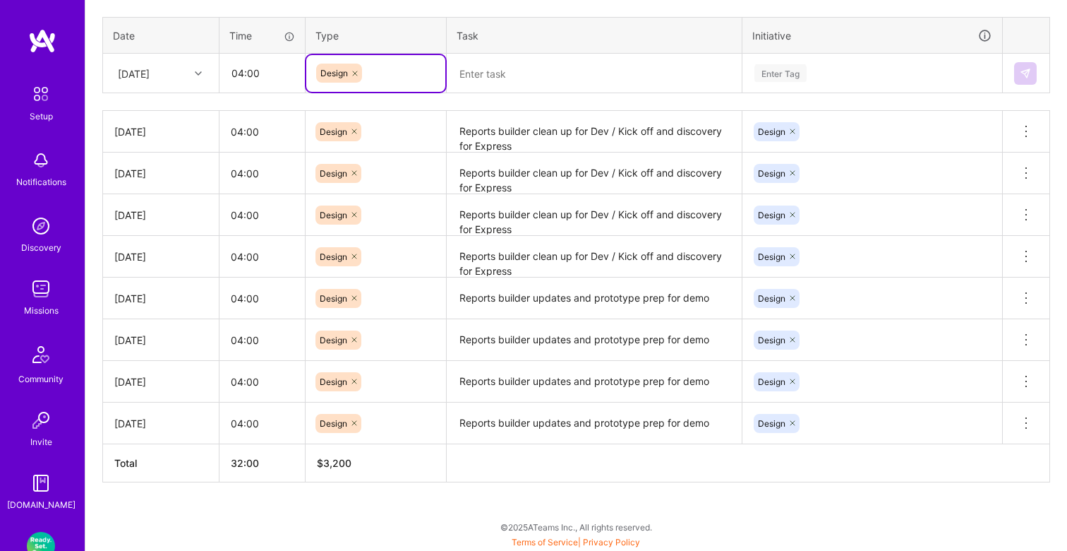
click at [513, 80] on textarea at bounding box center [594, 73] width 292 height 37
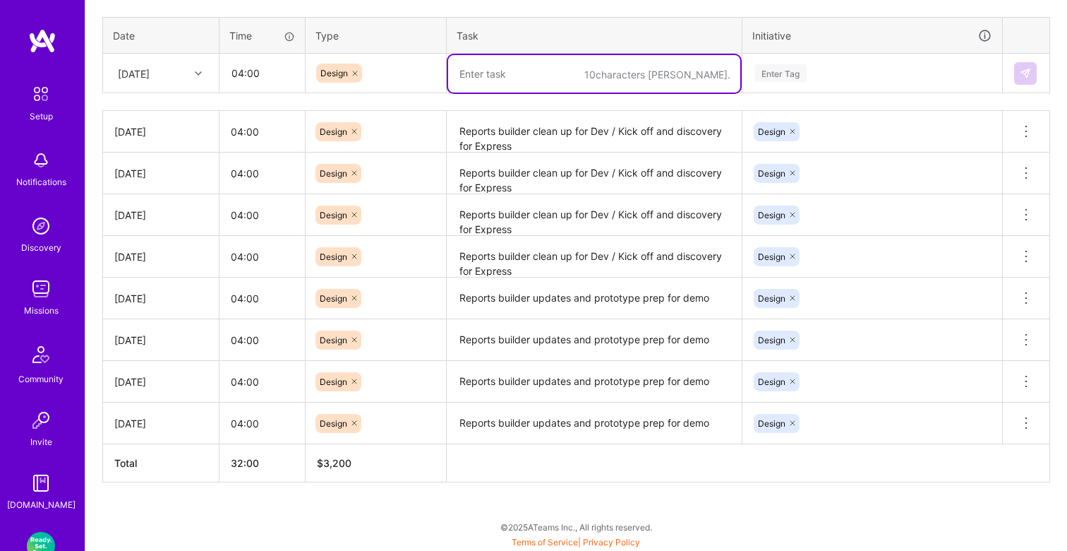
paste textarea "Reports builder clean up for Dev / Kick off and discovery for Express"
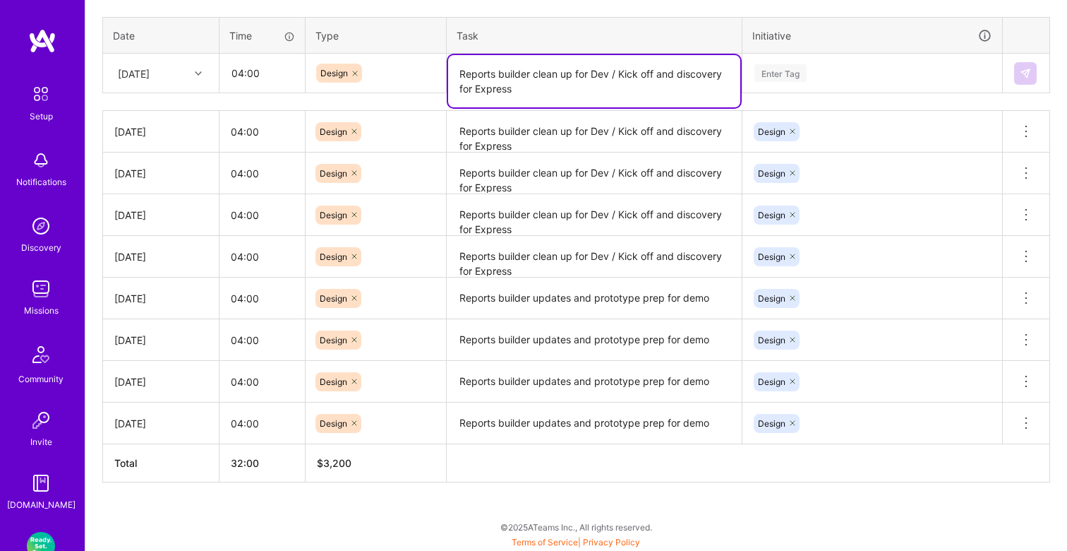
type textarea "Reports builder clean up for Dev / Kick off and discovery for Express"
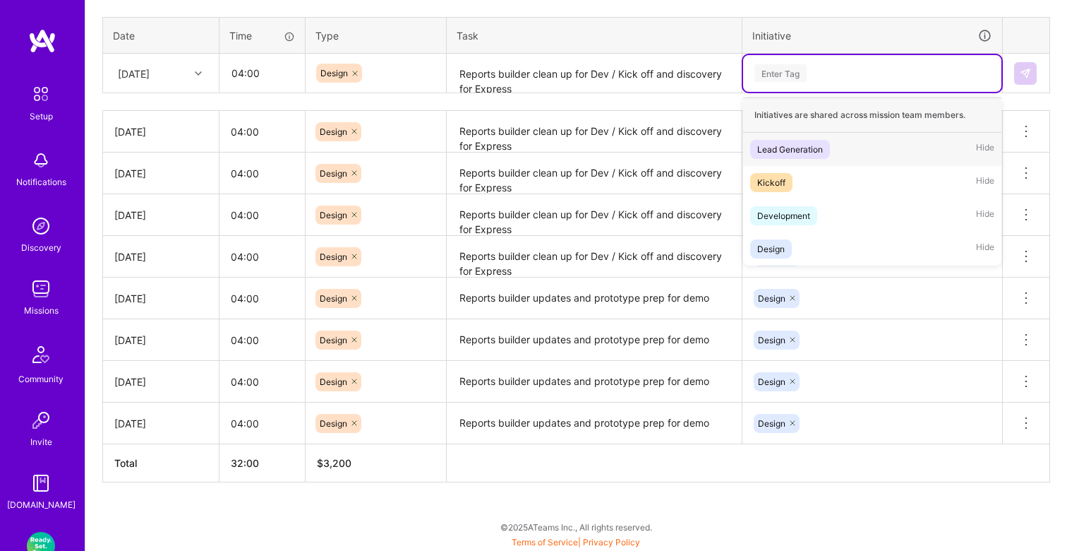
click at [777, 68] on div "Enter Tag" at bounding box center [781, 73] width 52 height 22
click at [777, 236] on div "Design Hide" at bounding box center [872, 248] width 258 height 33
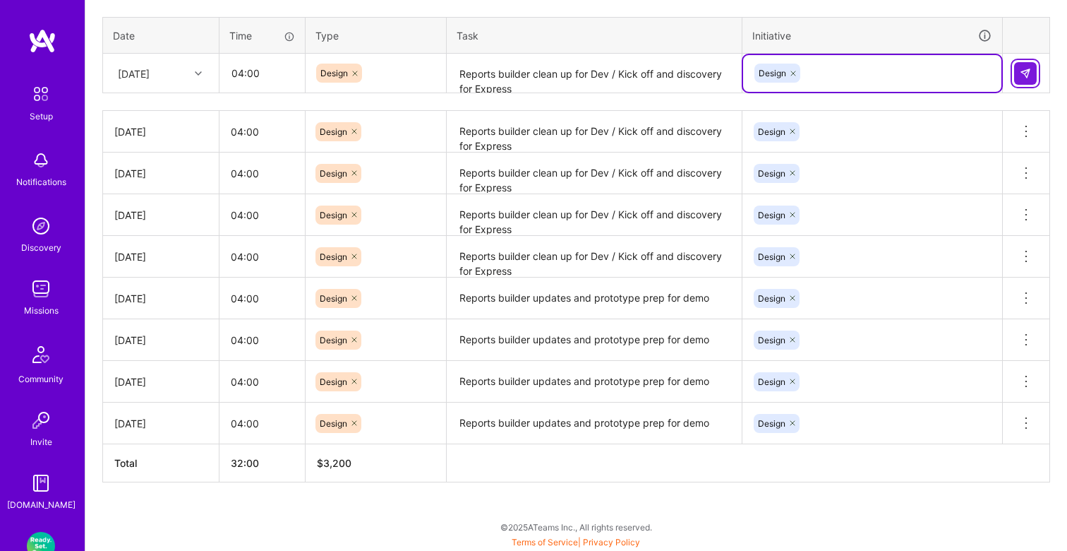
click at [1023, 71] on img at bounding box center [1025, 73] width 11 height 11
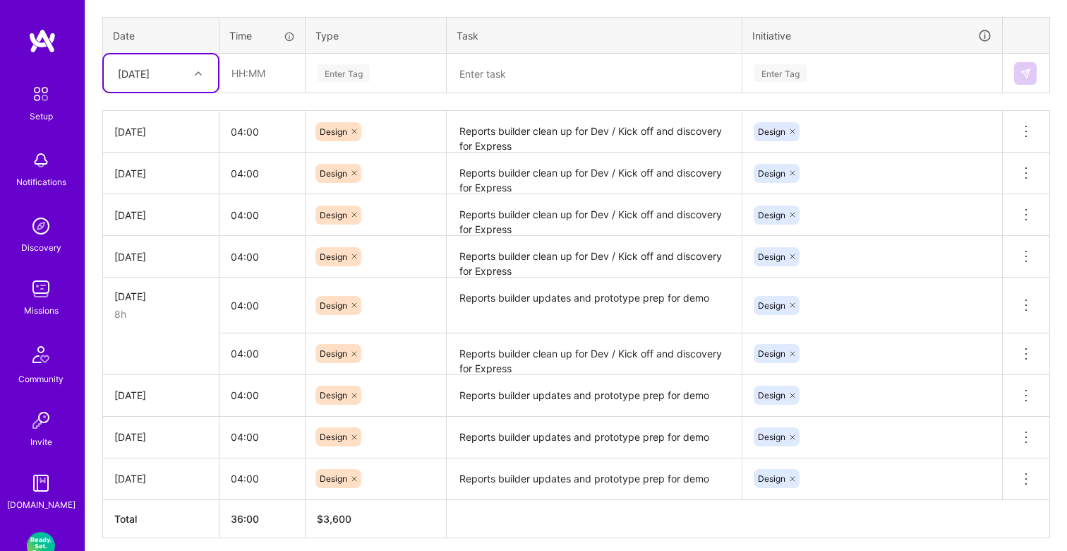
click at [201, 71] on icon at bounding box center [198, 73] width 7 height 7
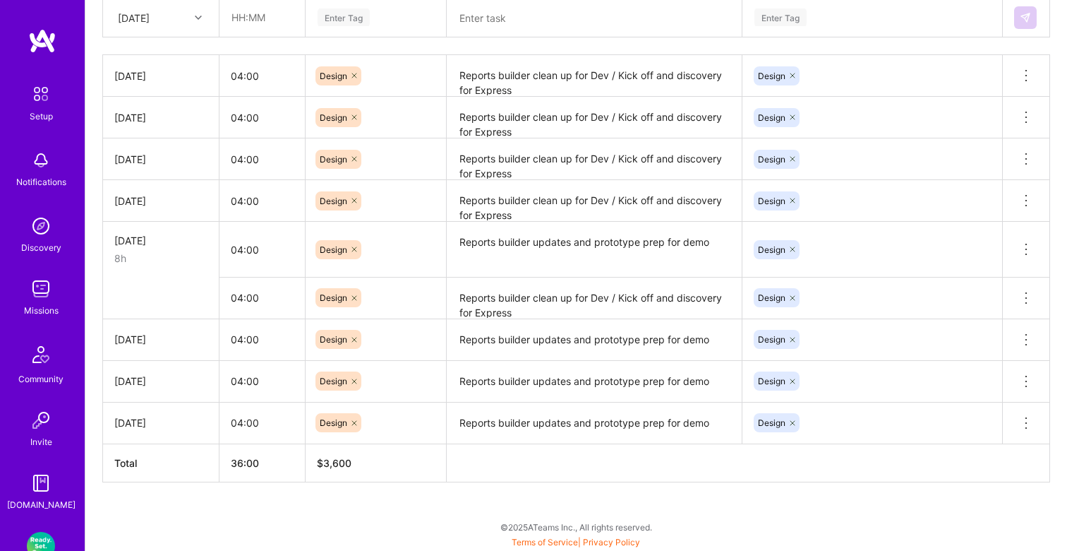
click at [825, 505] on div "Active [DATE] - [DATE] 0:00 h $0 To Submit Submit now [DATE] - [DATE] 36:00 h $…" at bounding box center [576, 96] width 982 height 910
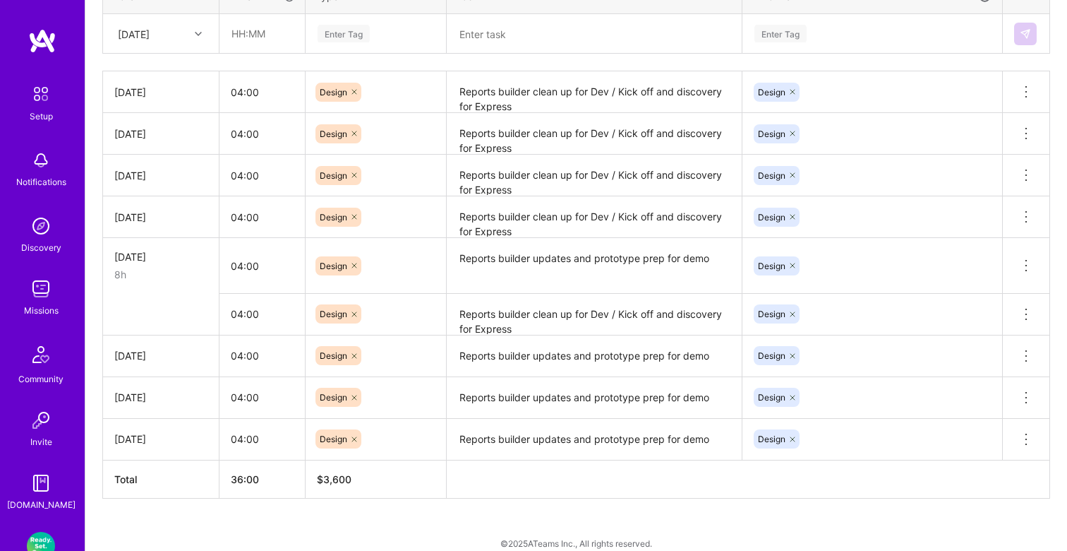
scroll to position [560, 0]
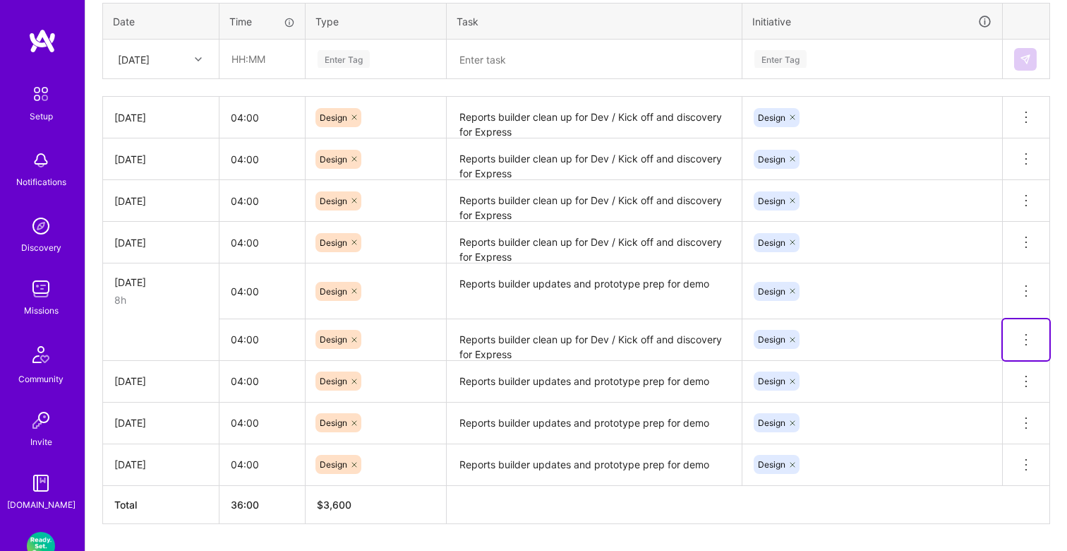
click at [1023, 340] on icon at bounding box center [1026, 339] width 17 height 17
click at [983, 359] on button "Delete row" at bounding box center [991, 364] width 73 height 35
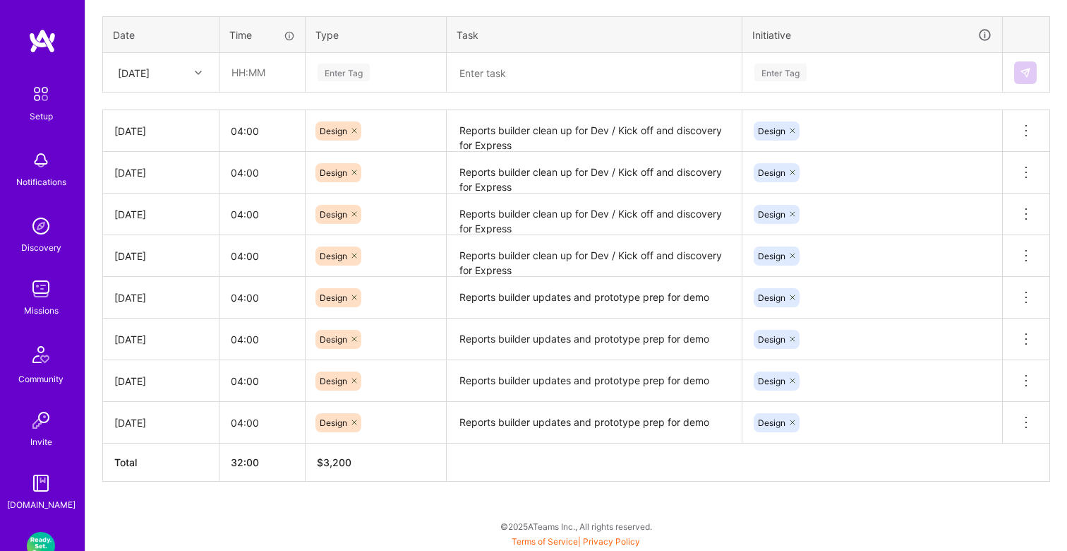
scroll to position [546, 0]
click at [247, 69] on input "text" at bounding box center [262, 72] width 84 height 37
type input "04:00"
click at [361, 75] on div "Enter Tag" at bounding box center [344, 73] width 52 height 22
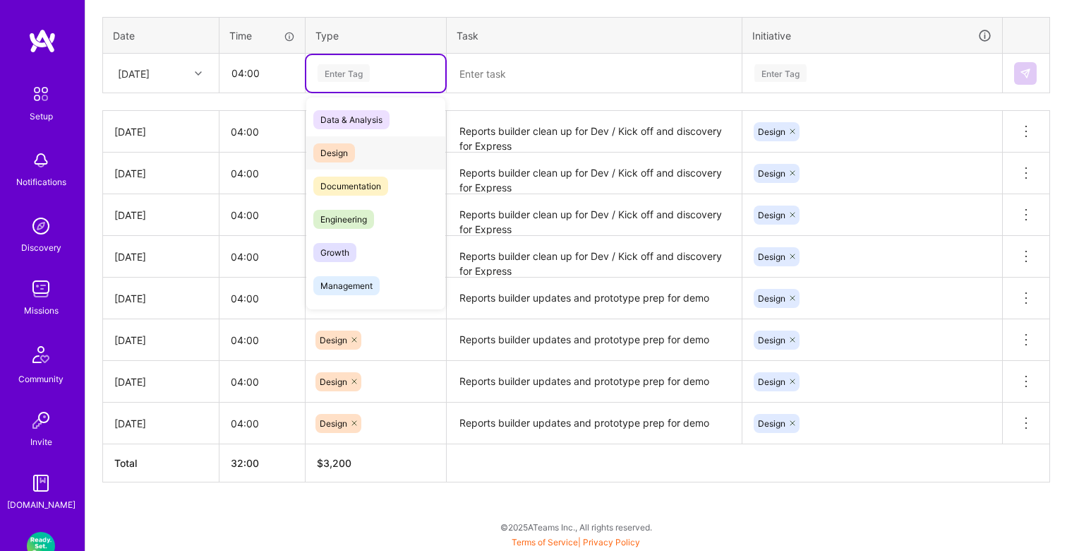
click at [358, 143] on div "Design" at bounding box center [375, 152] width 139 height 33
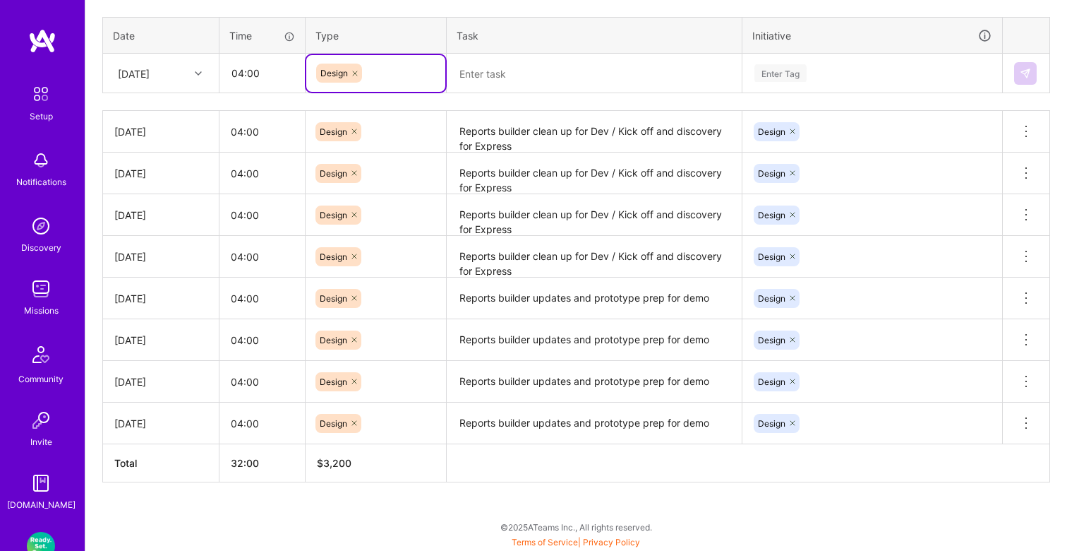
click at [516, 69] on textarea at bounding box center [594, 73] width 292 height 37
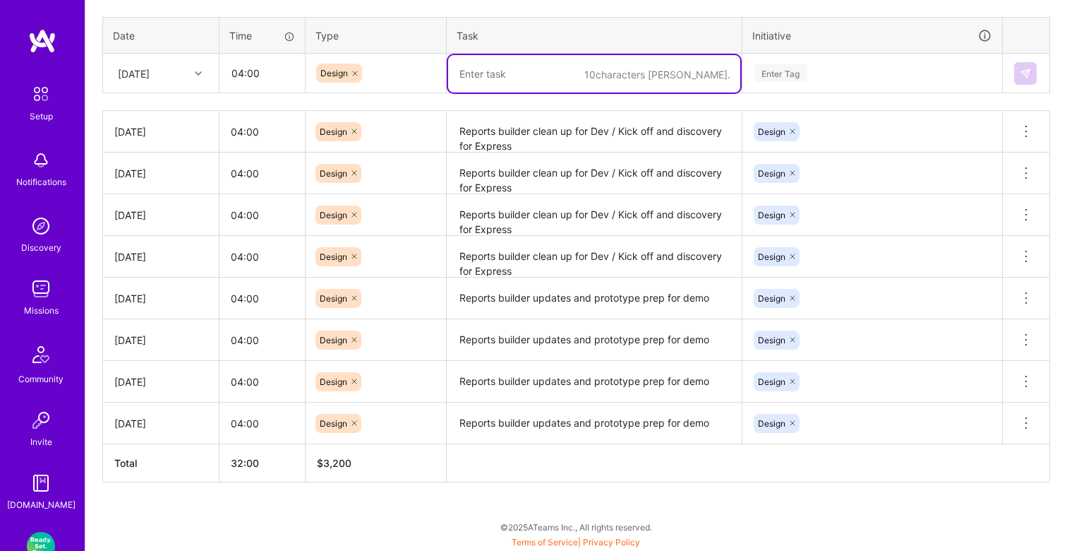
paste textarea "Reports builder clean up for Dev / Kick off and discovery for Express"
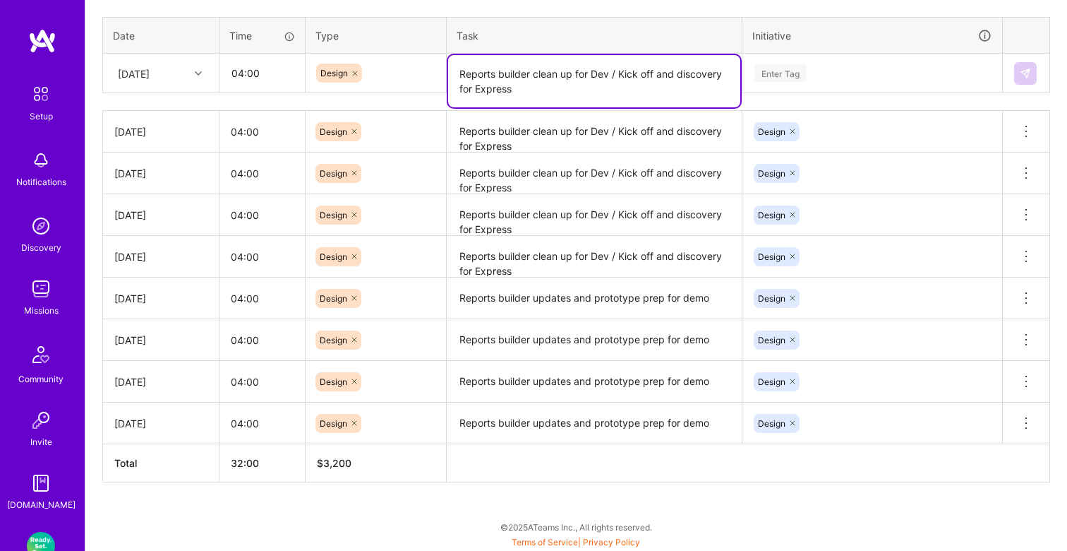
type textarea "Reports builder clean up for Dev / Kick off and discovery for Express"
click at [190, 81] on div at bounding box center [200, 72] width 22 height 23
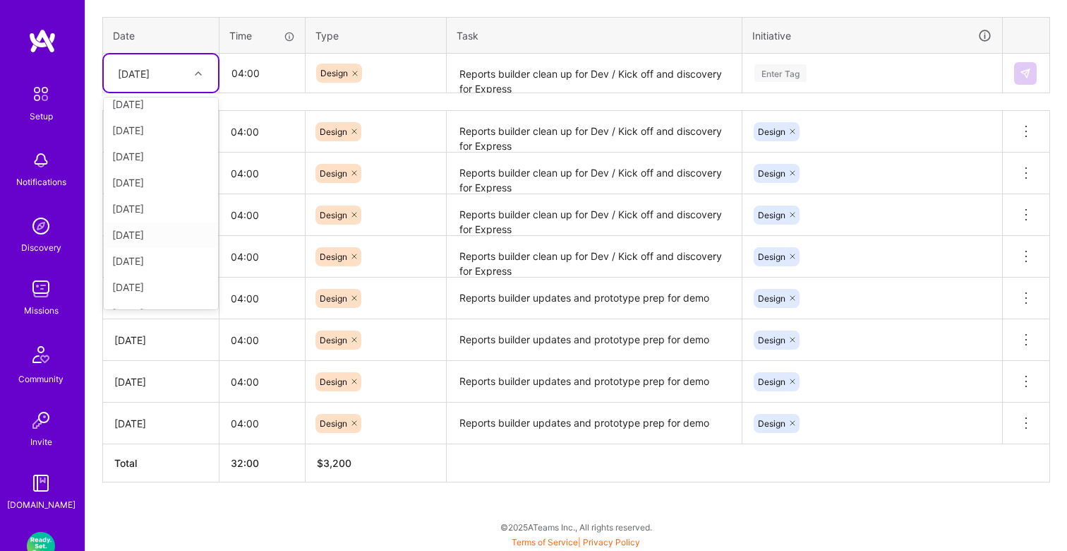
scroll to position [160, 0]
click at [160, 188] on div "[DATE]" at bounding box center [161, 189] width 114 height 26
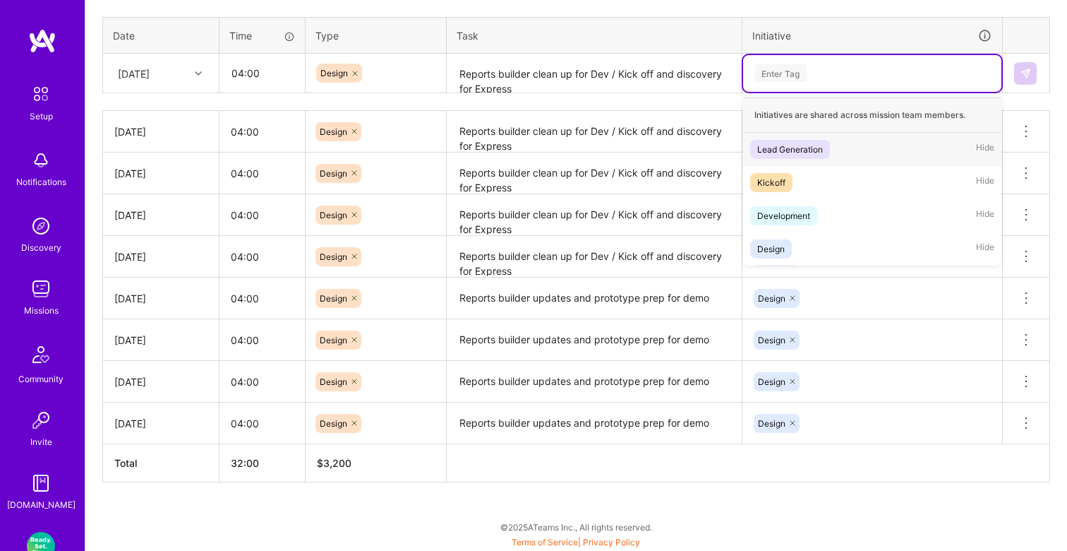
click at [787, 68] on div "Enter Tag" at bounding box center [781, 73] width 52 height 22
click at [779, 244] on div "Design" at bounding box center [771, 248] width 28 height 15
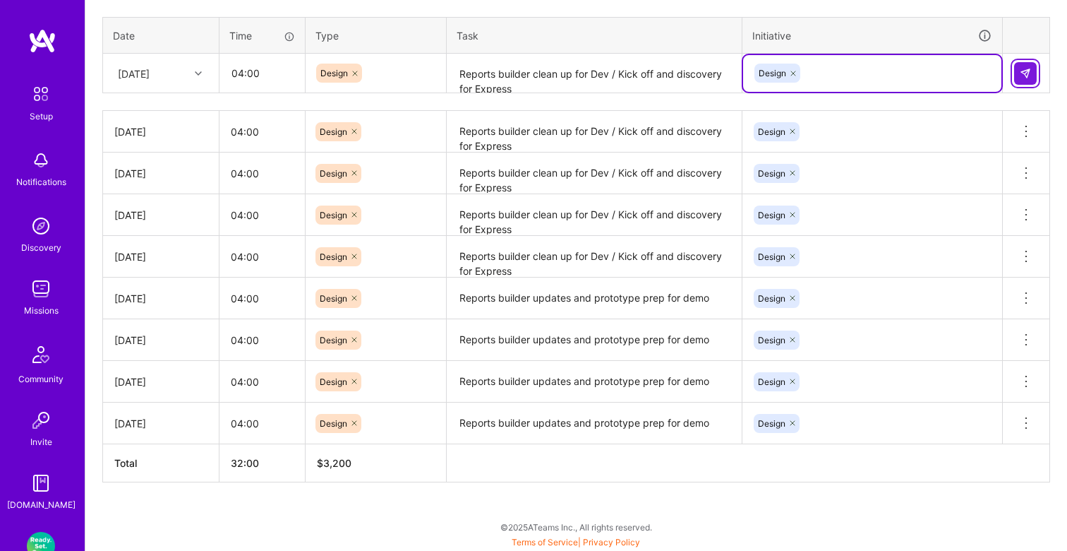
click at [1031, 66] on button at bounding box center [1025, 73] width 23 height 23
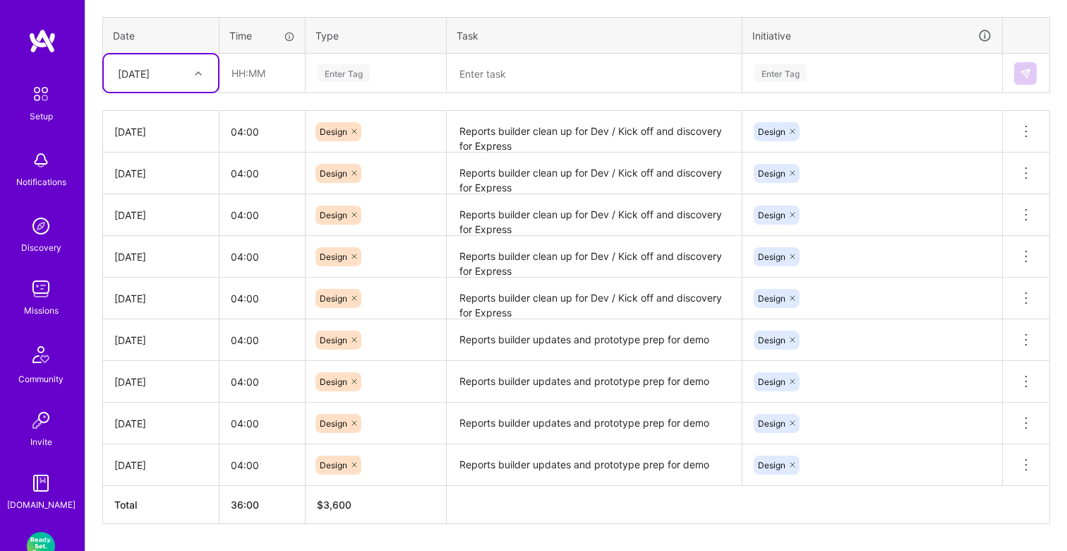
click at [189, 78] on div at bounding box center [200, 73] width 22 height 18
click at [172, 267] on div "[DATE]" at bounding box center [161, 267] width 114 height 26
click at [265, 75] on input "text" at bounding box center [262, 72] width 84 height 37
type input "04:00"
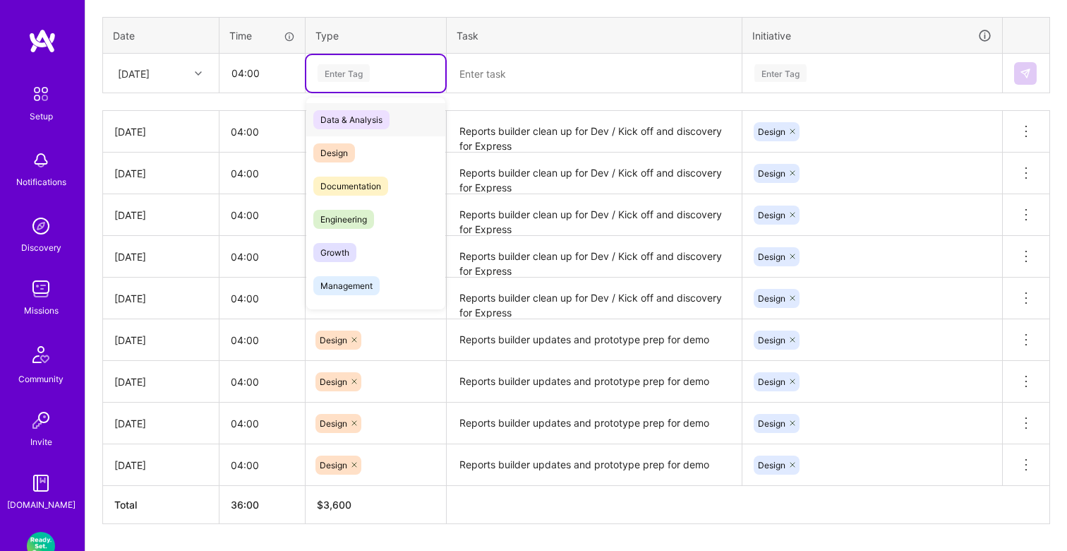
click at [339, 80] on div "Enter Tag" at bounding box center [344, 73] width 52 height 22
click at [349, 155] on span "Design" at bounding box center [334, 152] width 42 height 19
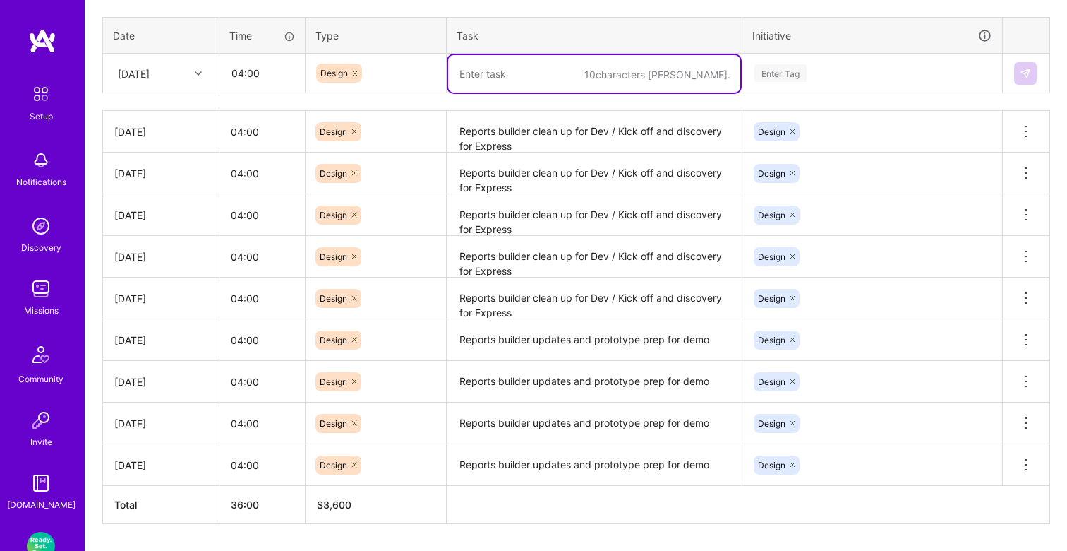
click at [490, 77] on textarea at bounding box center [594, 73] width 292 height 37
paste textarea "Reports builder clean up for Dev / Kick off and discovery for Express"
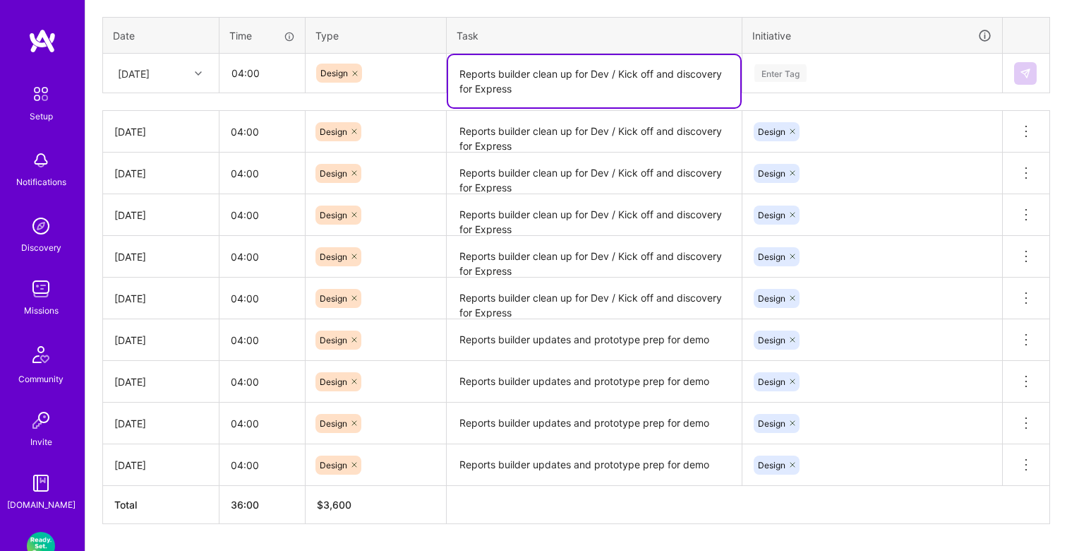
drag, startPoint x: 620, startPoint y: 72, endPoint x: 429, endPoint y: 71, distance: 190.6
click at [429, 71] on tr "[DATE] 04:00 Design Reports builder clean up for Dev / Kick off and discovery f…" at bounding box center [576, 74] width 947 height 40
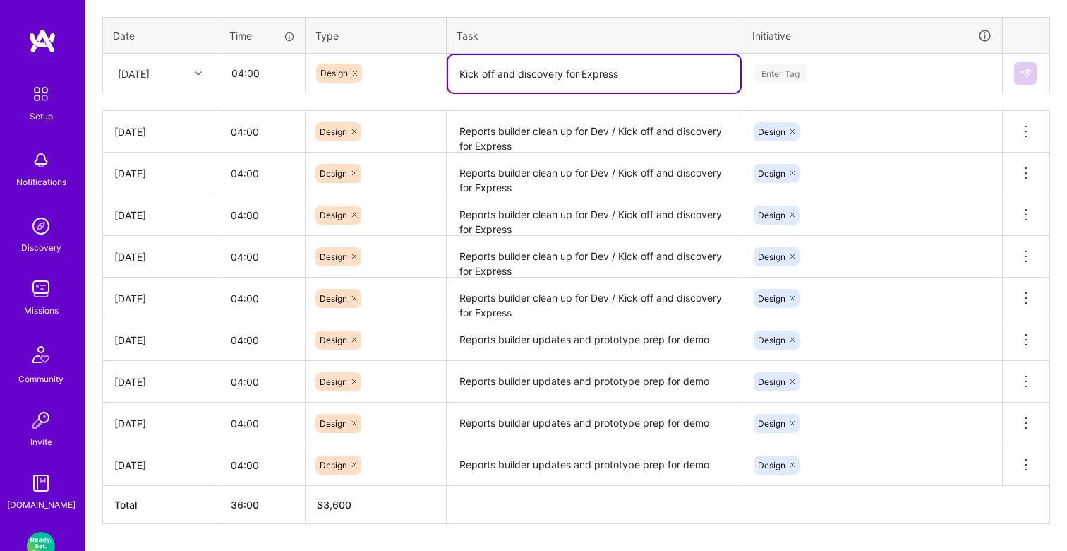
drag, startPoint x: 522, startPoint y: 73, endPoint x: 413, endPoint y: 76, distance: 109.5
click at [413, 76] on tr "[DATE] 04:00 Design Kick off and discovery for Express Enter Tag" at bounding box center [576, 74] width 947 height 40
type textarea "Discovery for Express"
click at [782, 69] on div "Enter Tag" at bounding box center [781, 73] width 52 height 22
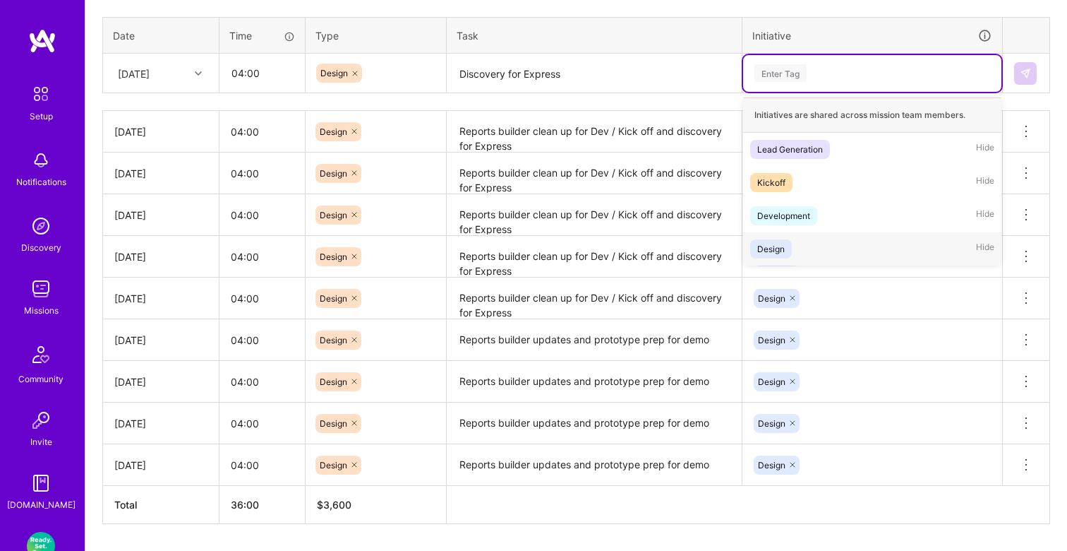
click at [778, 246] on div "Design" at bounding box center [771, 248] width 28 height 15
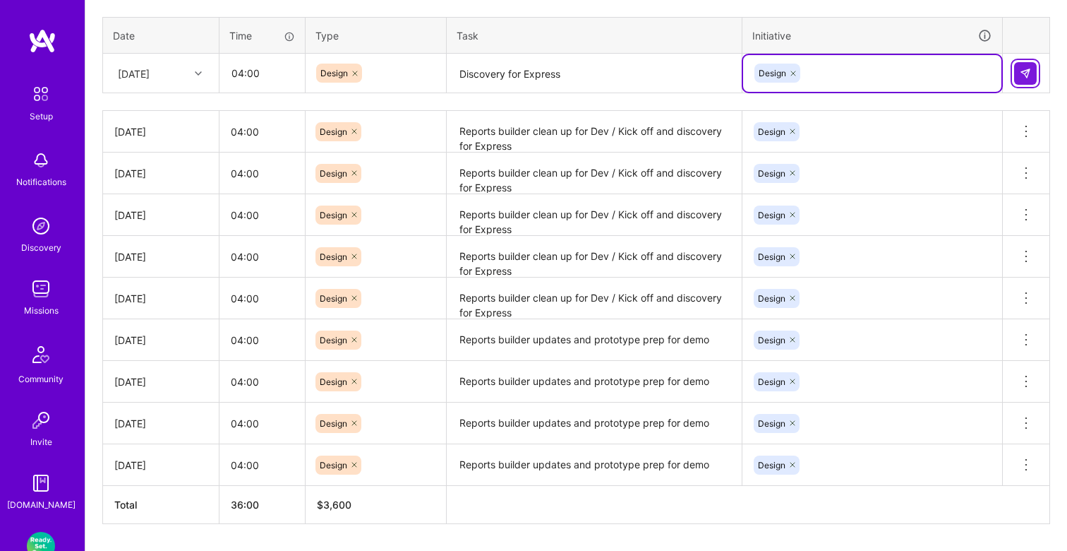
click at [1027, 76] on img at bounding box center [1025, 73] width 11 height 11
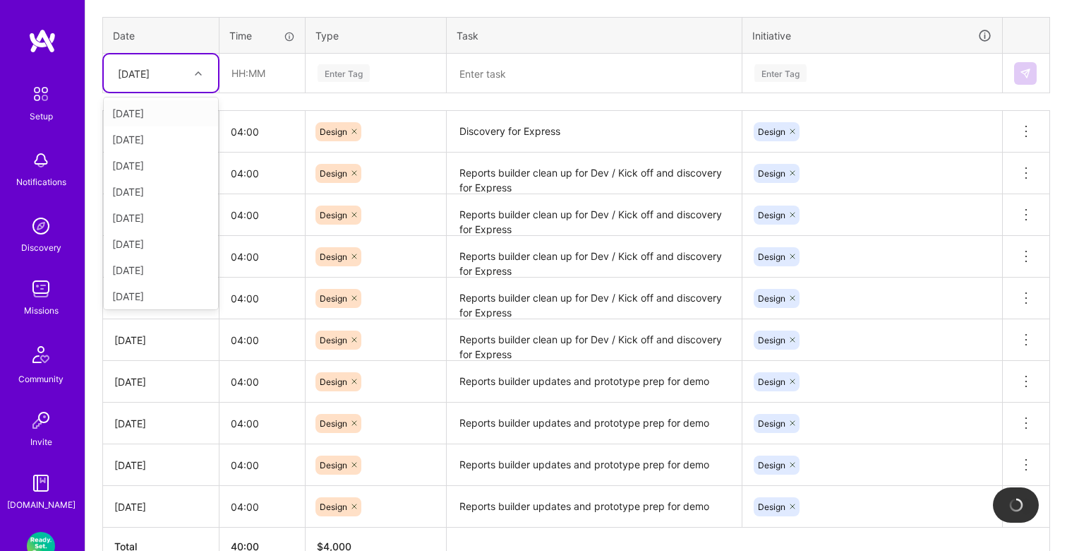
click at [197, 71] on icon at bounding box center [198, 73] width 7 height 7
click at [157, 293] on div "[DATE]" at bounding box center [161, 293] width 114 height 26
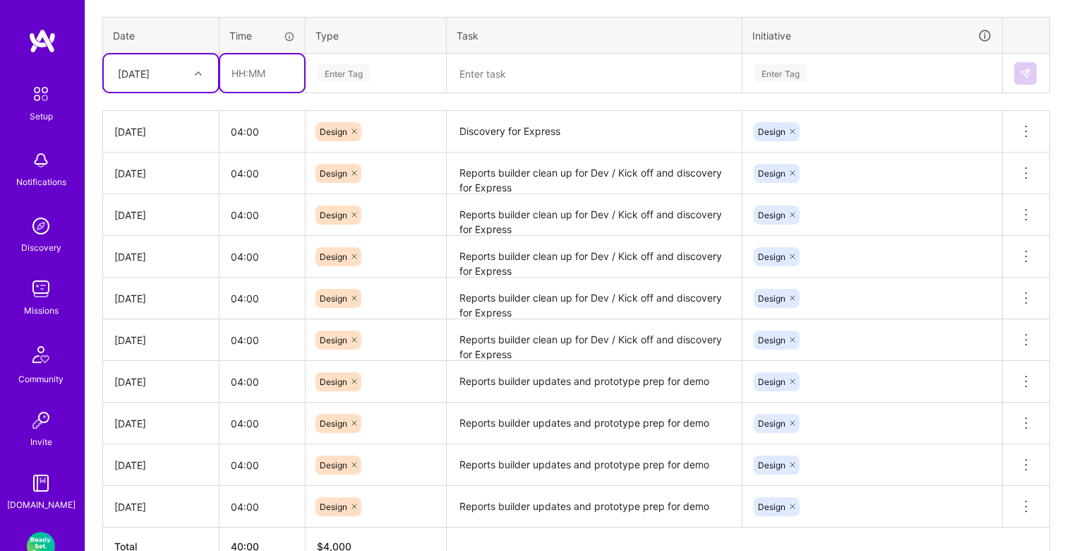
click at [261, 70] on input "text" at bounding box center [262, 72] width 84 height 37
type input "04:00"
click at [344, 69] on div "Enter Tag" at bounding box center [344, 73] width 52 height 22
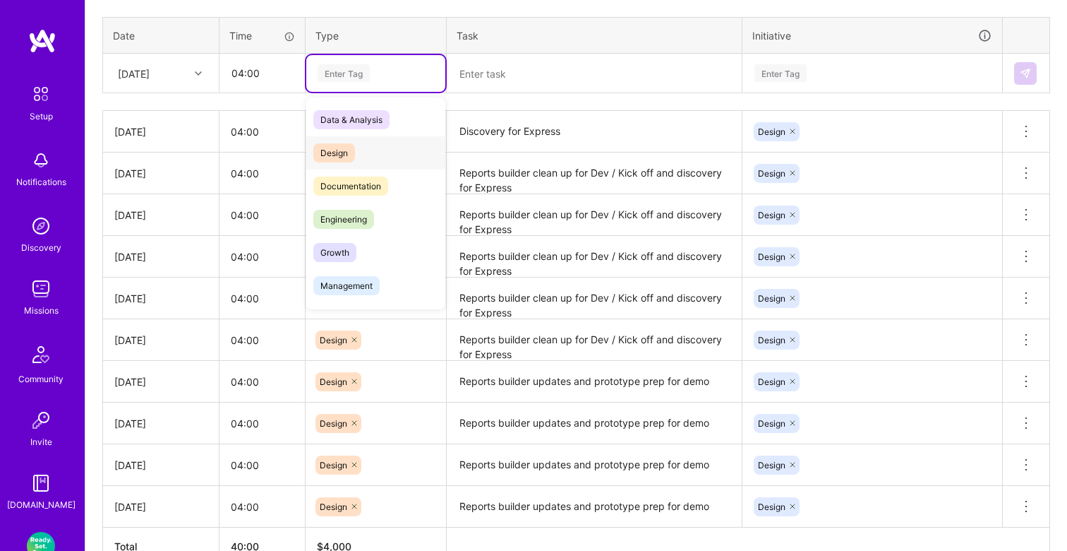
click at [342, 164] on div "Design" at bounding box center [375, 152] width 139 height 33
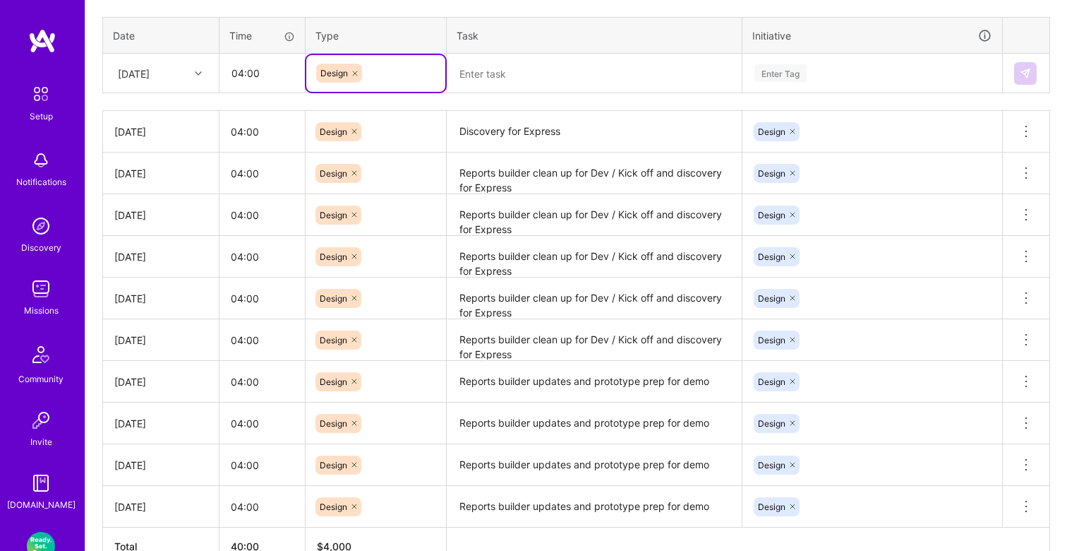
click at [495, 73] on textarea at bounding box center [594, 73] width 292 height 37
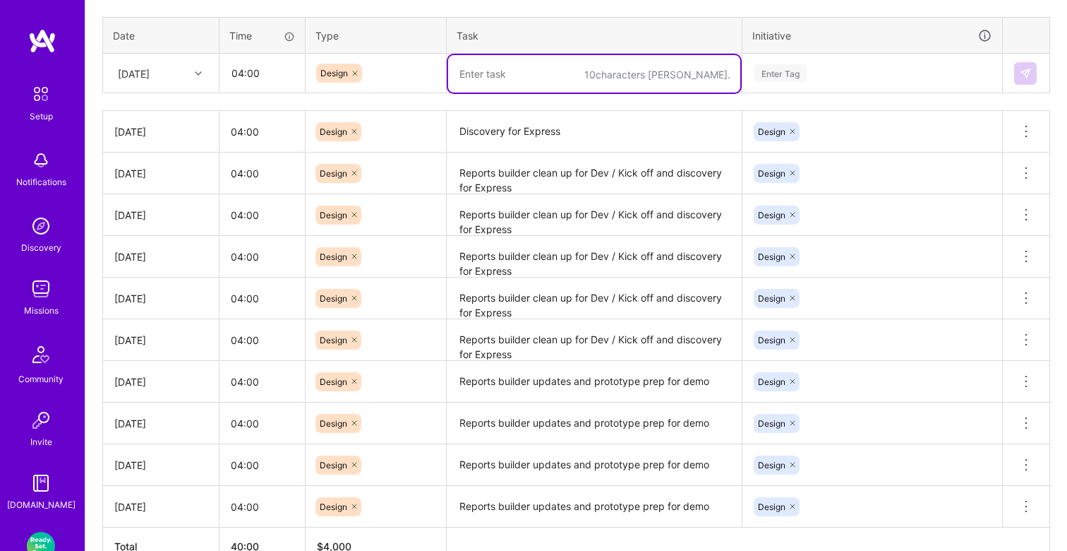
paste textarea "Discovery for Express"
type textarea "Discovery for Express"
click at [781, 73] on div "Enter Tag" at bounding box center [781, 73] width 52 height 22
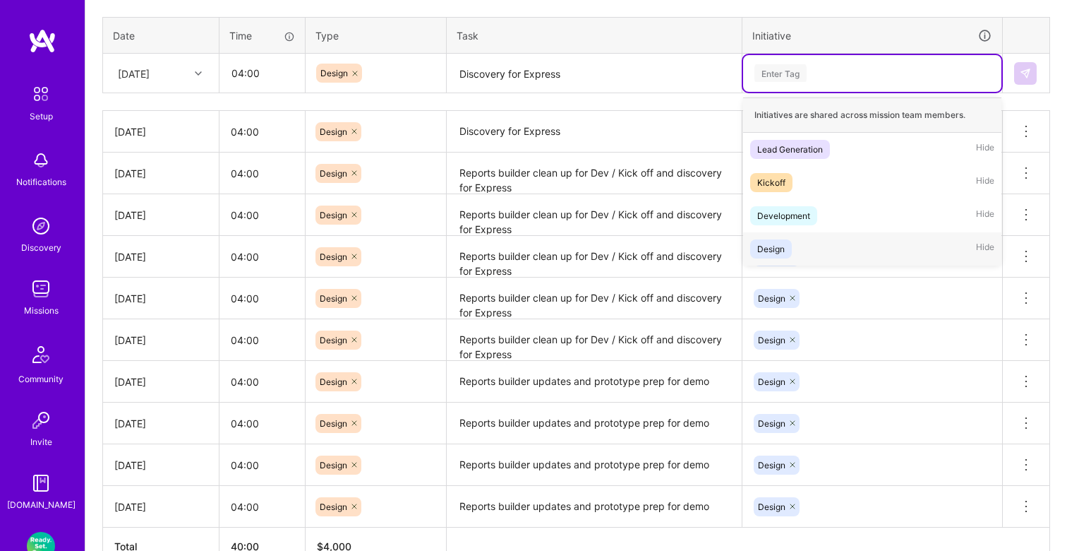
click at [770, 244] on div "Design" at bounding box center [771, 248] width 28 height 15
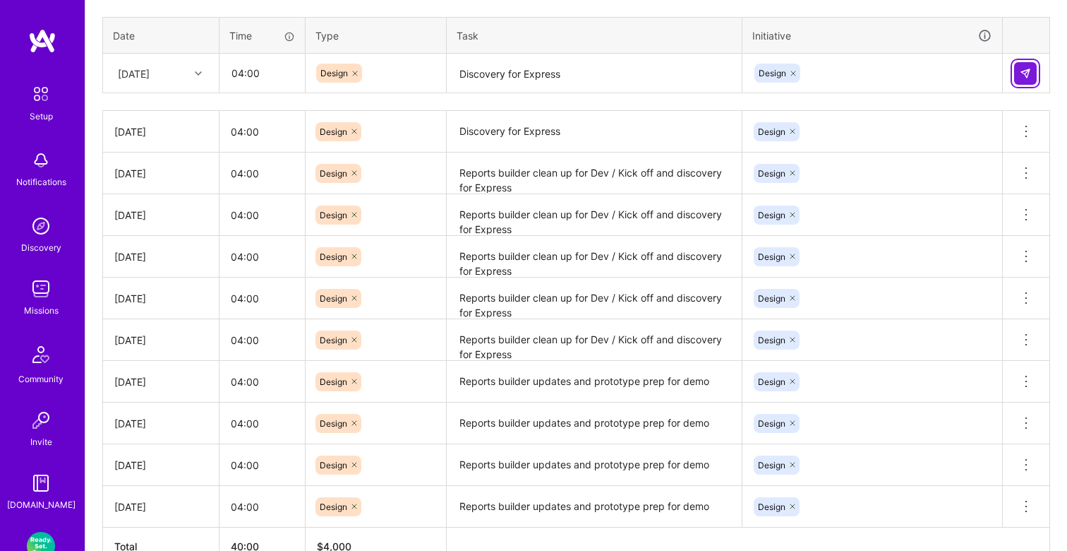
click at [1028, 73] on img at bounding box center [1025, 73] width 11 height 11
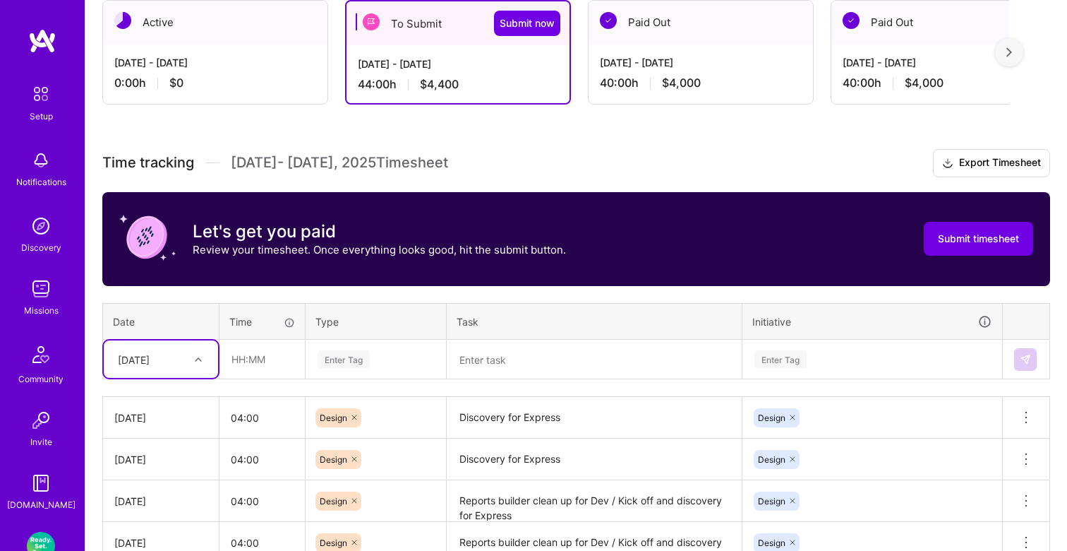
scroll to position [258, 0]
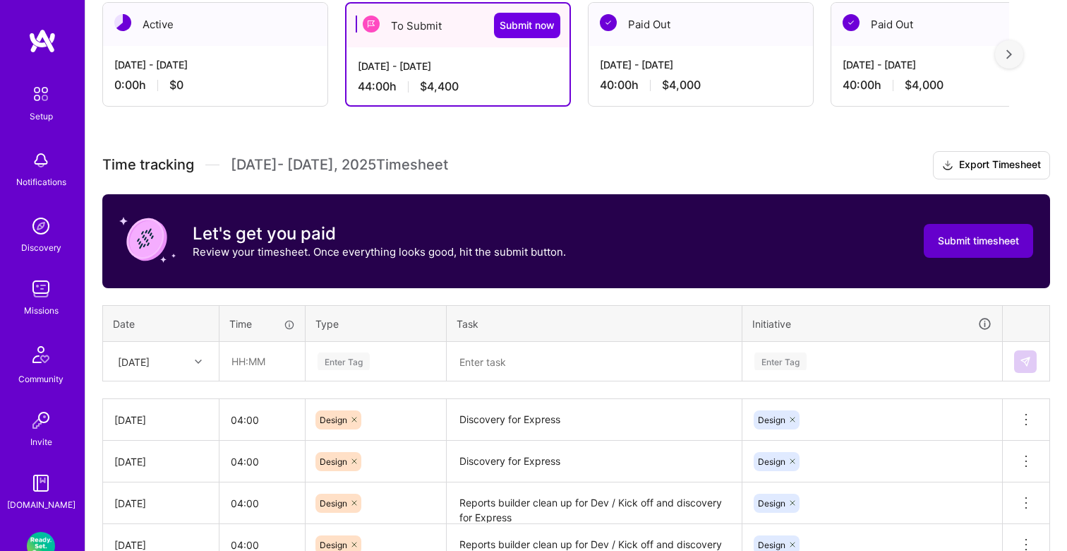
click at [966, 243] on span "Submit timesheet" at bounding box center [978, 241] width 81 height 14
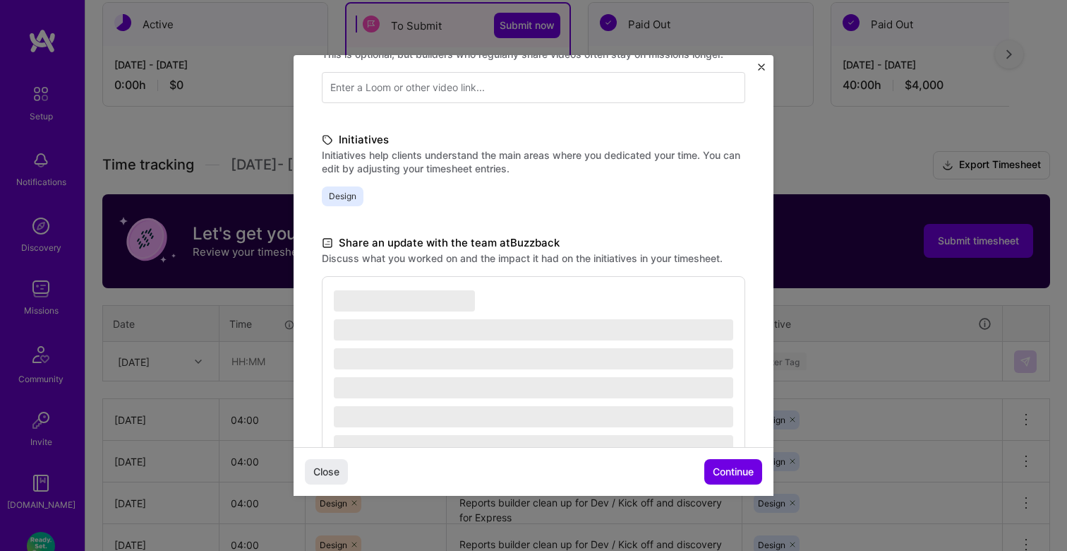
scroll to position [311, 0]
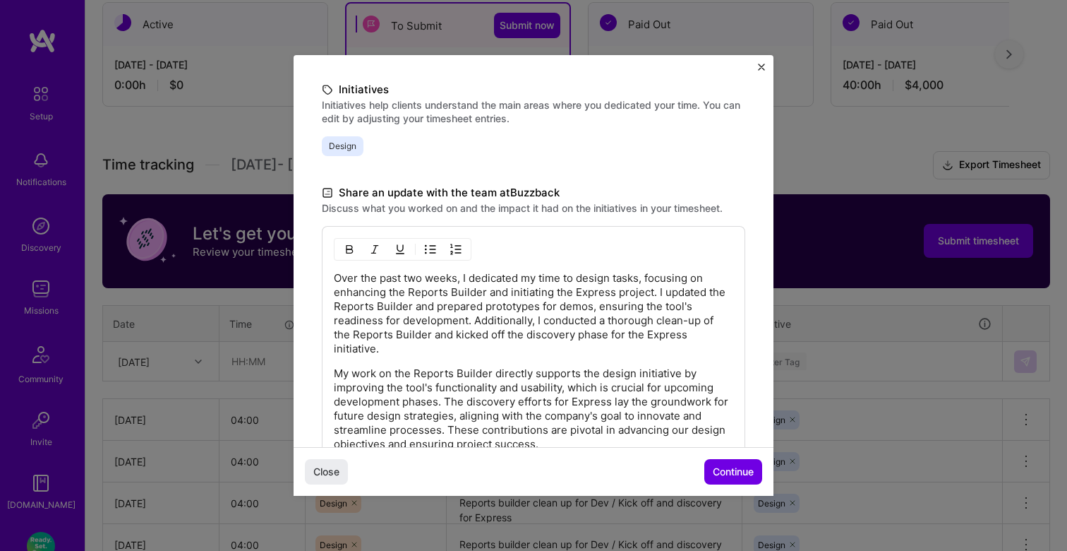
click at [436, 362] on div "Over the past two weeks, I dedicated my time to design tasks, focusing on enhan…" at bounding box center [534, 361] width 400 height 180
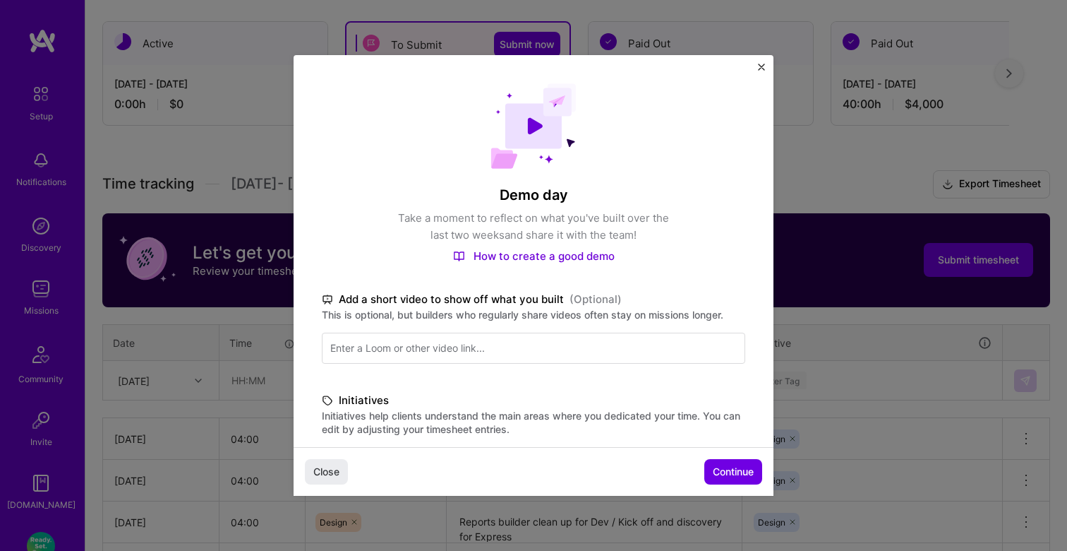
scroll to position [295, 0]
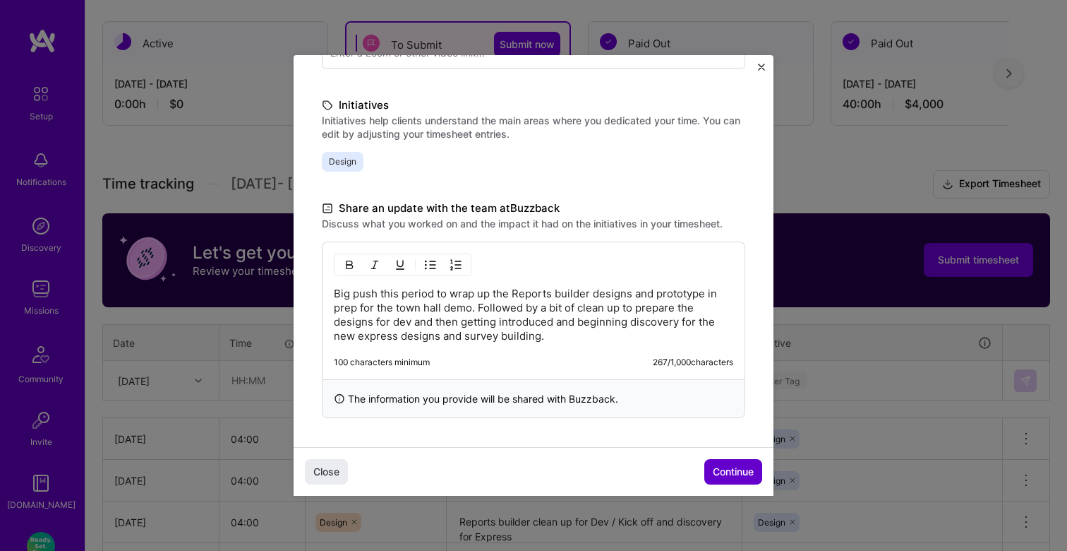
click at [727, 467] on span "Continue" at bounding box center [733, 471] width 41 height 14
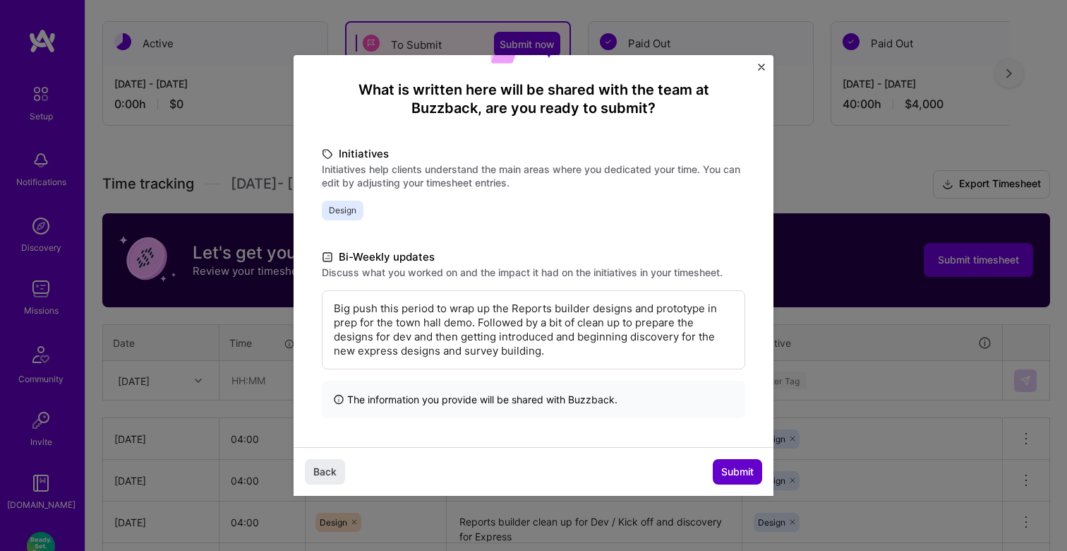
scroll to position [105, 0]
click at [740, 476] on span "Submit" at bounding box center [737, 471] width 32 height 14
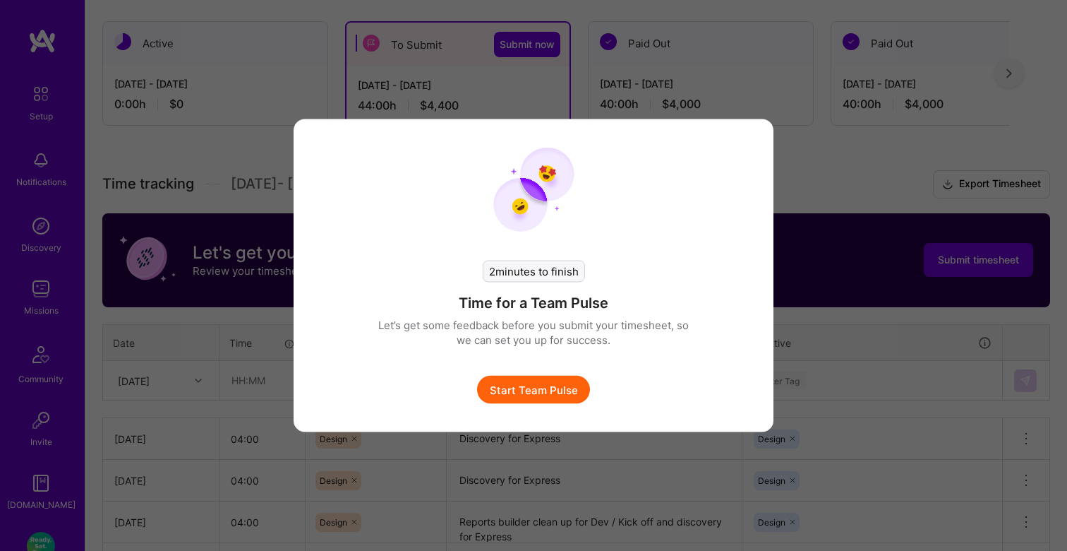
click at [548, 401] on button "Start Team Pulse" at bounding box center [533, 390] width 113 height 28
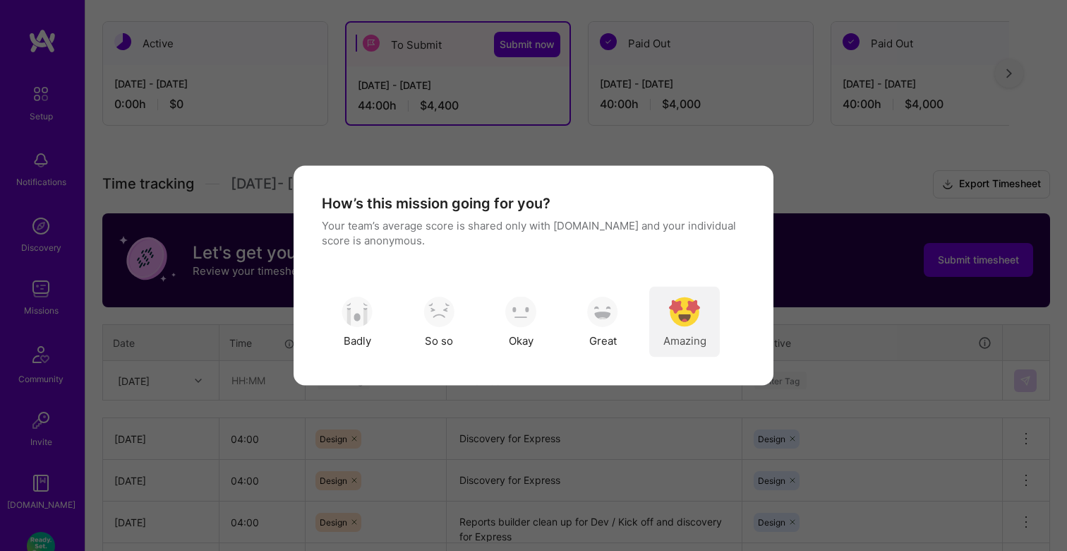
click at [683, 310] on img "modal" at bounding box center [684, 311] width 31 height 31
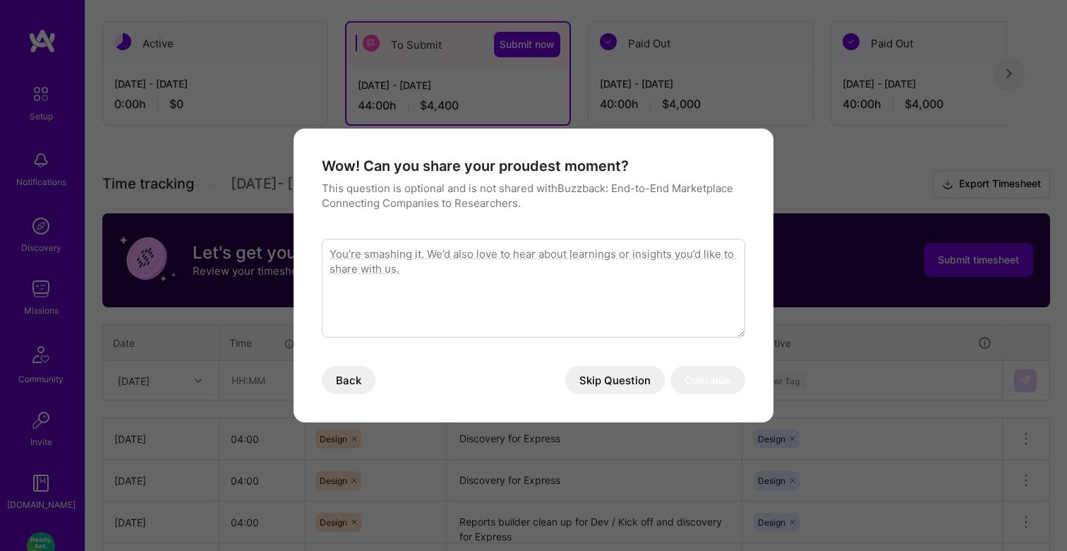
click at [633, 385] on button "Skip Question" at bounding box center [615, 380] width 100 height 28
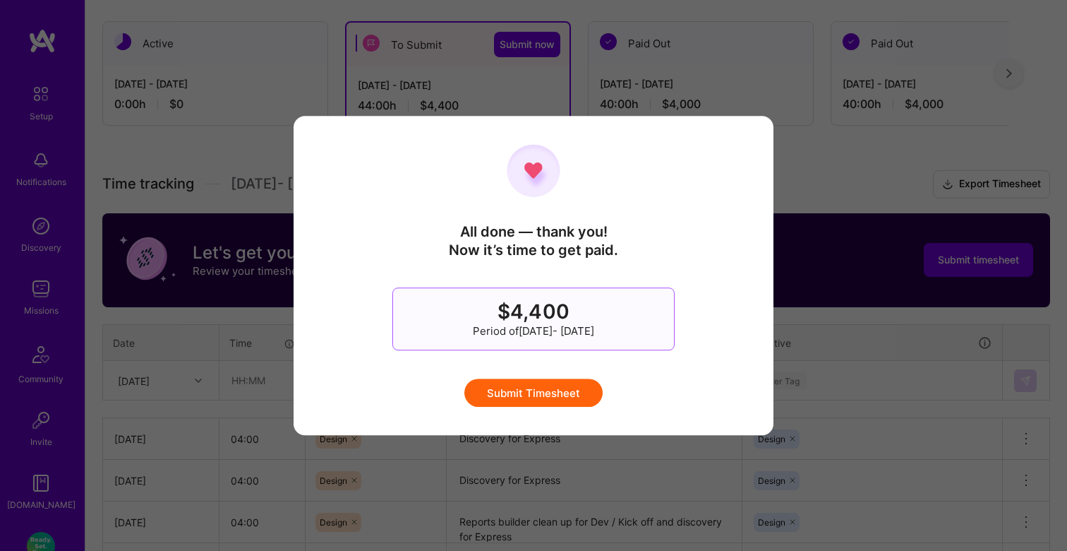
click at [556, 400] on button "Submit Timesheet" at bounding box center [533, 392] width 138 height 28
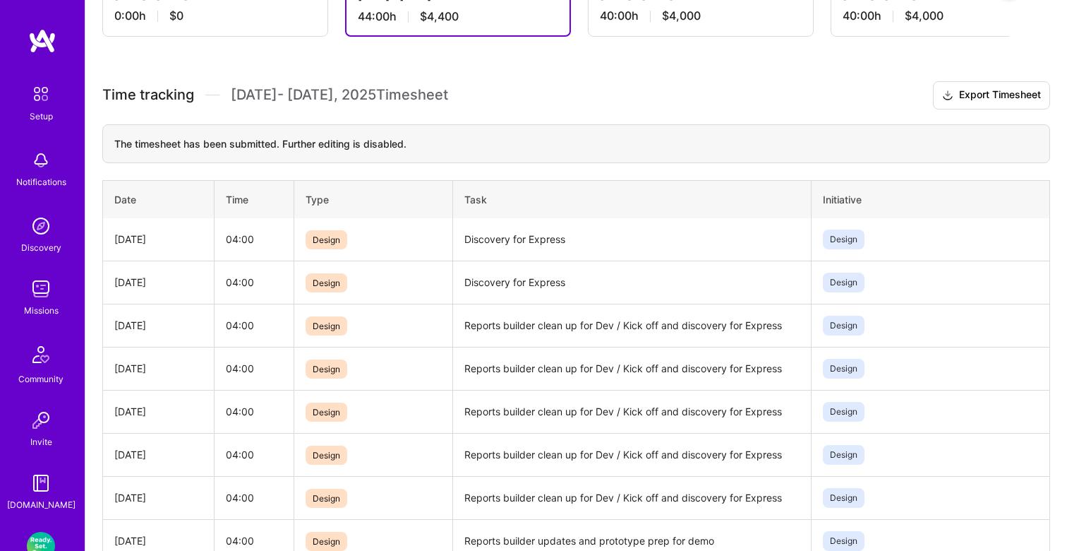
scroll to position [101, 0]
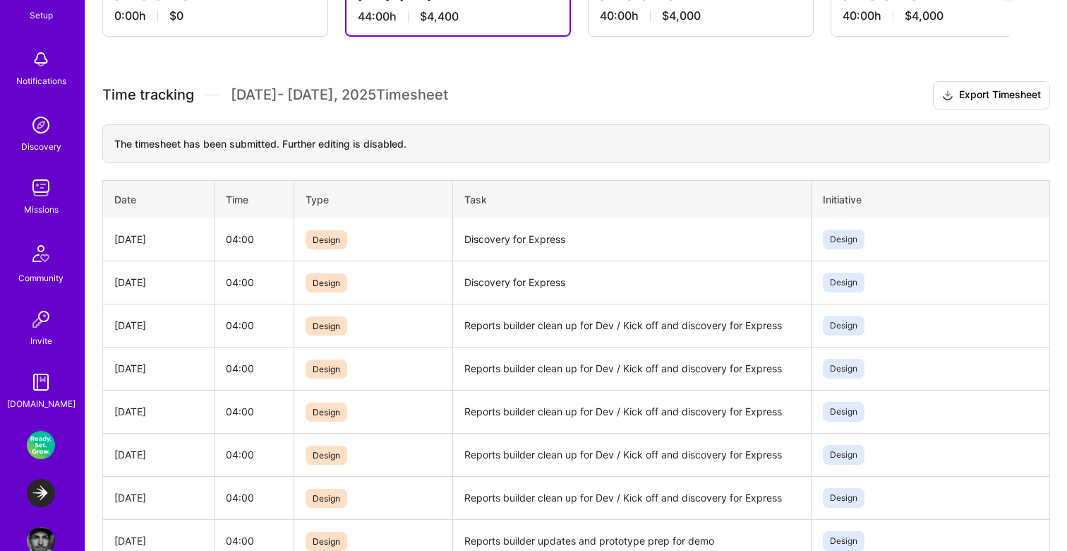
click at [44, 499] on img at bounding box center [41, 493] width 28 height 28
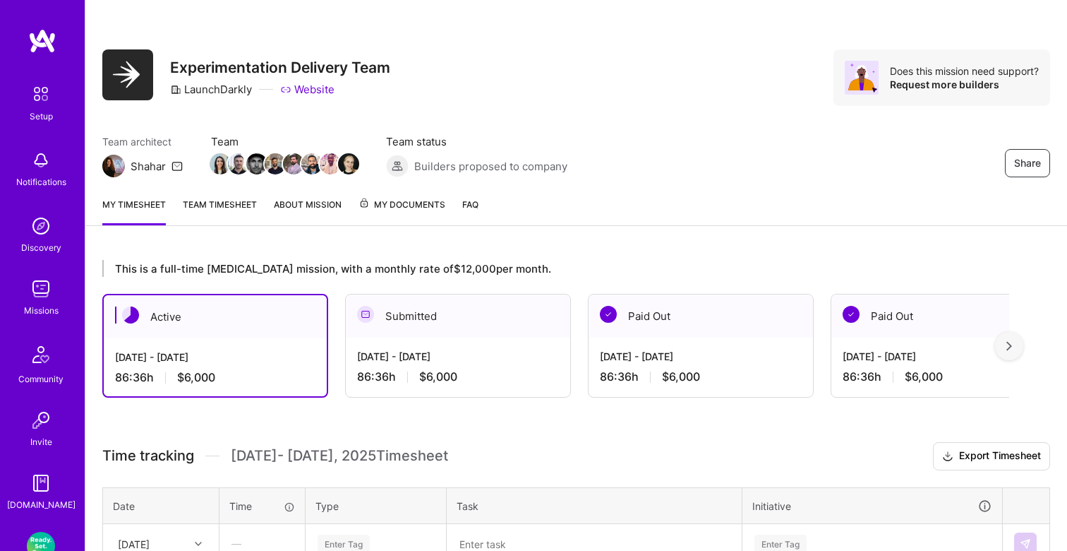
click at [558, 94] on div "Share Experimentation Delivery Team LaunchDarkly Website Does this mission need…" at bounding box center [576, 77] width 948 height 56
click at [556, 129] on div "Share Experimentation Delivery Team LaunchDarkly Website Does this mission need…" at bounding box center [576, 93] width 982 height 186
